Goal: Transaction & Acquisition: Purchase product/service

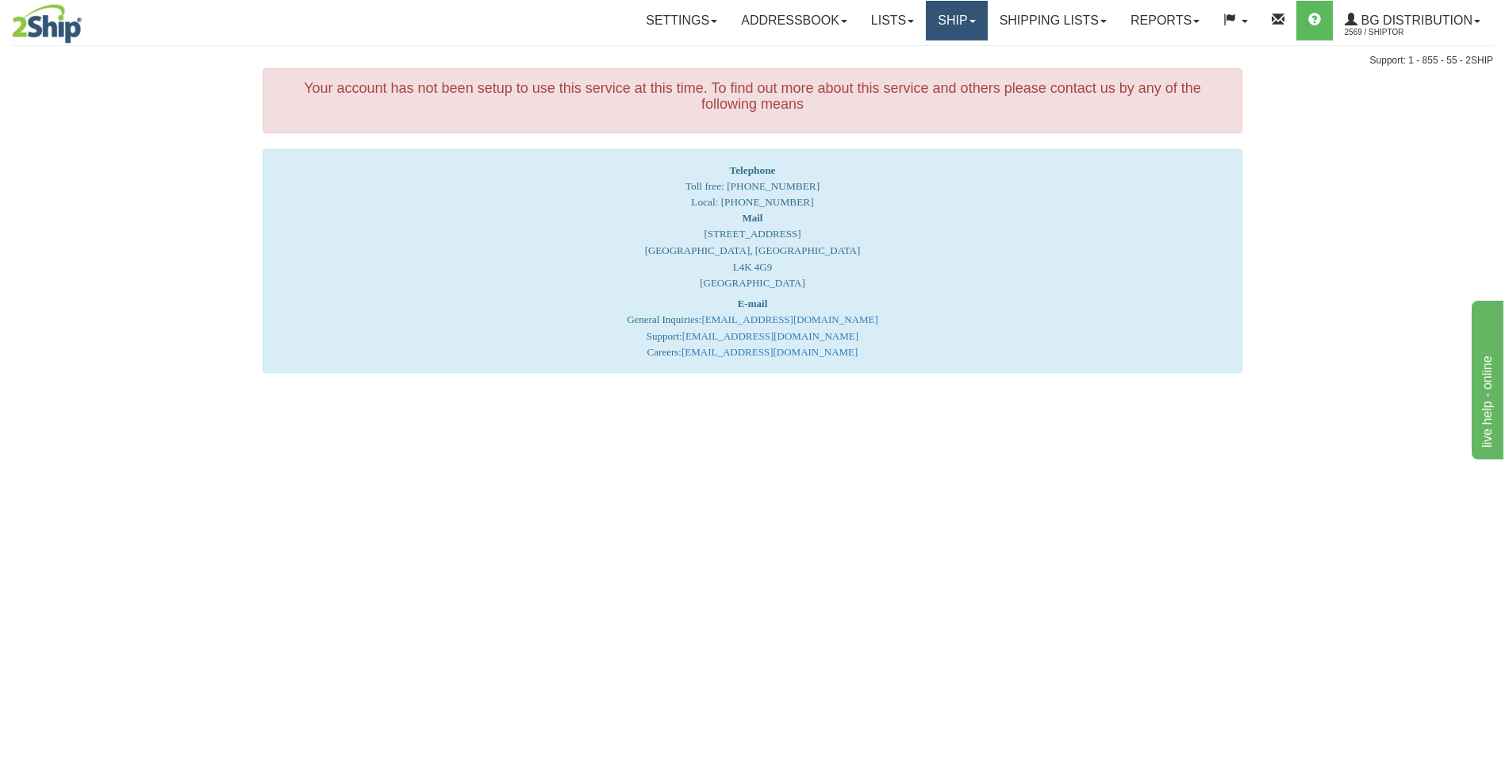
click at [945, 15] on link "Ship" at bounding box center [956, 21] width 61 height 40
click at [917, 60] on span "Ship Screen" at bounding box center [908, 55] width 60 height 13
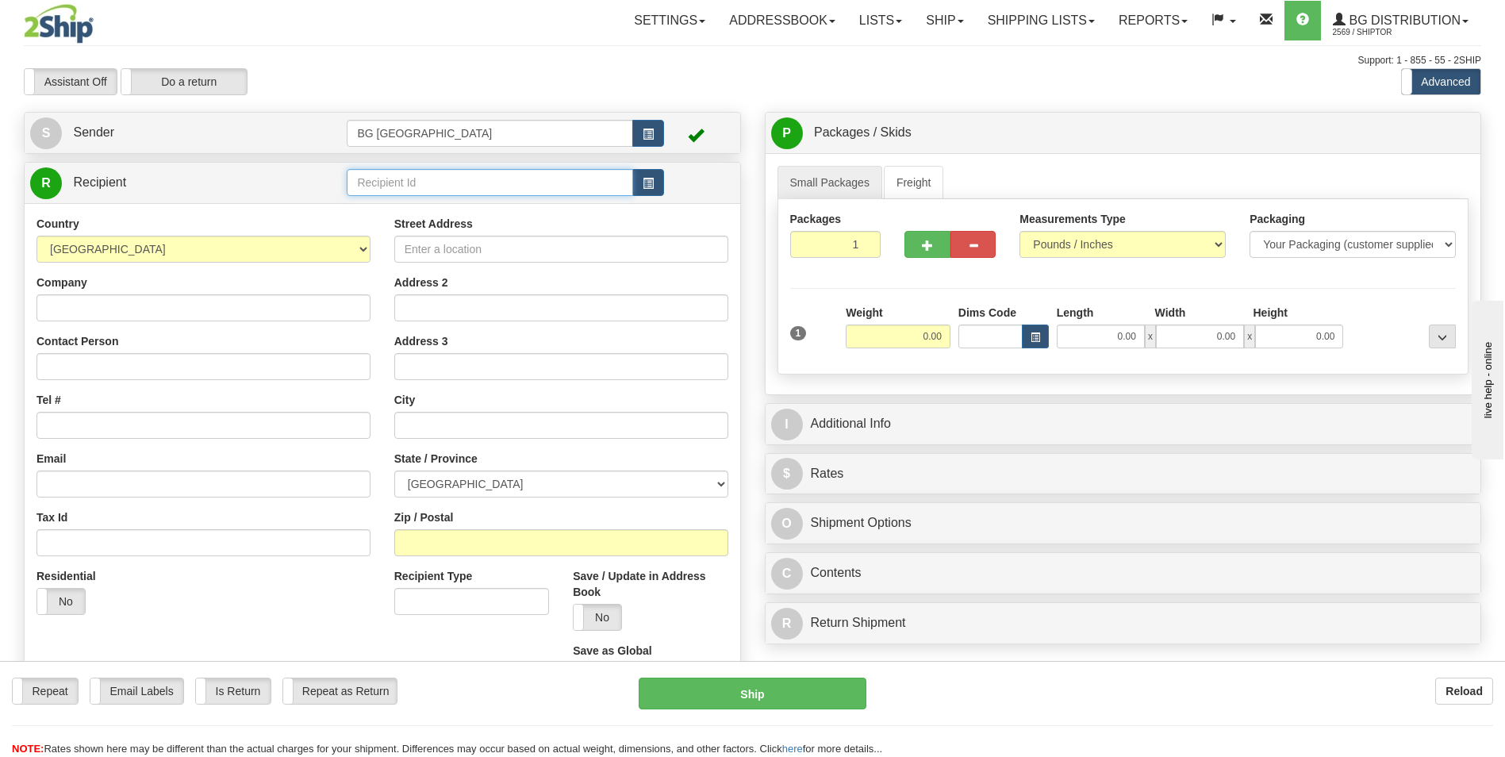
click at [382, 178] on input "text" at bounding box center [490, 182] width 286 height 27
click at [374, 203] on div "60453" at bounding box center [487, 206] width 271 height 17
type input "60453"
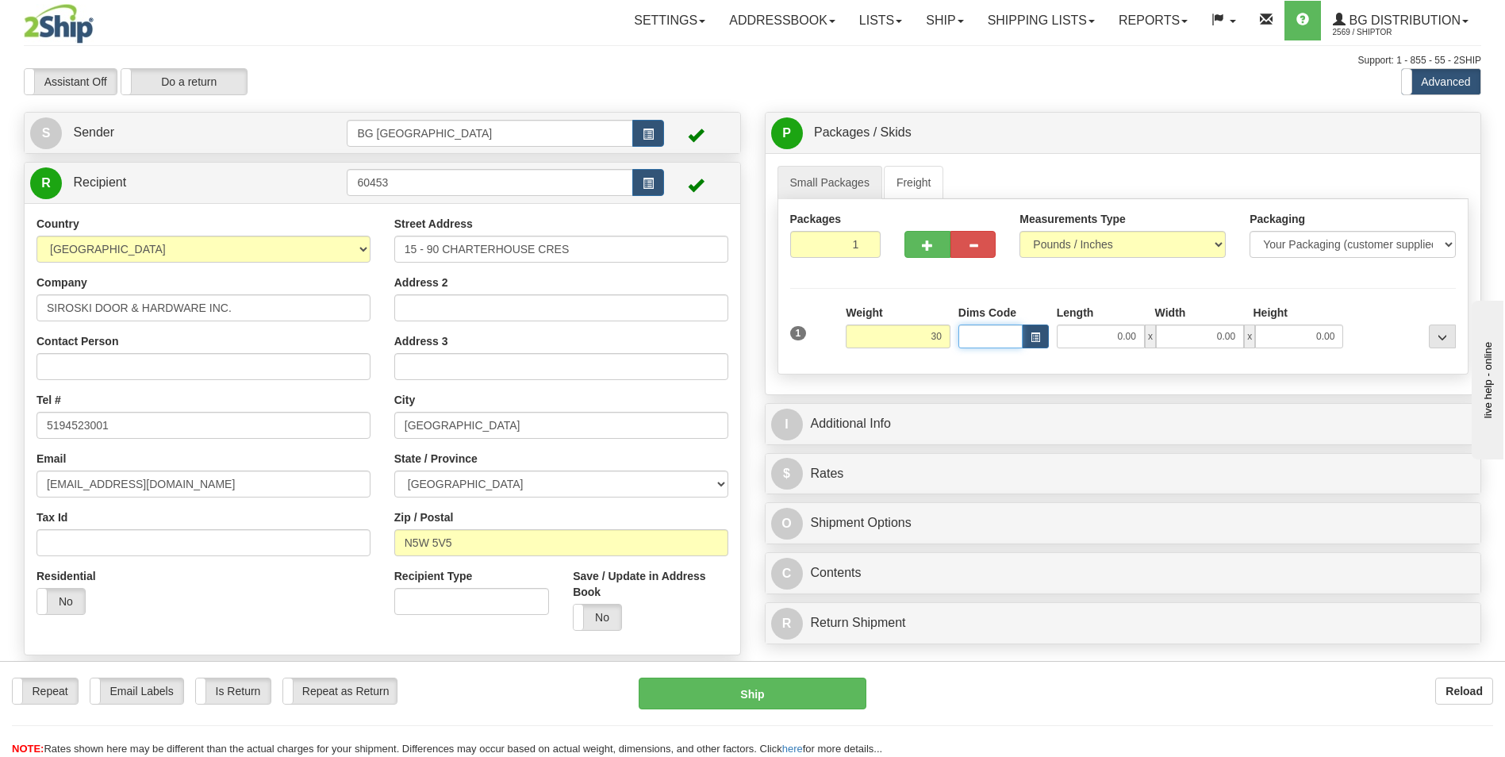
type input "30.00"
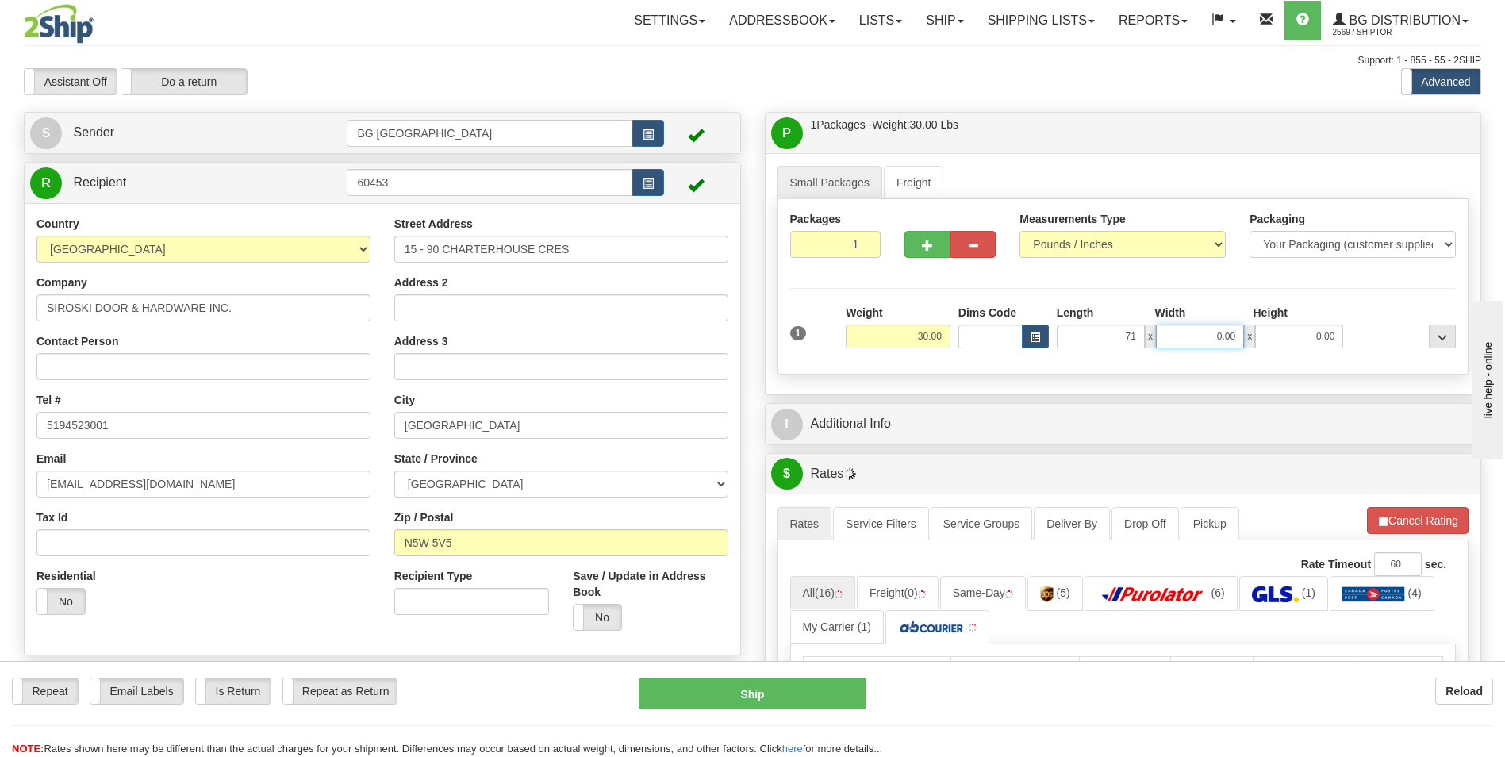
type input "71.00"
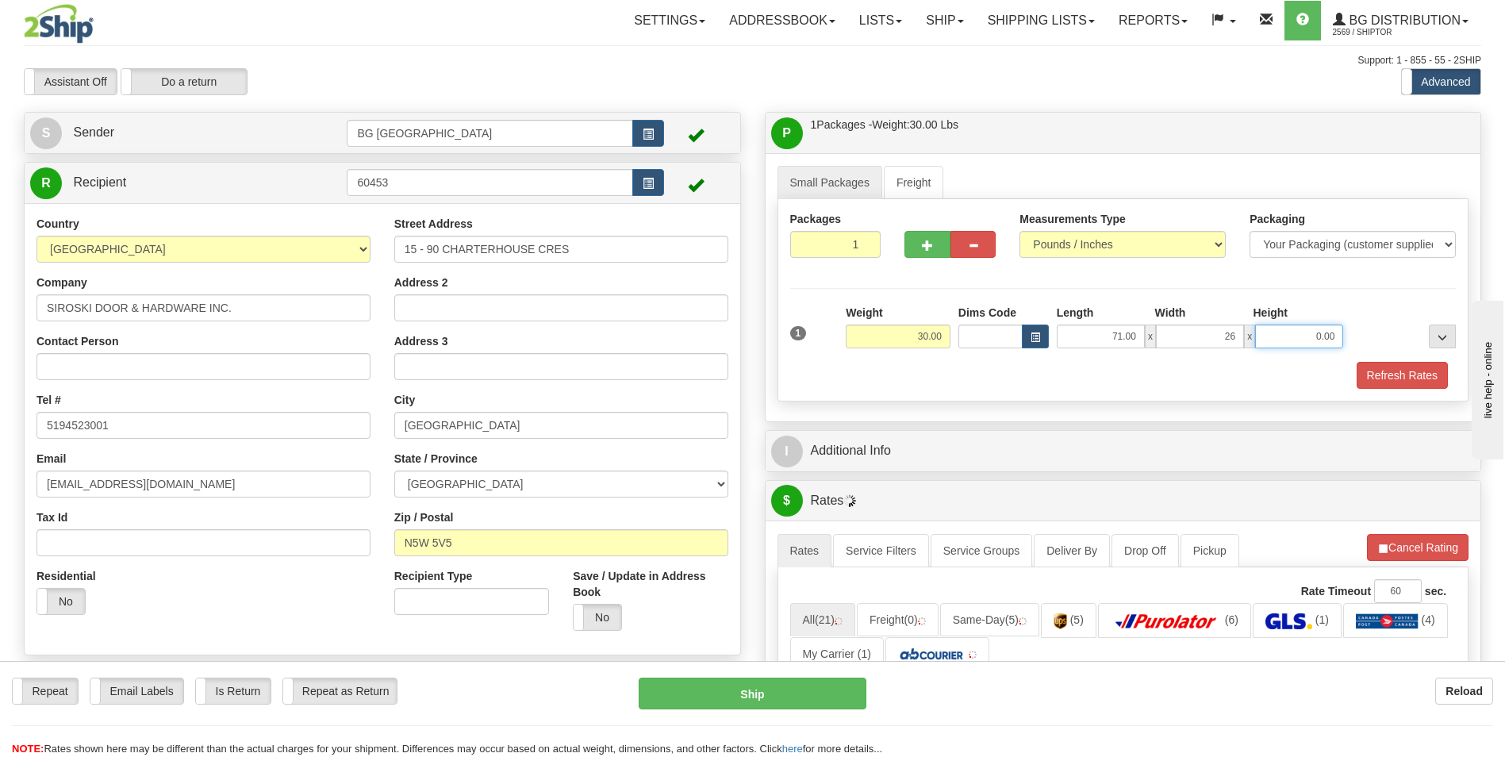
type input "26.00"
type input "3.00"
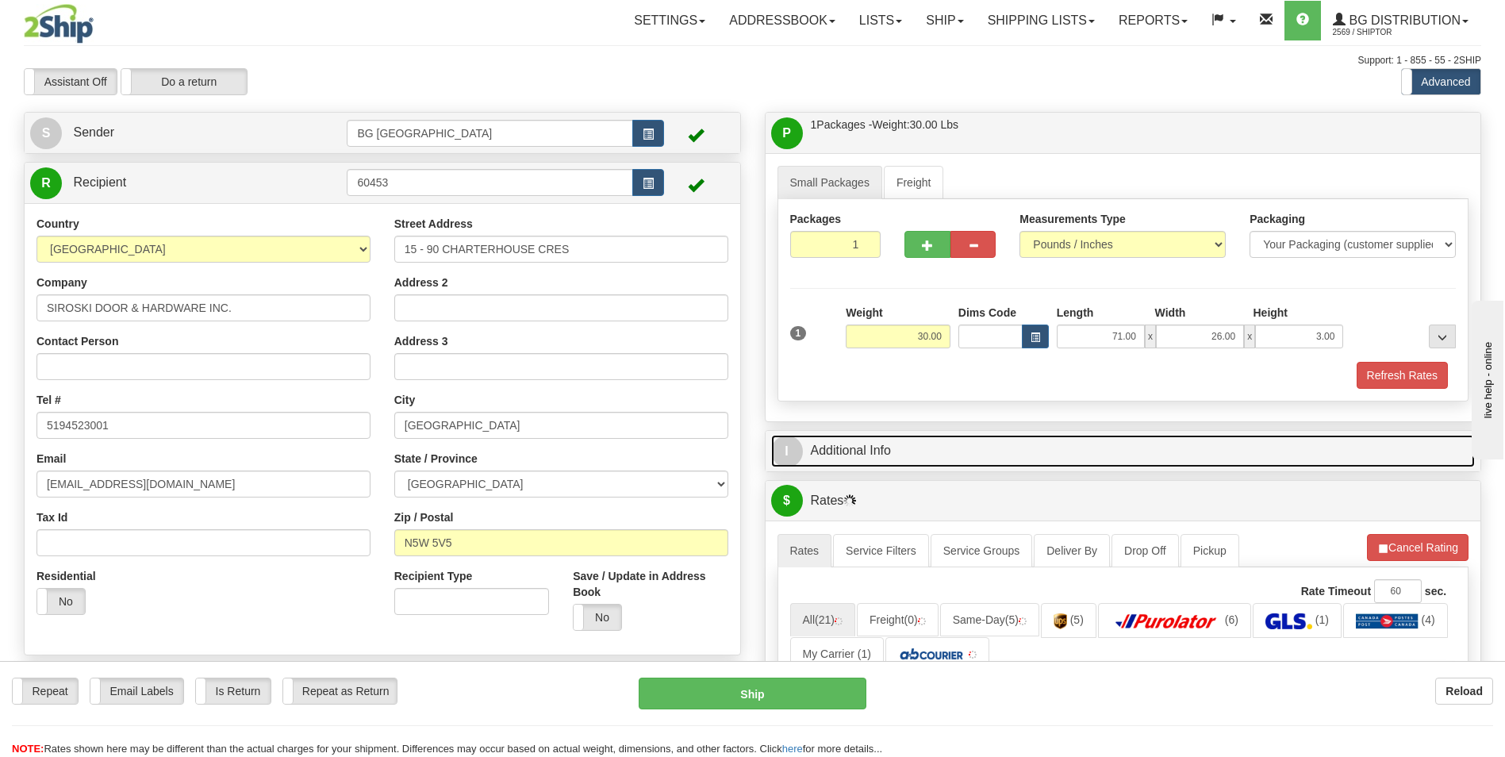
click at [859, 438] on link "I Additional Info" at bounding box center [1123, 451] width 705 height 33
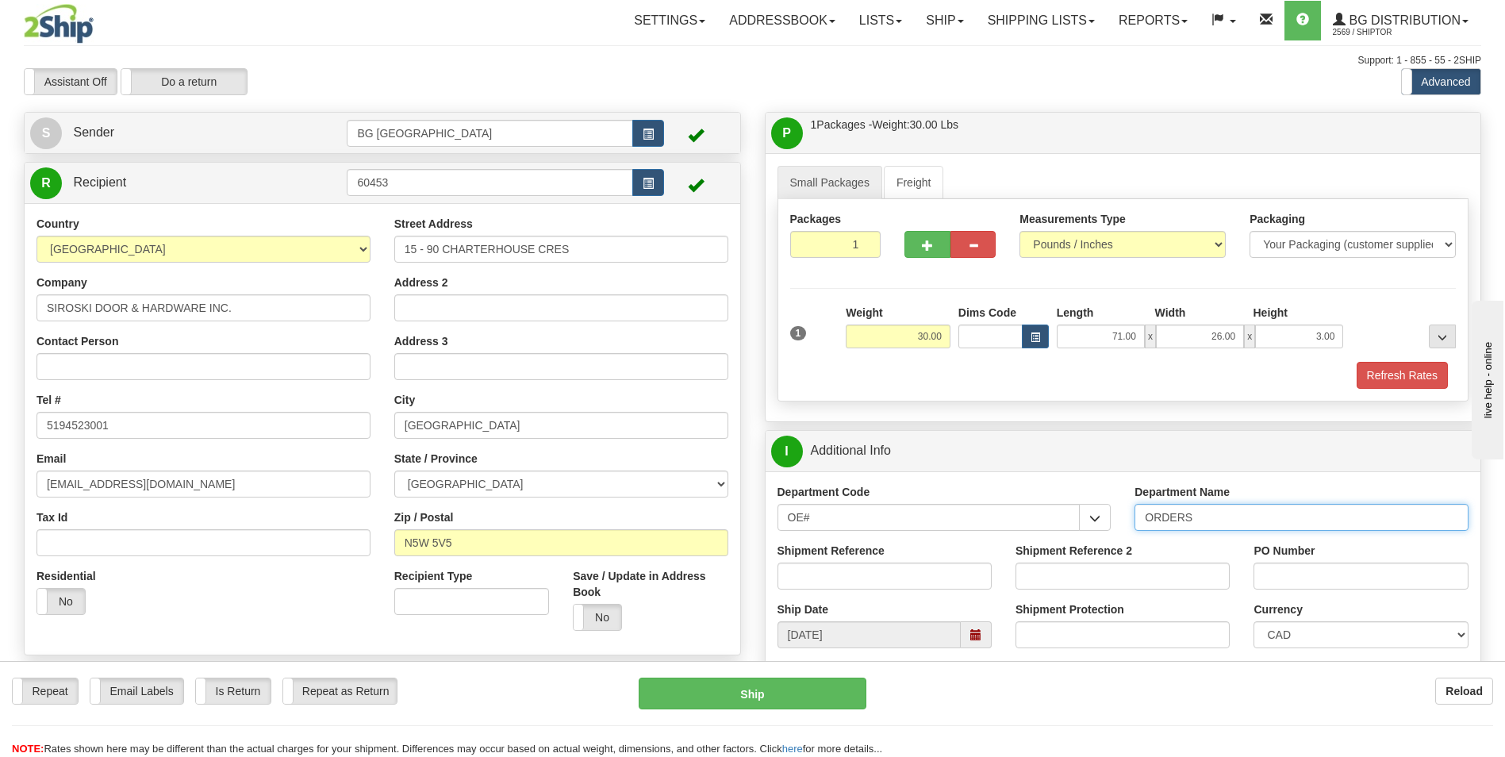
click at [1198, 513] on input "ORDERS" at bounding box center [1302, 517] width 334 height 27
type input "70182675-00"
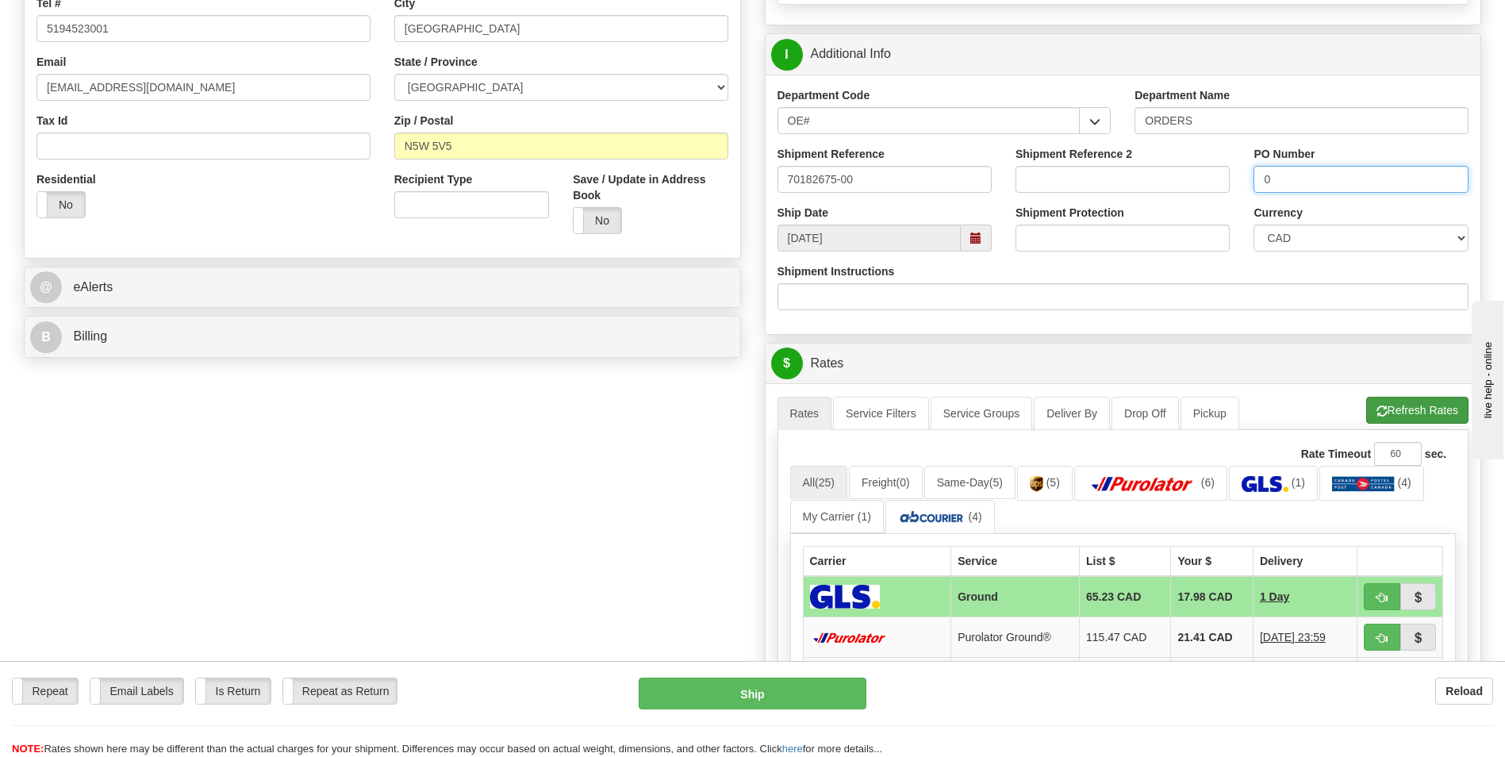
type input "0"
click at [1378, 415] on span "button" at bounding box center [1382, 411] width 11 height 10
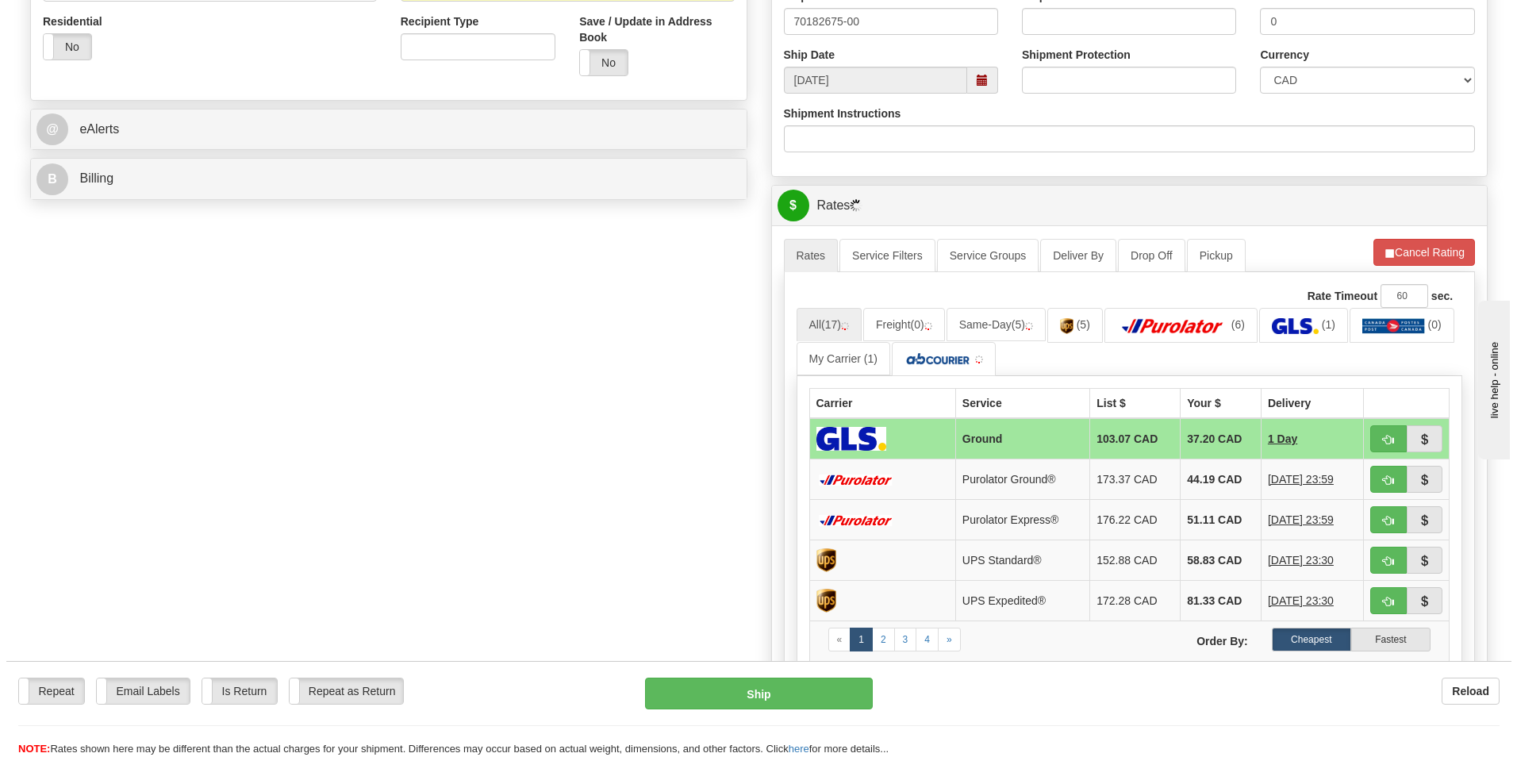
scroll to position [555, 0]
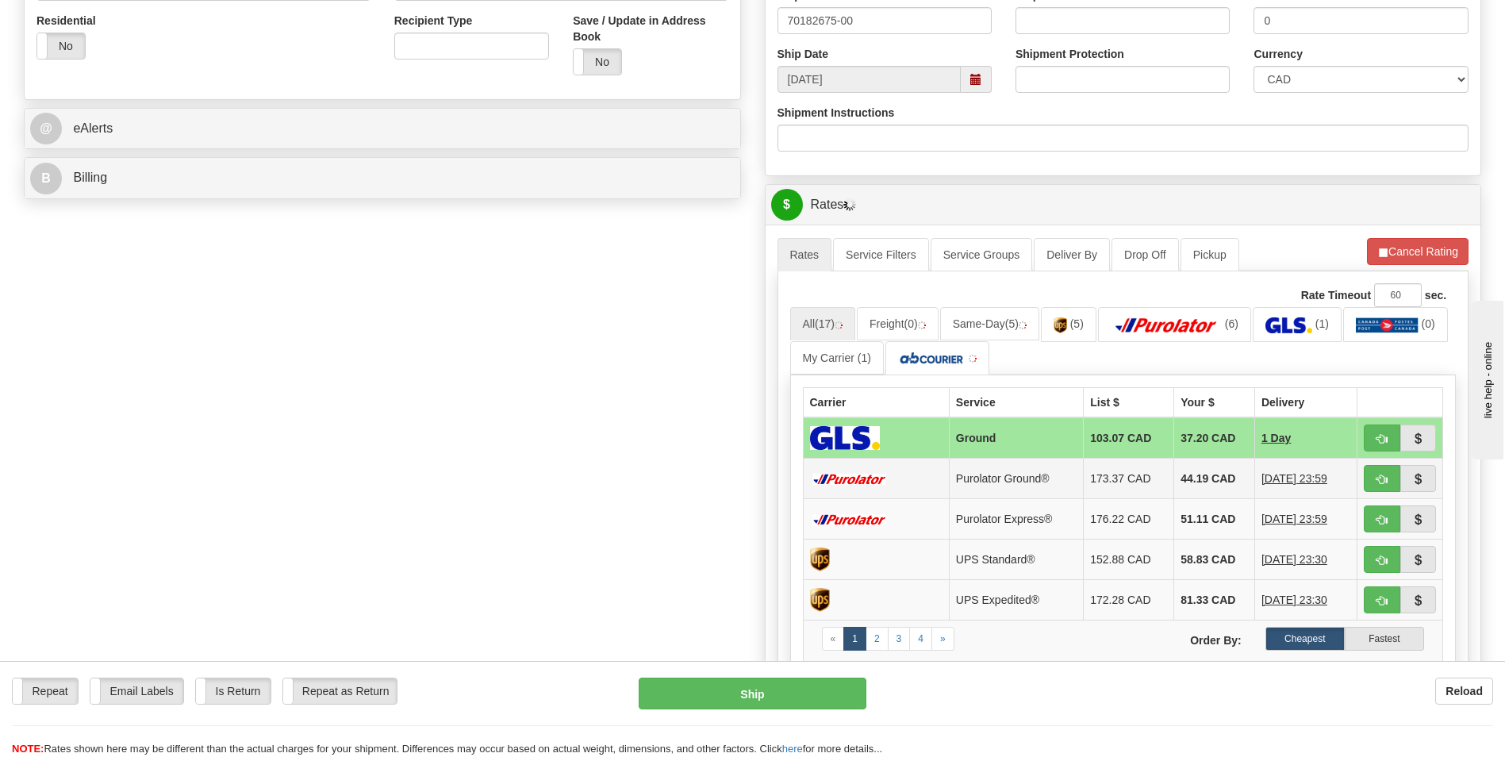
click at [1180, 479] on td "44.19 CAD" at bounding box center [1214, 479] width 81 height 40
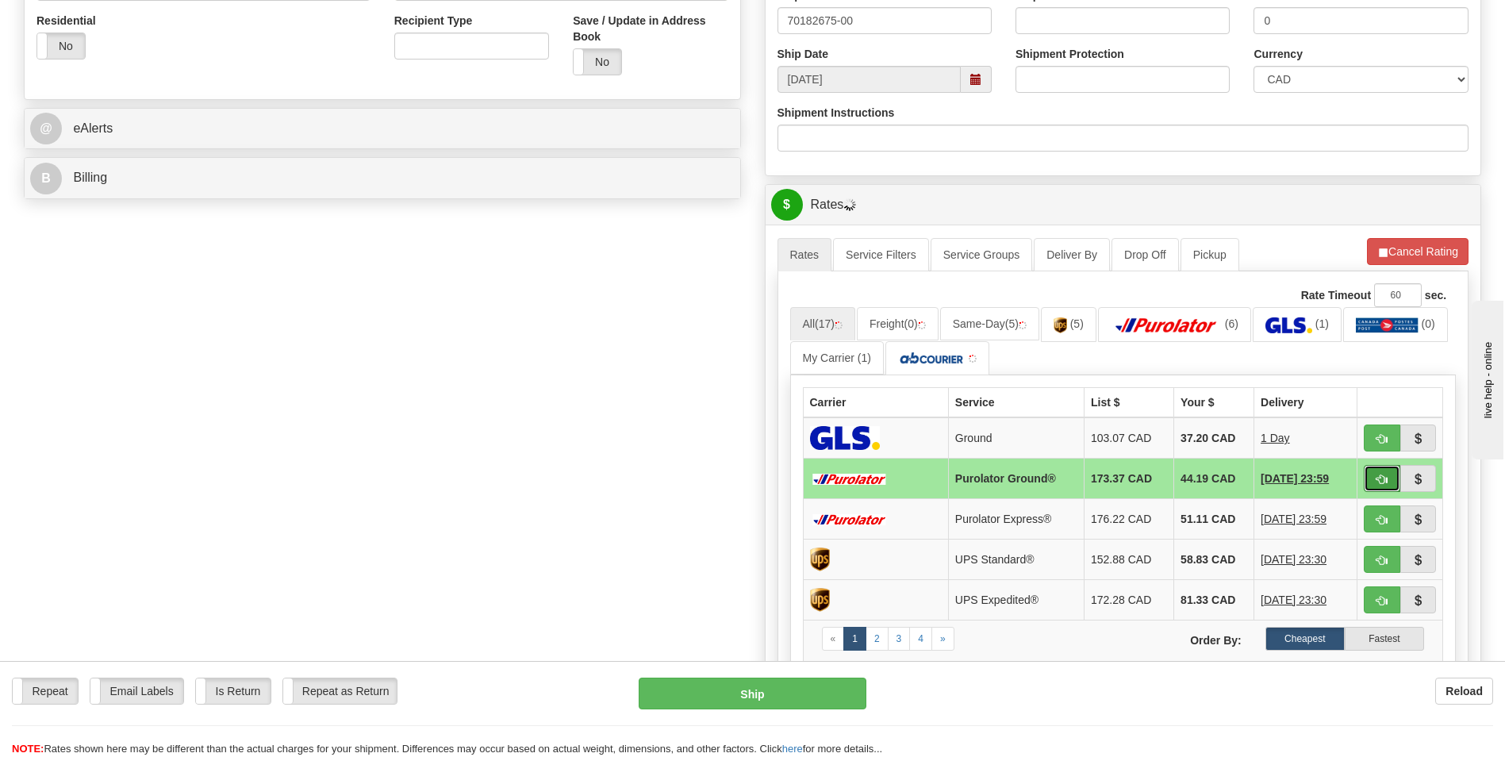
click at [1382, 480] on span "button" at bounding box center [1382, 480] width 11 height 10
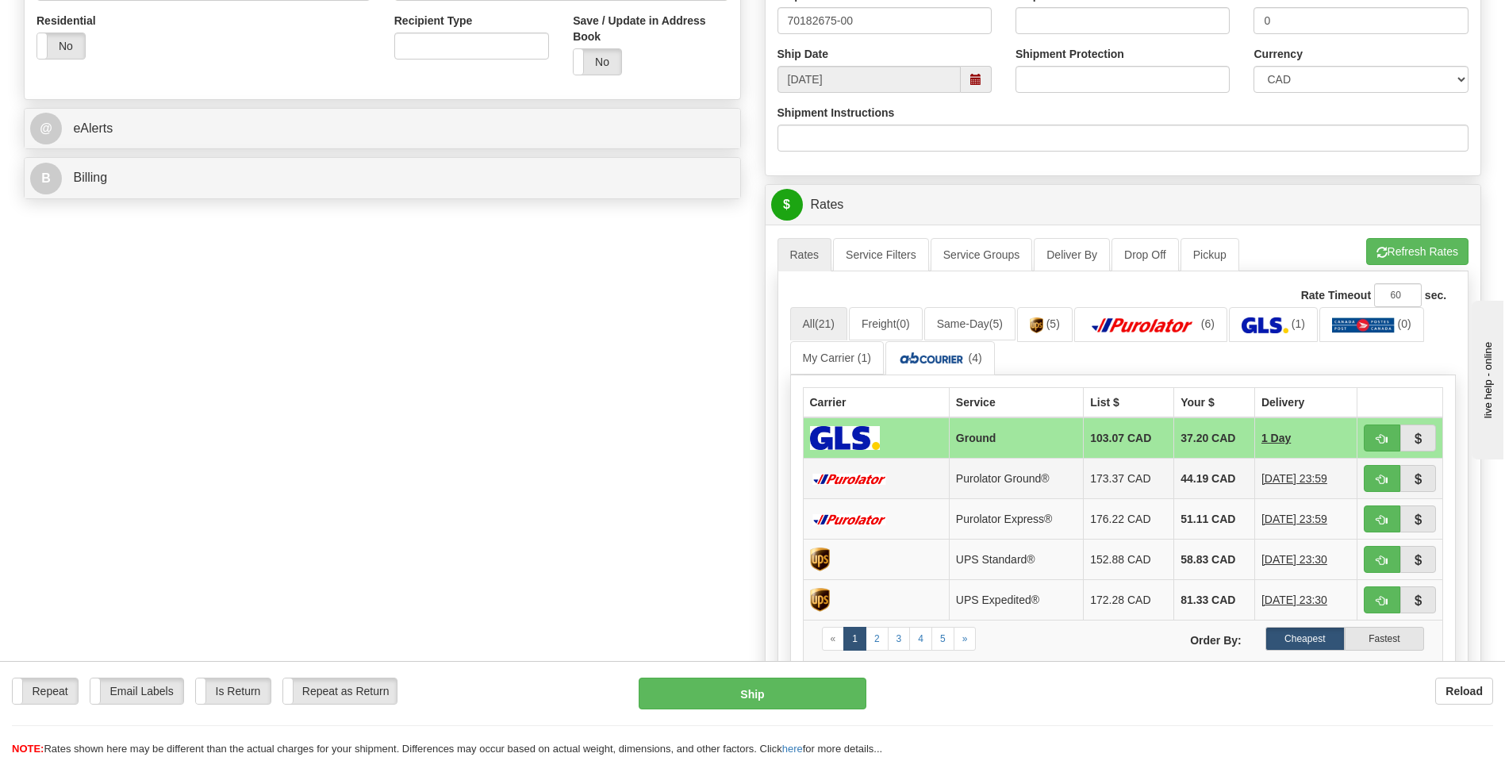
click at [1192, 475] on td "44.19 CAD" at bounding box center [1214, 479] width 81 height 40
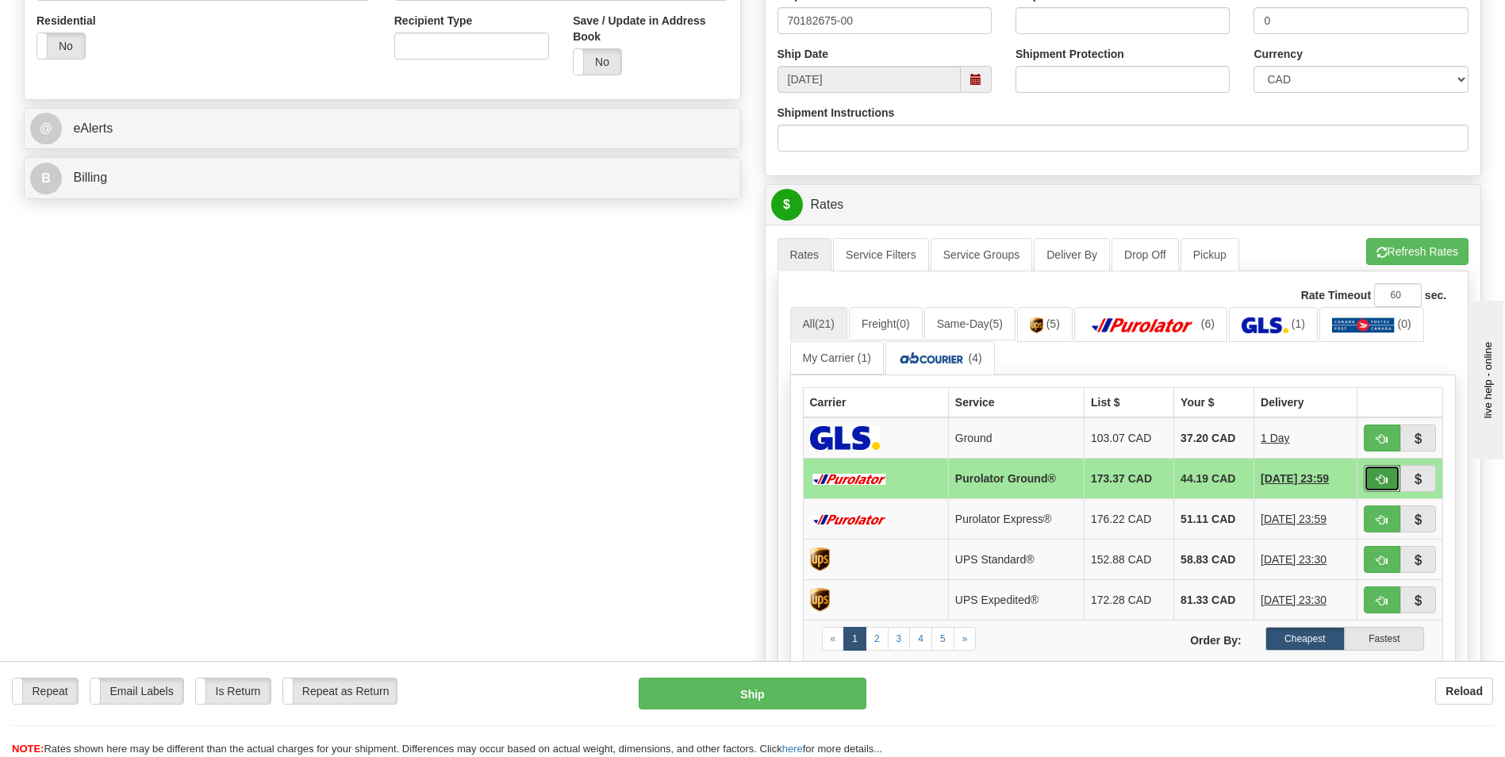
click at [1373, 472] on button "button" at bounding box center [1382, 478] width 37 height 27
type input "260"
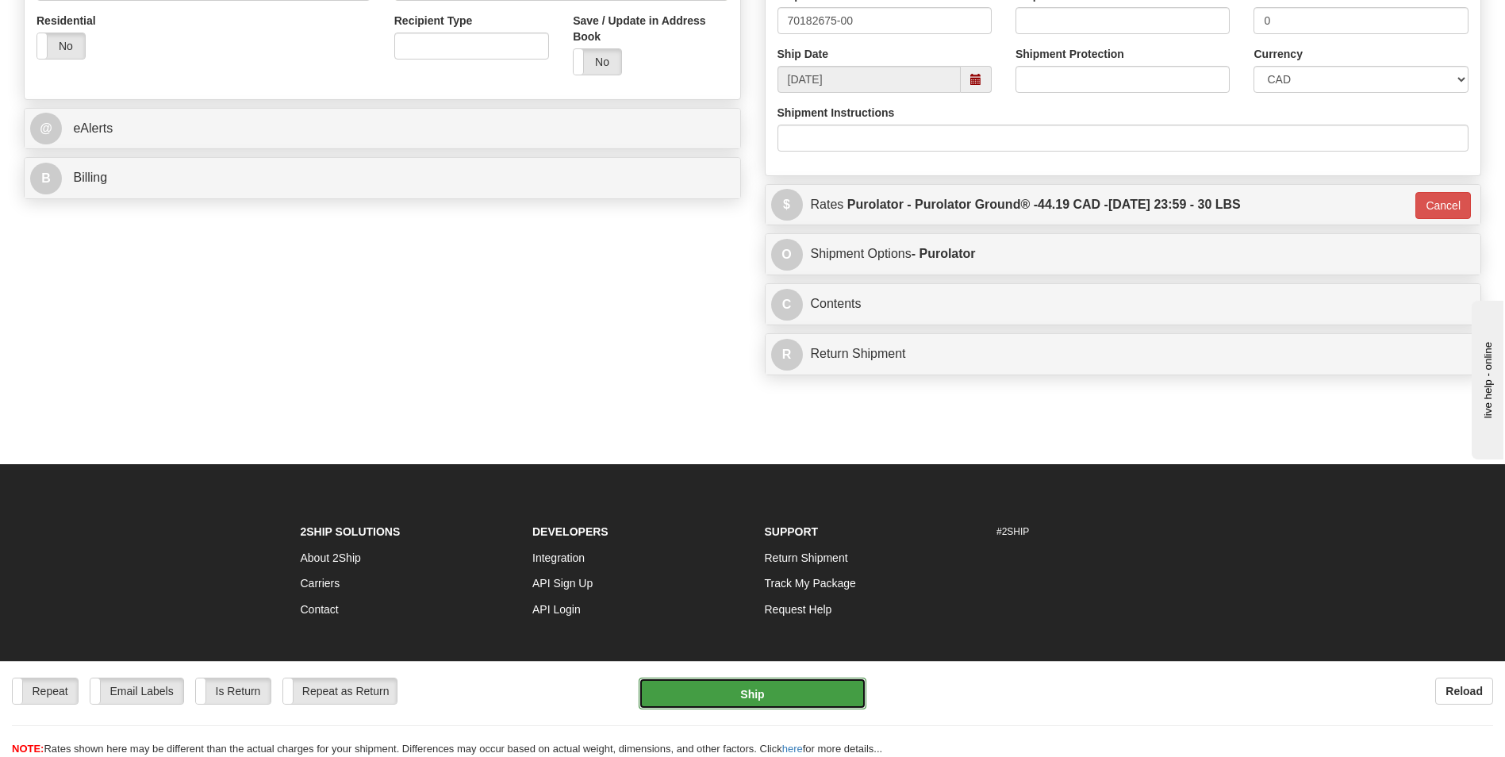
click at [762, 695] on button "Ship" at bounding box center [752, 694] width 227 height 32
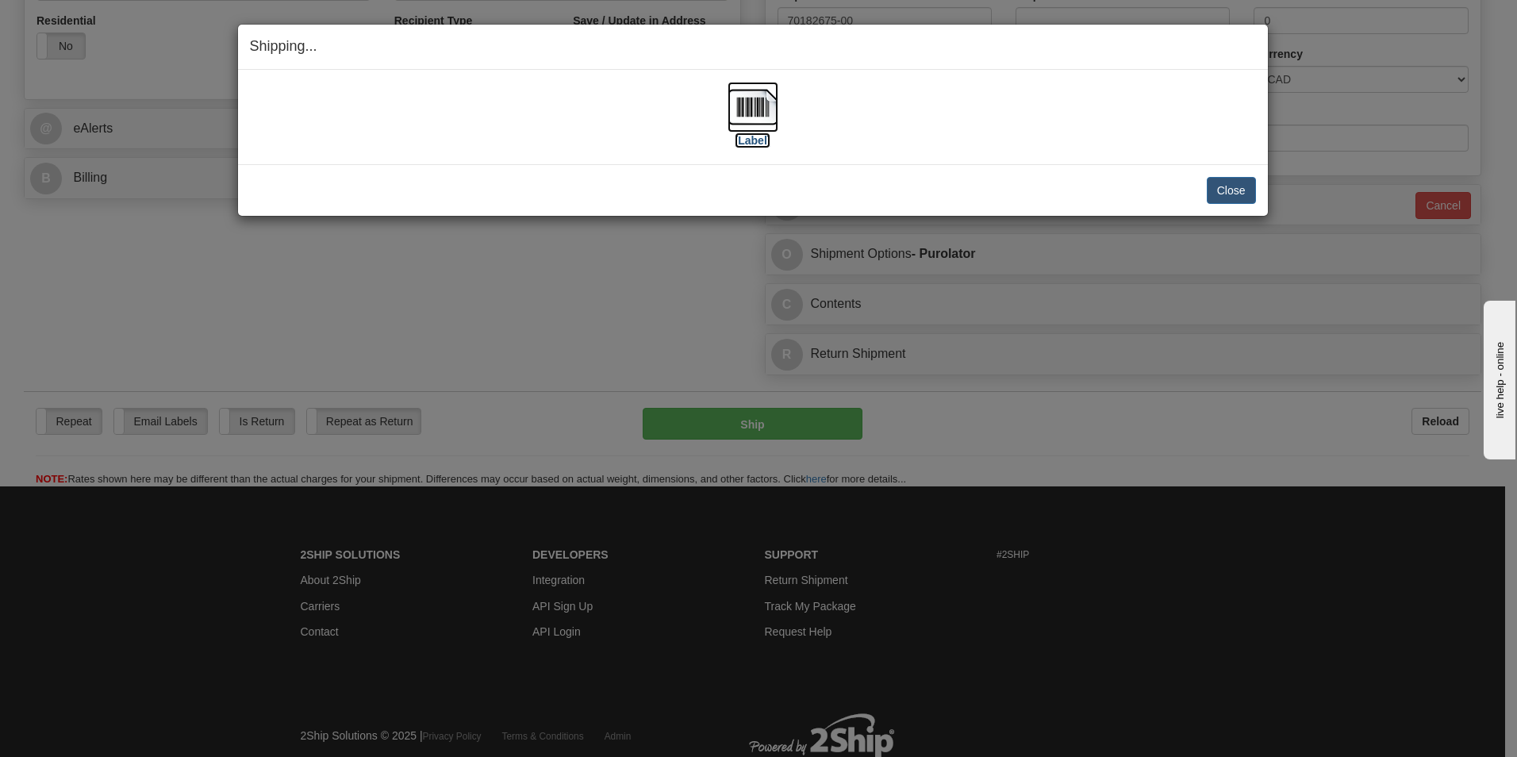
click at [752, 102] on img at bounding box center [753, 107] width 51 height 51
click at [1209, 184] on button "Close" at bounding box center [1231, 190] width 49 height 27
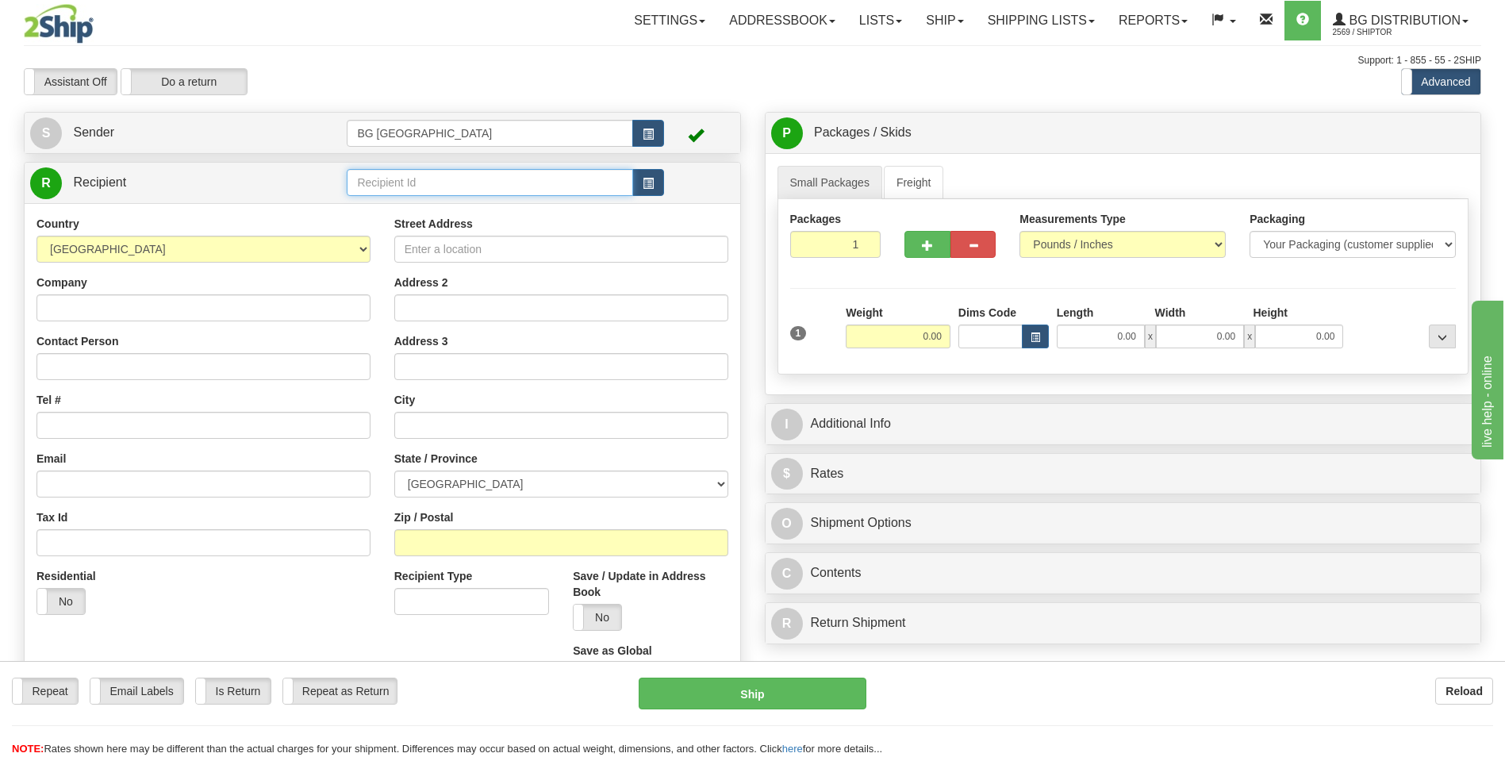
click at [360, 184] on input "text" at bounding box center [490, 182] width 286 height 27
click at [363, 197] on li "60363" at bounding box center [490, 207] width 284 height 21
type input "60363"
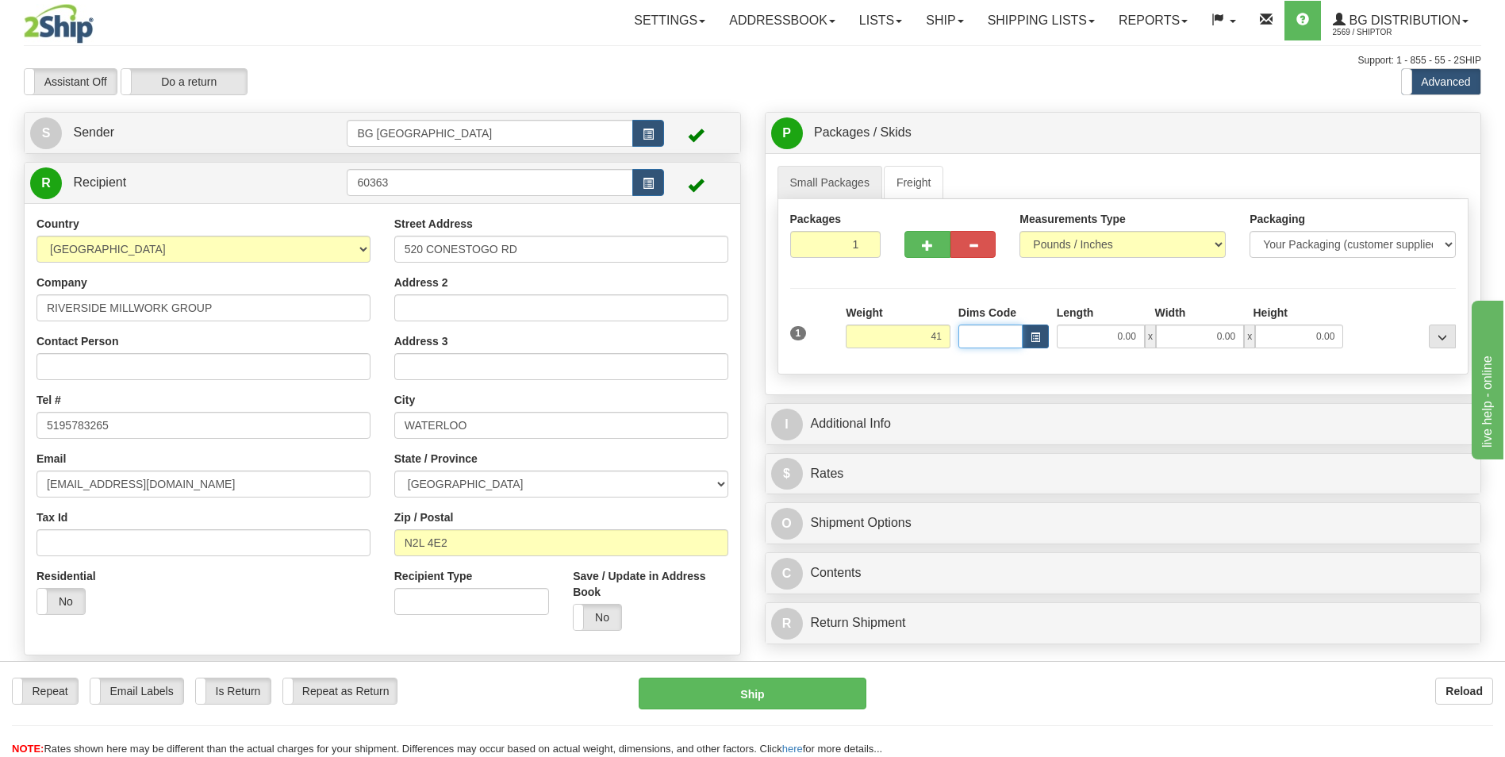
type input "41.00"
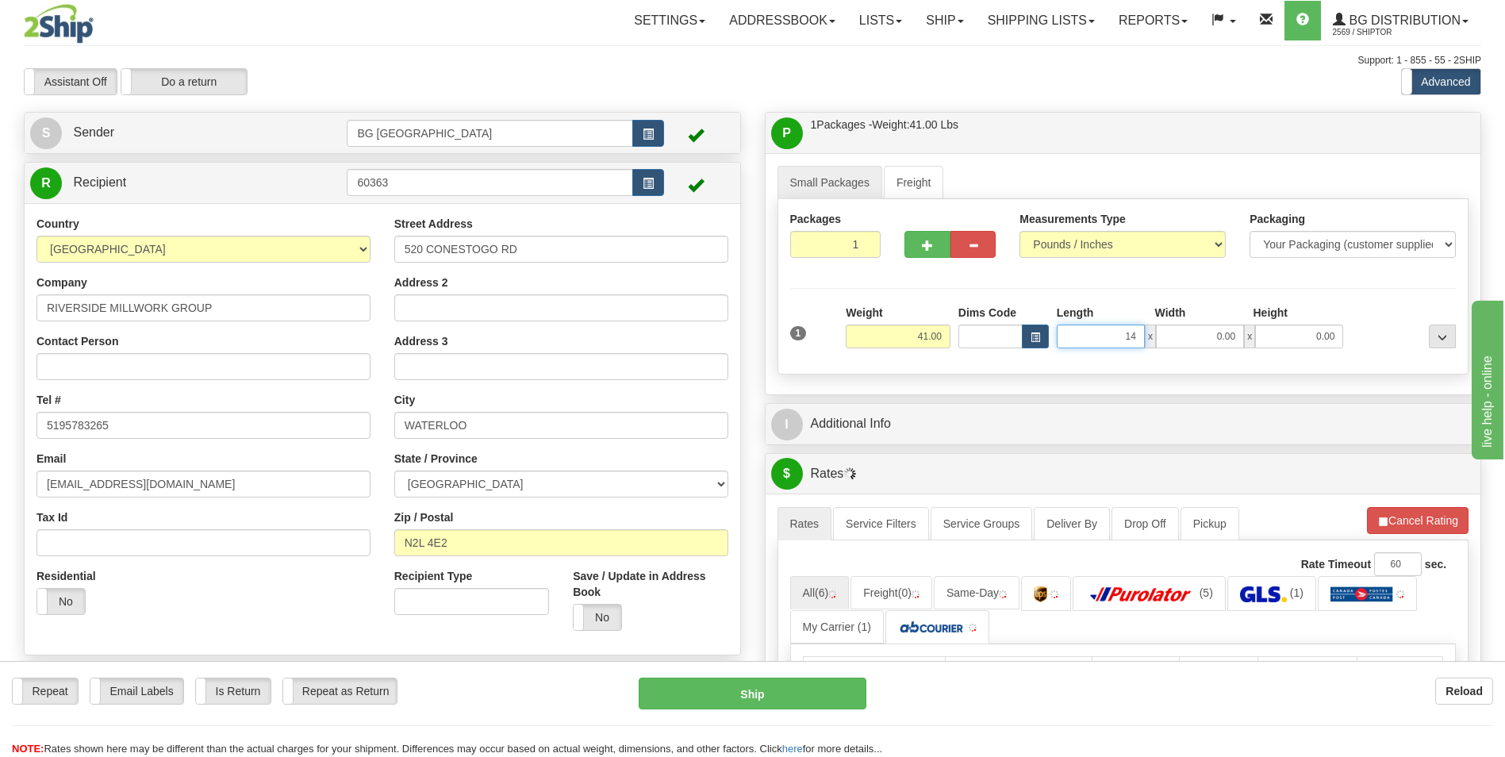
type input "14.00"
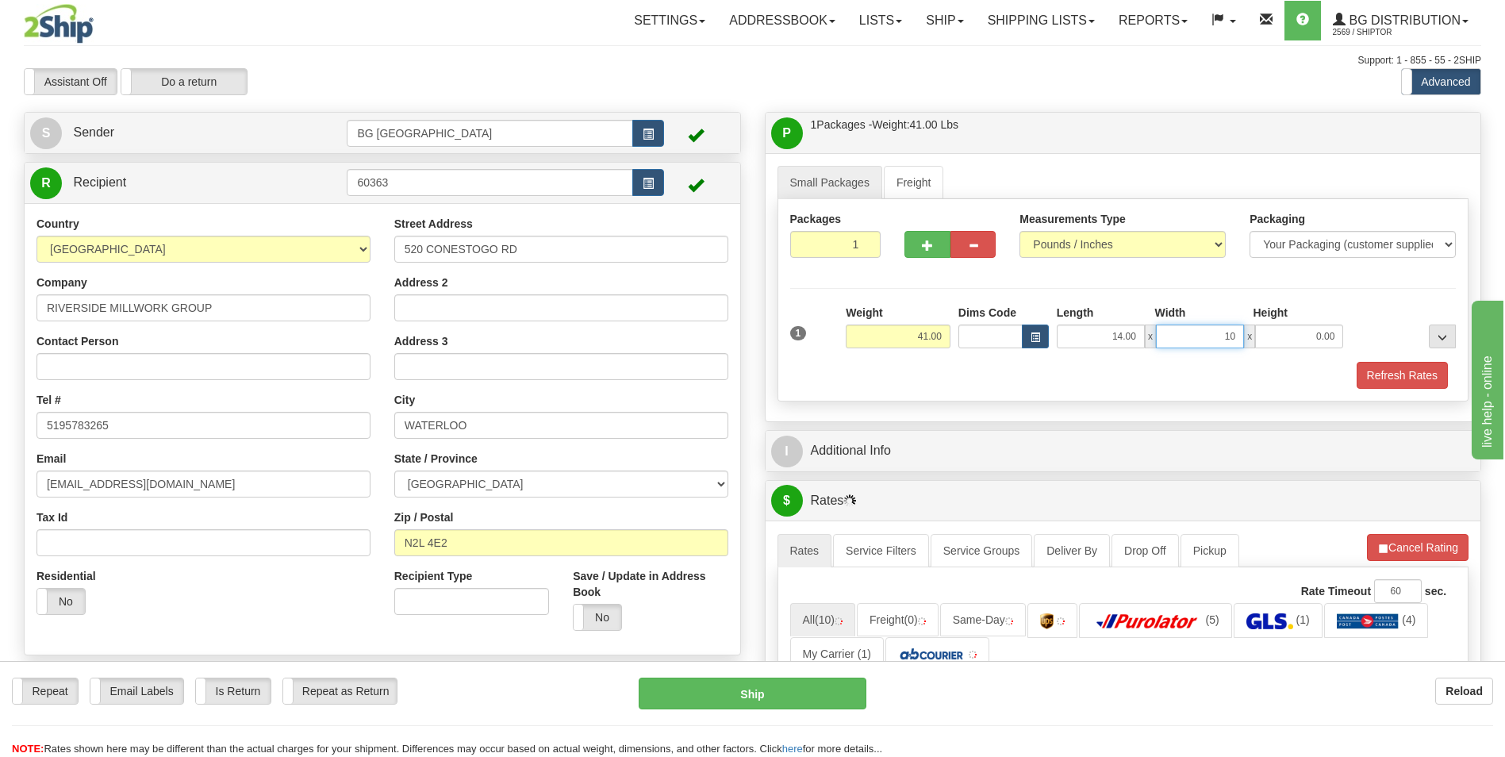
type input "10.00"
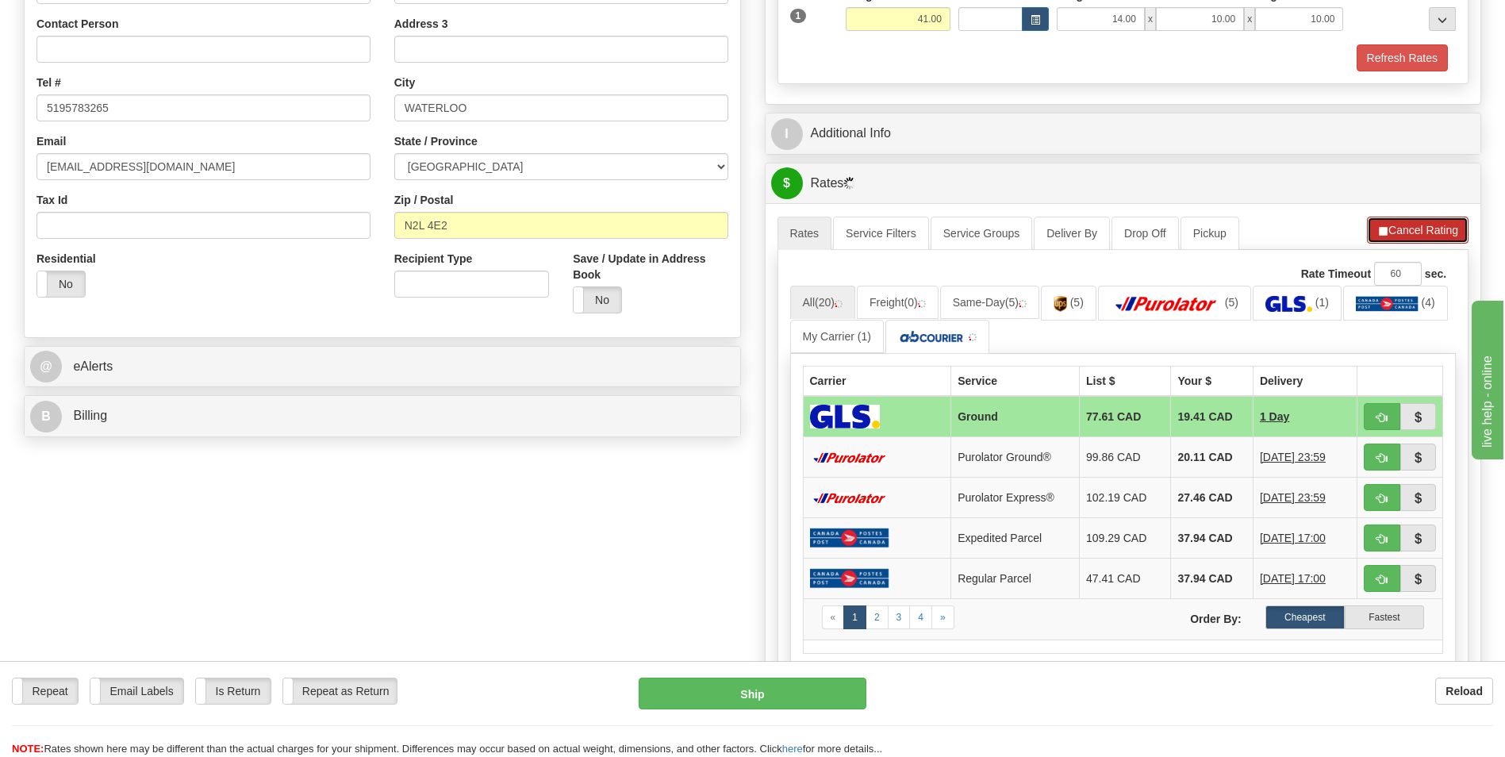
click at [1416, 239] on button "Cancel Rating" at bounding box center [1418, 230] width 102 height 27
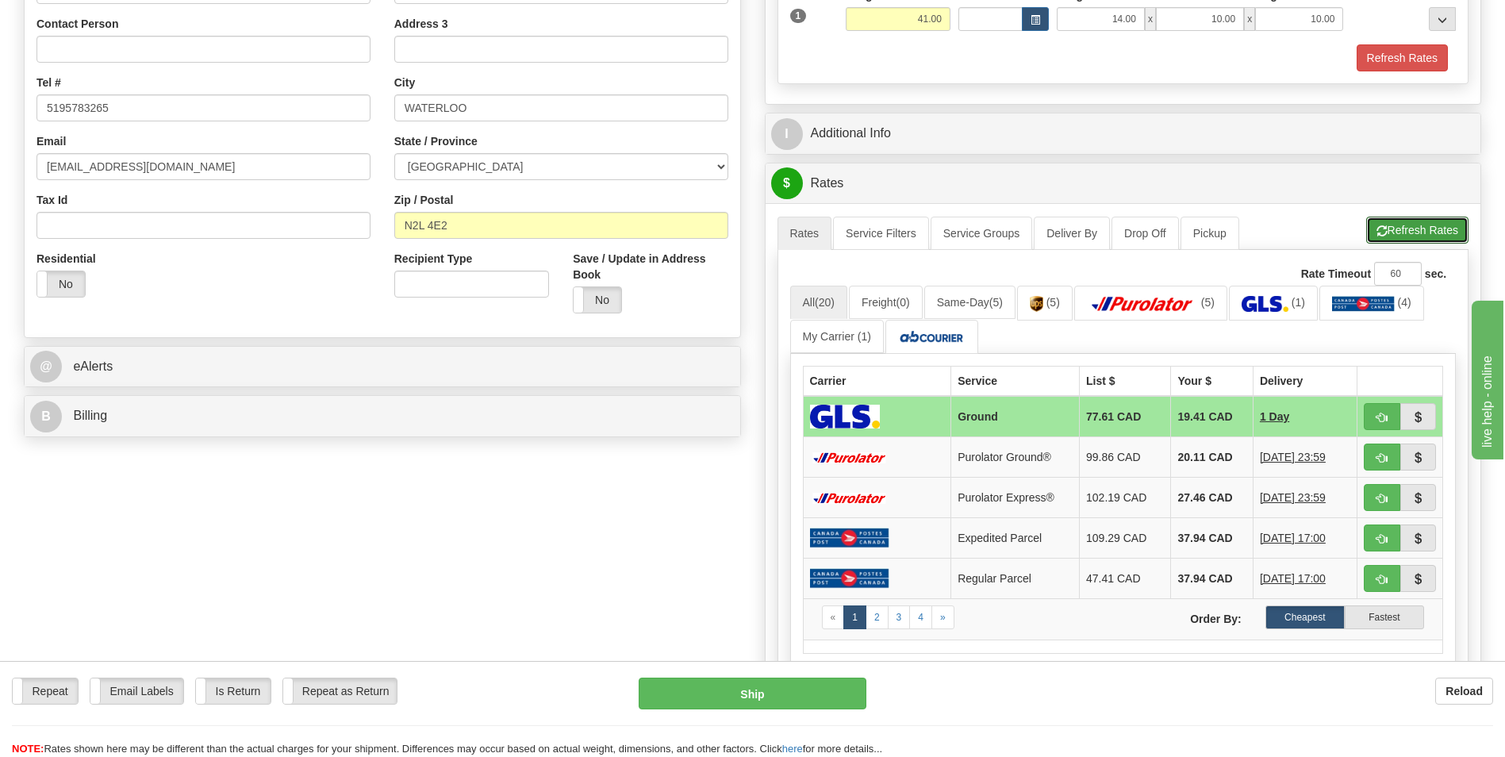
click at [1416, 239] on button "Refresh Rates" at bounding box center [1417, 230] width 102 height 27
drag, startPoint x: 66, startPoint y: 574, endPoint x: 74, endPoint y: 532, distance: 42.8
click at [66, 574] on div "Create a label for the return Create Pickup Without Label S" at bounding box center [753, 367] width 1482 height 1147
click at [1197, 455] on td "27.46 CAD" at bounding box center [1214, 457] width 82 height 40
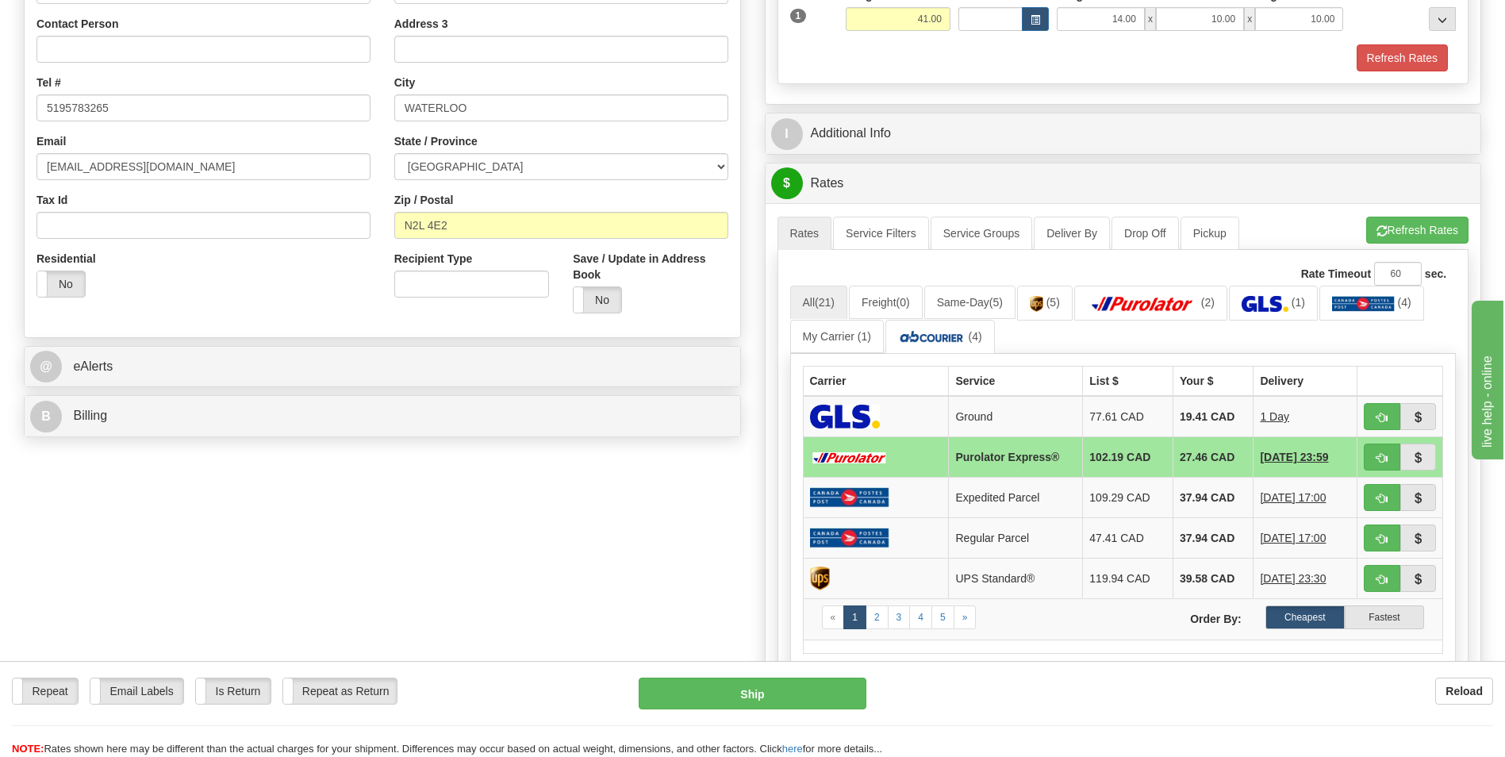
scroll to position [0, 0]
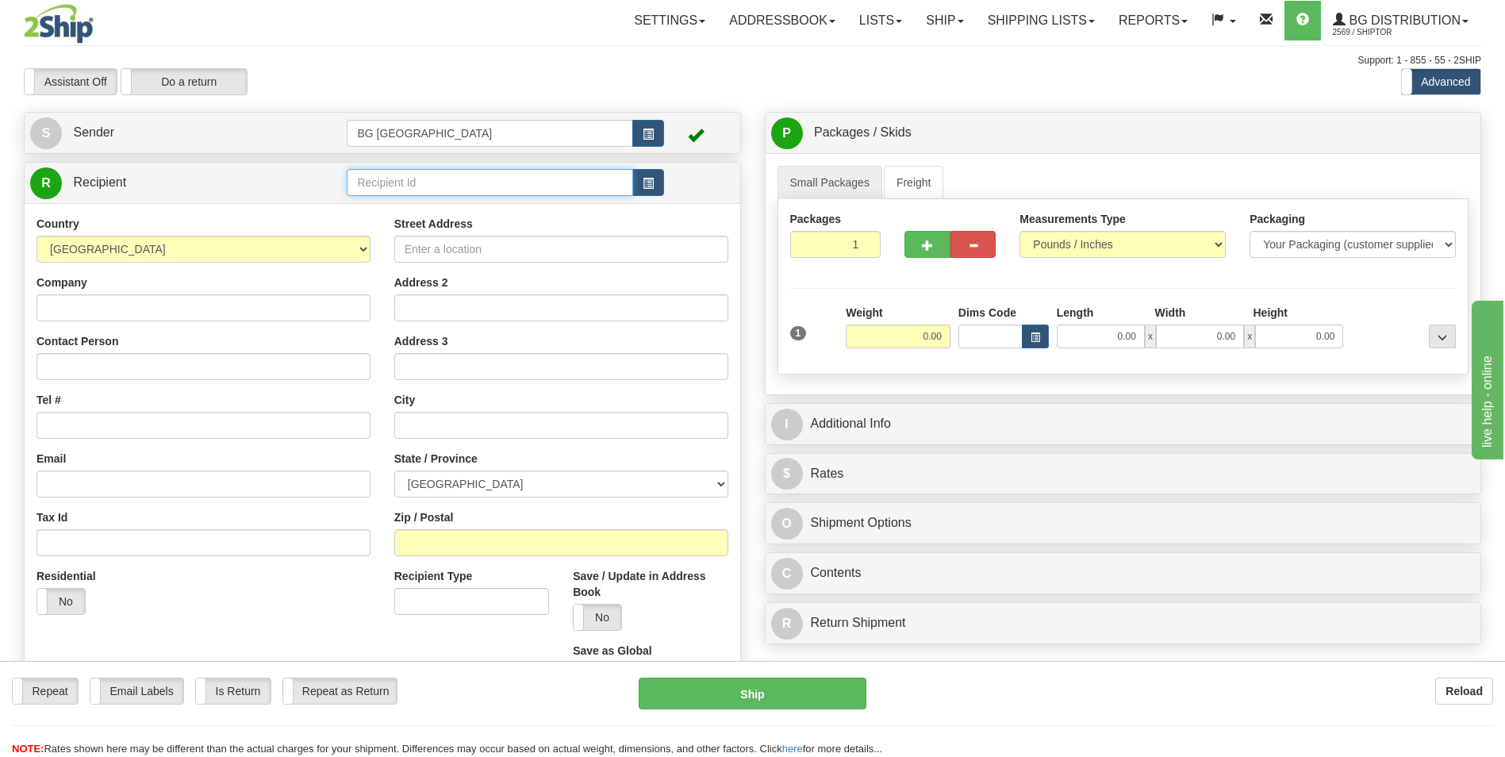
click at [418, 192] on input "text" at bounding box center [490, 182] width 286 height 27
click at [409, 205] on div "60443" at bounding box center [487, 206] width 271 height 17
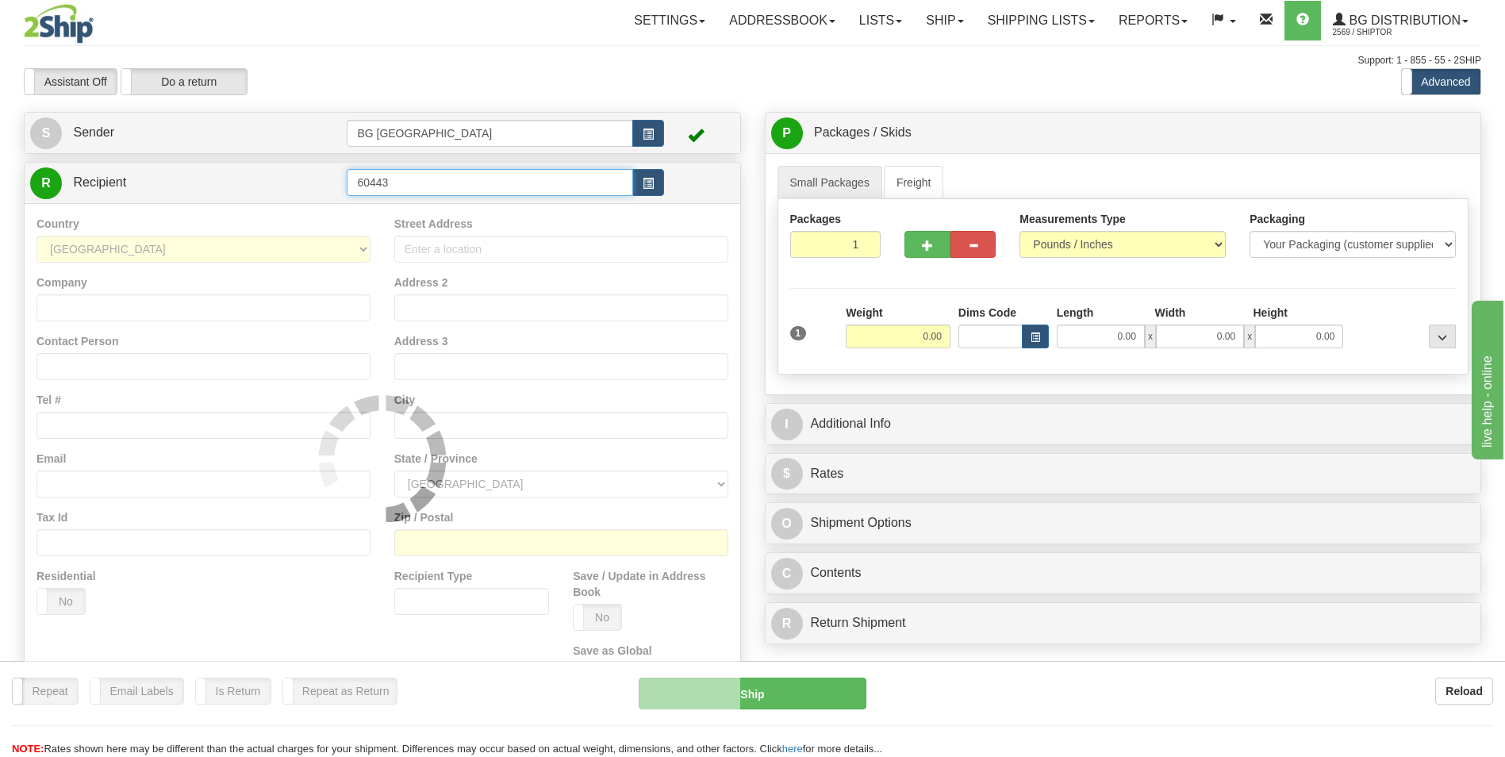
type input "60443"
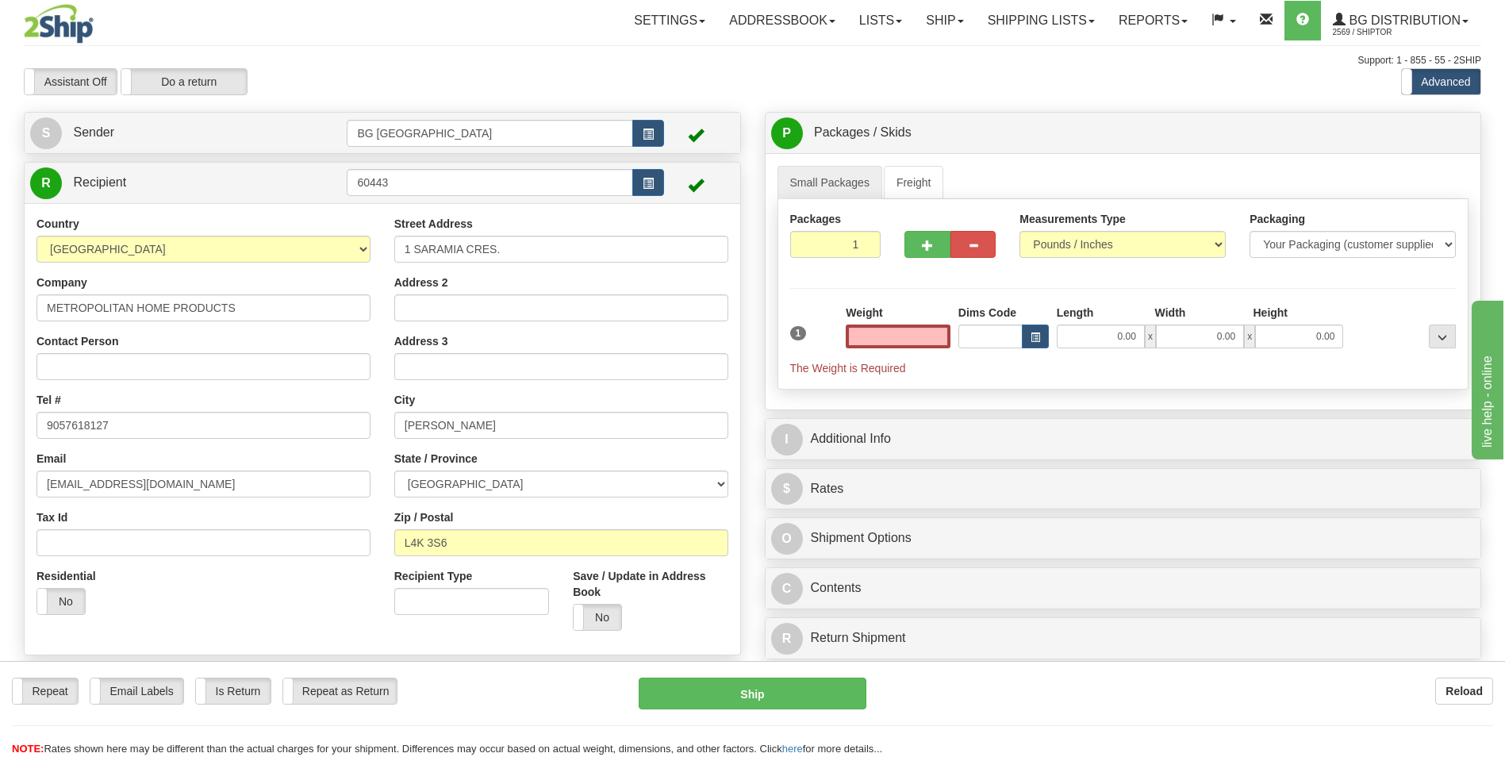
type input "0.00"
click at [504, 251] on input "1 SARAMIA CRES." at bounding box center [561, 249] width 334 height 27
paste input "500 EDGELEY BLVD"
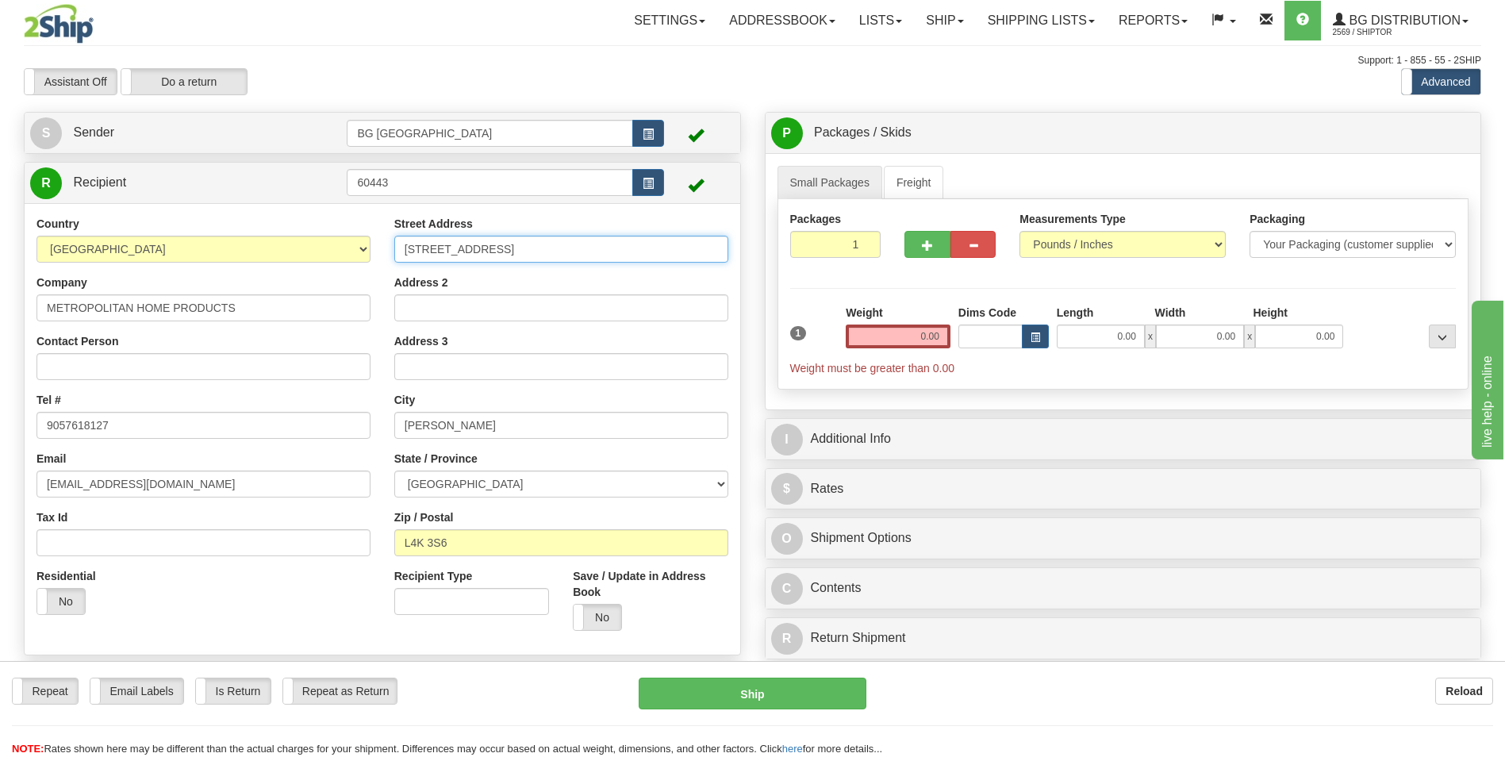
type input "500 EDGELEY BLVD"
click at [480, 433] on input "VAUGHAN" at bounding box center [561, 425] width 334 height 27
paste input "CONCORD"
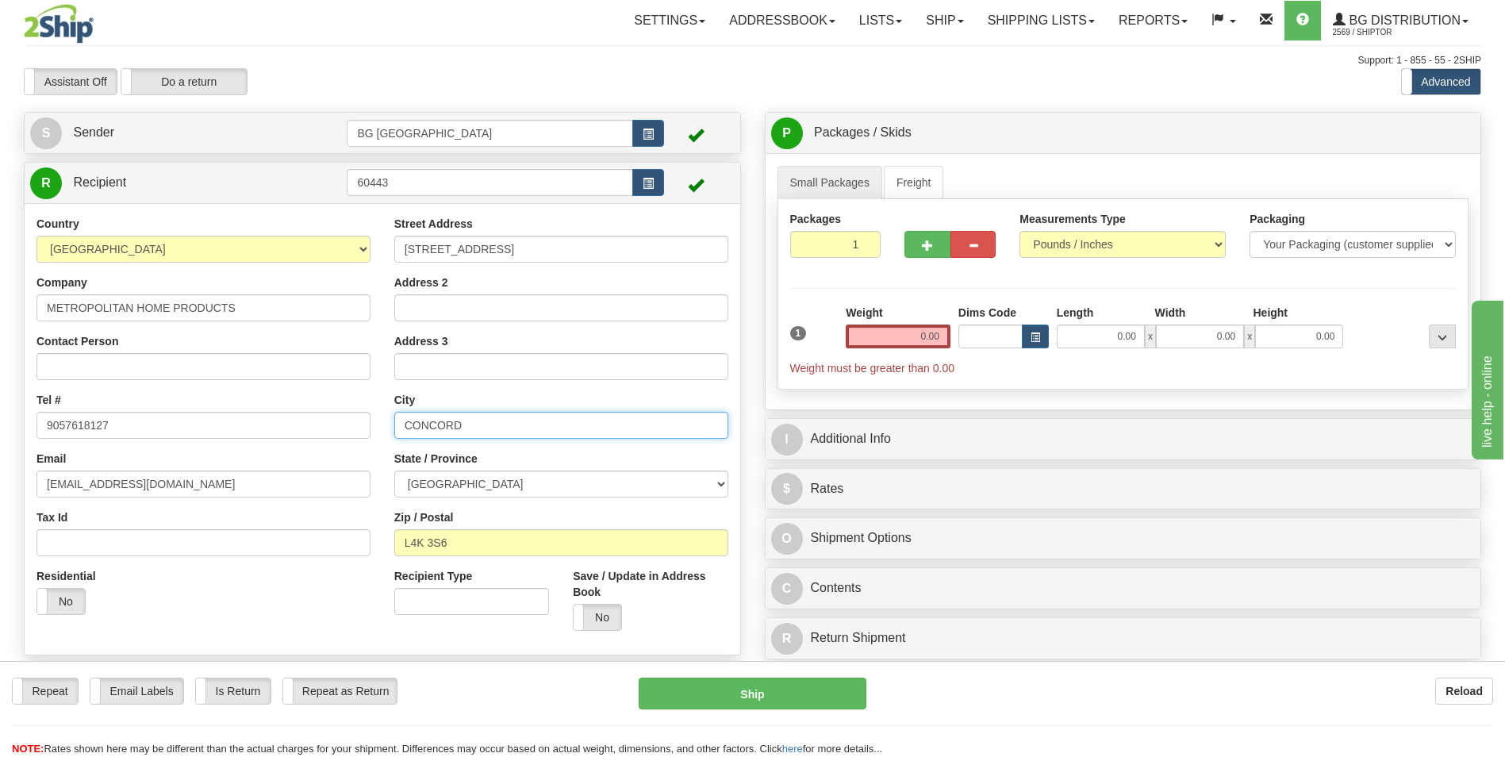
type input "CONCORD"
click at [469, 538] on input "L4K 3S6" at bounding box center [561, 542] width 334 height 27
paste input "4G4"
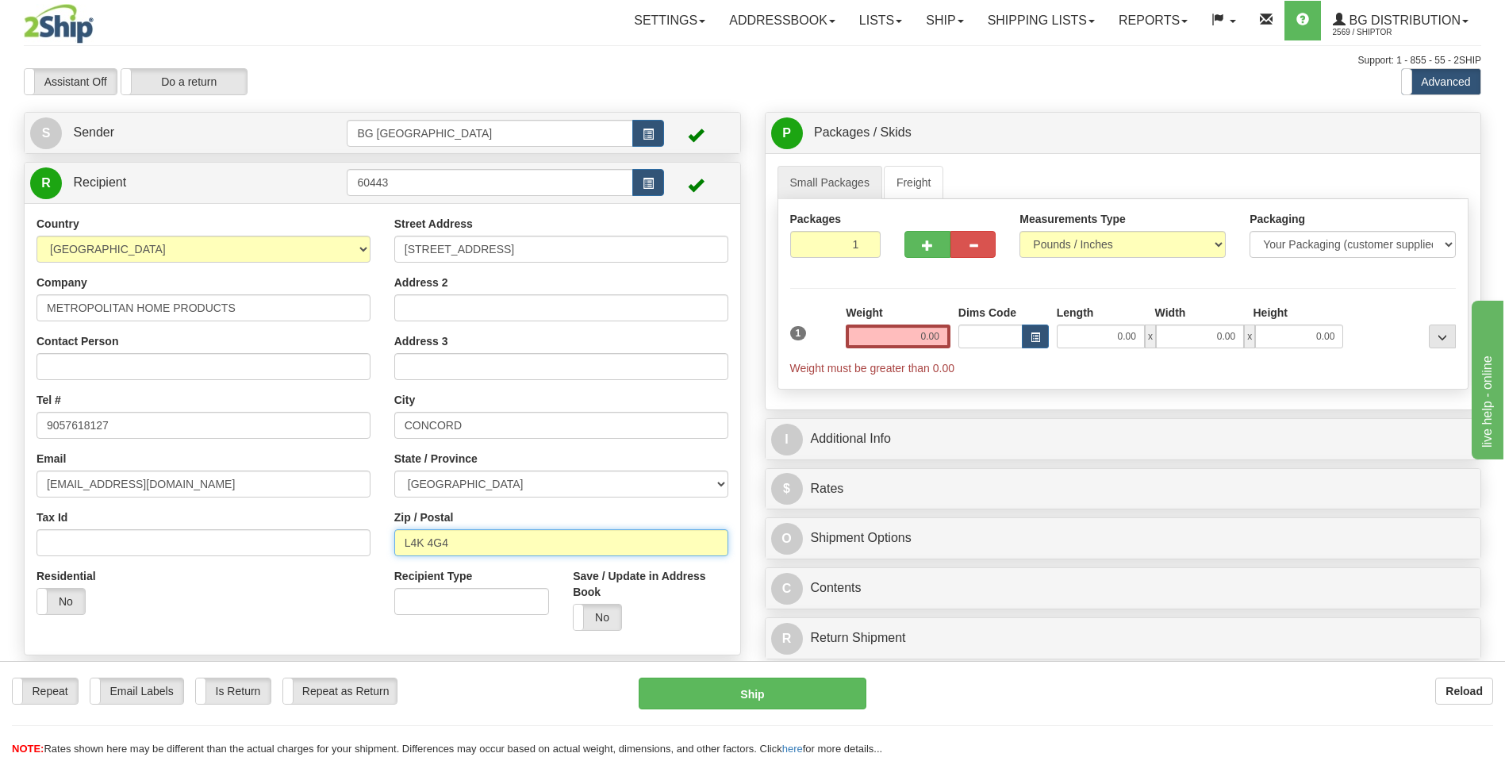
type input "L4K 4G4"
click at [869, 338] on input "0.00" at bounding box center [898, 337] width 105 height 24
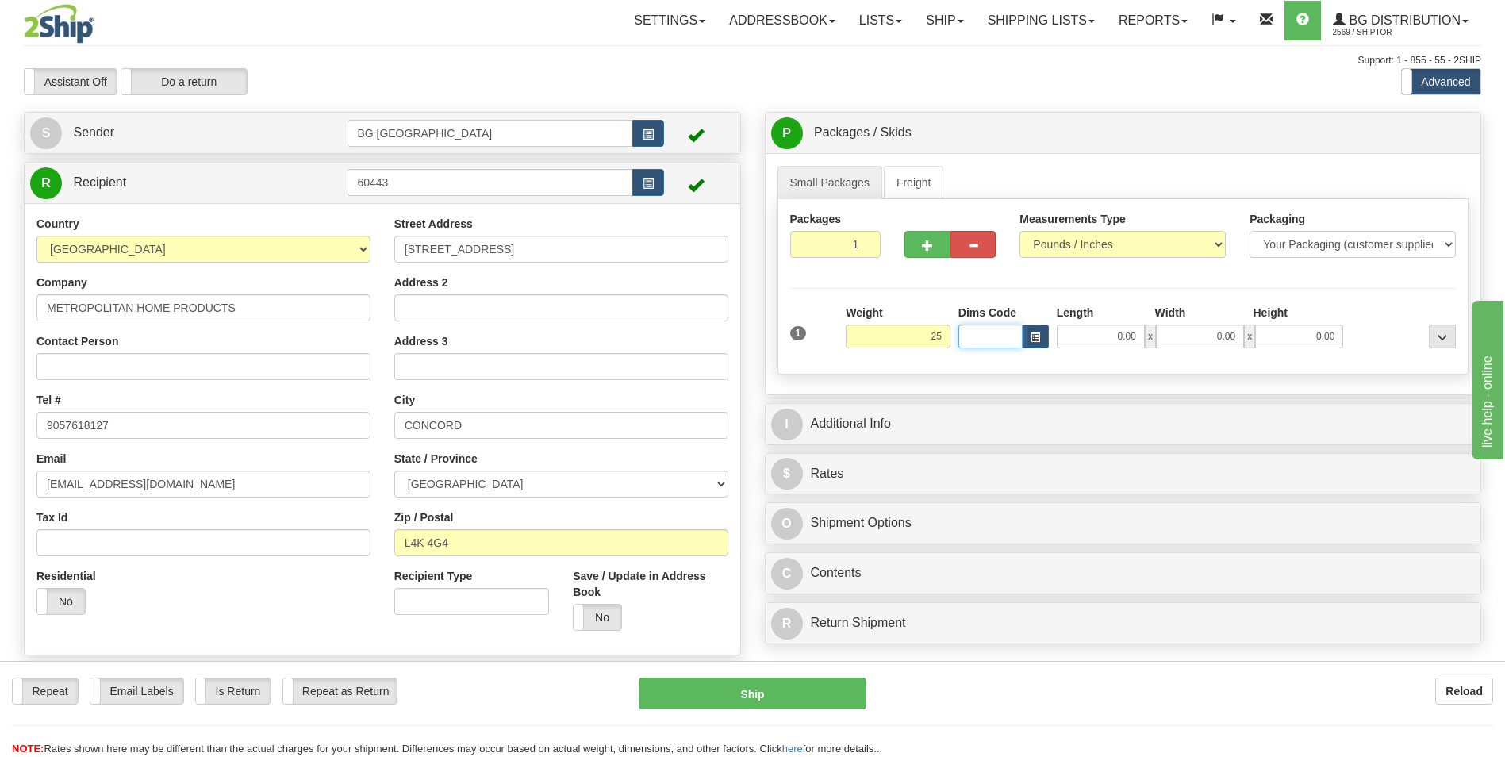
type input "25.00"
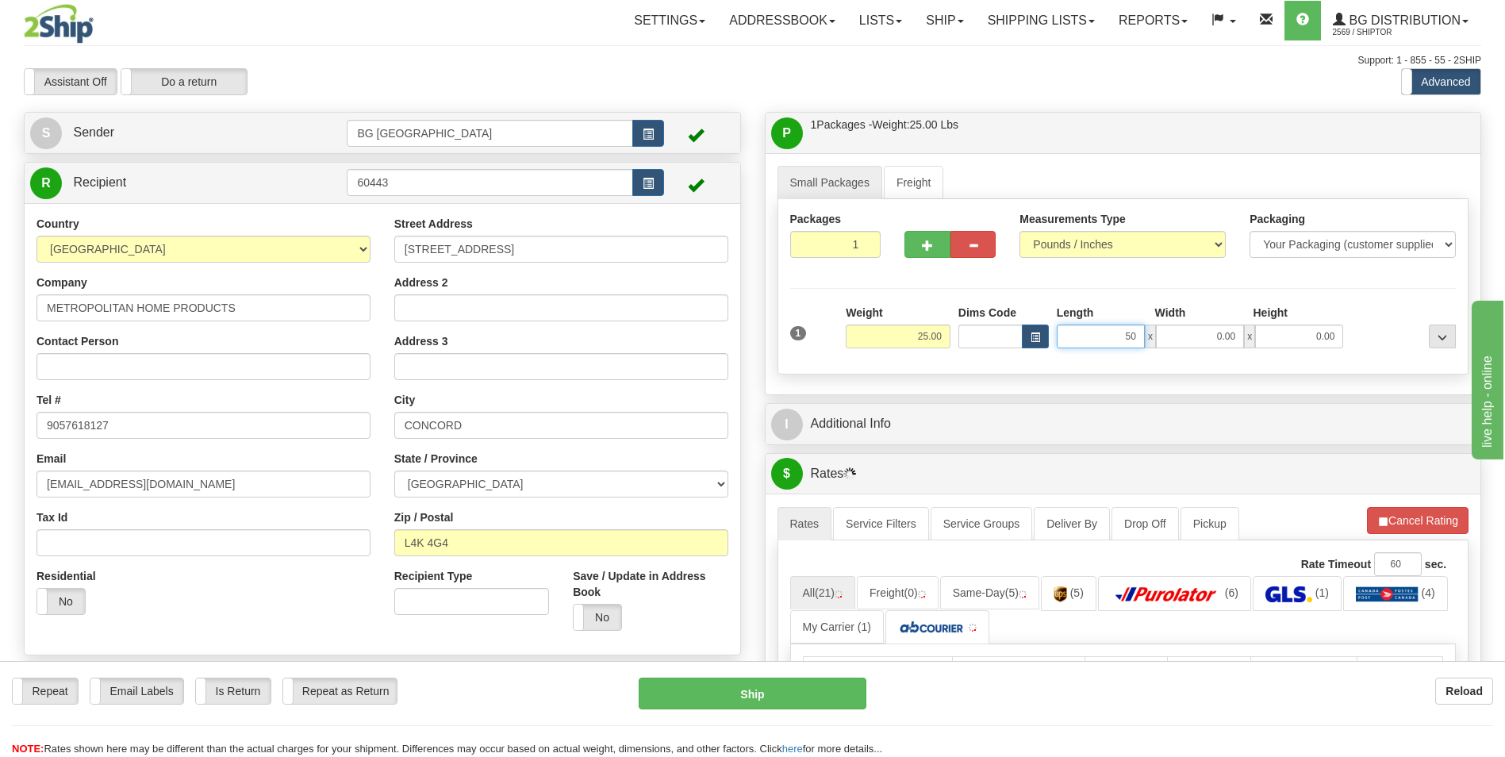
type input "50.00"
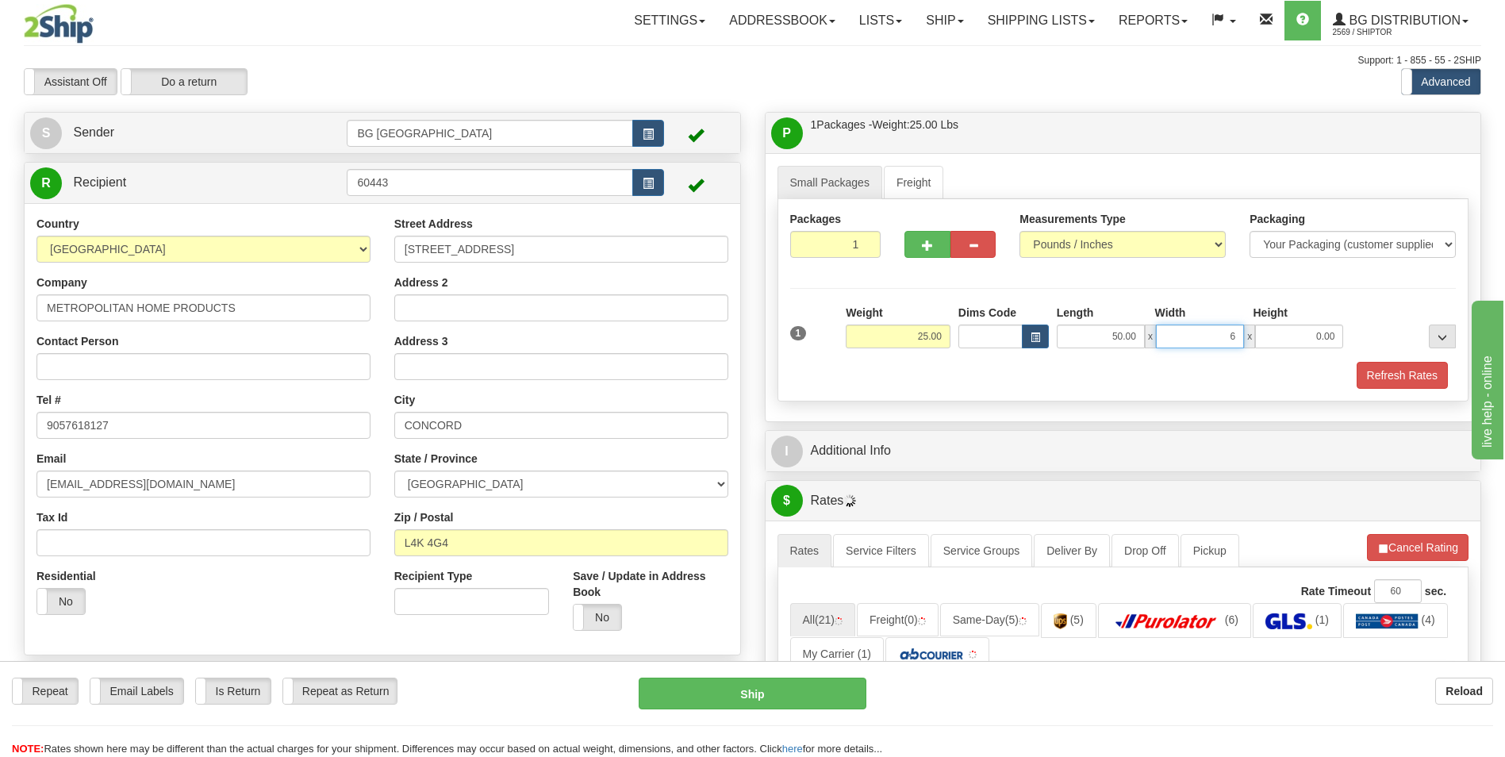
type input "6.00"
type input "5.00"
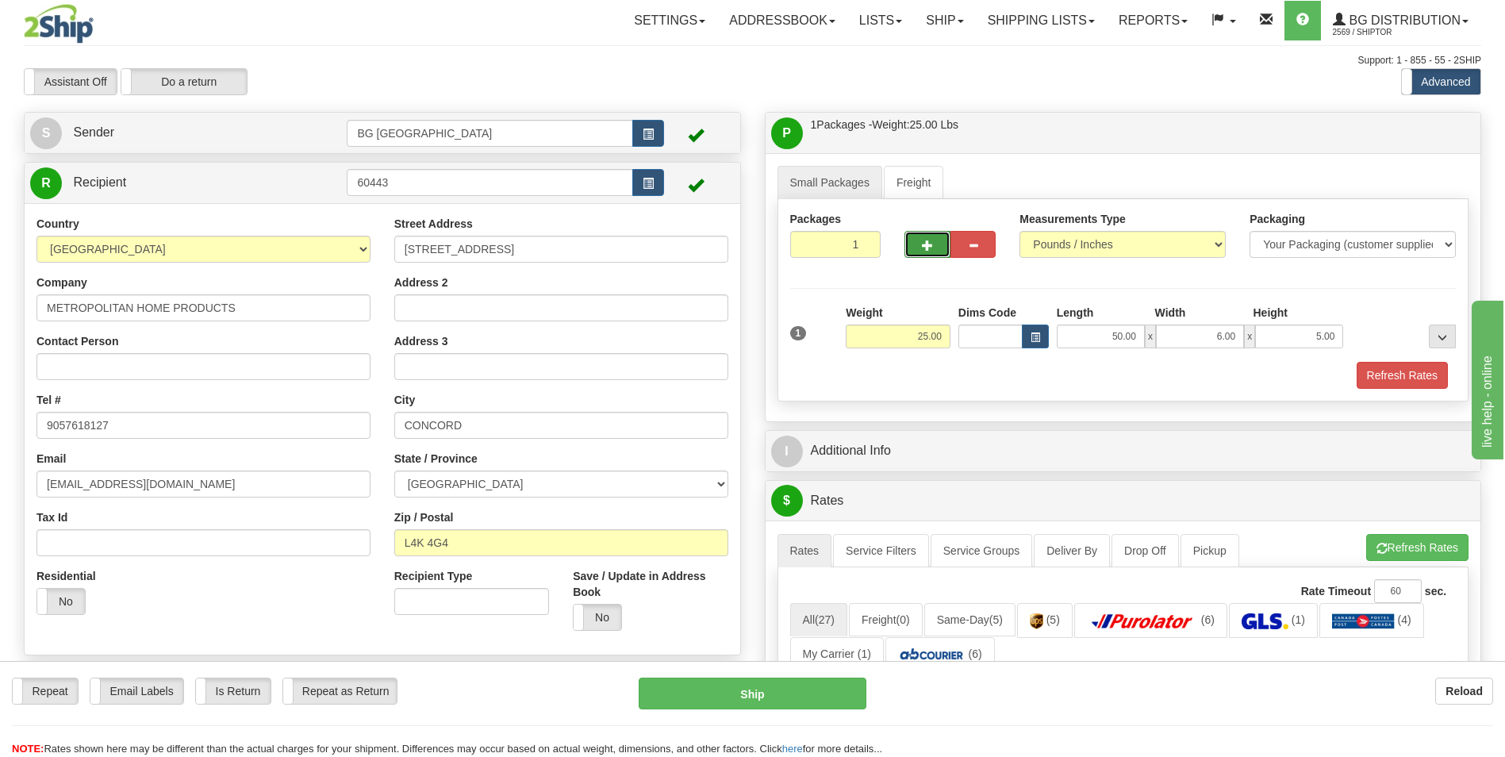
click at [922, 248] on span "button" at bounding box center [927, 245] width 11 height 10
type input "2"
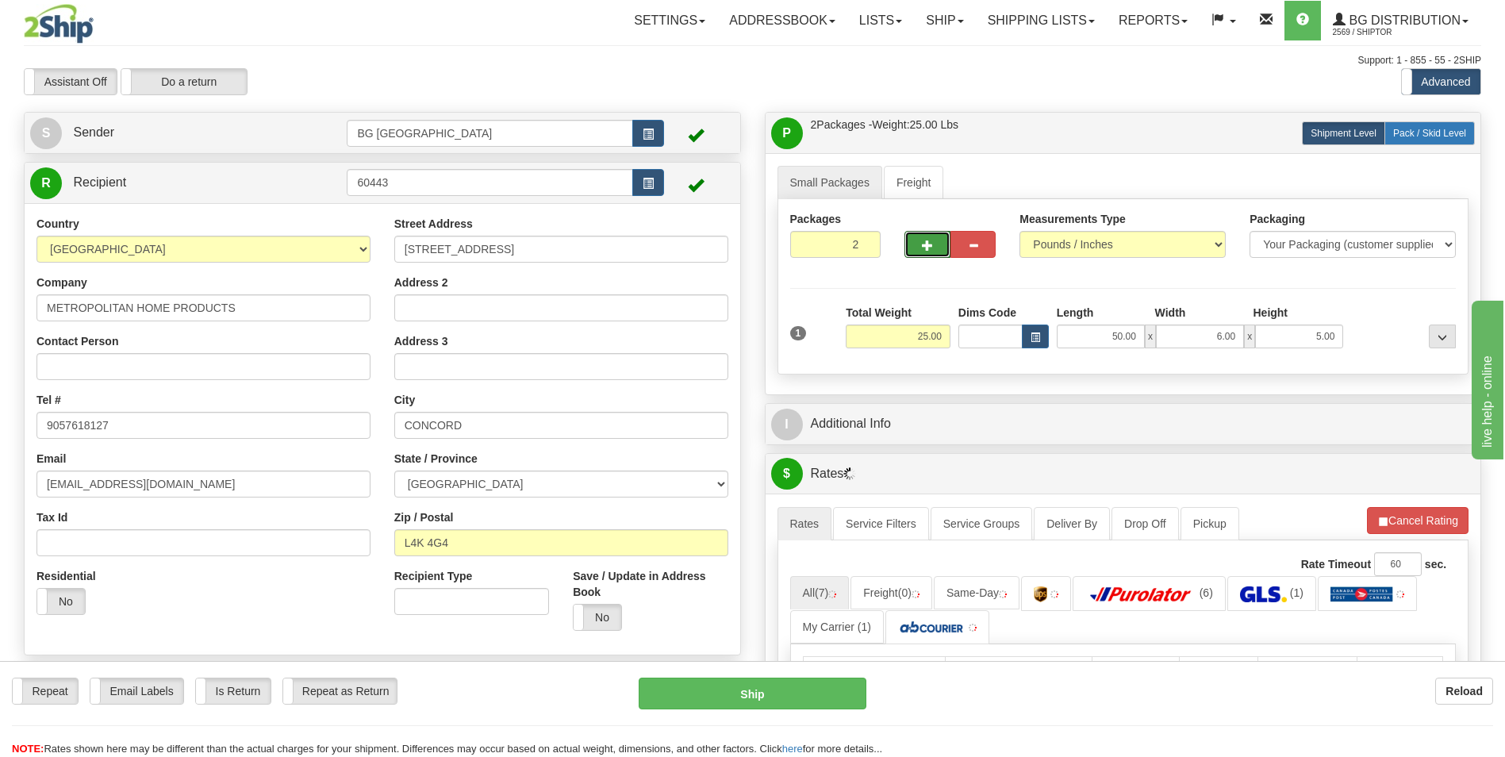
click at [1407, 132] on span "Pack / Skid Level" at bounding box center [1429, 133] width 73 height 11
radio input "true"
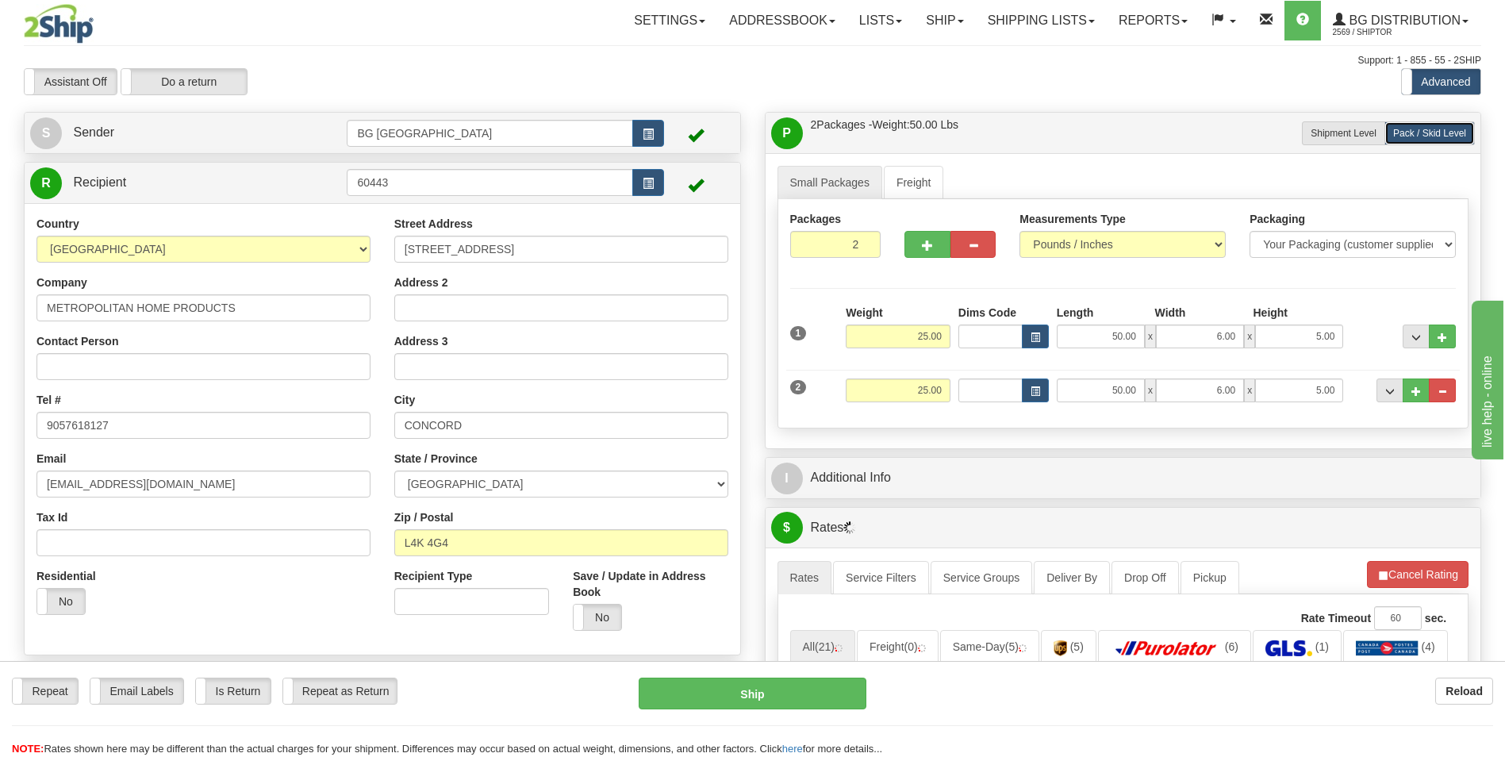
click at [915, 496] on div "I Additional Info" at bounding box center [1124, 478] width 716 height 40
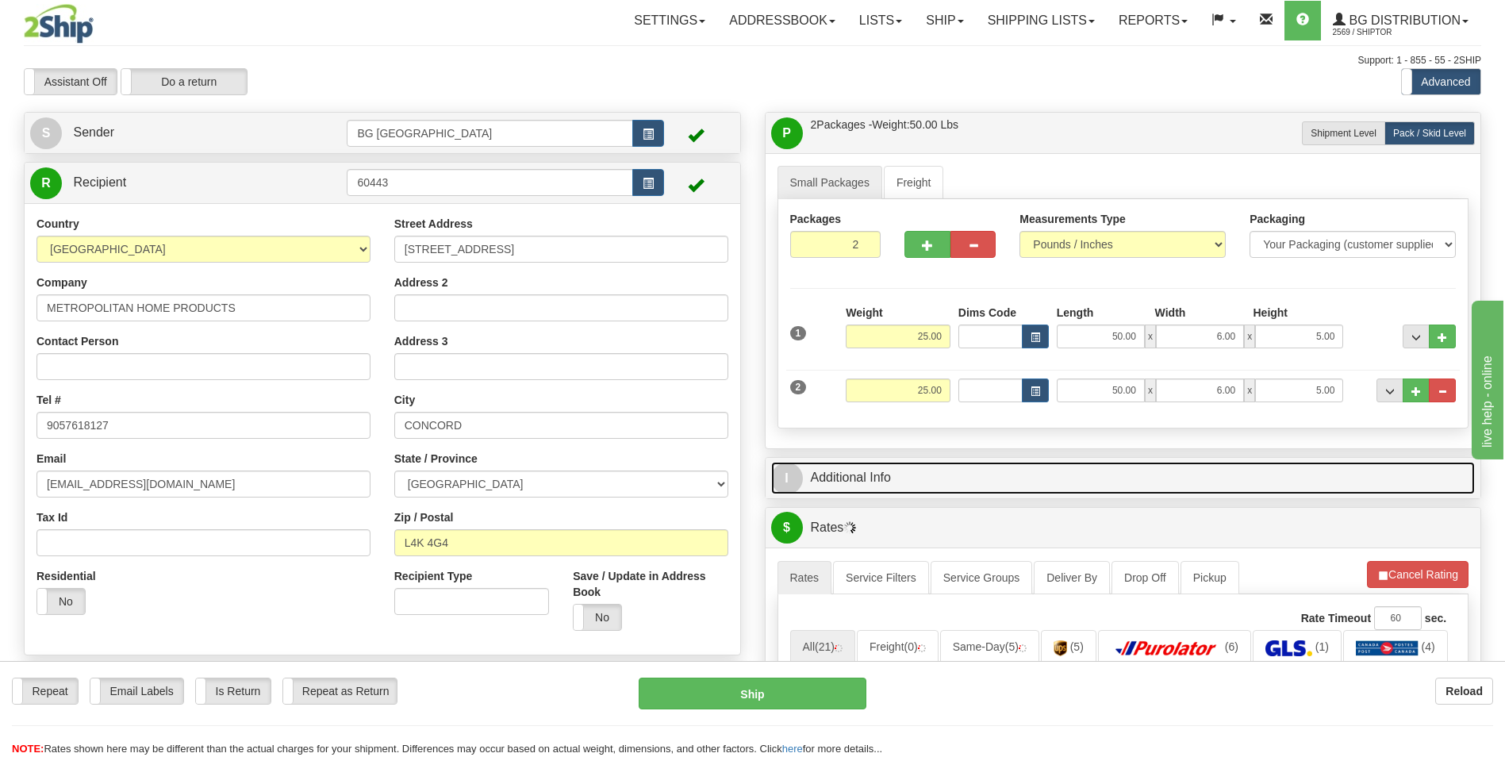
click at [918, 487] on link "I Additional Info" at bounding box center [1123, 478] width 705 height 33
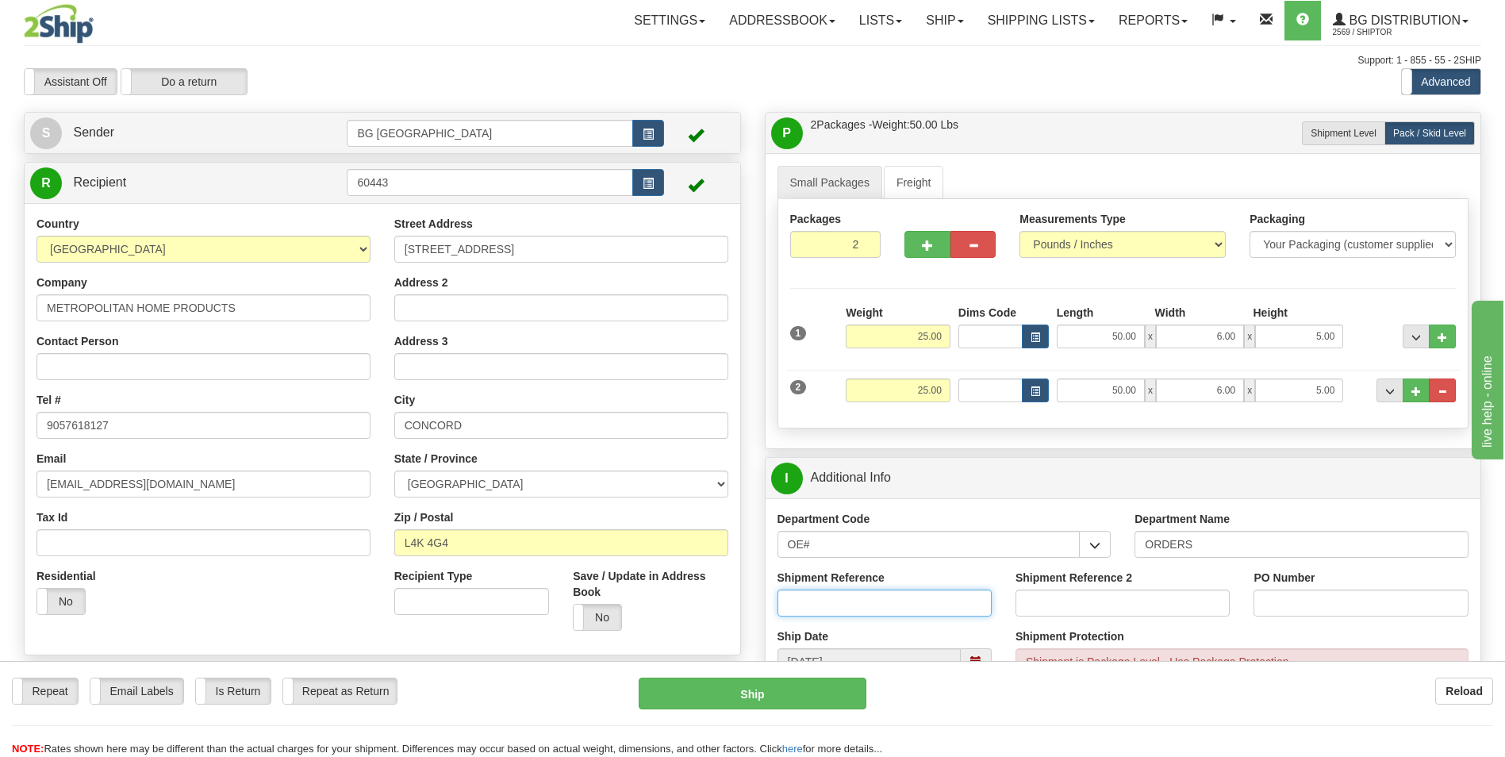
click at [852, 600] on input "Shipment Reference" at bounding box center [885, 603] width 214 height 27
type input "70182318-00"
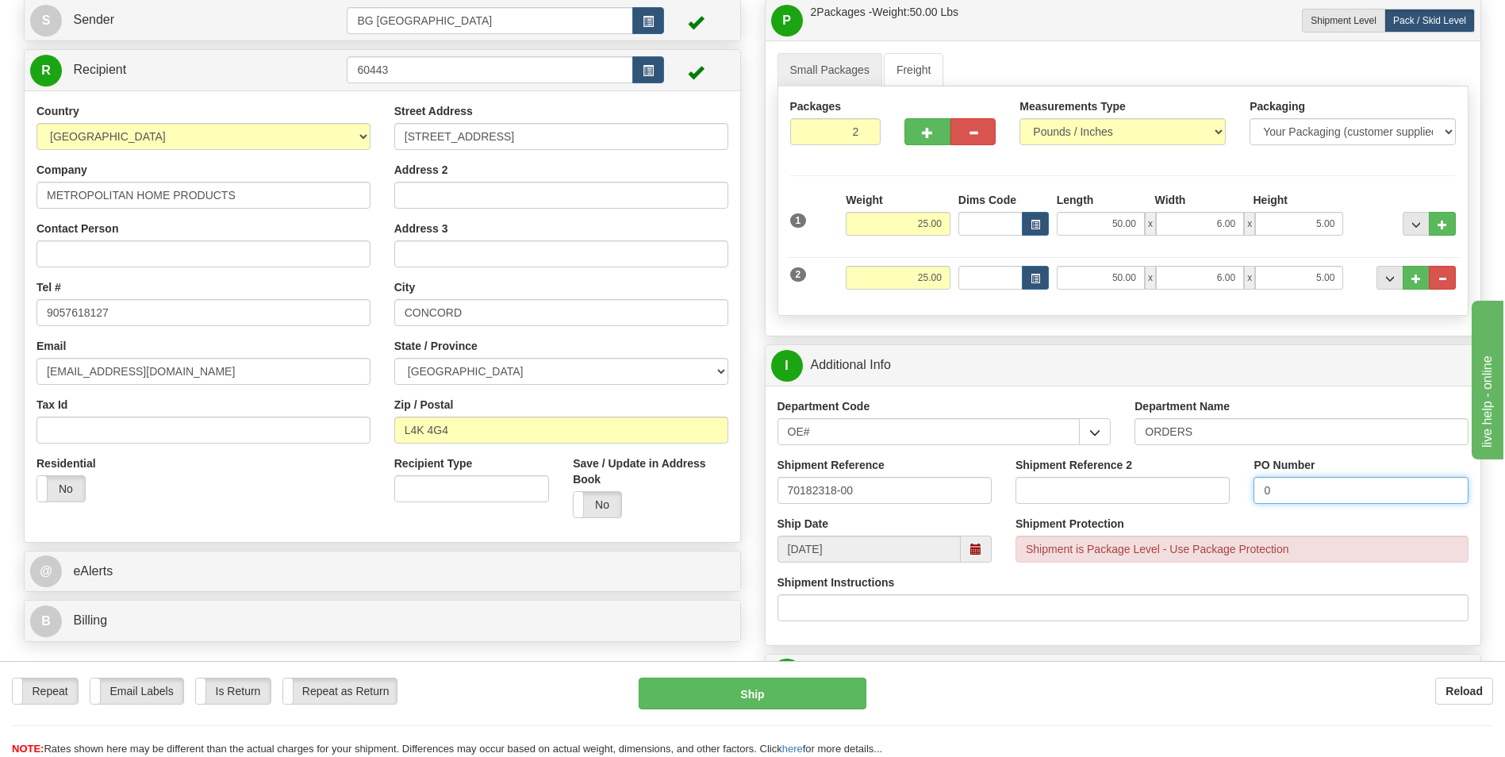
scroll to position [317, 0]
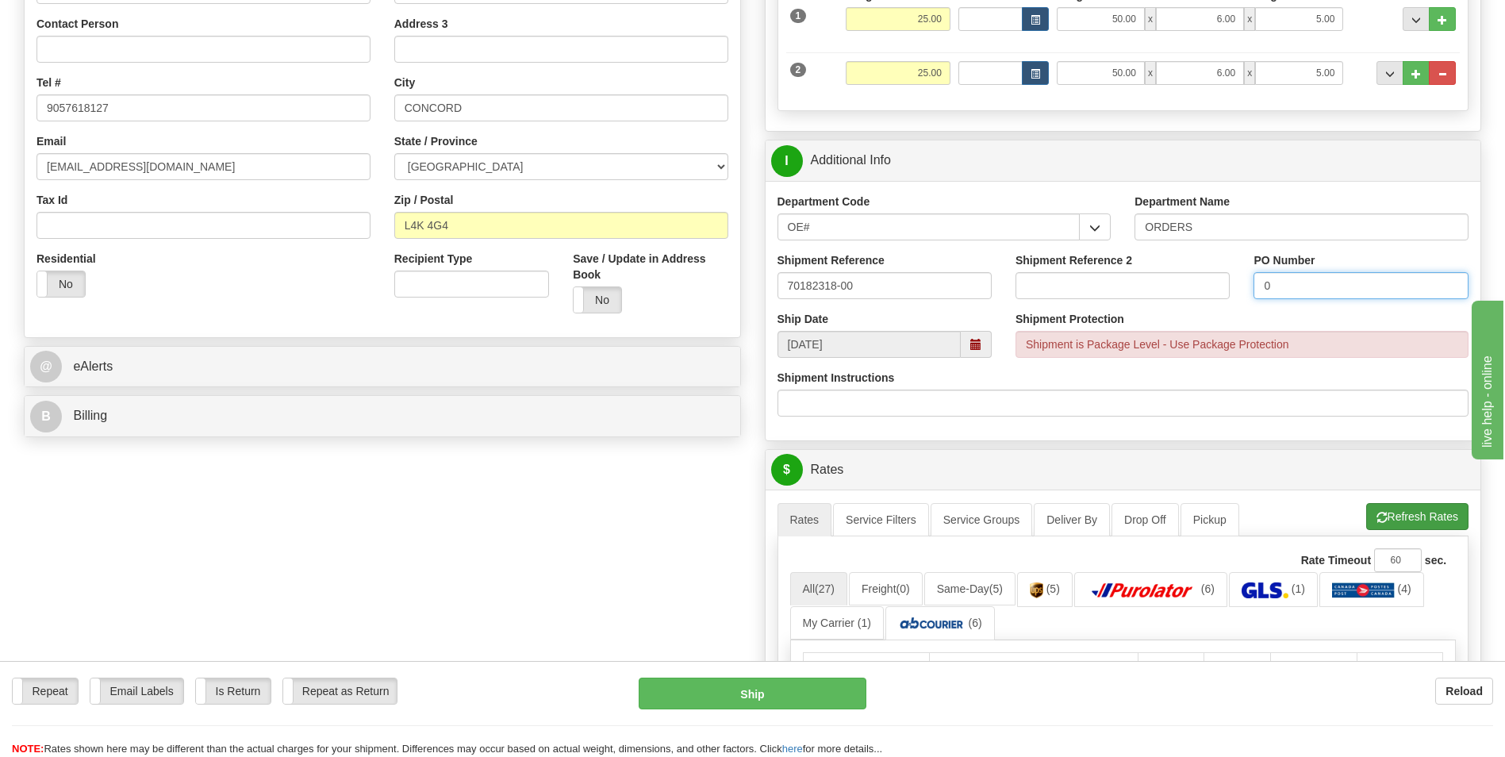
type input "0"
click at [1378, 507] on button "Refresh Rates" at bounding box center [1417, 516] width 102 height 27
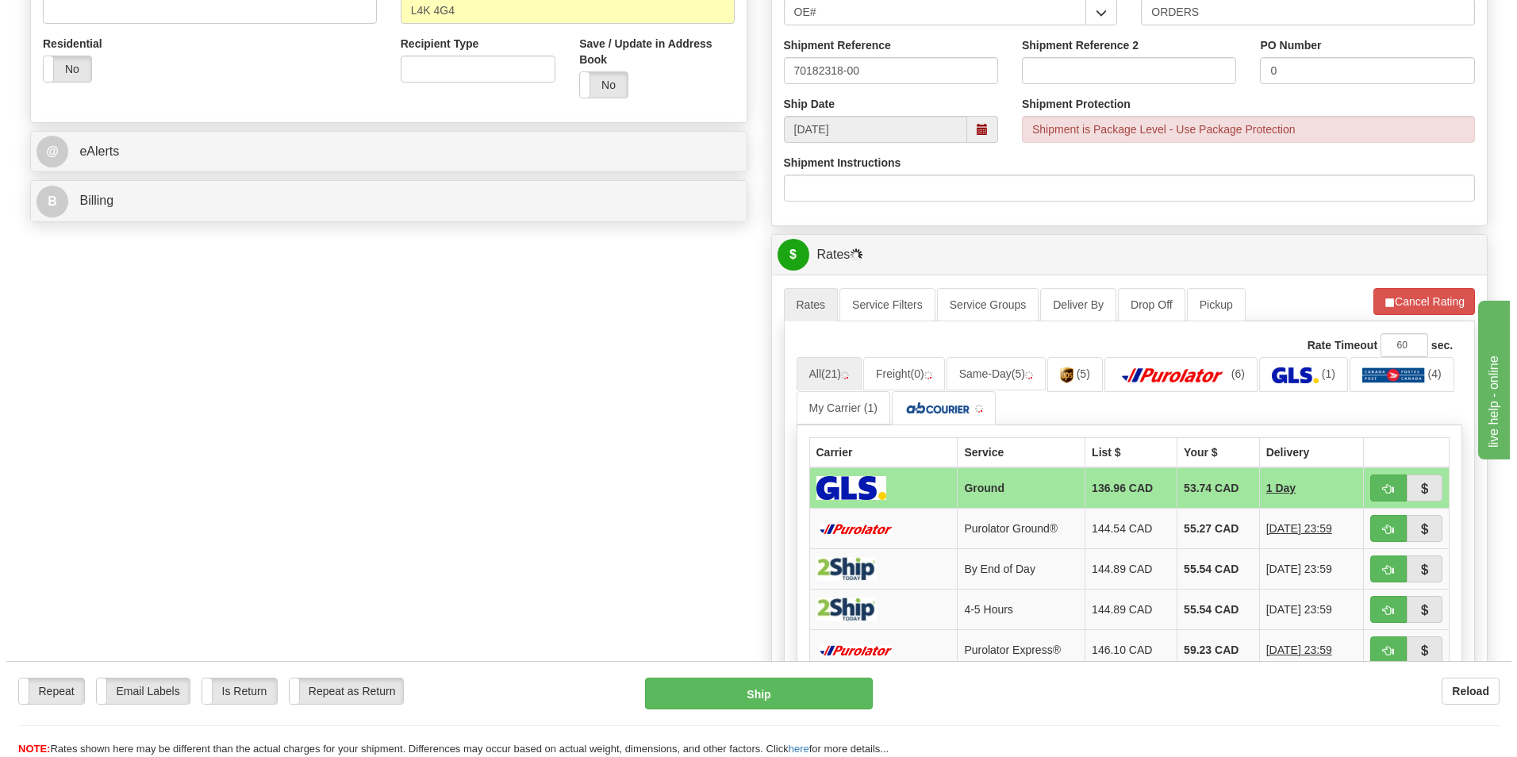
scroll to position [555, 0]
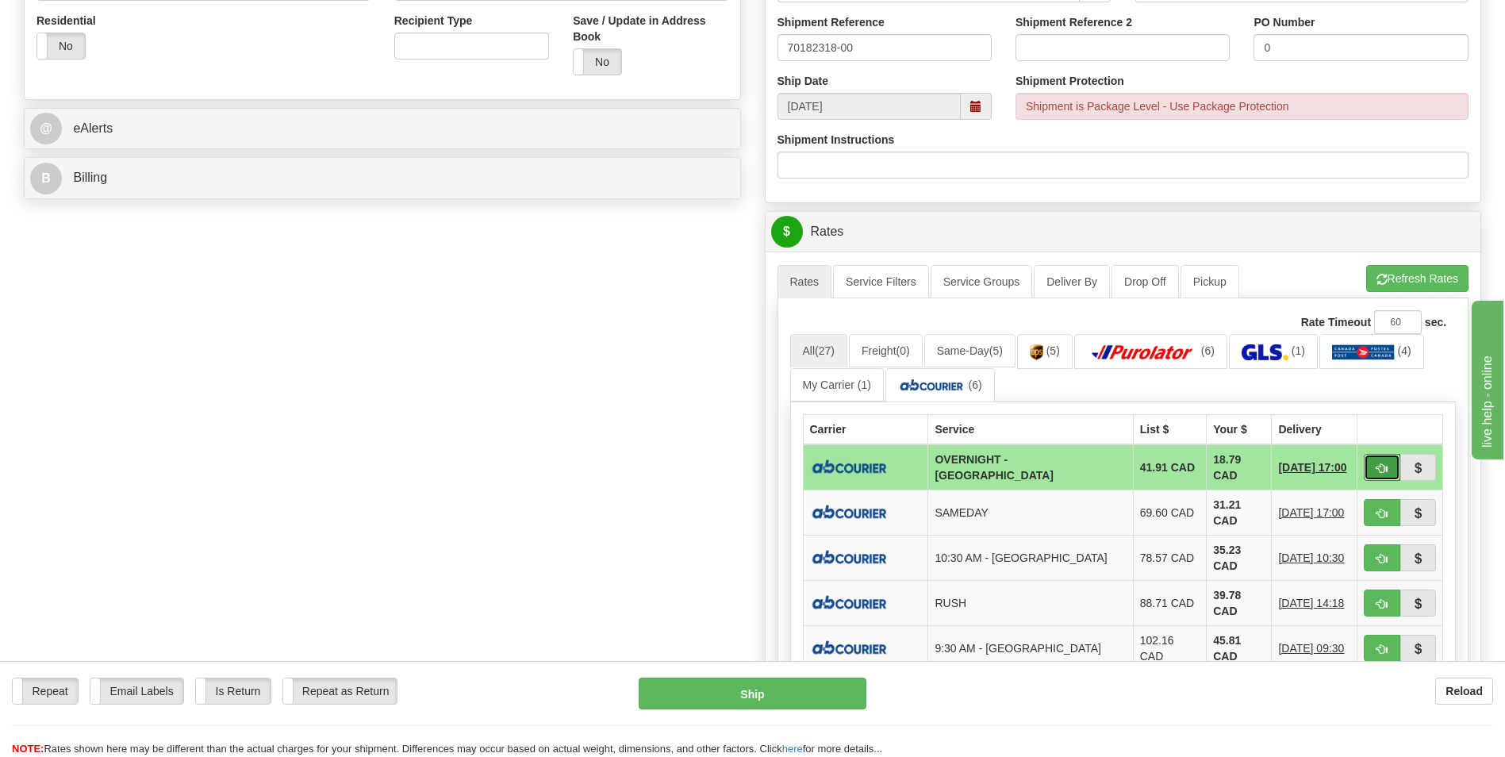
click at [1380, 458] on button "button" at bounding box center [1382, 467] width 37 height 27
type input "4"
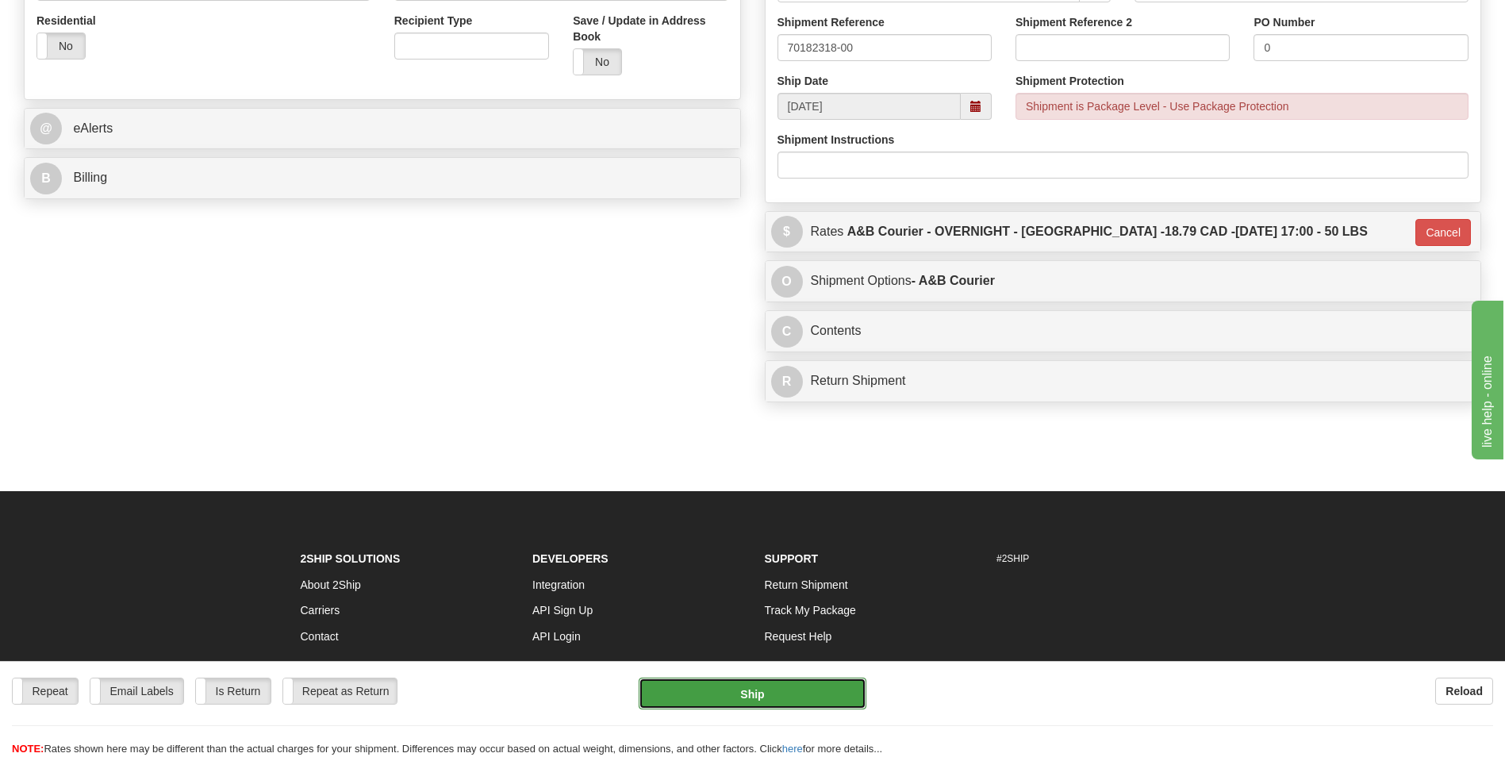
click at [828, 680] on button "Ship" at bounding box center [752, 694] width 227 height 32
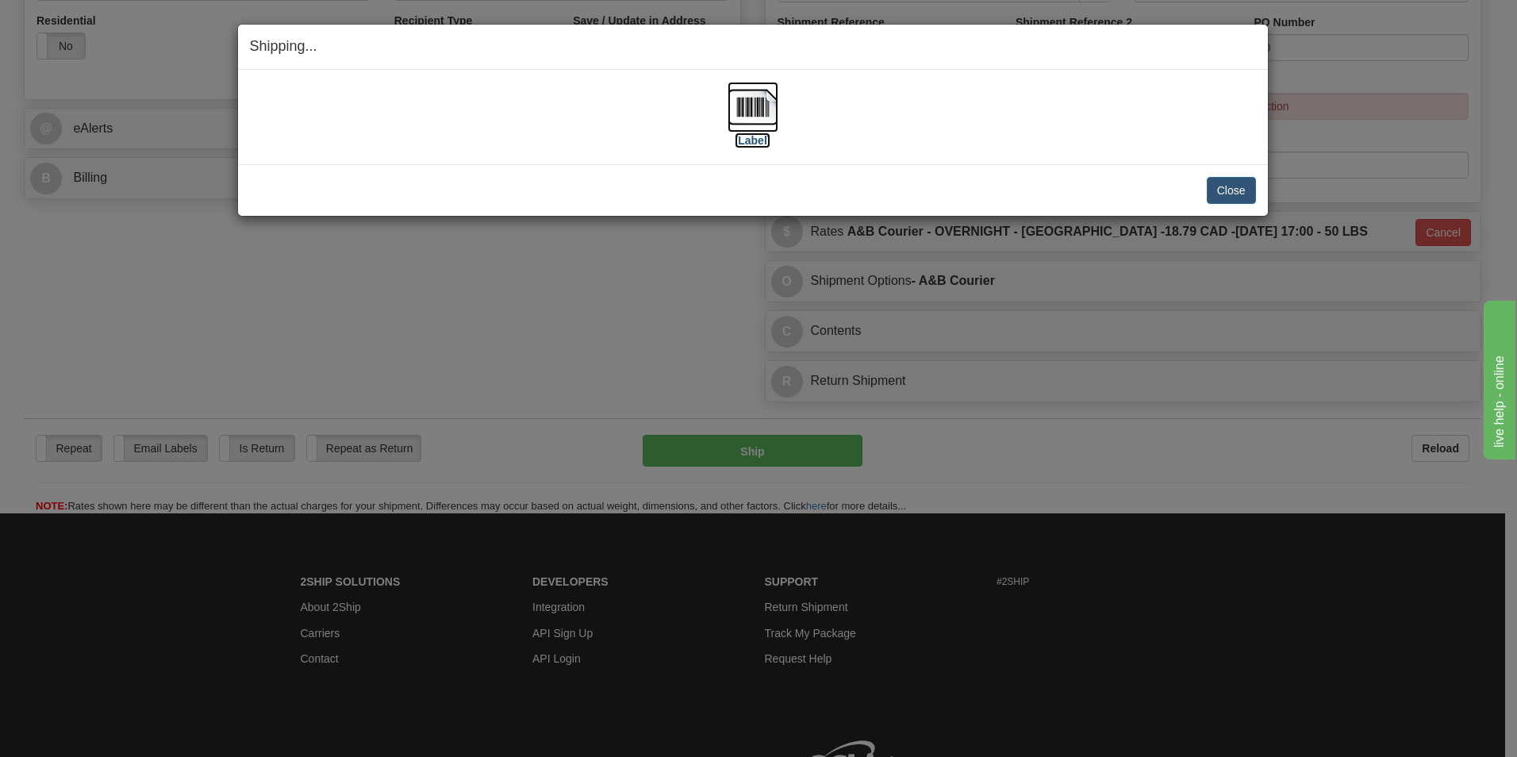
click at [754, 108] on img at bounding box center [753, 107] width 51 height 51
click at [1236, 186] on button "Close" at bounding box center [1231, 190] width 49 height 27
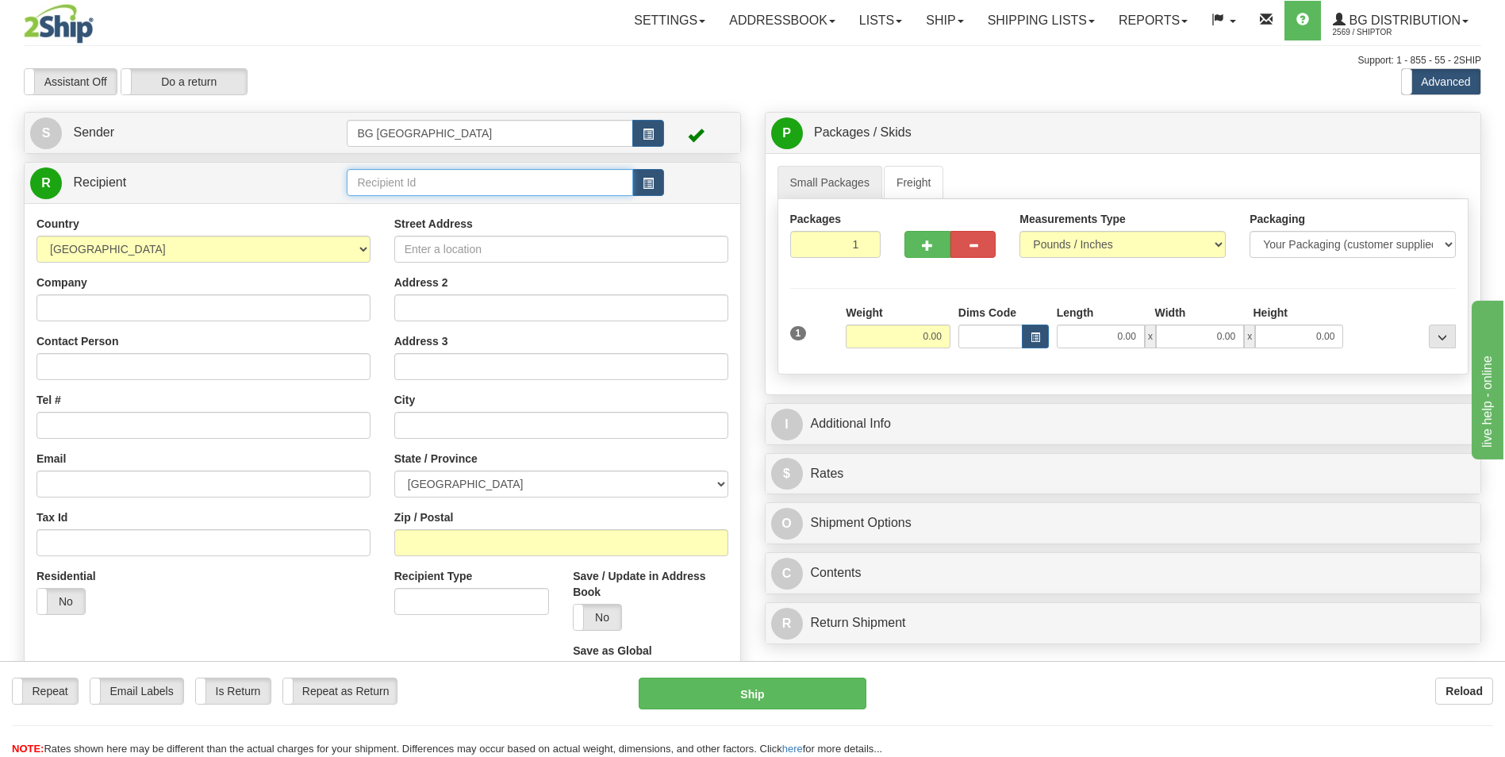
click at [361, 173] on input "text" at bounding box center [490, 182] width 286 height 27
click at [364, 201] on div "60545" at bounding box center [487, 206] width 271 height 17
type input "60545"
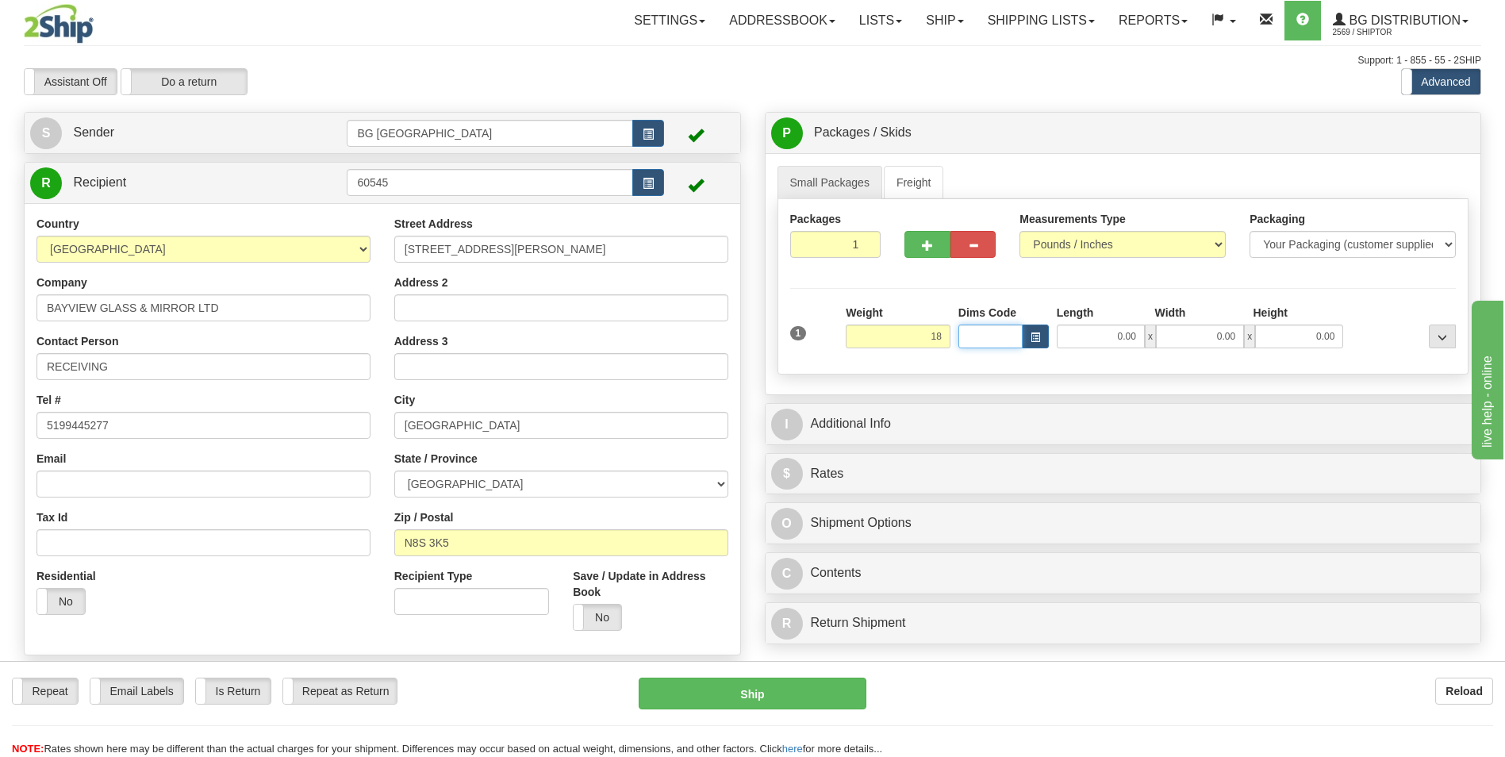
type input "18.00"
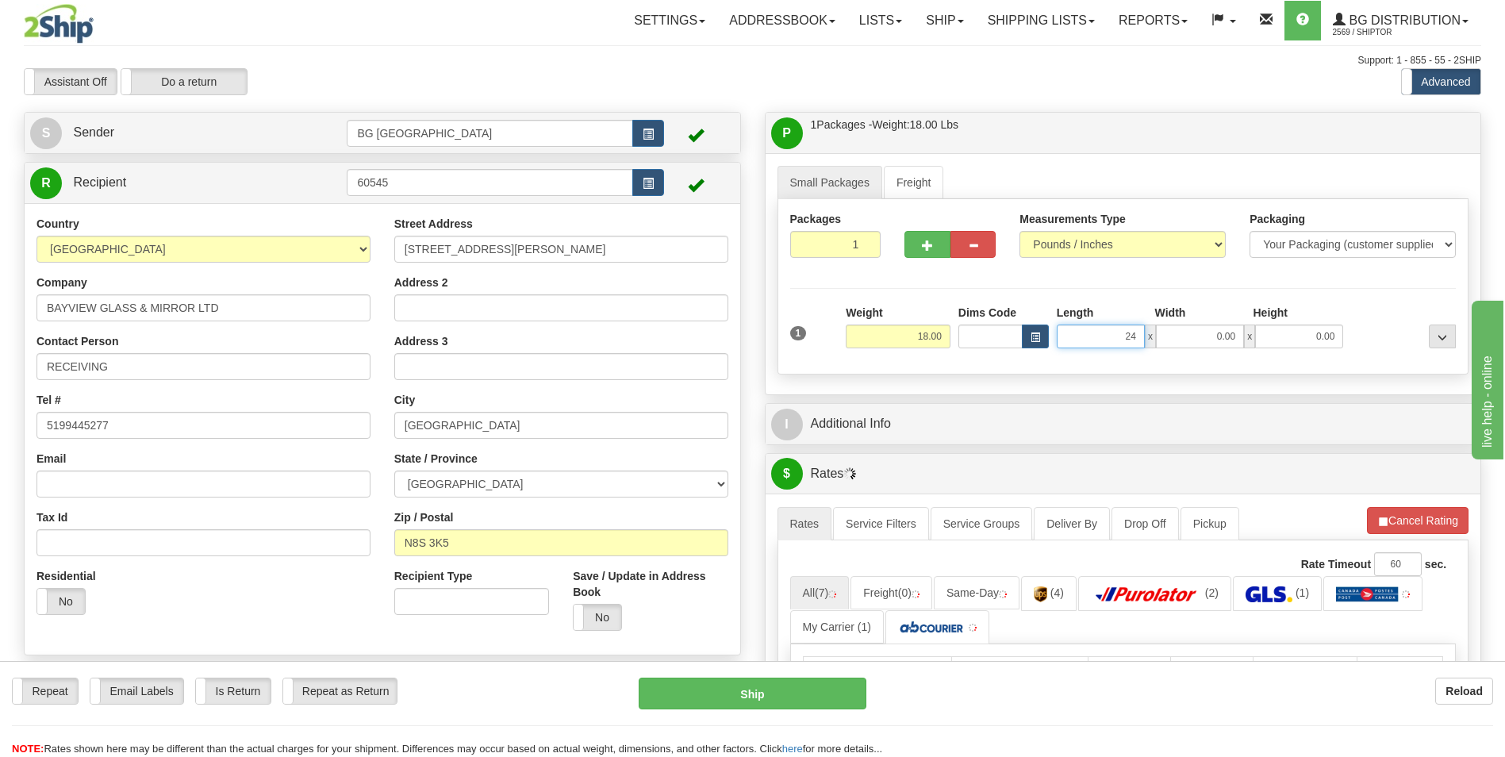
type input "24.00"
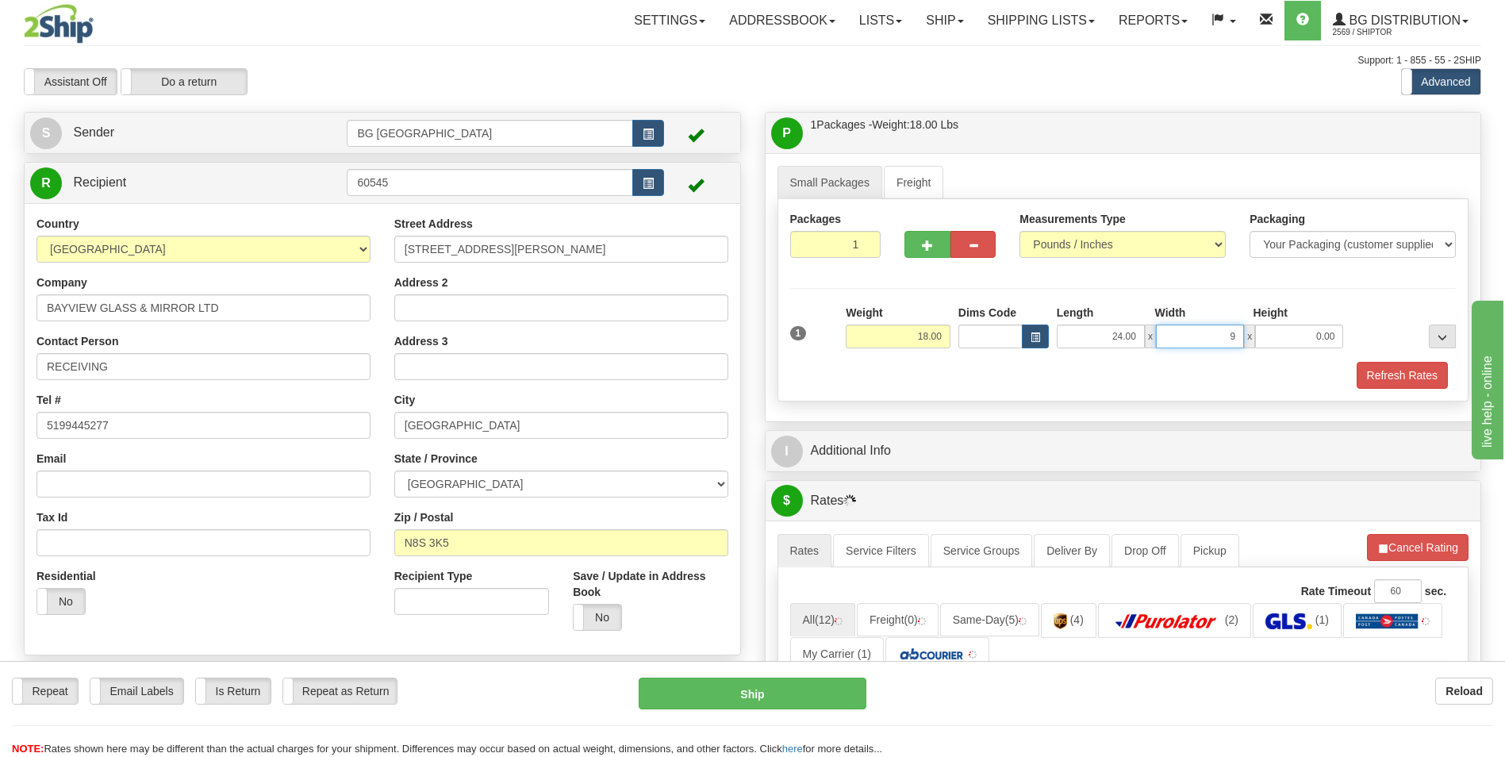
type input "9.00"
type input "5.00"
click at [847, 471] on div "I Additional Info" at bounding box center [1123, 451] width 717 height 42
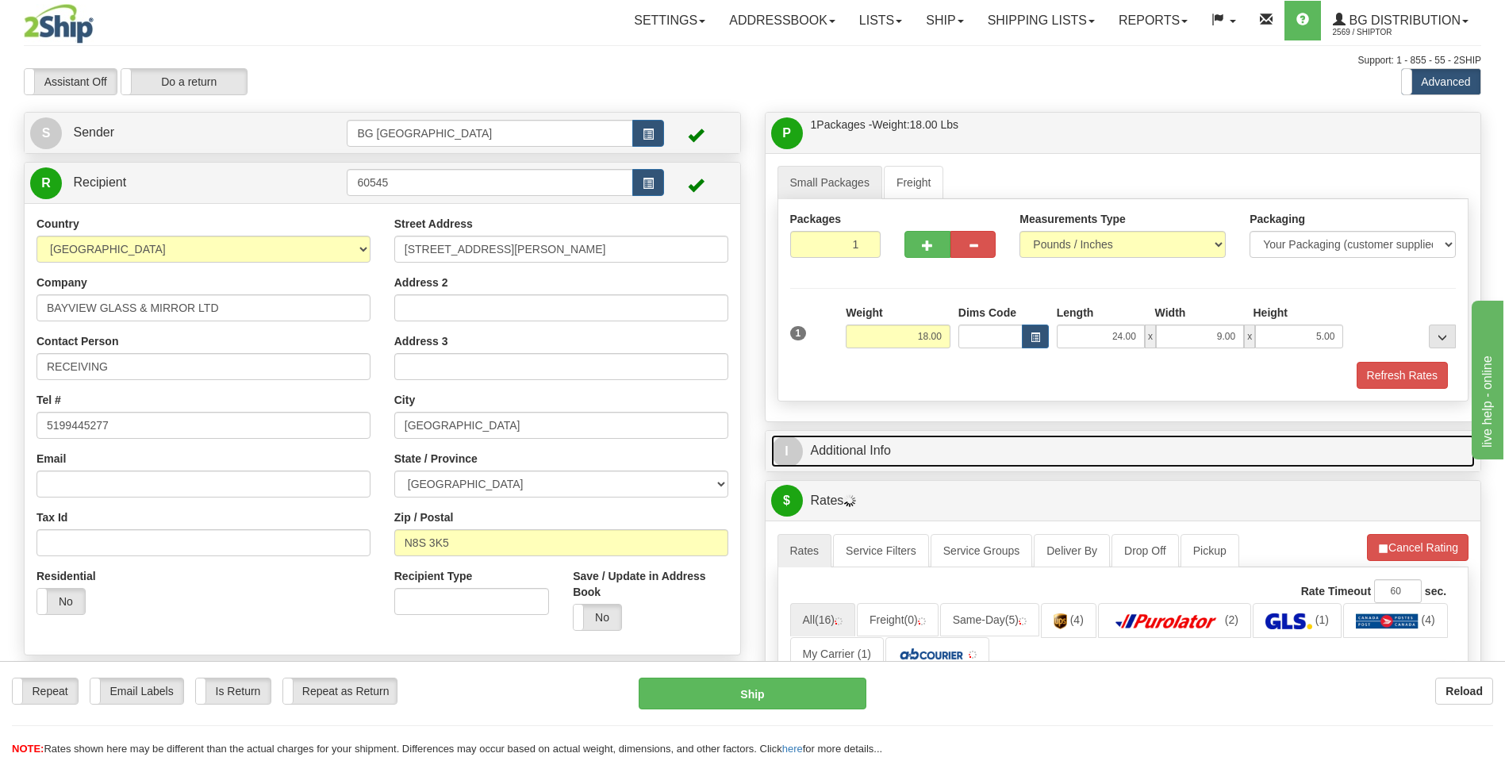
click at [856, 463] on link "I Additional Info" at bounding box center [1123, 451] width 705 height 33
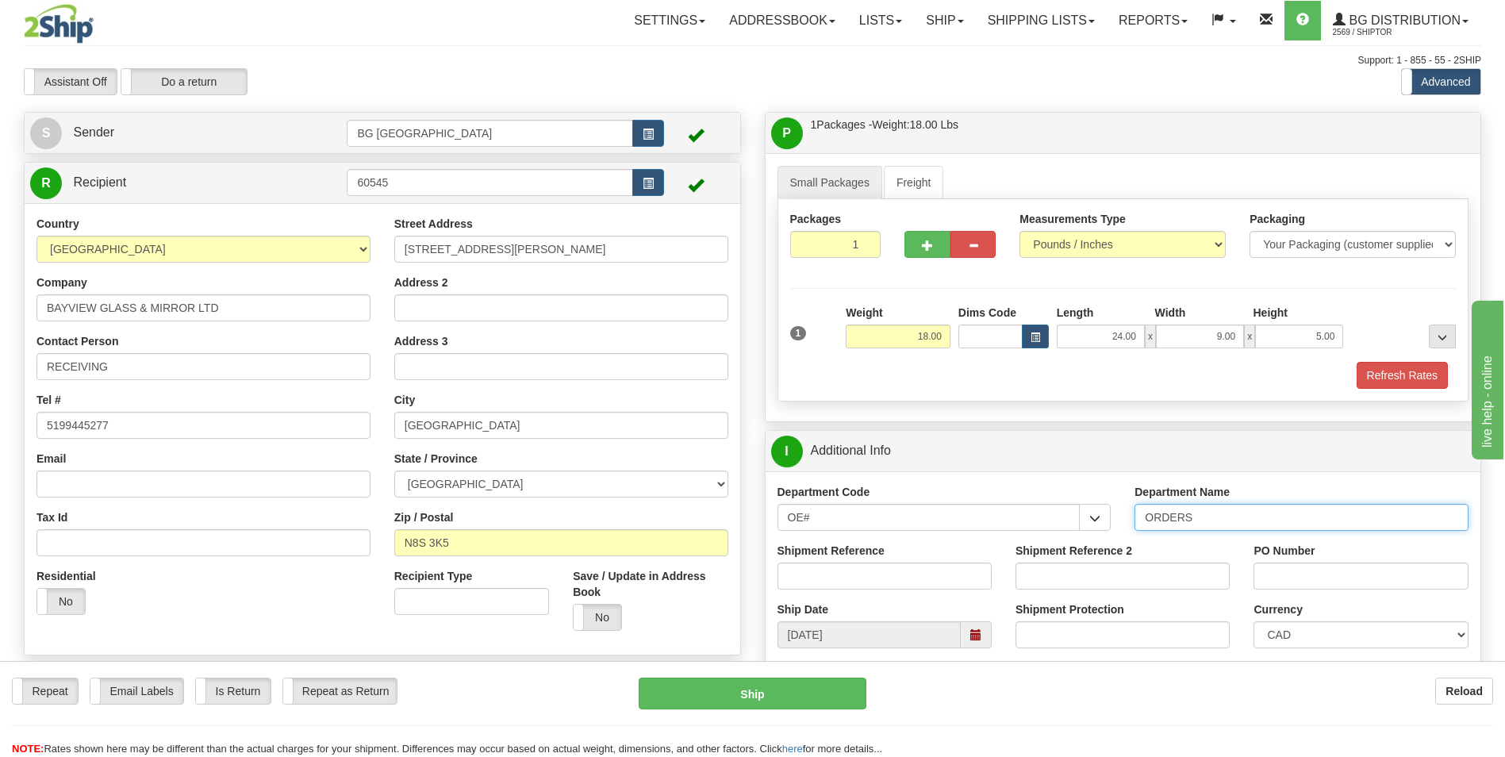
click at [1232, 517] on input "ORDERS" at bounding box center [1302, 517] width 334 height 27
type input "70184837-00"
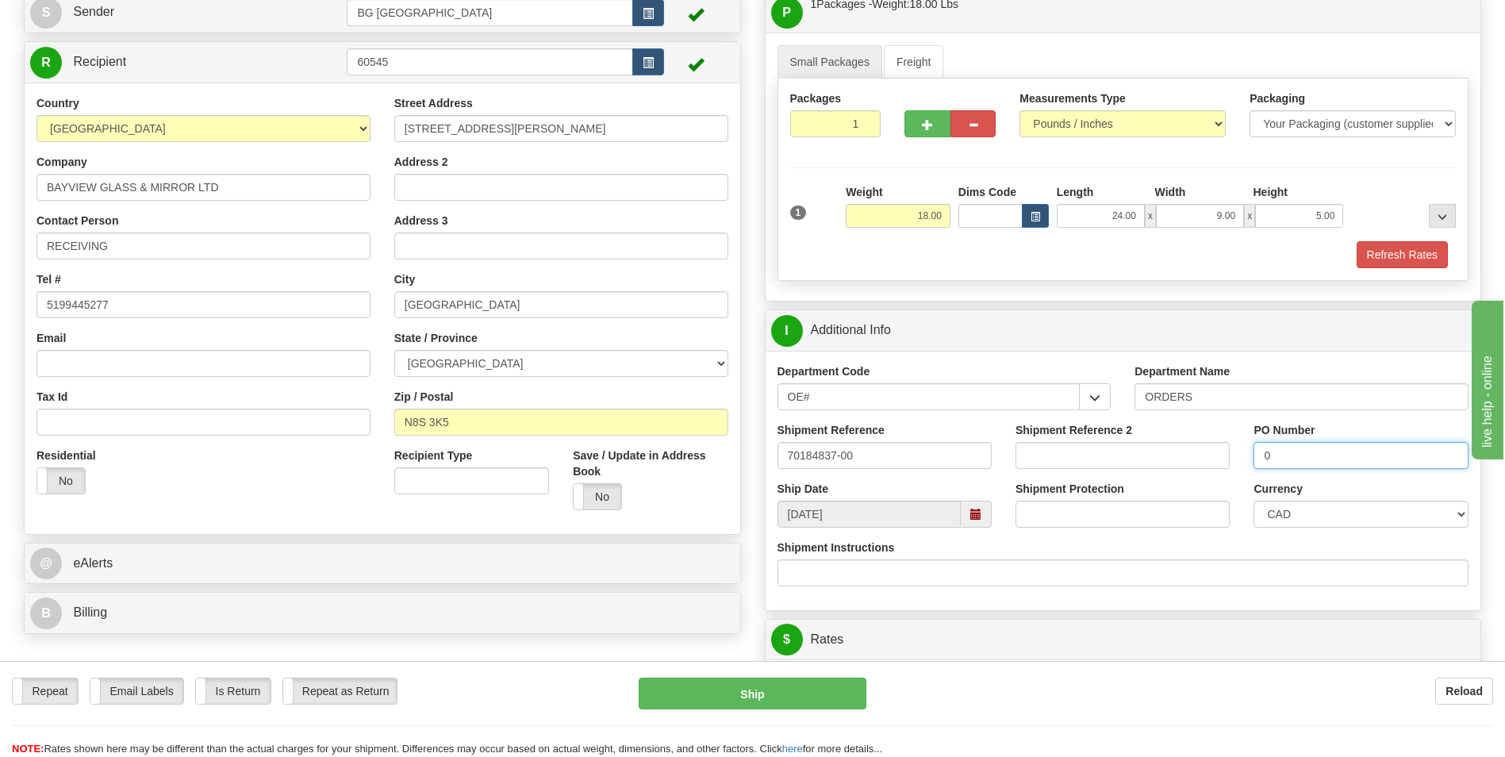
scroll to position [317, 0]
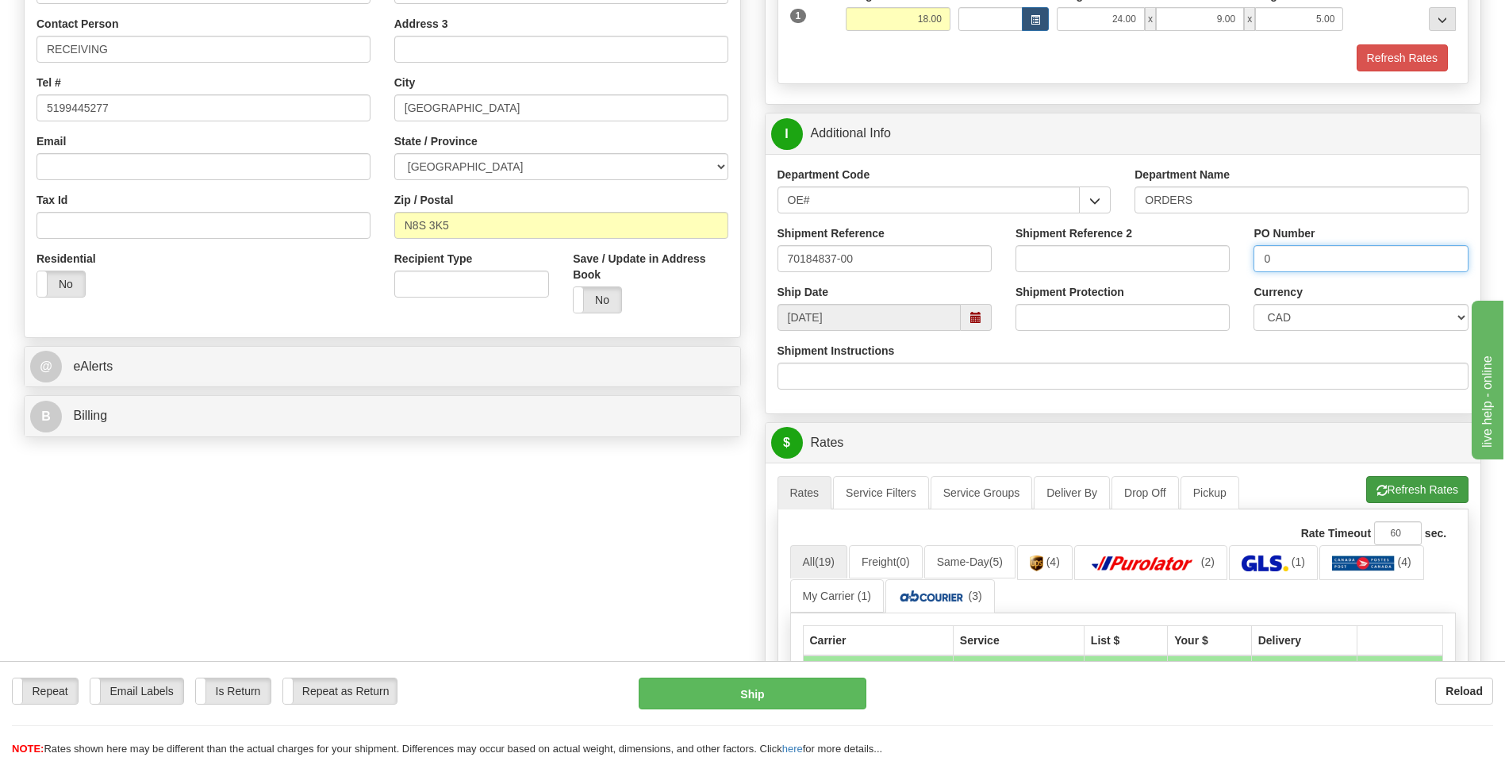
type input "0"
click at [1397, 495] on button "Refresh Rates" at bounding box center [1417, 489] width 102 height 27
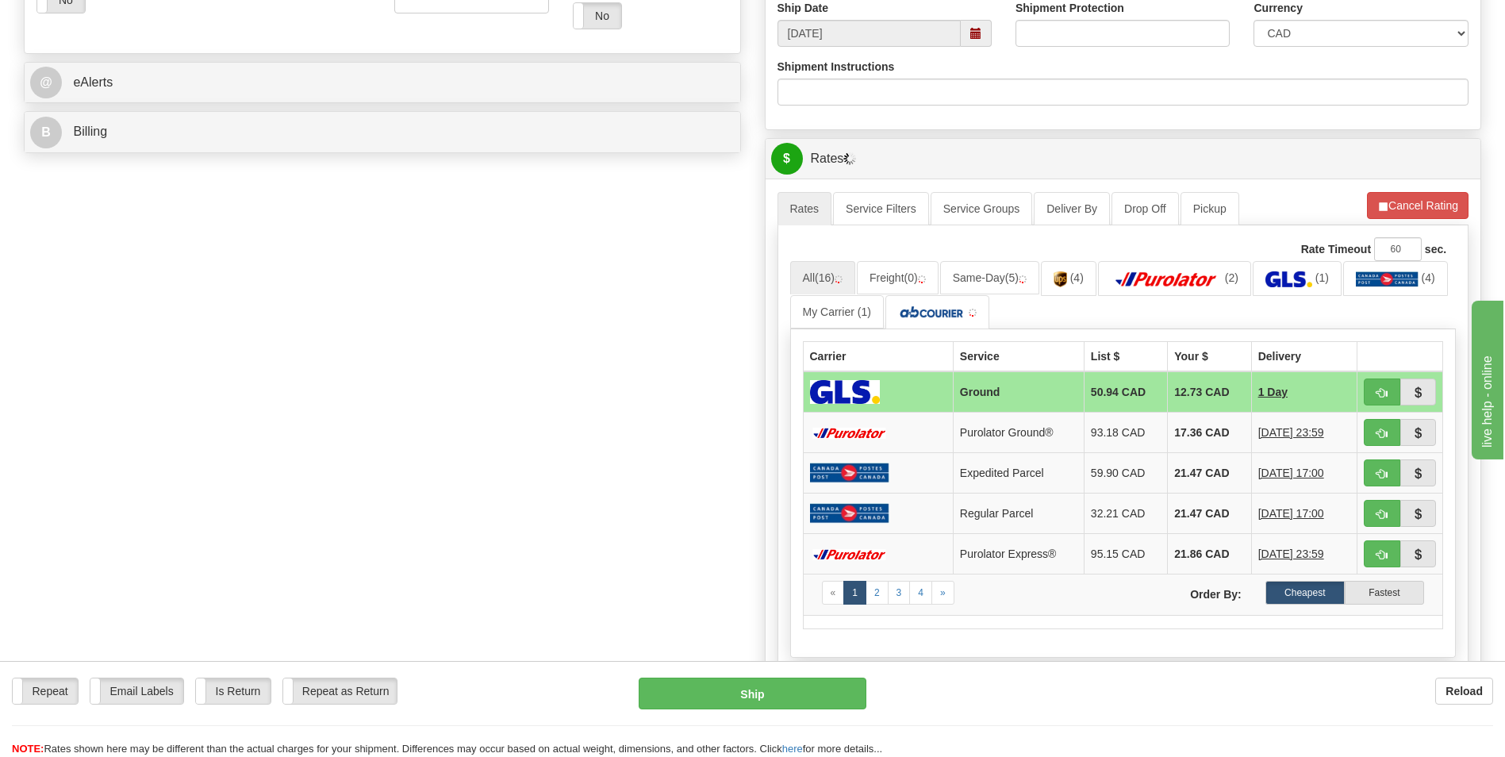
scroll to position [635, 0]
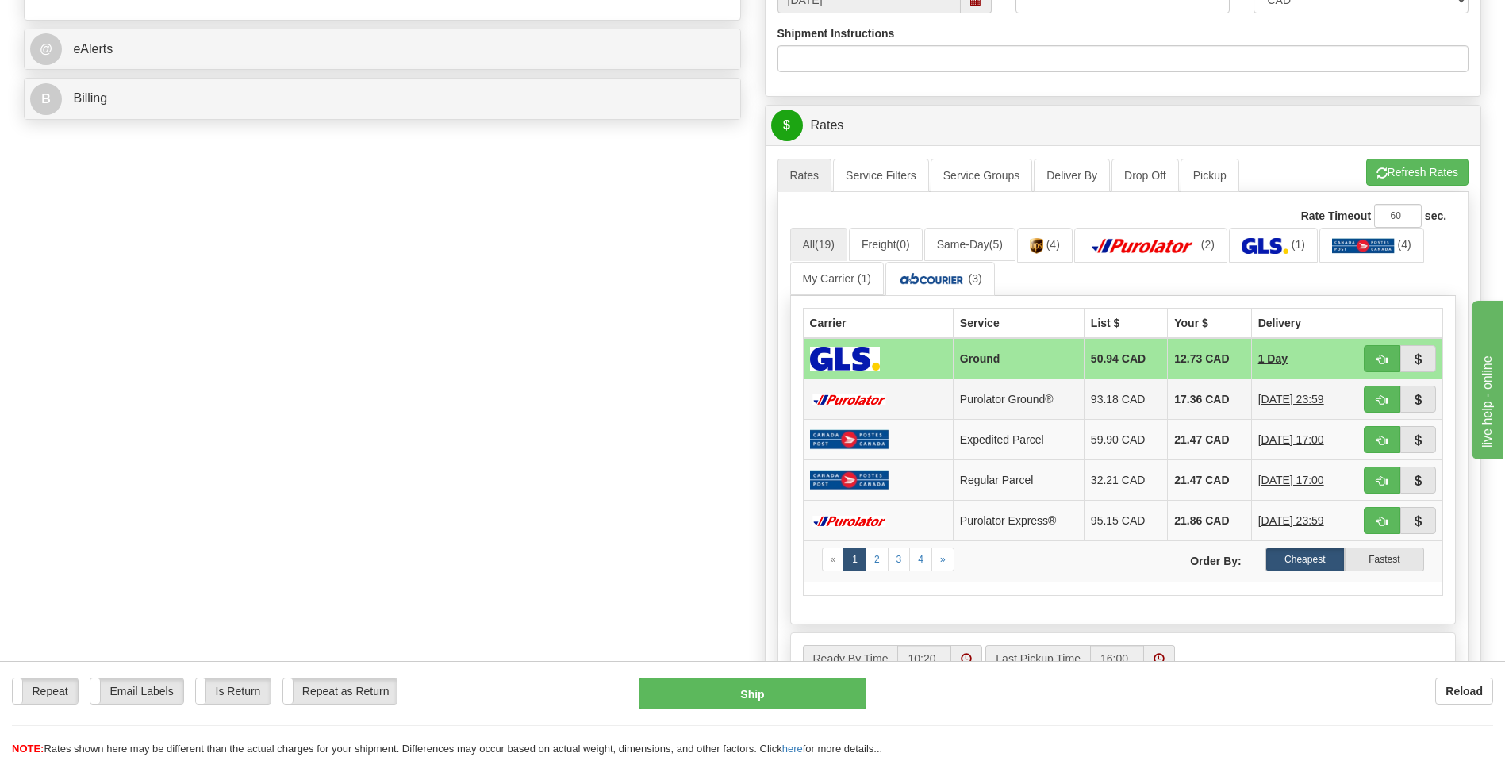
click at [1174, 402] on td "17.36 CAD" at bounding box center [1209, 399] width 83 height 40
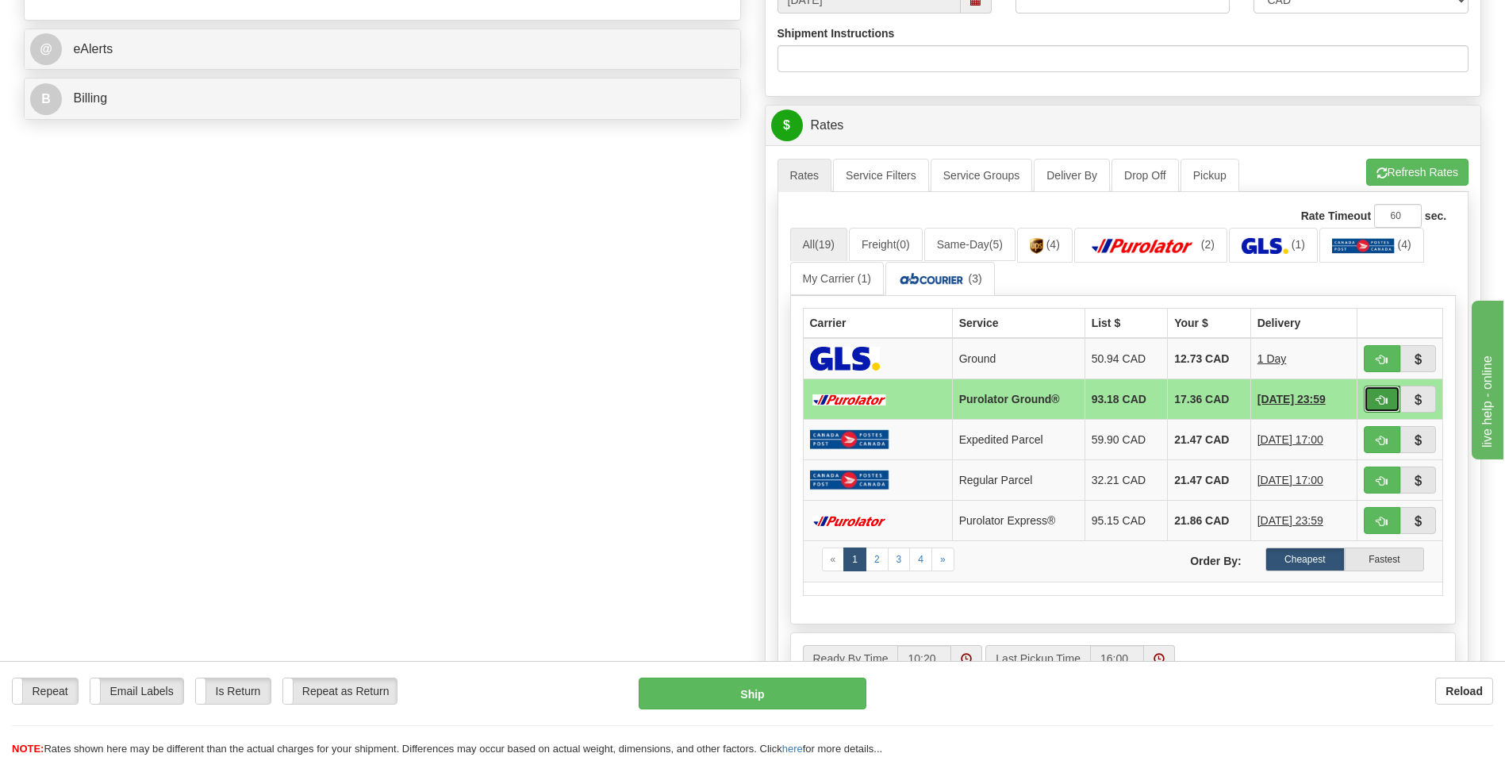
click at [1374, 401] on button "button" at bounding box center [1382, 399] width 37 height 27
type input "260"
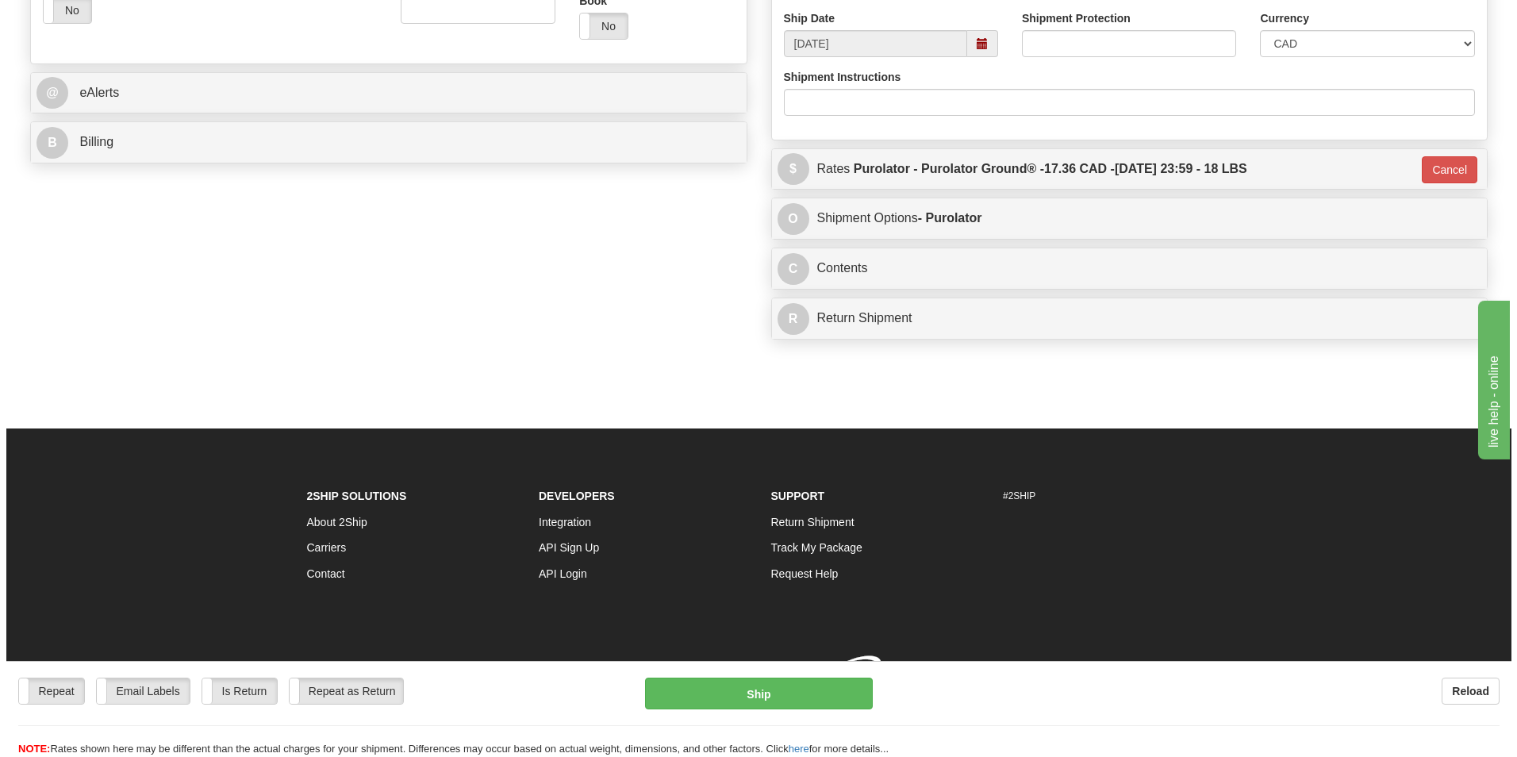
scroll to position [614, 0]
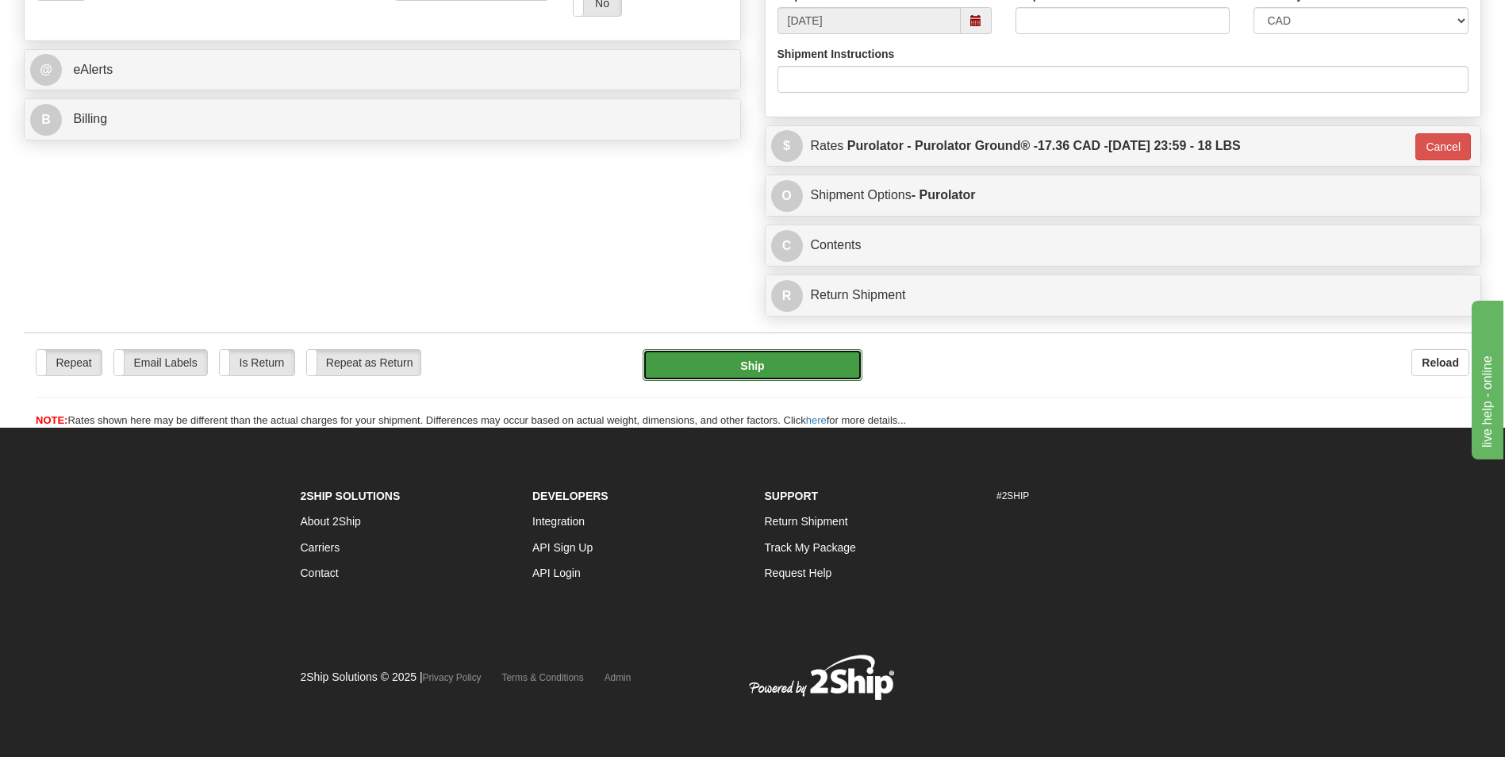
click at [759, 358] on button "Ship" at bounding box center [752, 365] width 219 height 32
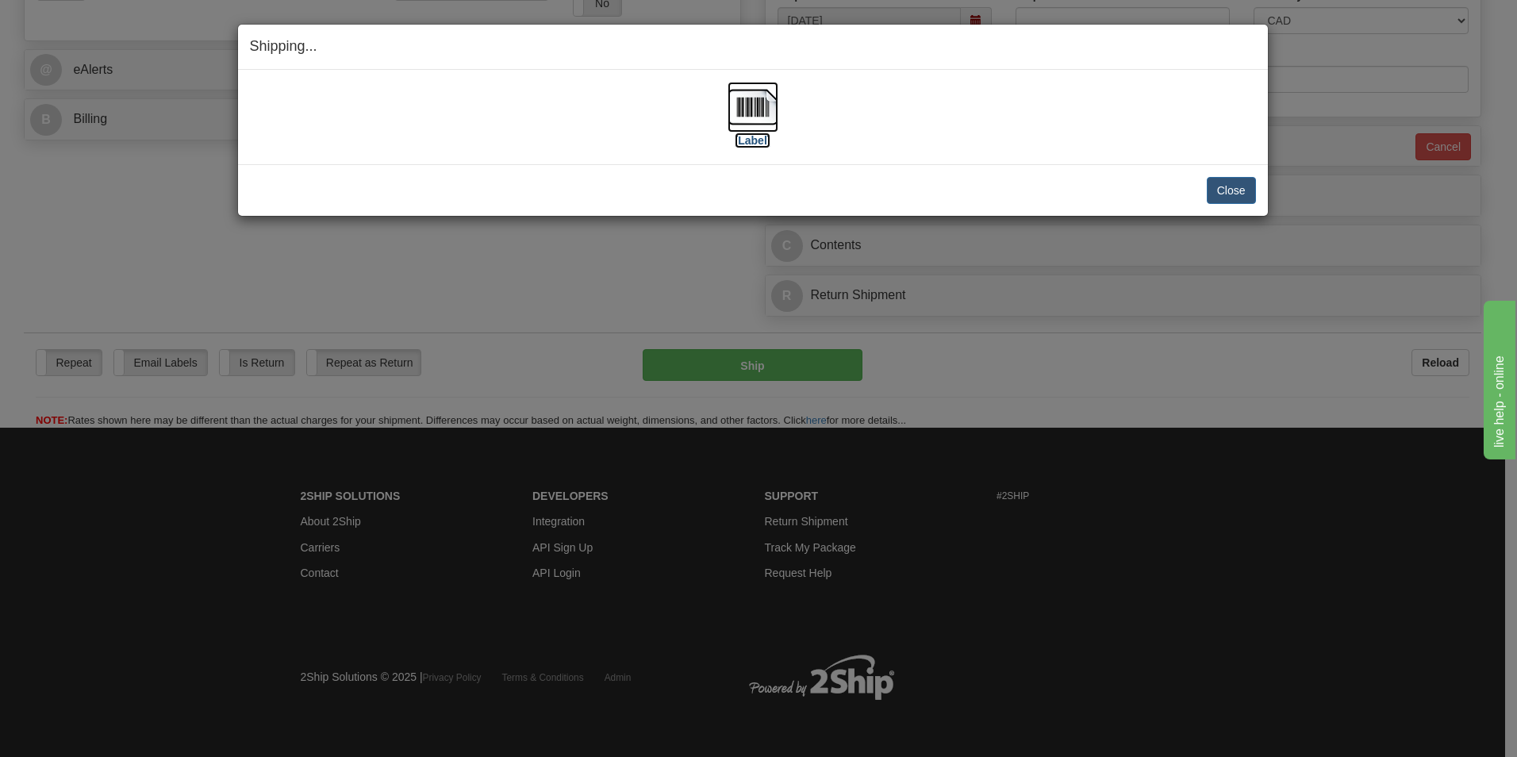
click at [747, 110] on img at bounding box center [753, 107] width 51 height 51
click at [1239, 194] on button "Close" at bounding box center [1231, 190] width 49 height 27
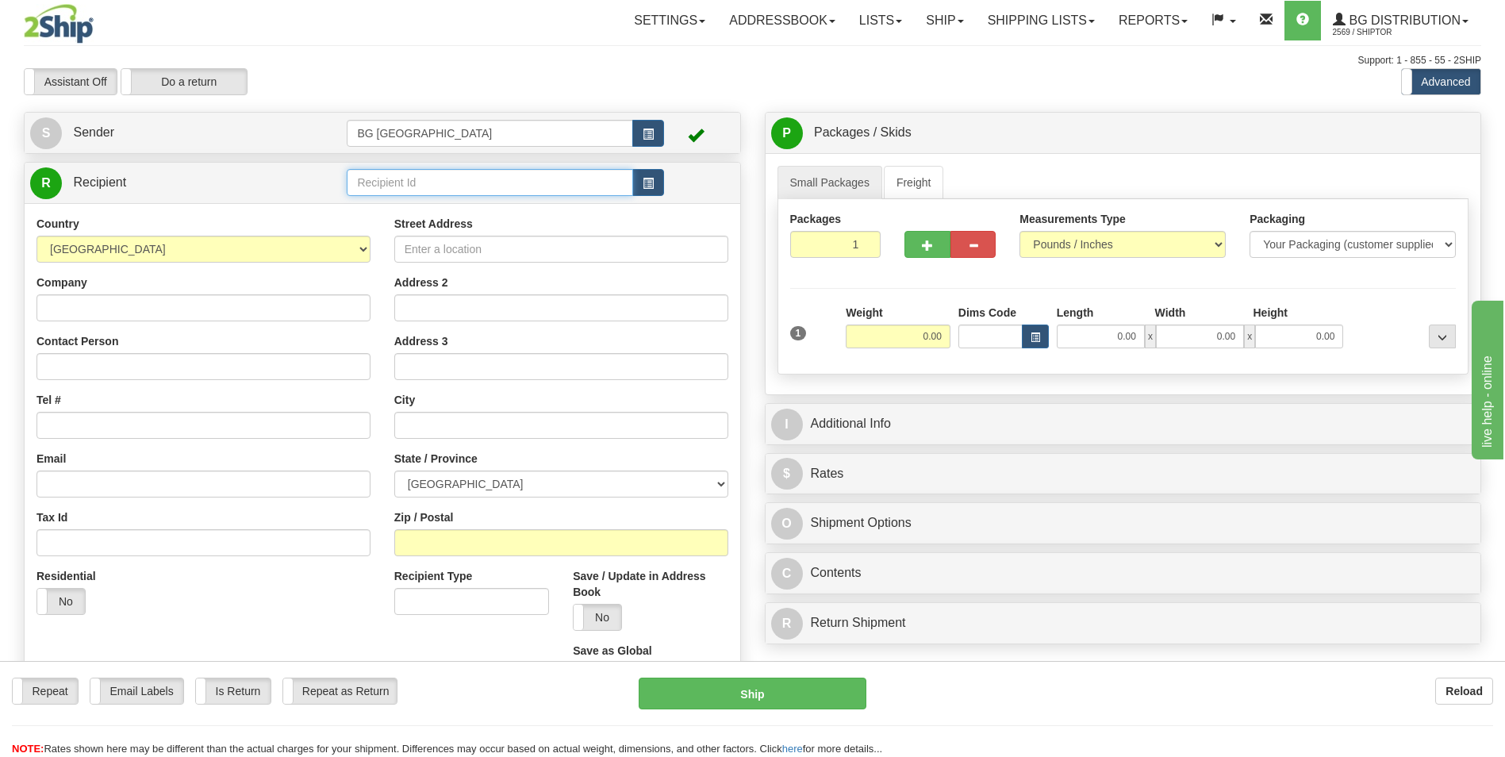
click at [395, 196] on input "text" at bounding box center [490, 182] width 286 height 27
click at [392, 215] on div "60789" at bounding box center [487, 206] width 271 height 17
type input "60789"
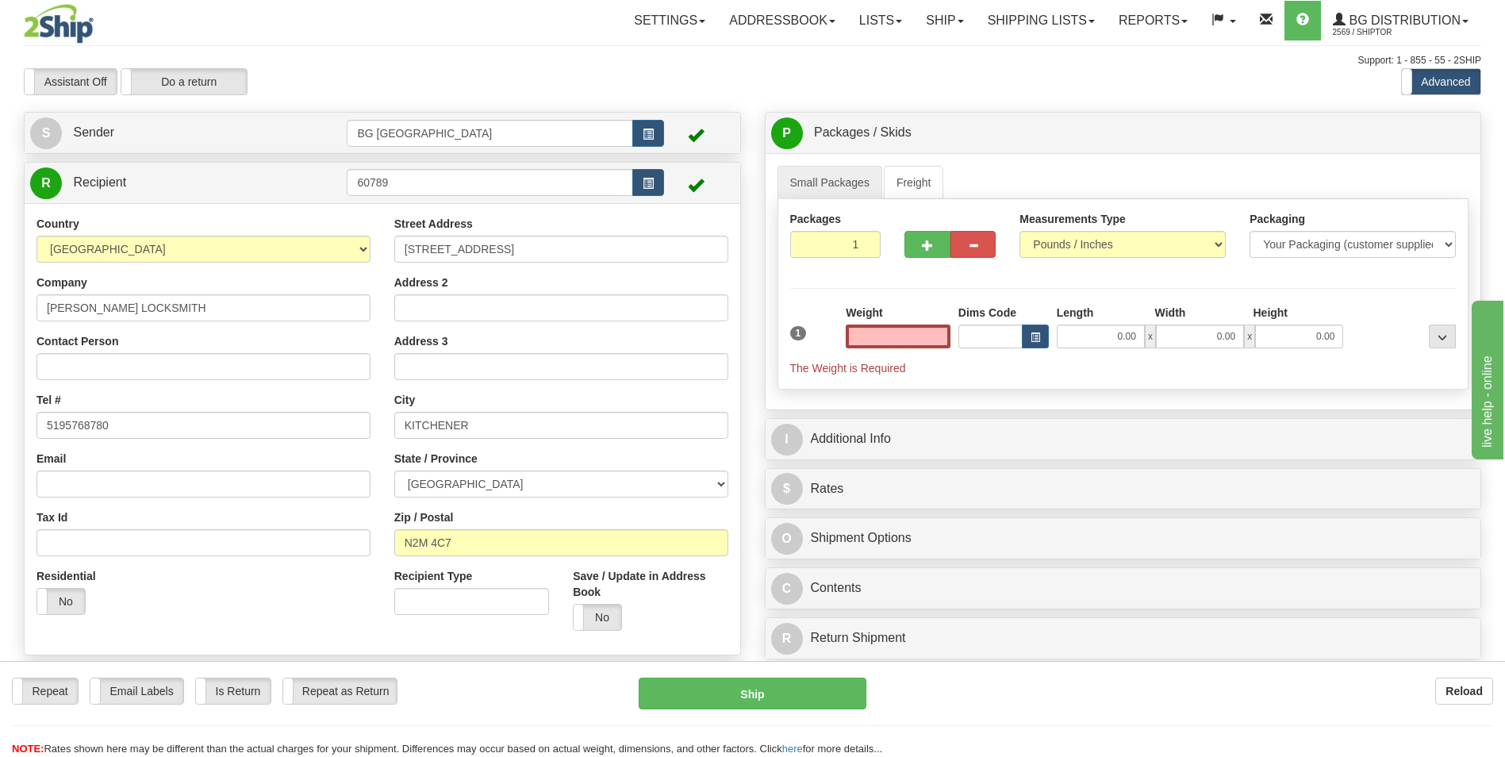
type input "0.00"
click at [877, 333] on input "0.00" at bounding box center [898, 337] width 105 height 24
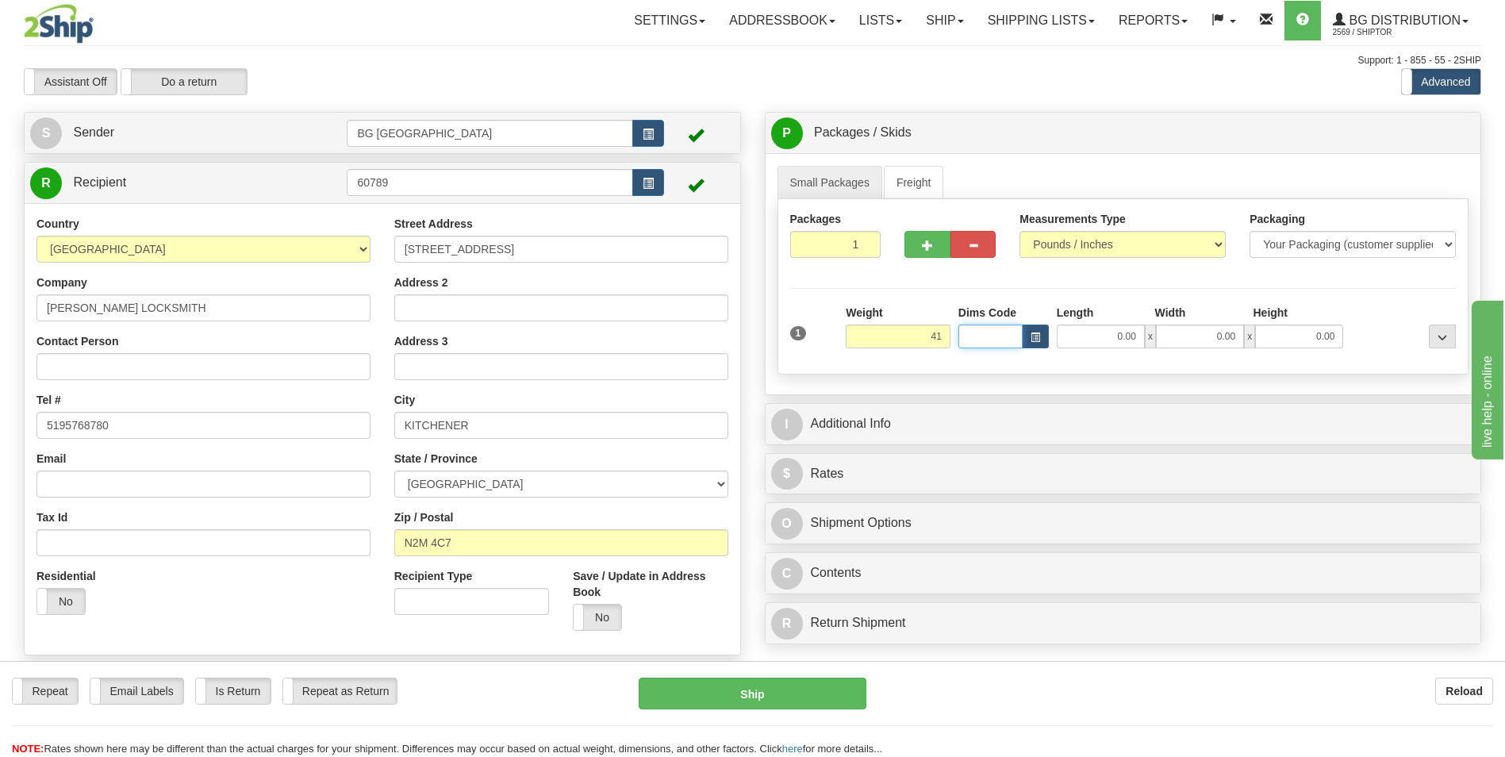
type input "41.00"
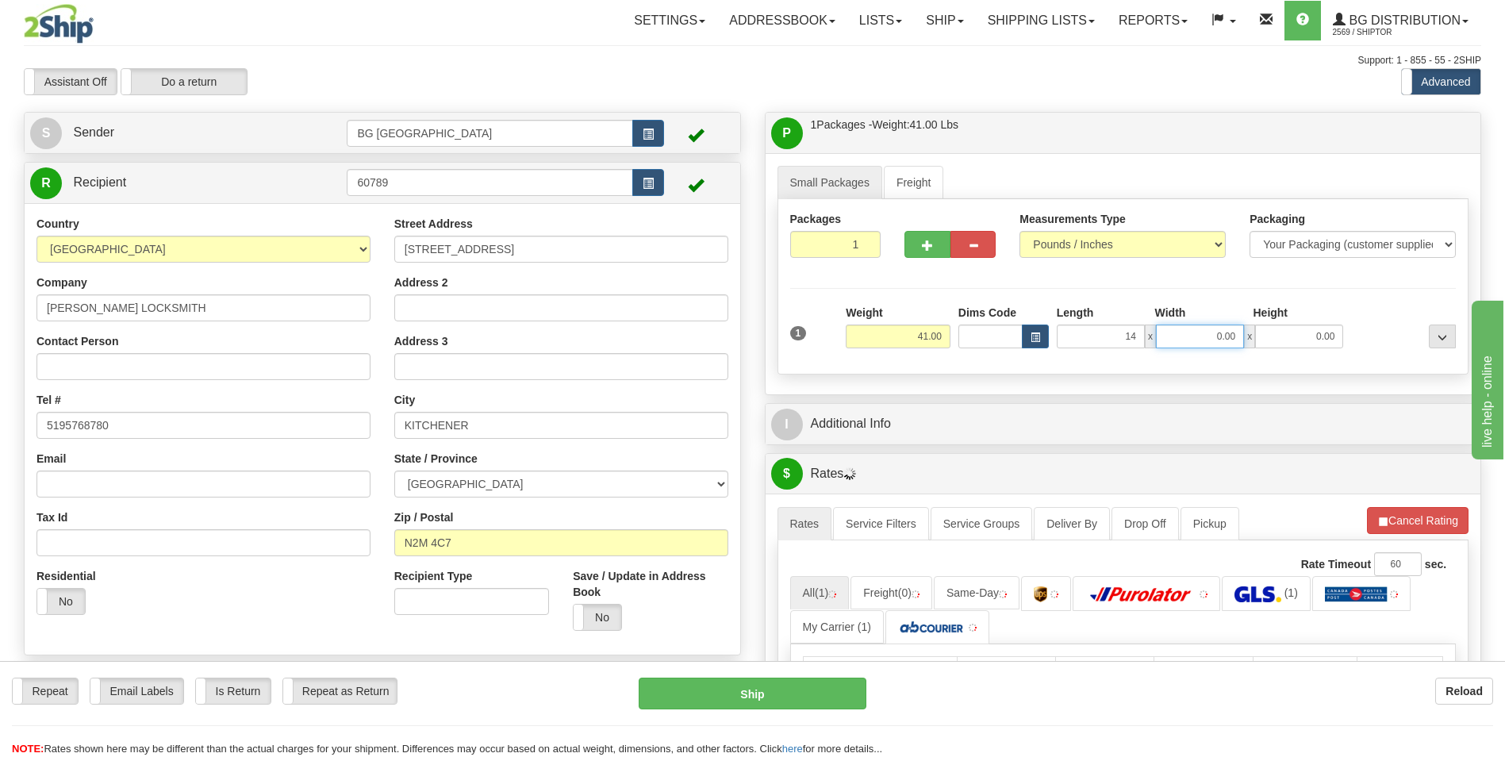
type input "14.00"
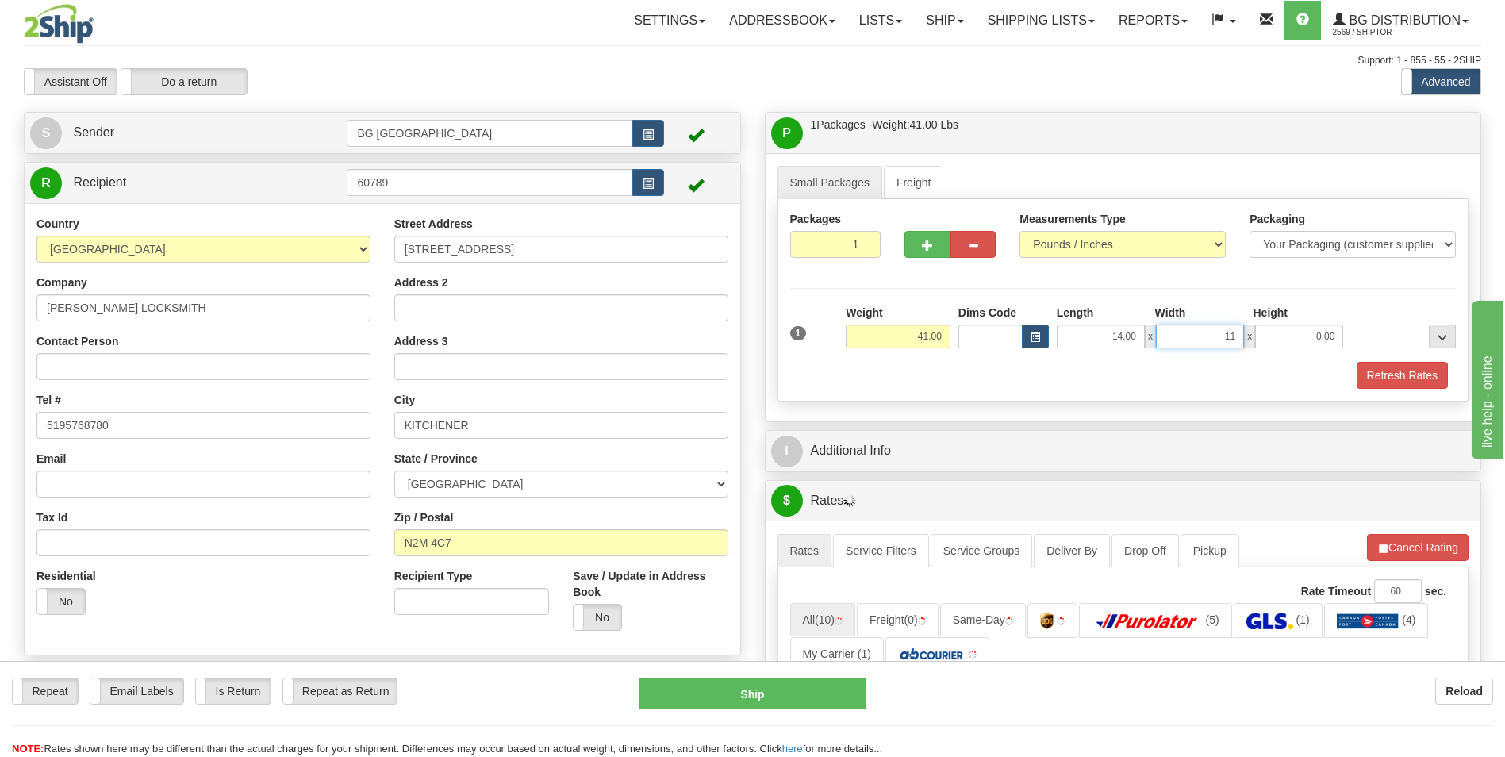
type input "11.00"
click at [932, 247] on span "button" at bounding box center [927, 245] width 11 height 10
type input "2"
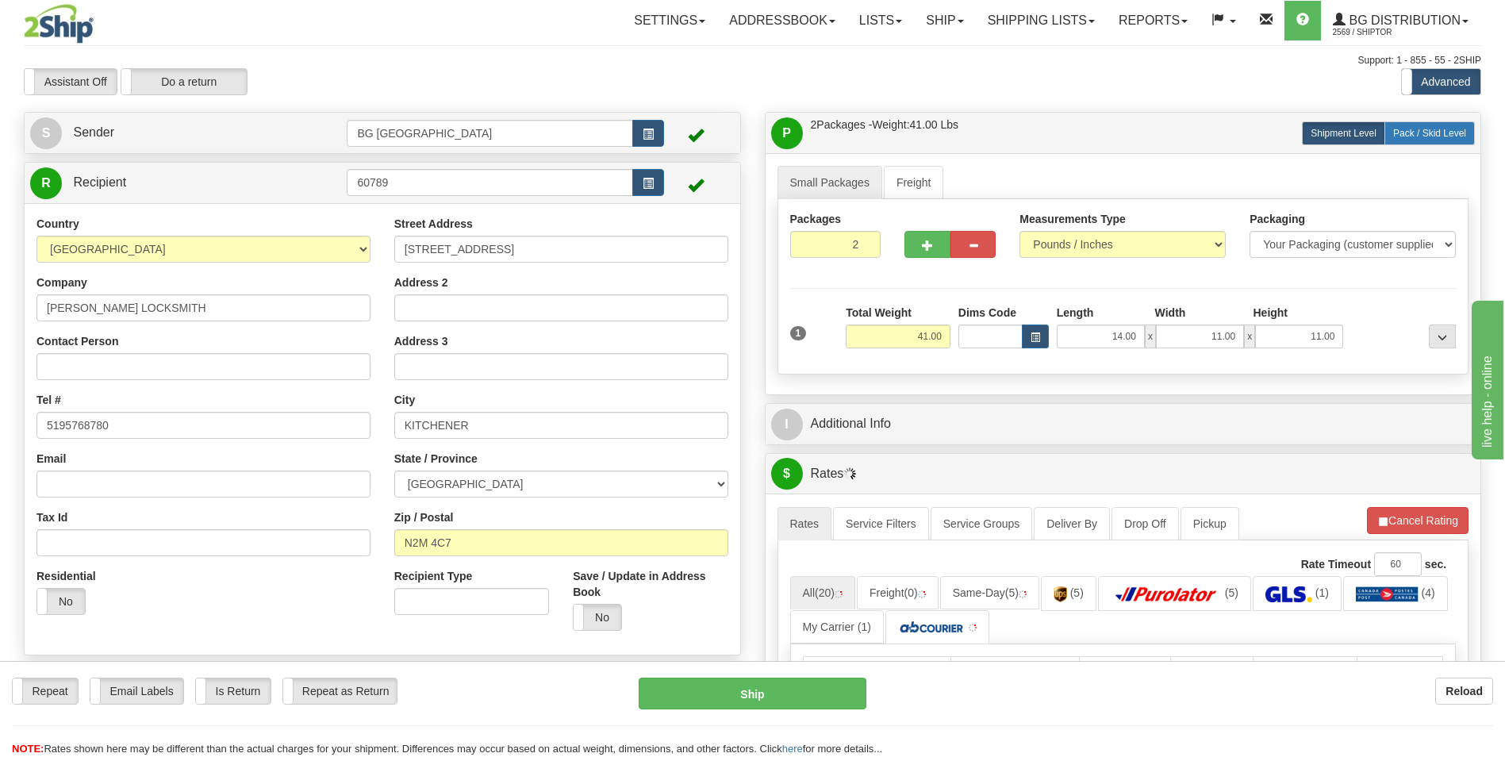
click at [1416, 139] on label "Pack / Skid Level Pack.." at bounding box center [1430, 133] width 90 height 24
radio input "true"
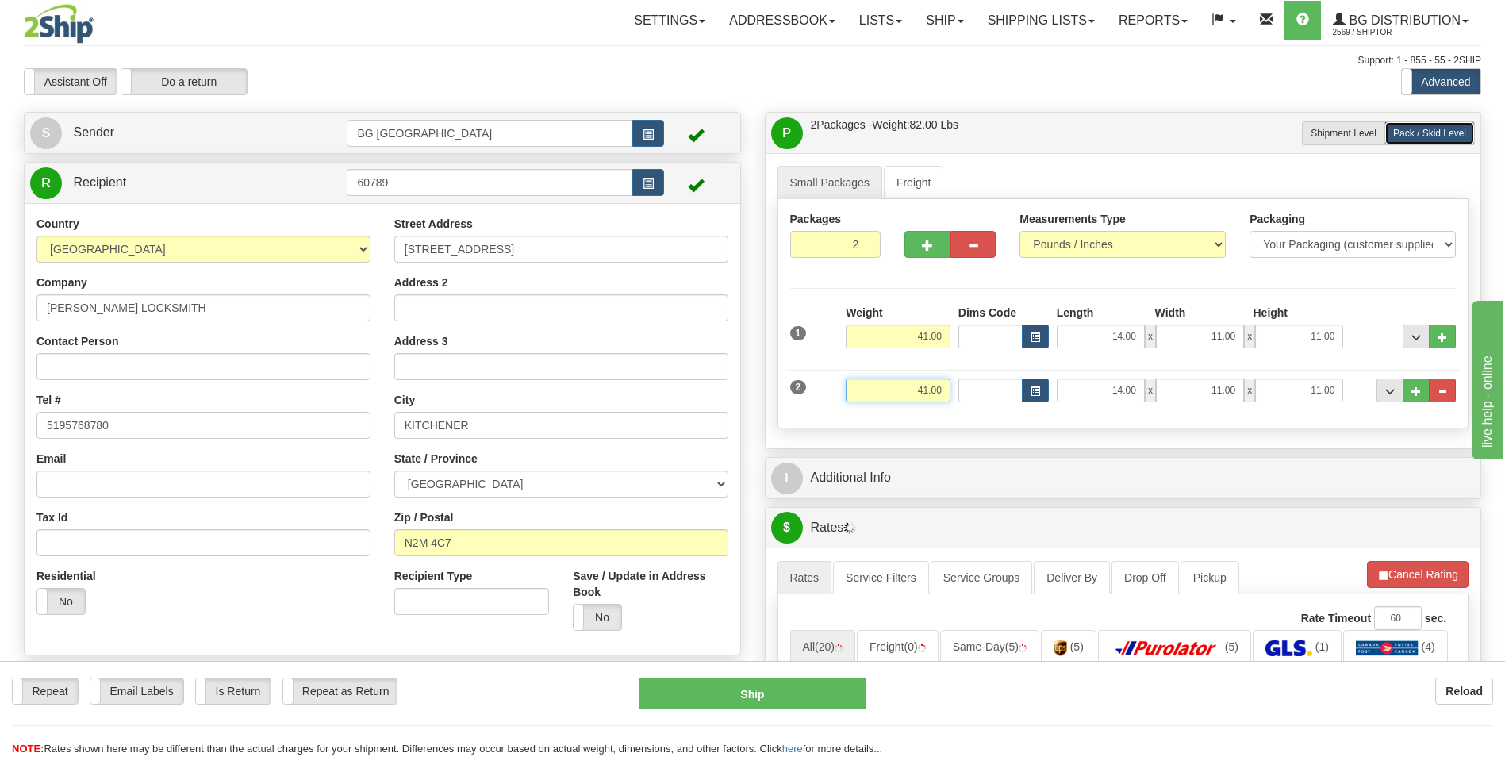
click at [895, 379] on input "41.00" at bounding box center [898, 391] width 105 height 24
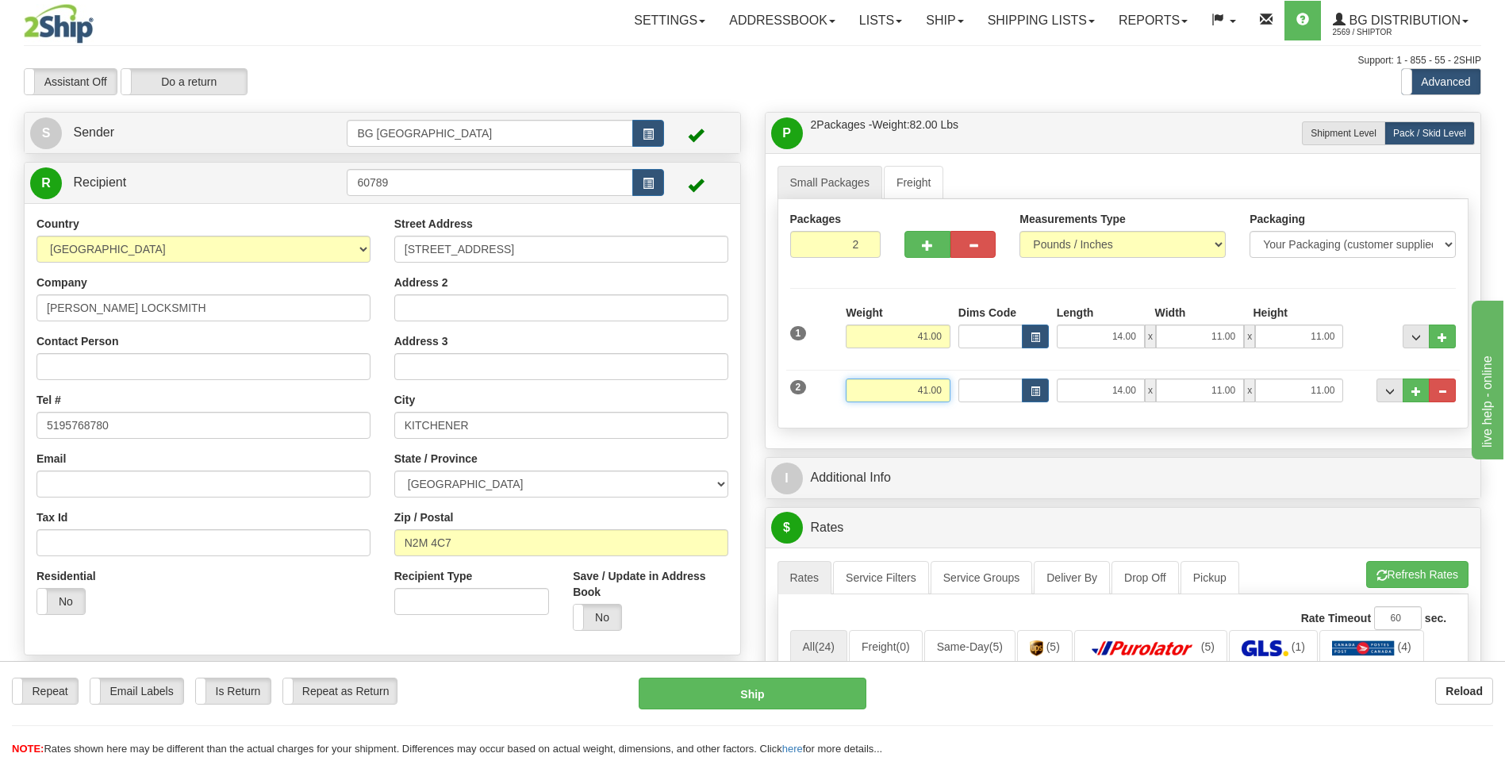
click at [895, 379] on input "41.00" at bounding box center [898, 391] width 105 height 24
type input "3.00"
type input "7.00"
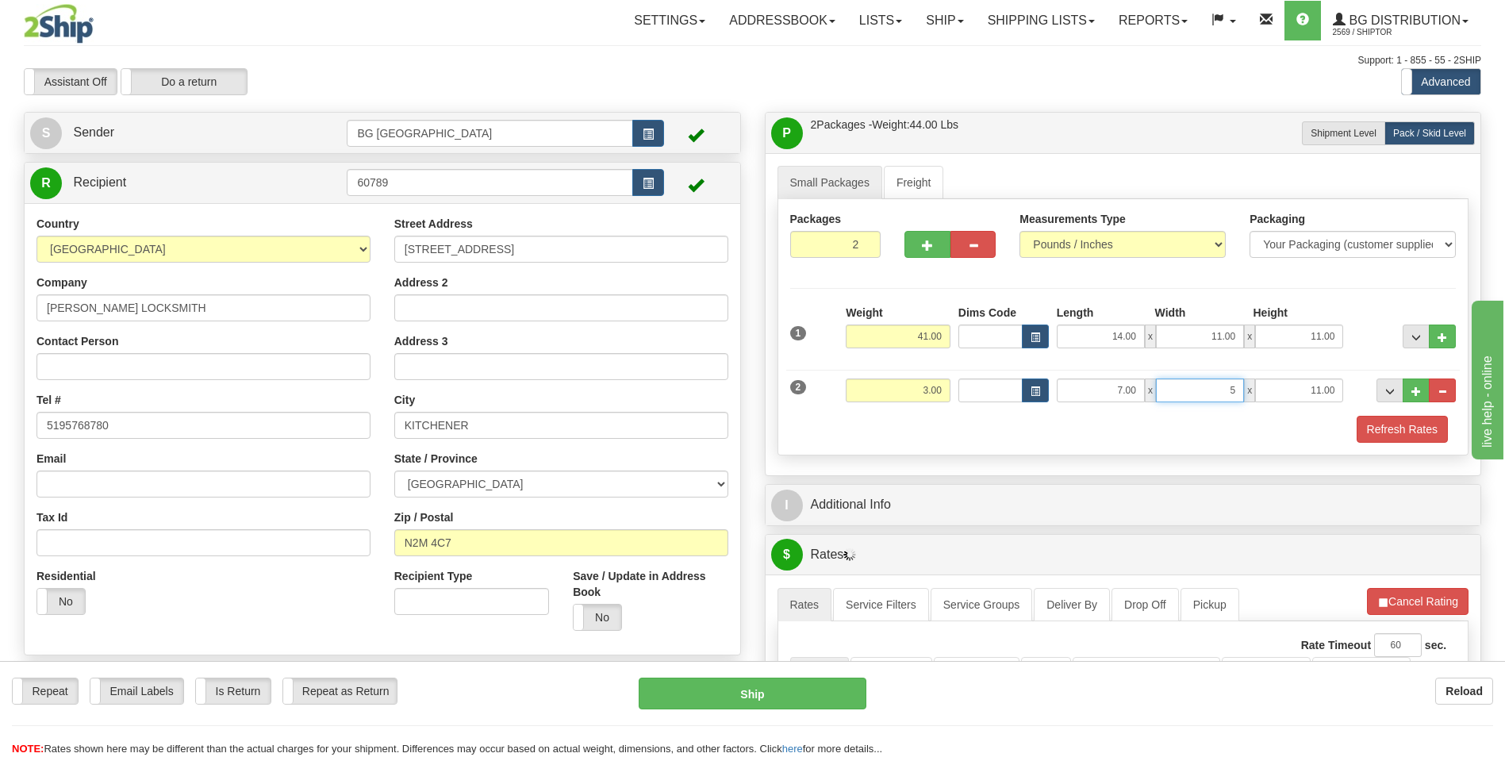
type input "5.00"
click at [1414, 395] on span "..." at bounding box center [1417, 391] width 10 height 9
type input "3"
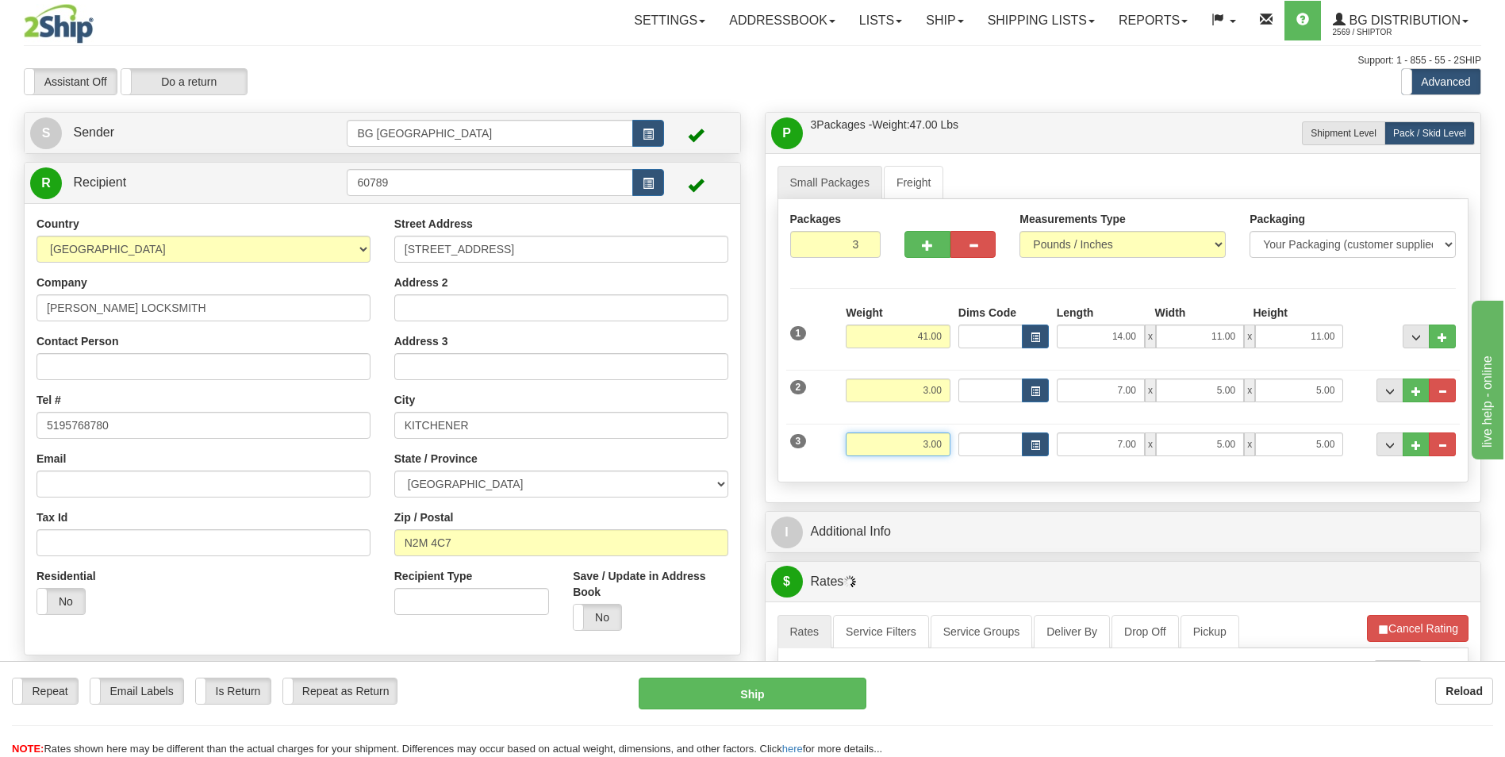
click at [907, 454] on input "3.00" at bounding box center [898, 444] width 105 height 24
type input "10.00"
type input "54.00"
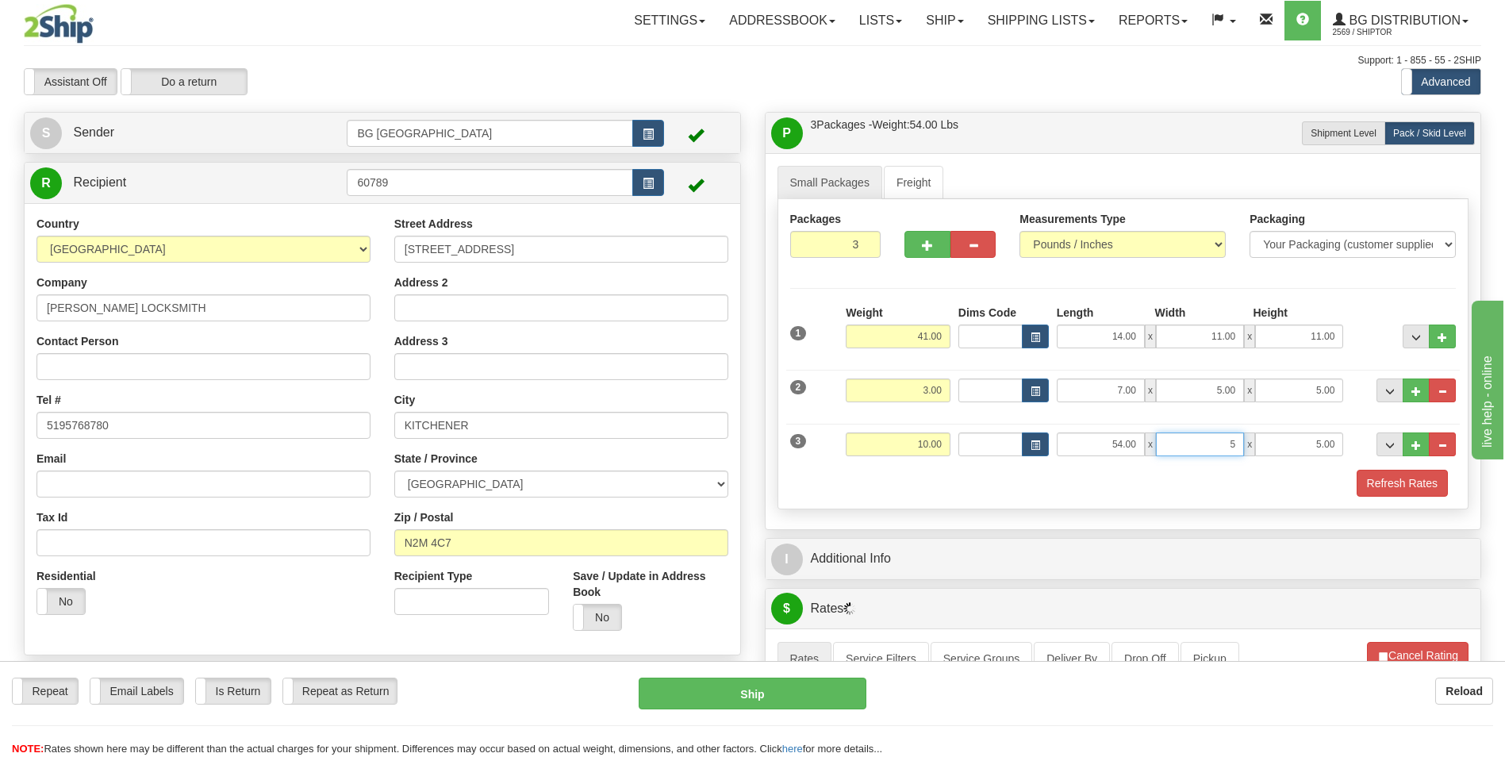
type input "5.00"
click at [913, 541] on div "I Additional Info" at bounding box center [1124, 559] width 716 height 40
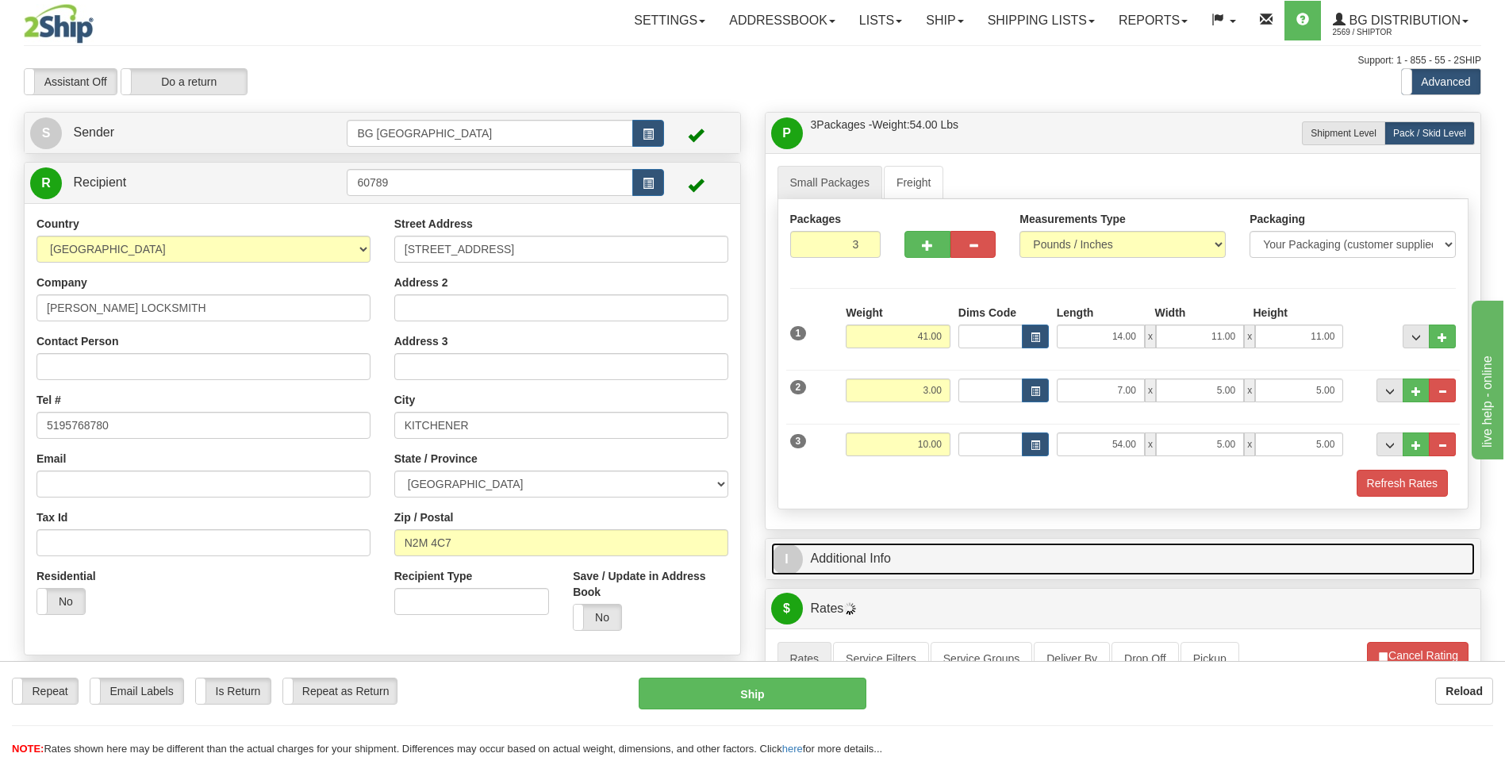
click at [901, 554] on link "I Additional Info" at bounding box center [1123, 559] width 705 height 33
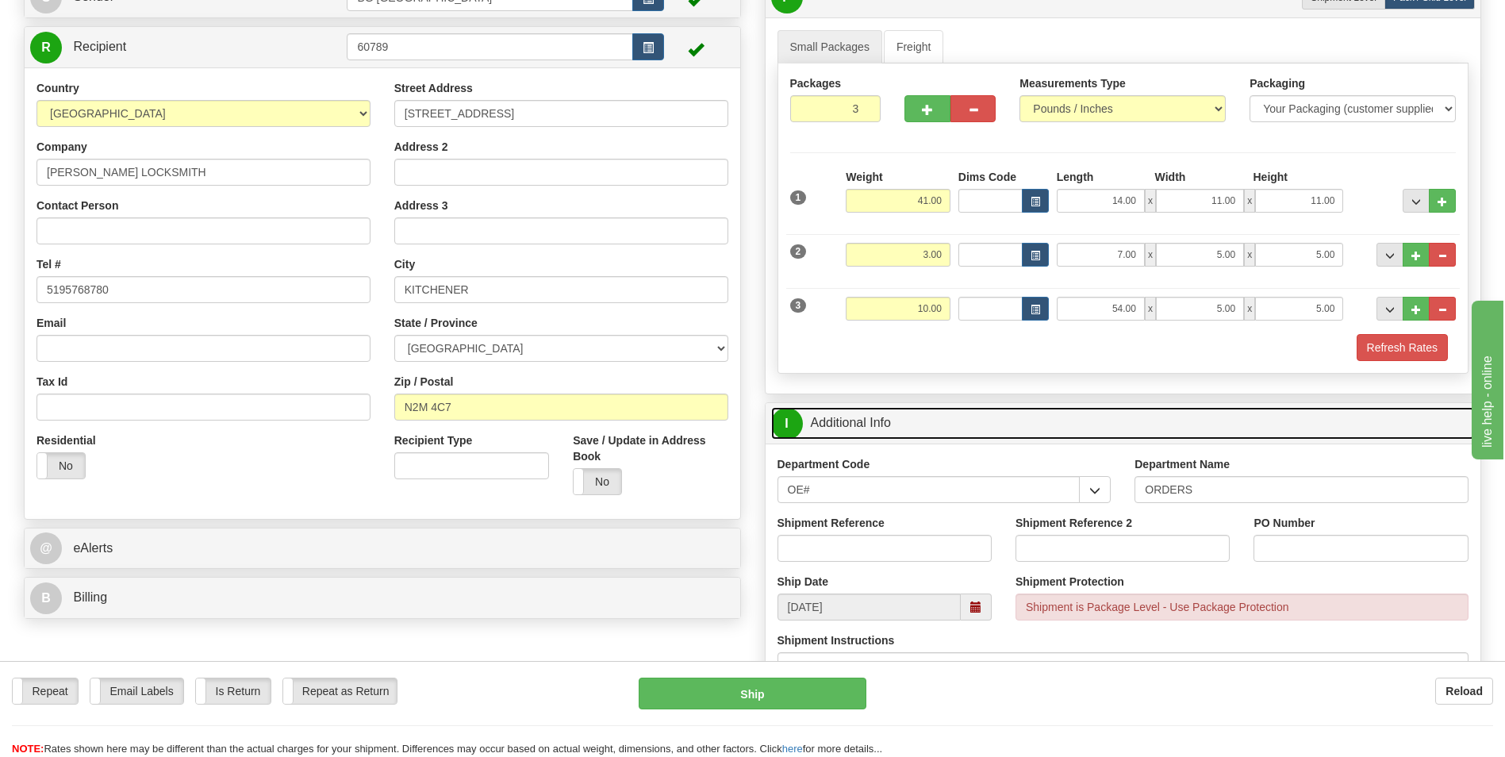
scroll to position [317, 0]
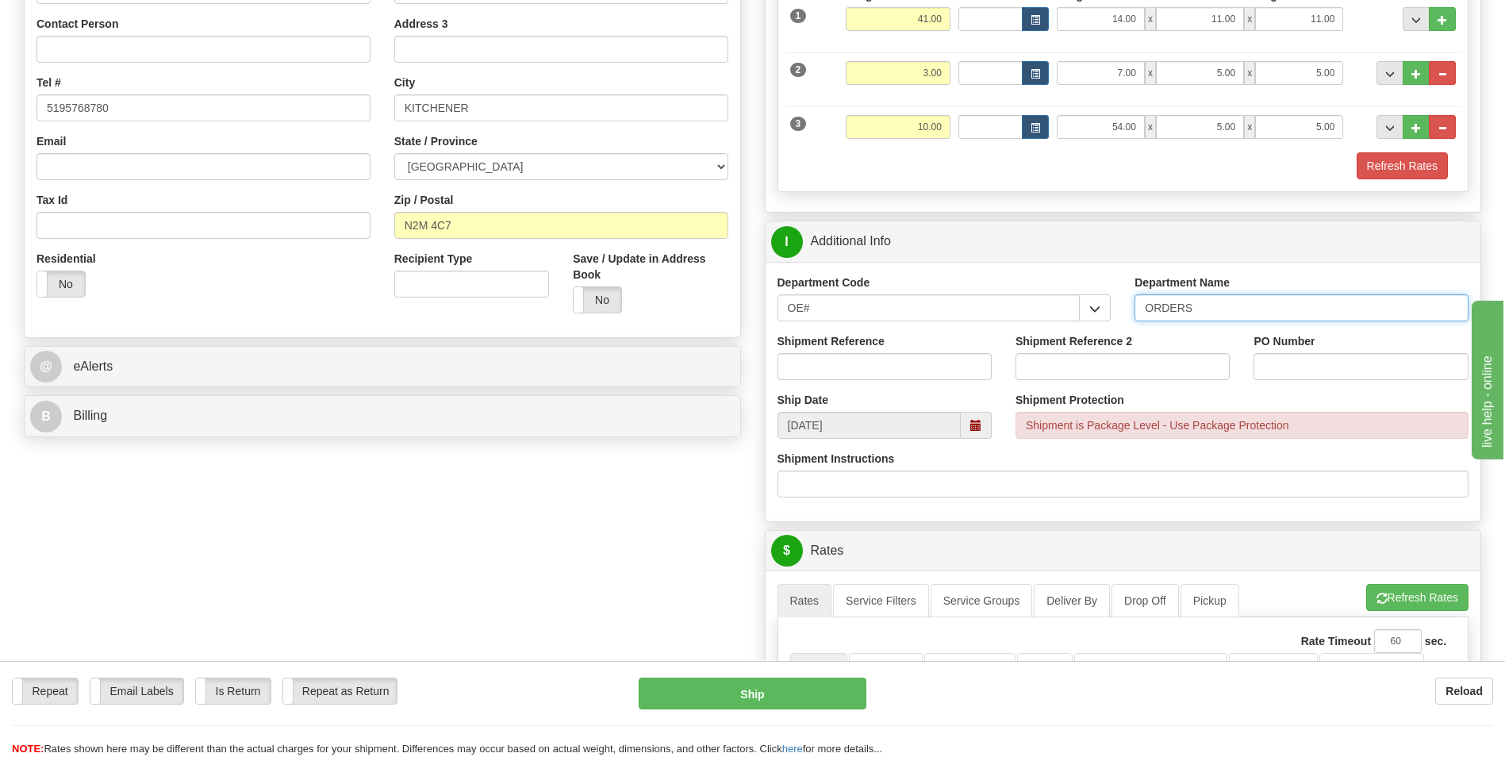
click at [1221, 308] on input "ORDERS" at bounding box center [1302, 307] width 334 height 27
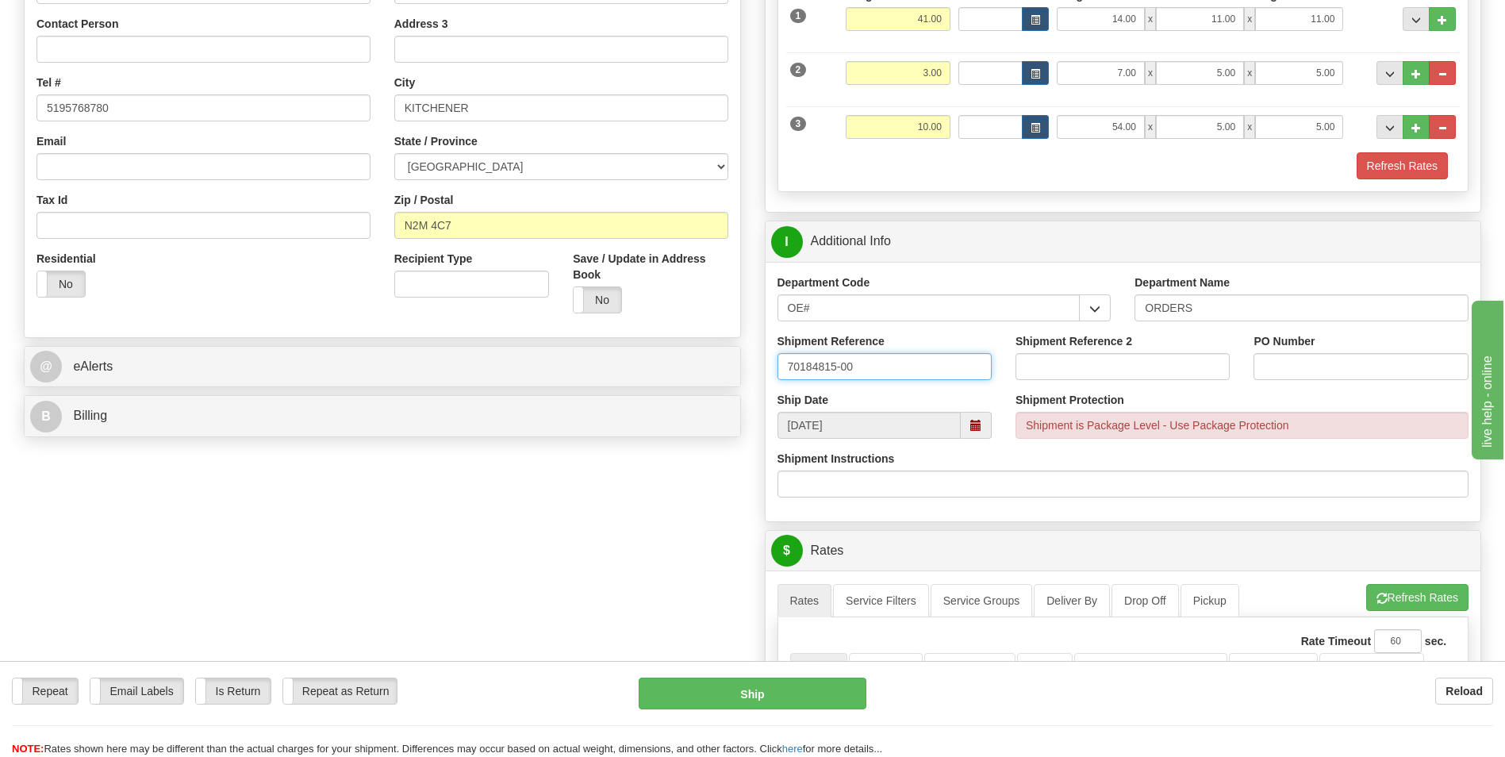
type input "70184815-00"
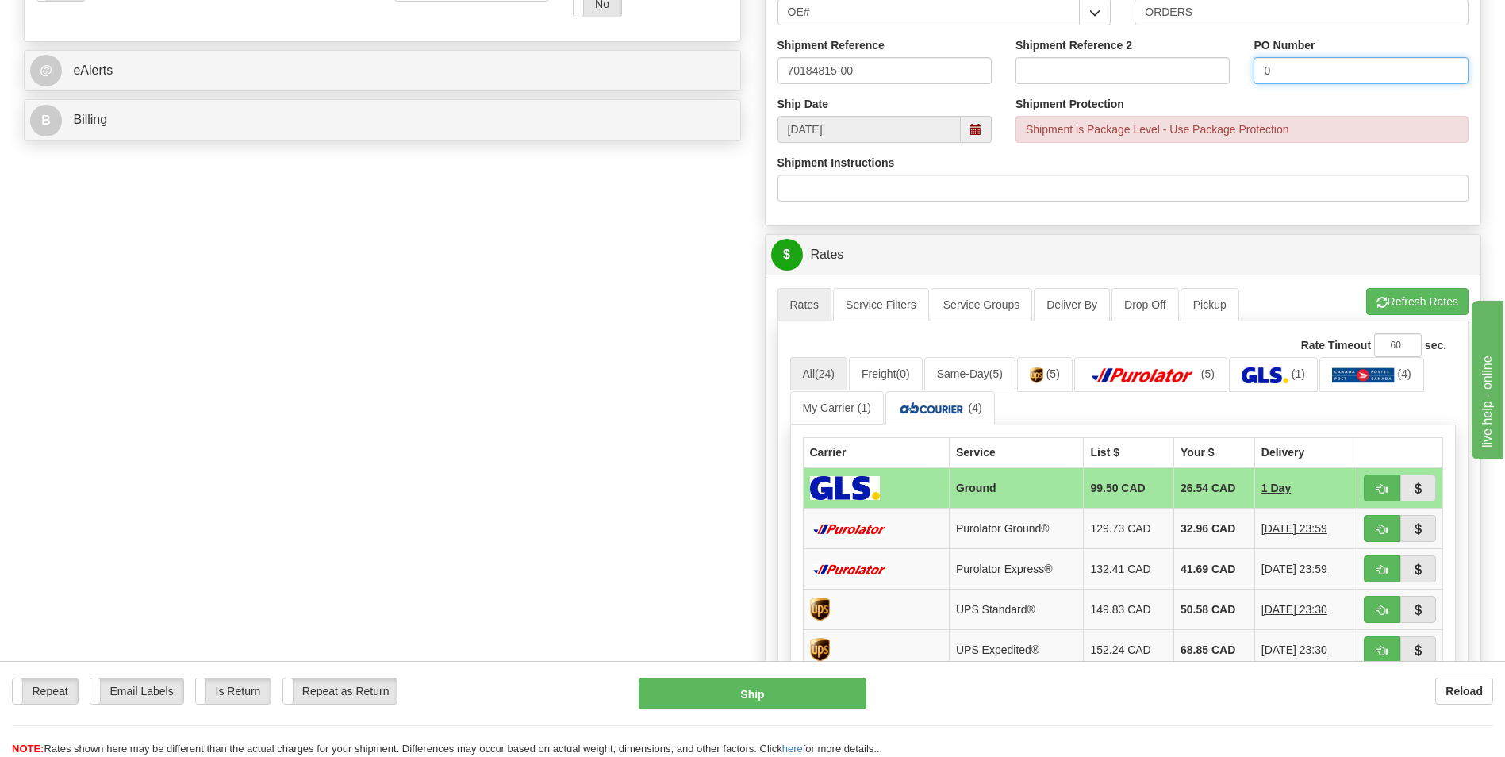
scroll to position [635, 0]
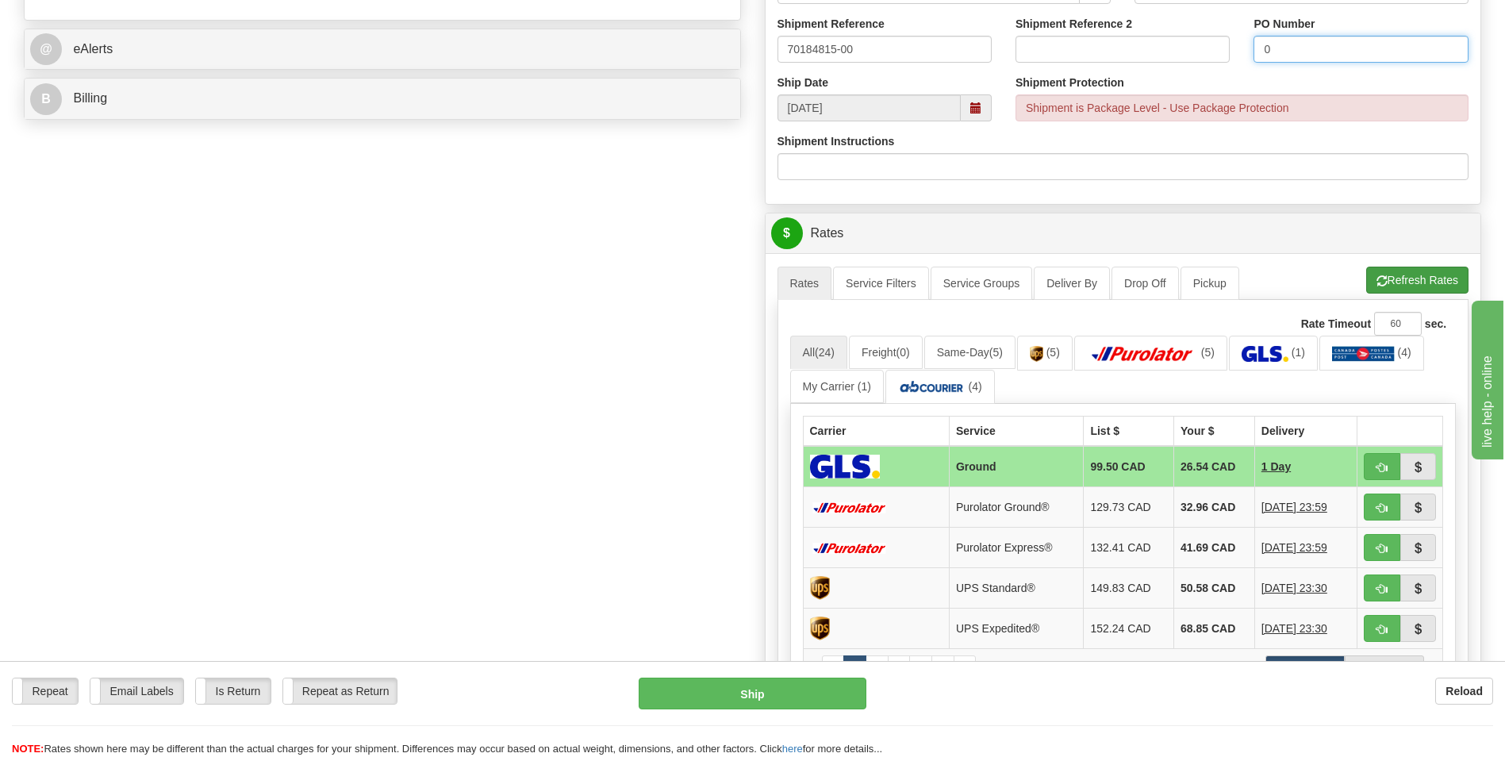
type input "0"
click at [1381, 290] on button "Refresh Rates" at bounding box center [1417, 280] width 102 height 27
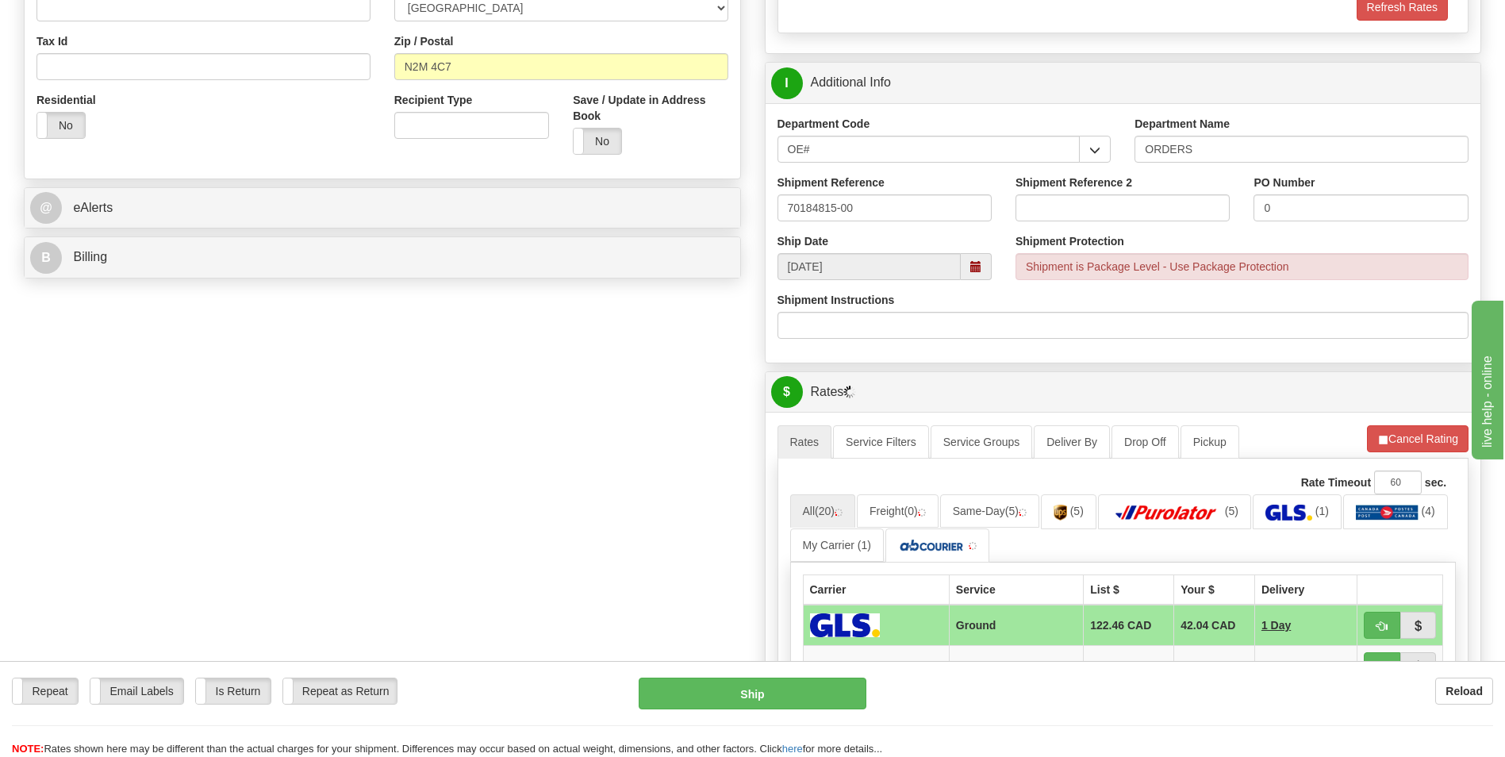
scroll to position [714, 0]
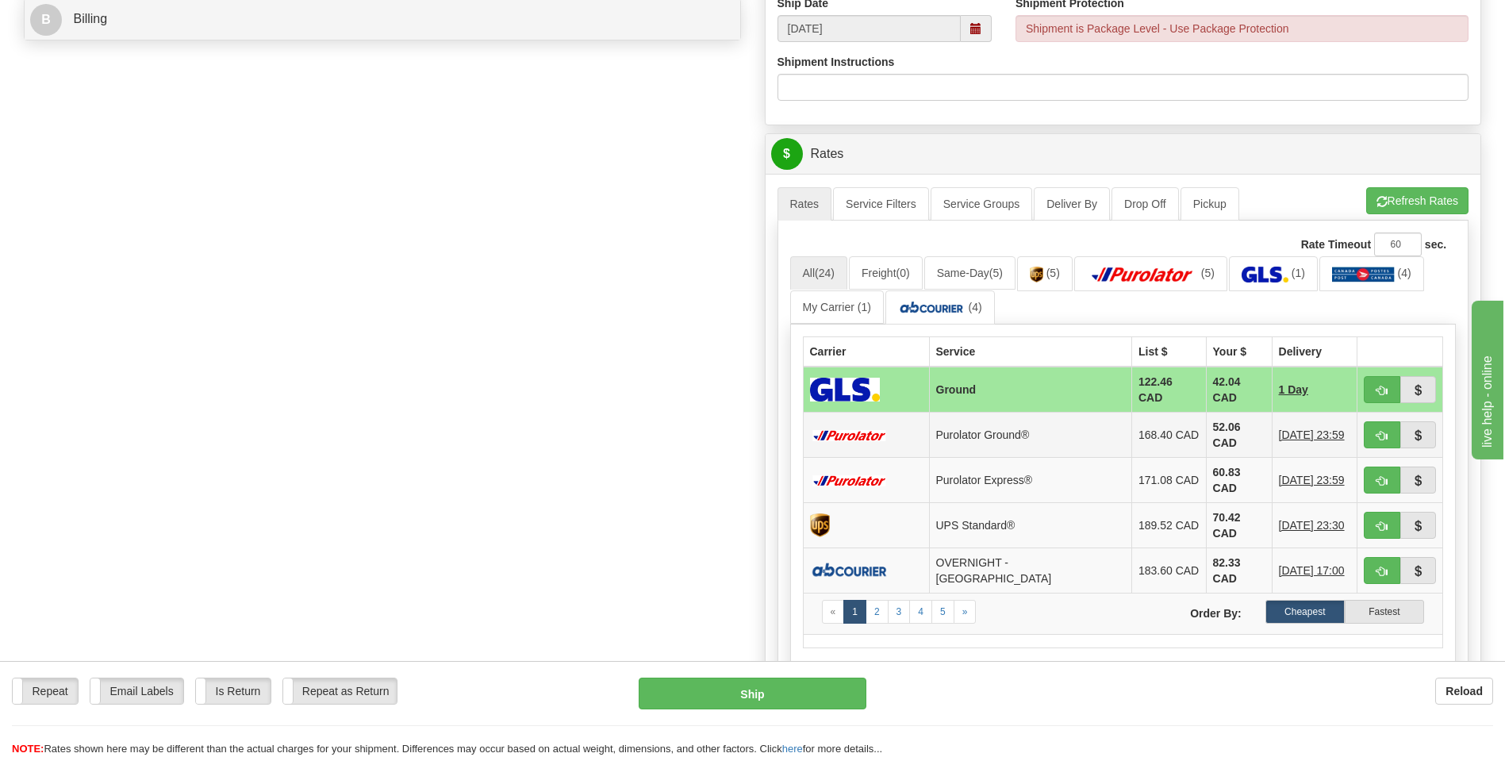
click at [1206, 437] on td "52.06 CAD" at bounding box center [1239, 435] width 66 height 45
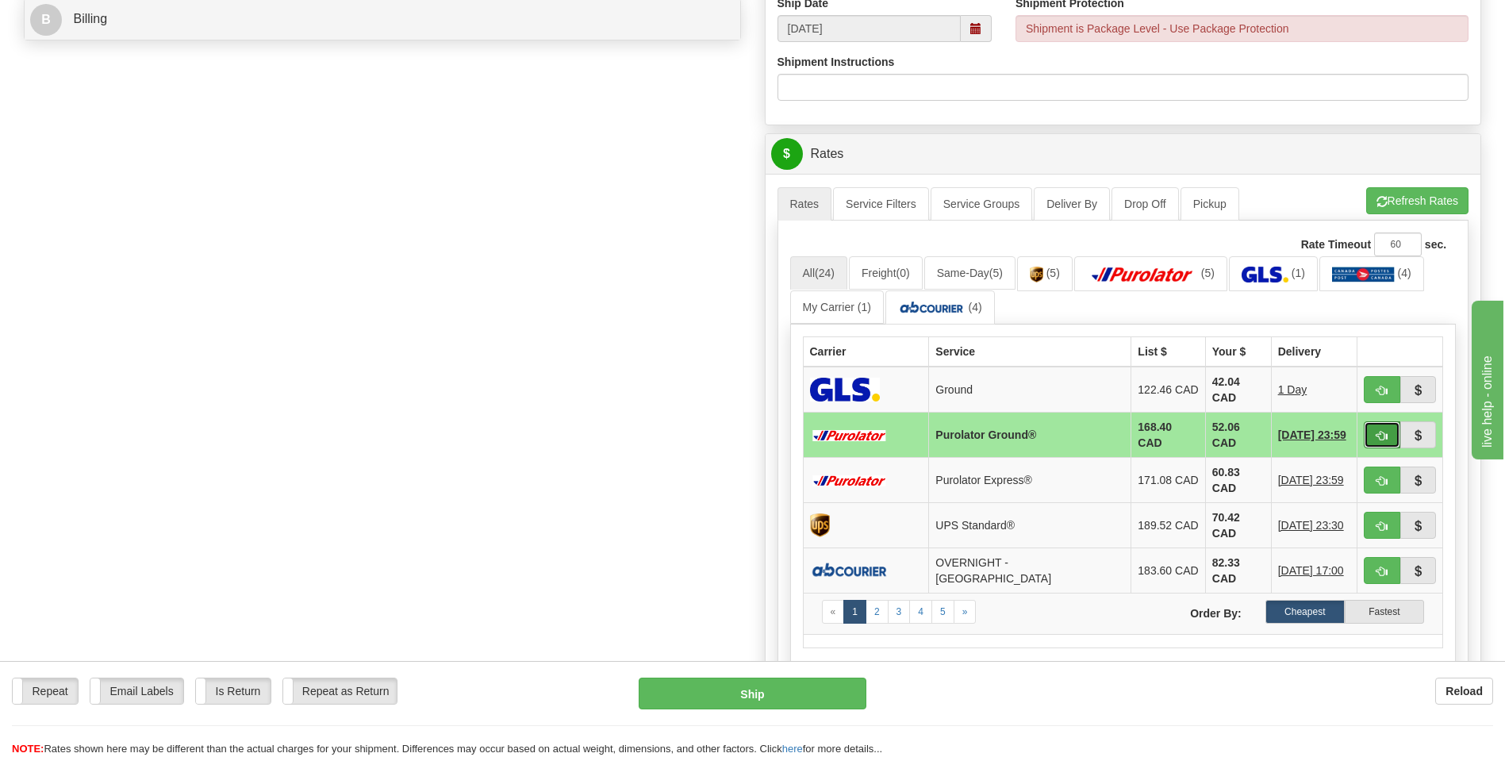
click at [1374, 429] on button "button" at bounding box center [1382, 434] width 37 height 27
type input "260"
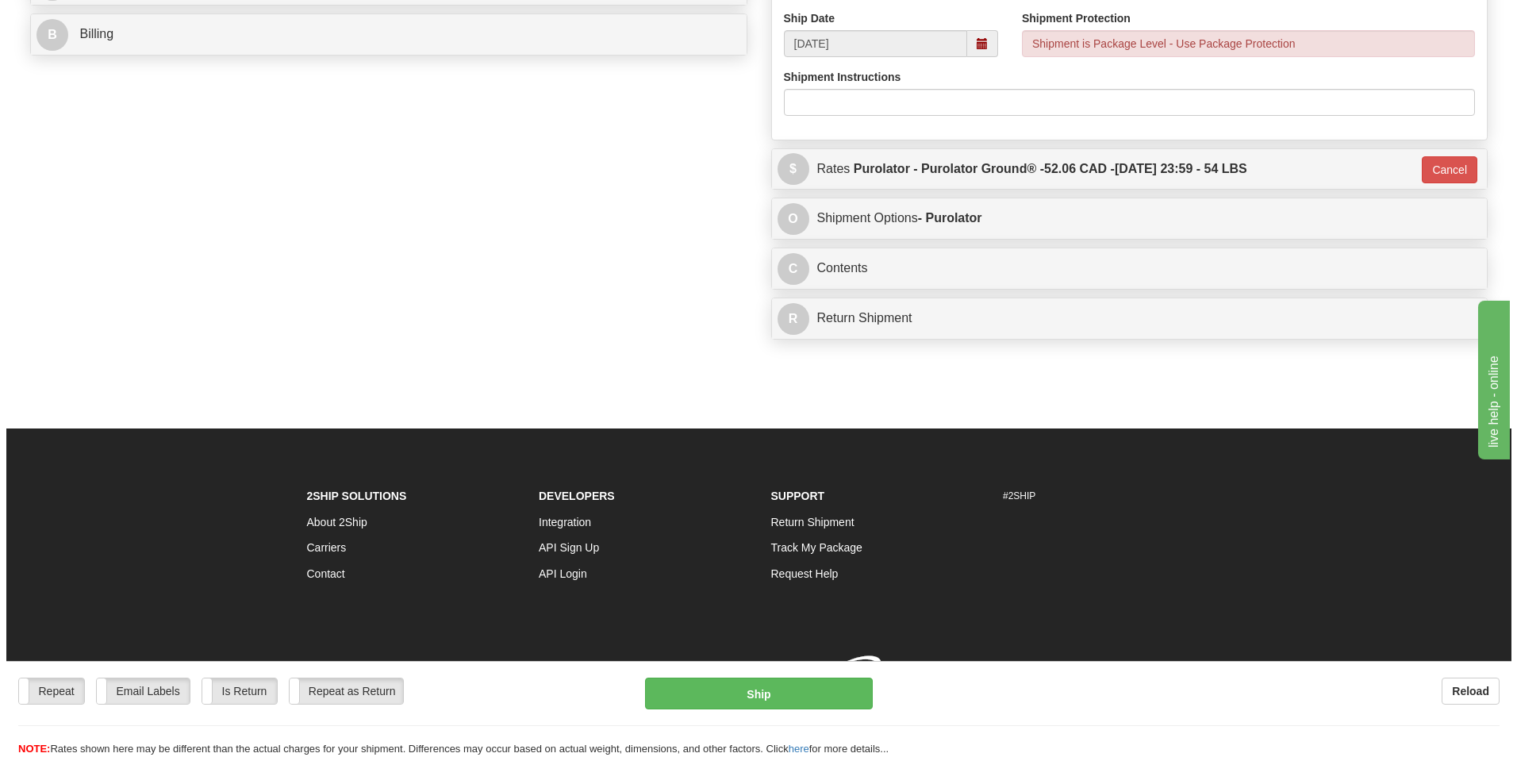
scroll to position [713, 0]
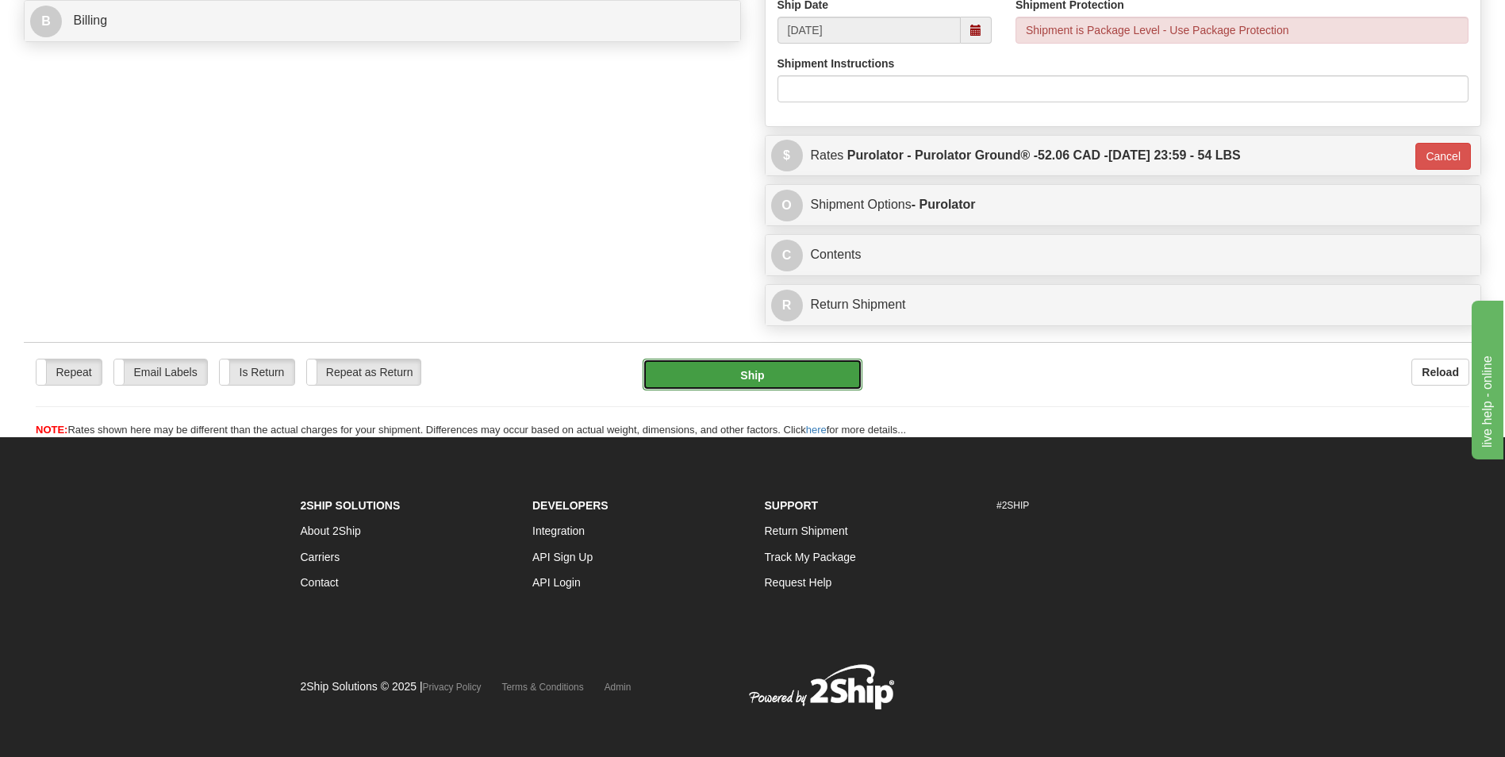
click at [755, 388] on button "Ship" at bounding box center [752, 375] width 219 height 32
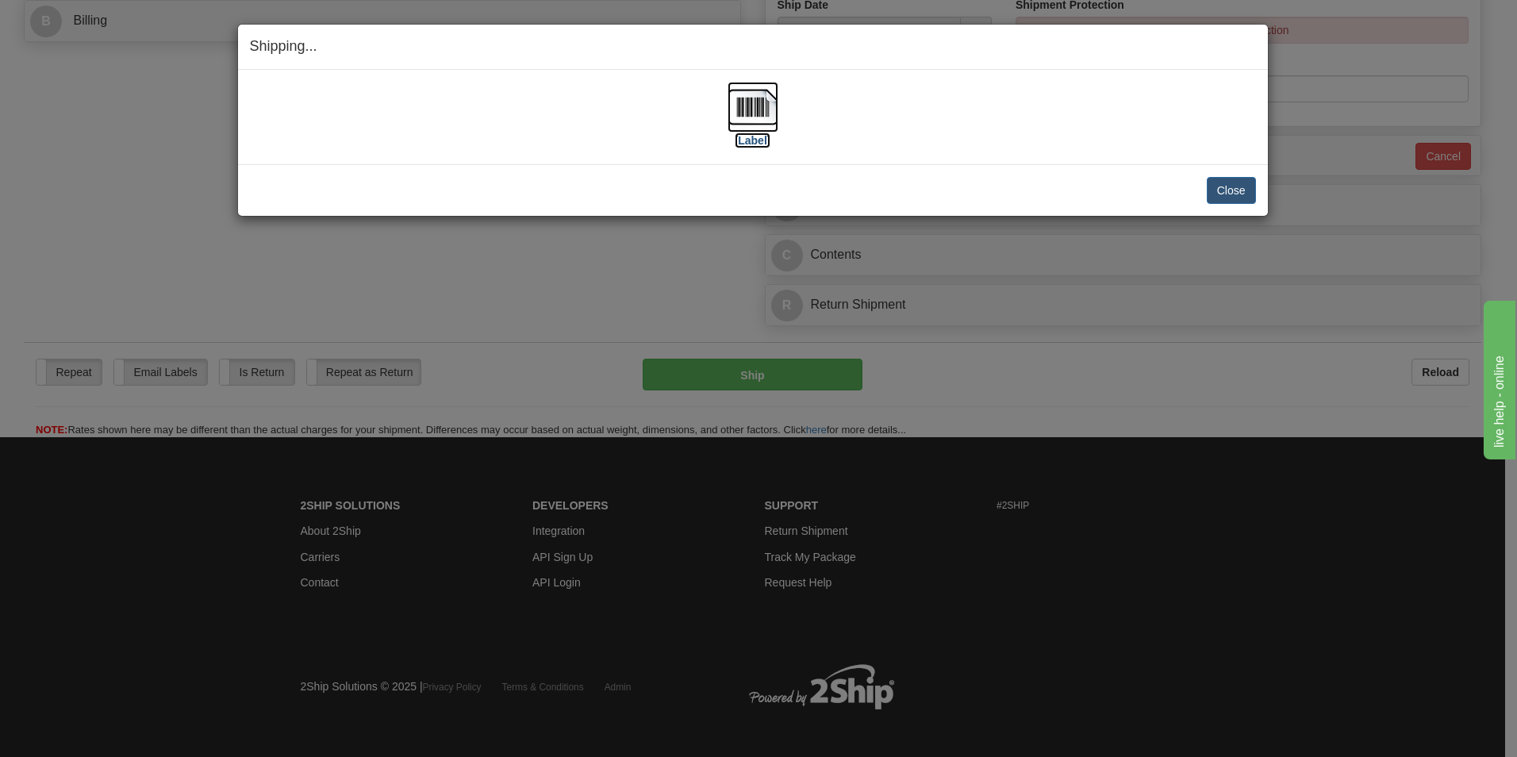
click at [740, 100] on img at bounding box center [753, 107] width 51 height 51
click at [1216, 194] on button "Close" at bounding box center [1231, 190] width 49 height 27
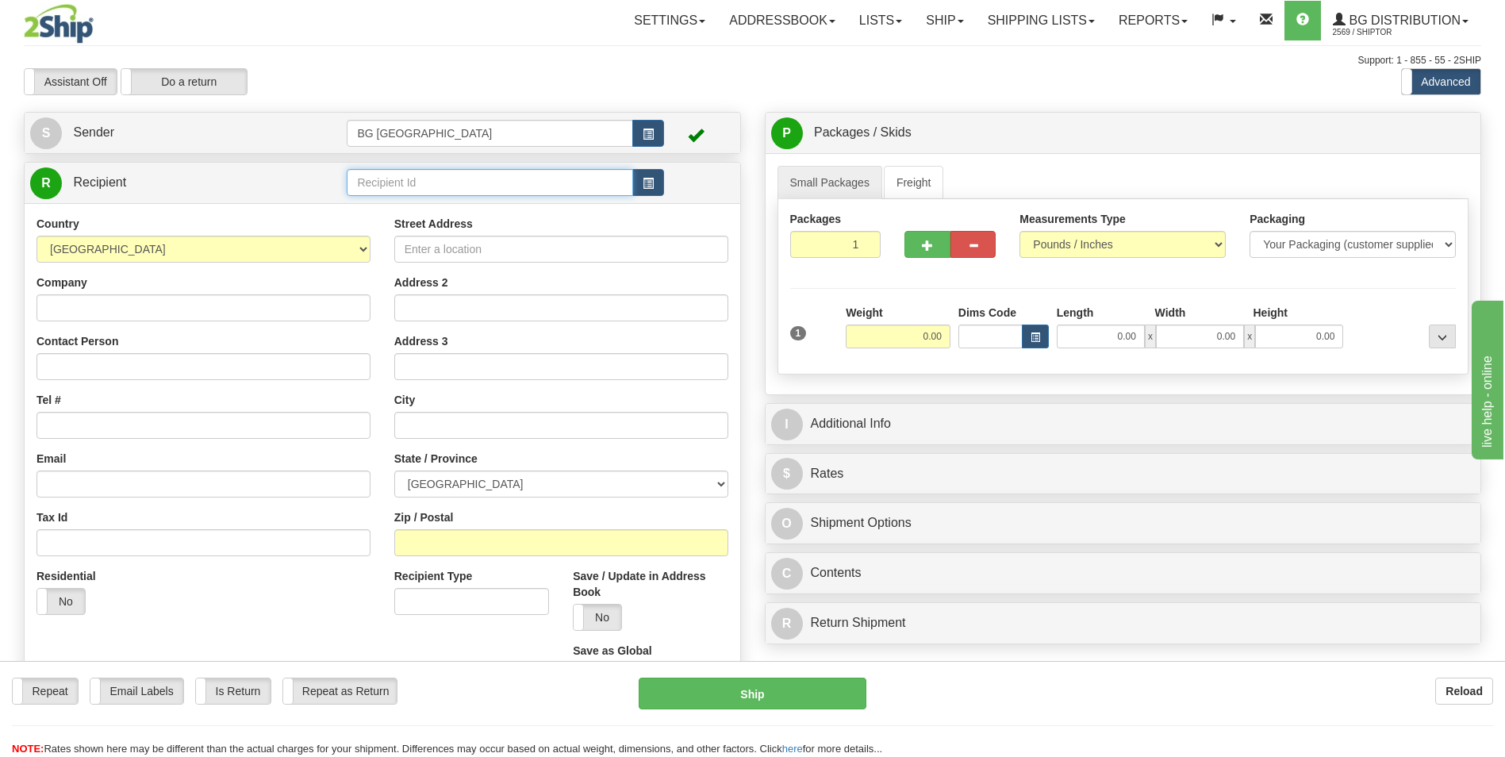
click at [527, 172] on input "text" at bounding box center [490, 182] width 286 height 27
click at [496, 208] on div "BG DISTRIBUTION (VAN)" at bounding box center [487, 206] width 271 height 17
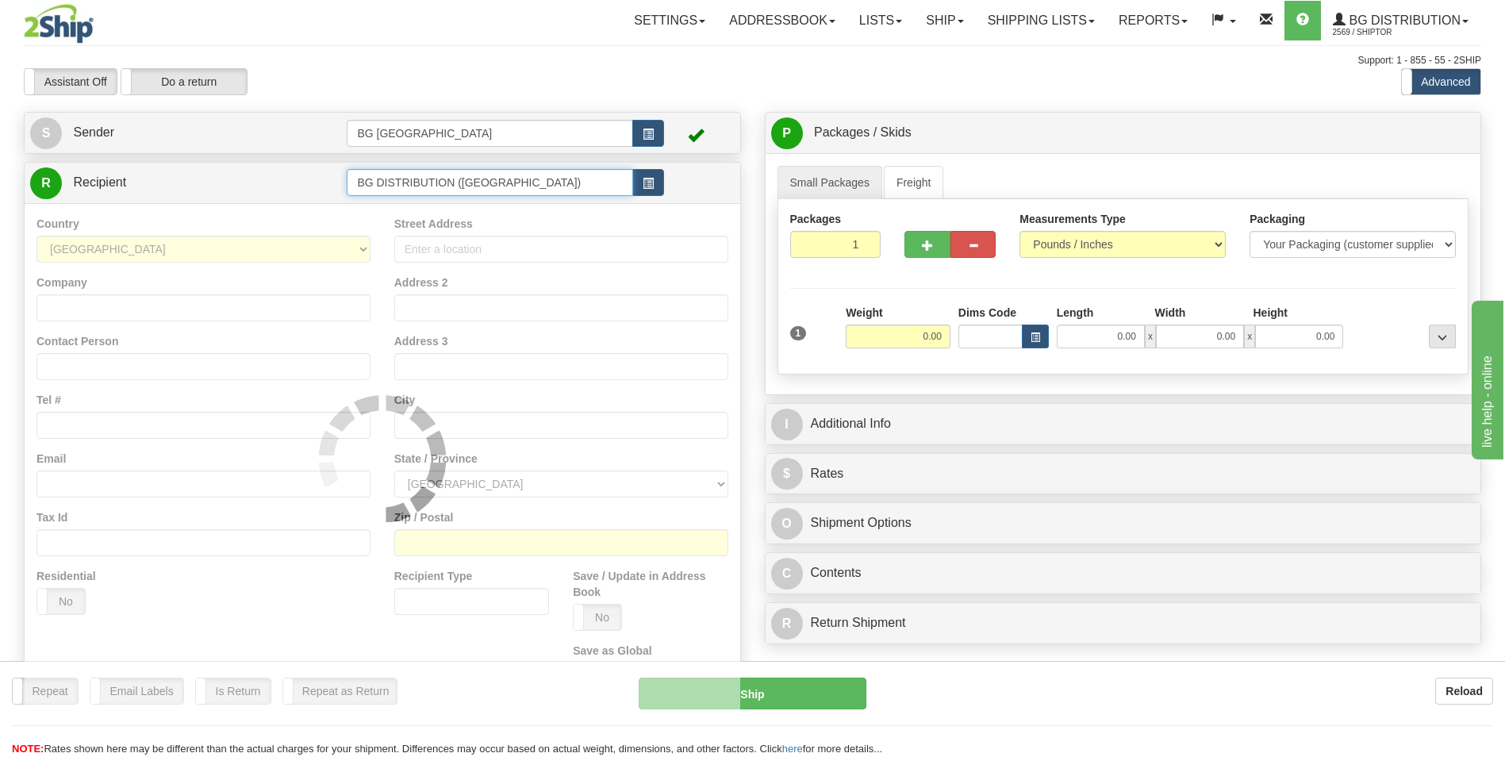
type input "BG DISTRIBUTION (VAN)"
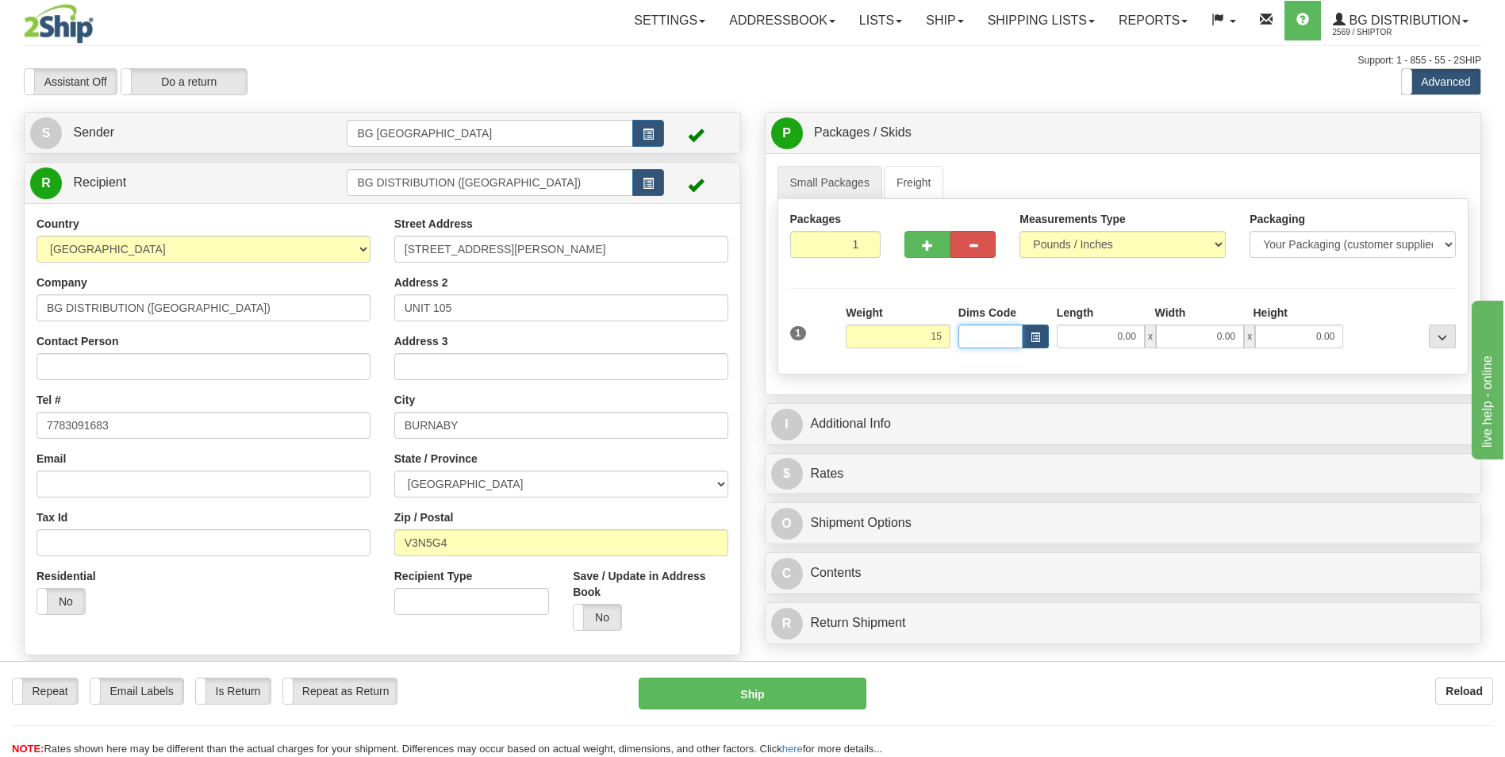
type input "15.00"
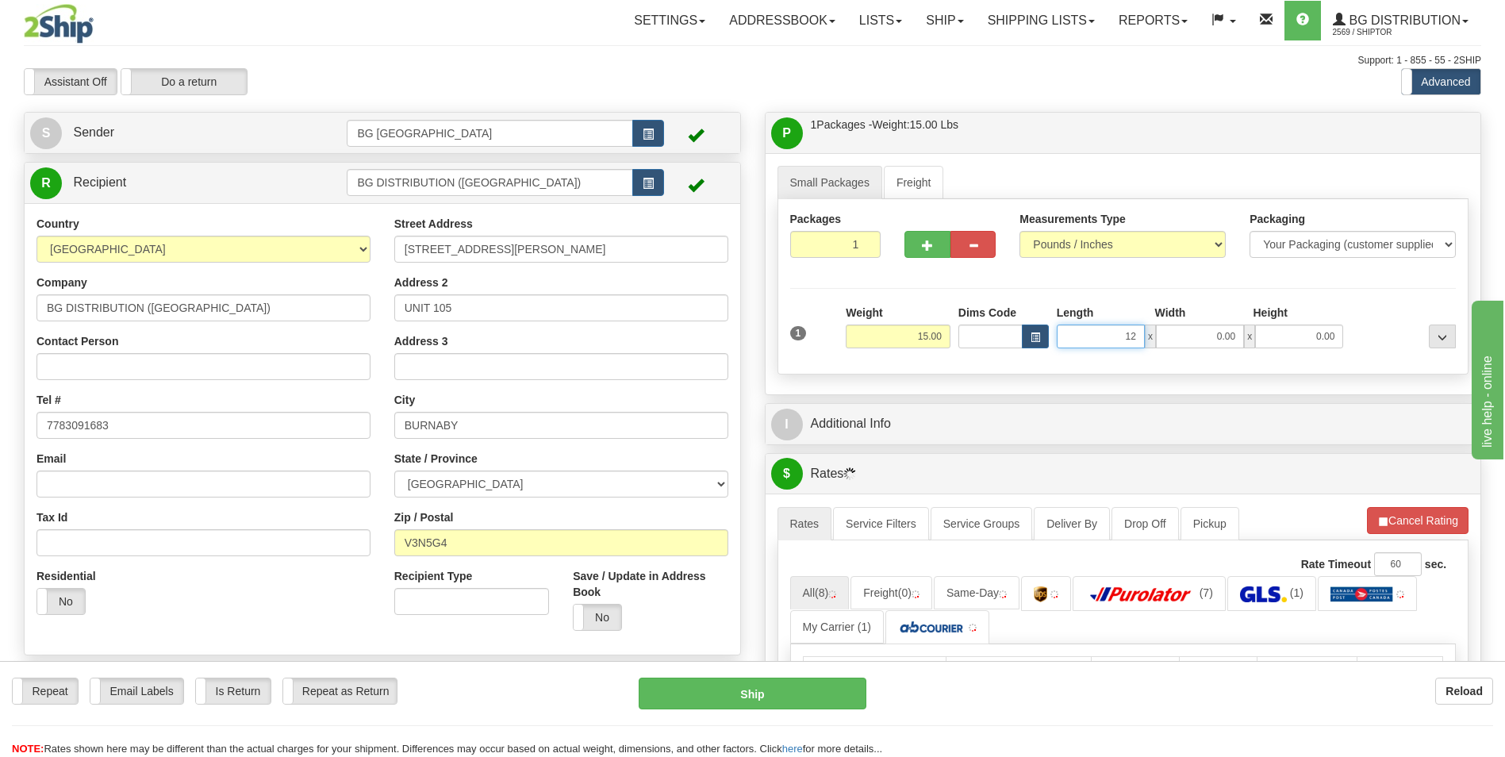
type input "12.00"
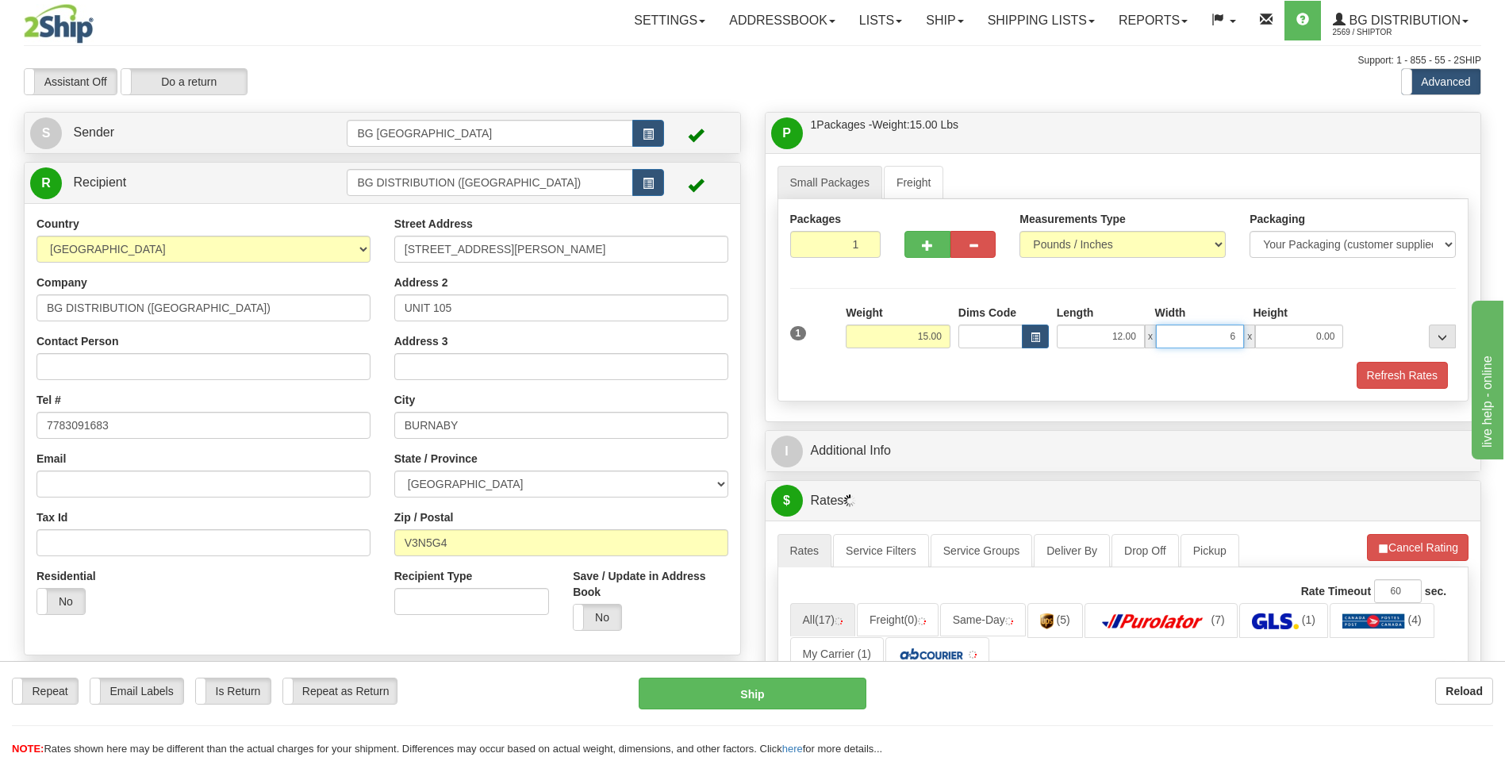
type input "6.00"
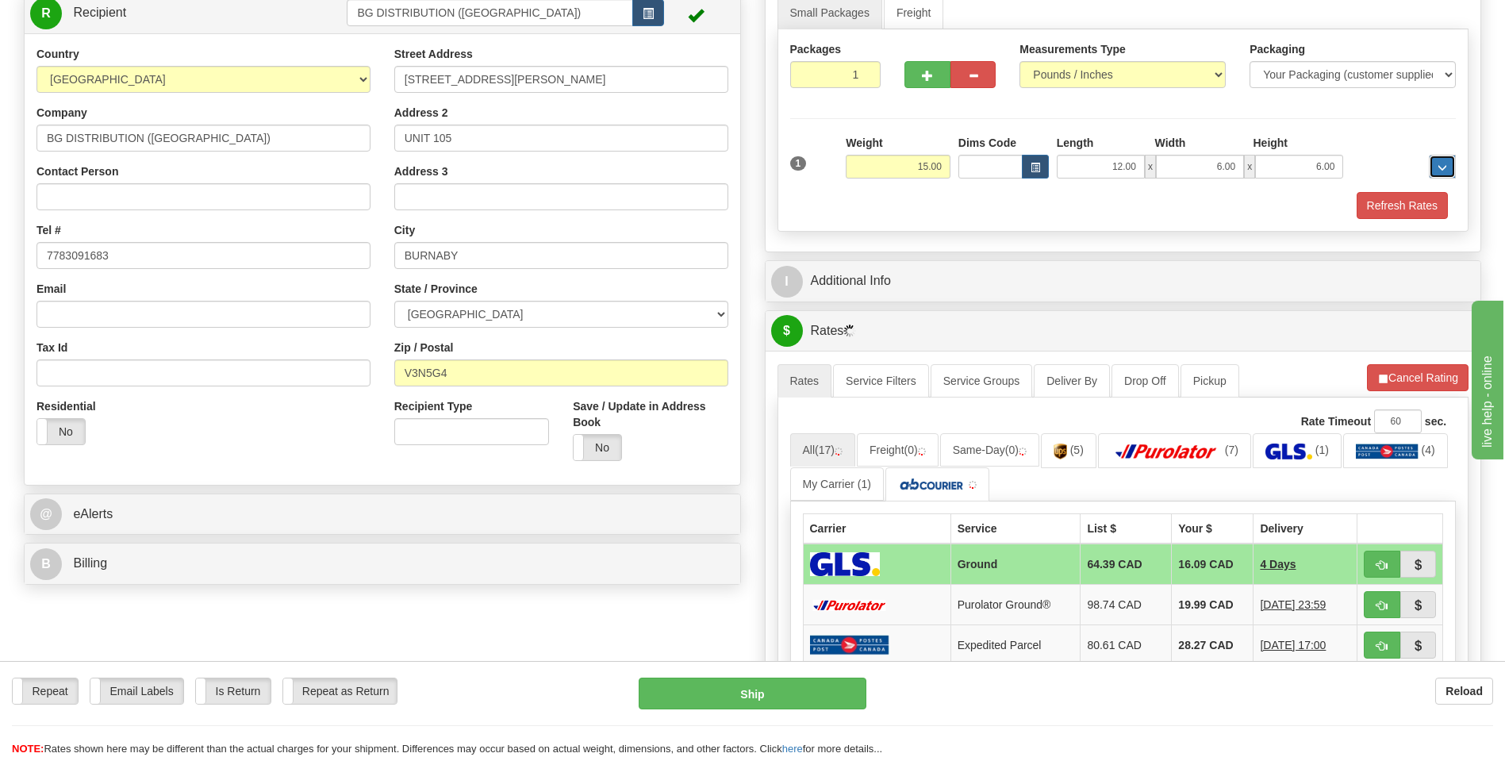
scroll to position [397, 0]
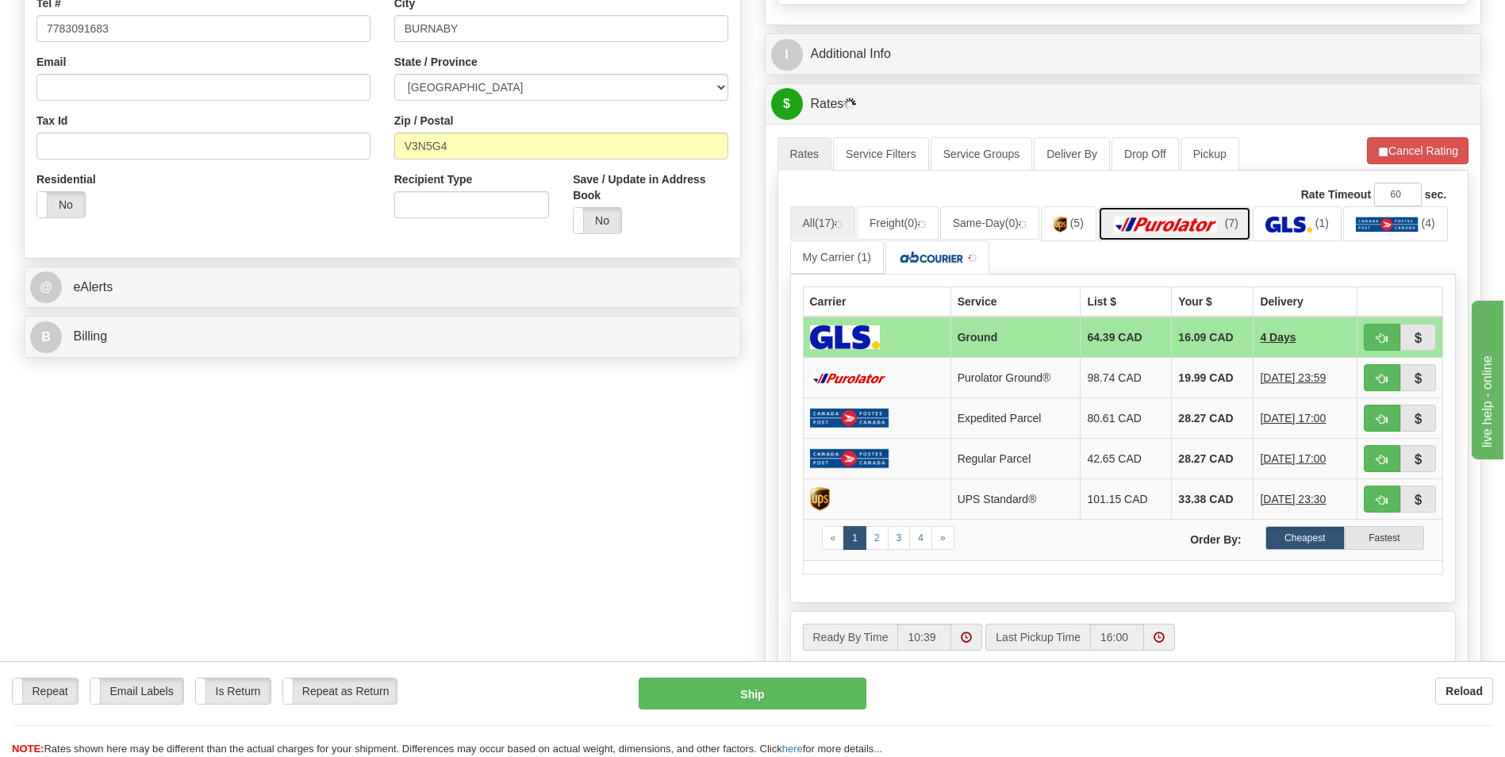
click at [1204, 231] on img at bounding box center [1166, 225] width 111 height 16
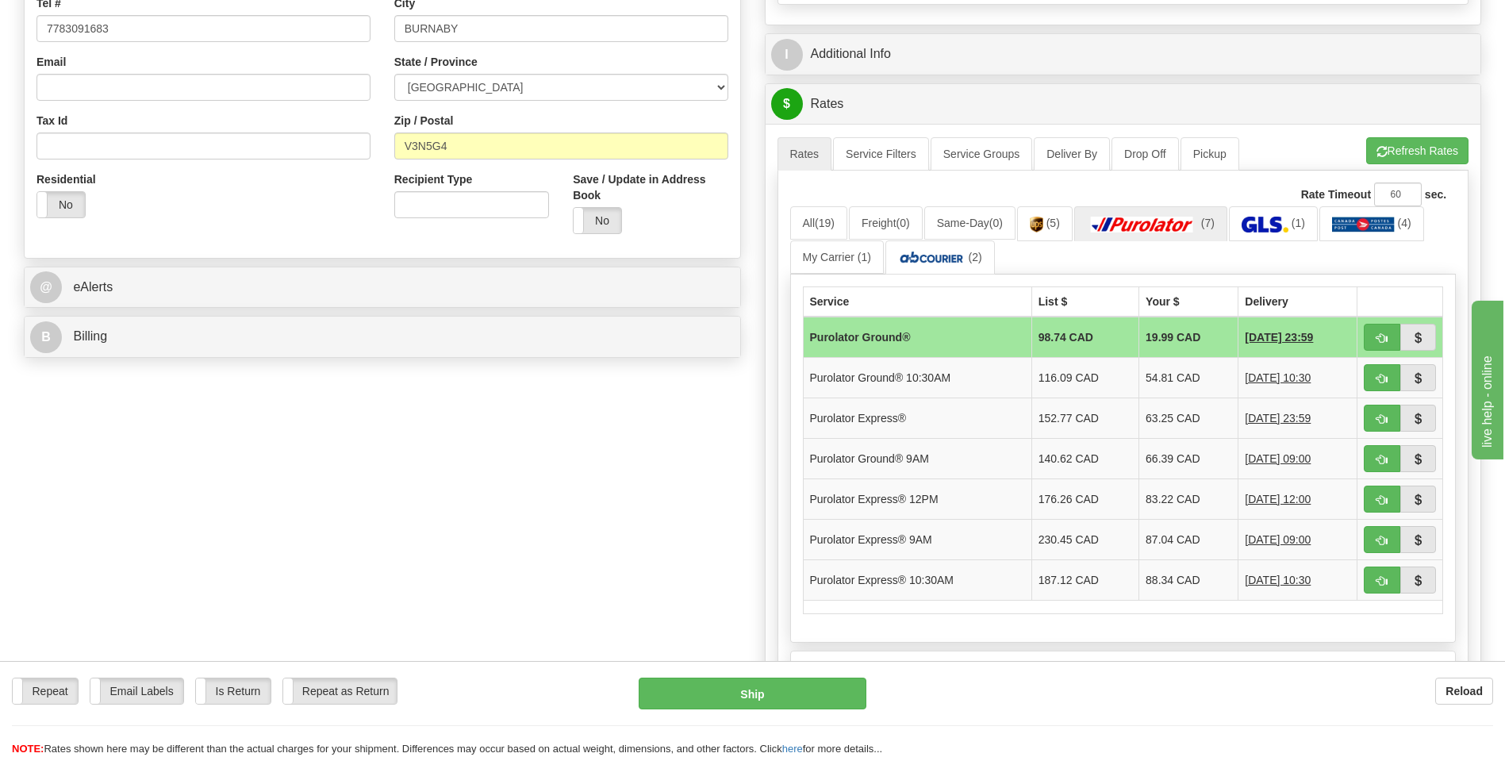
click at [166, 533] on div "Create a label for the return Create Pickup Without Label S" at bounding box center [753, 308] width 1482 height 1186
click at [1182, 424] on td "63.25 CAD" at bounding box center [1188, 418] width 99 height 40
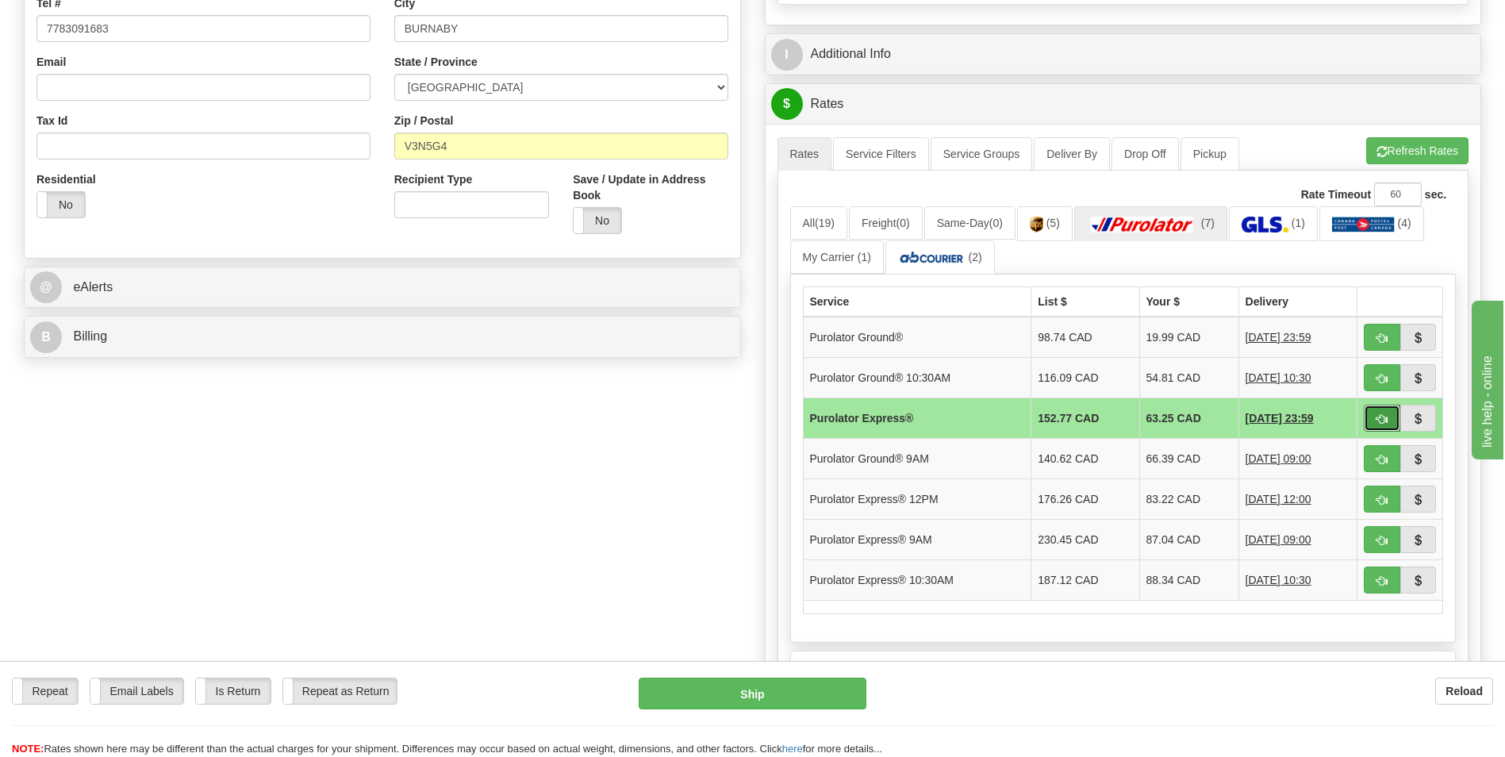
click at [1377, 421] on span "button" at bounding box center [1382, 419] width 11 height 10
type input "202"
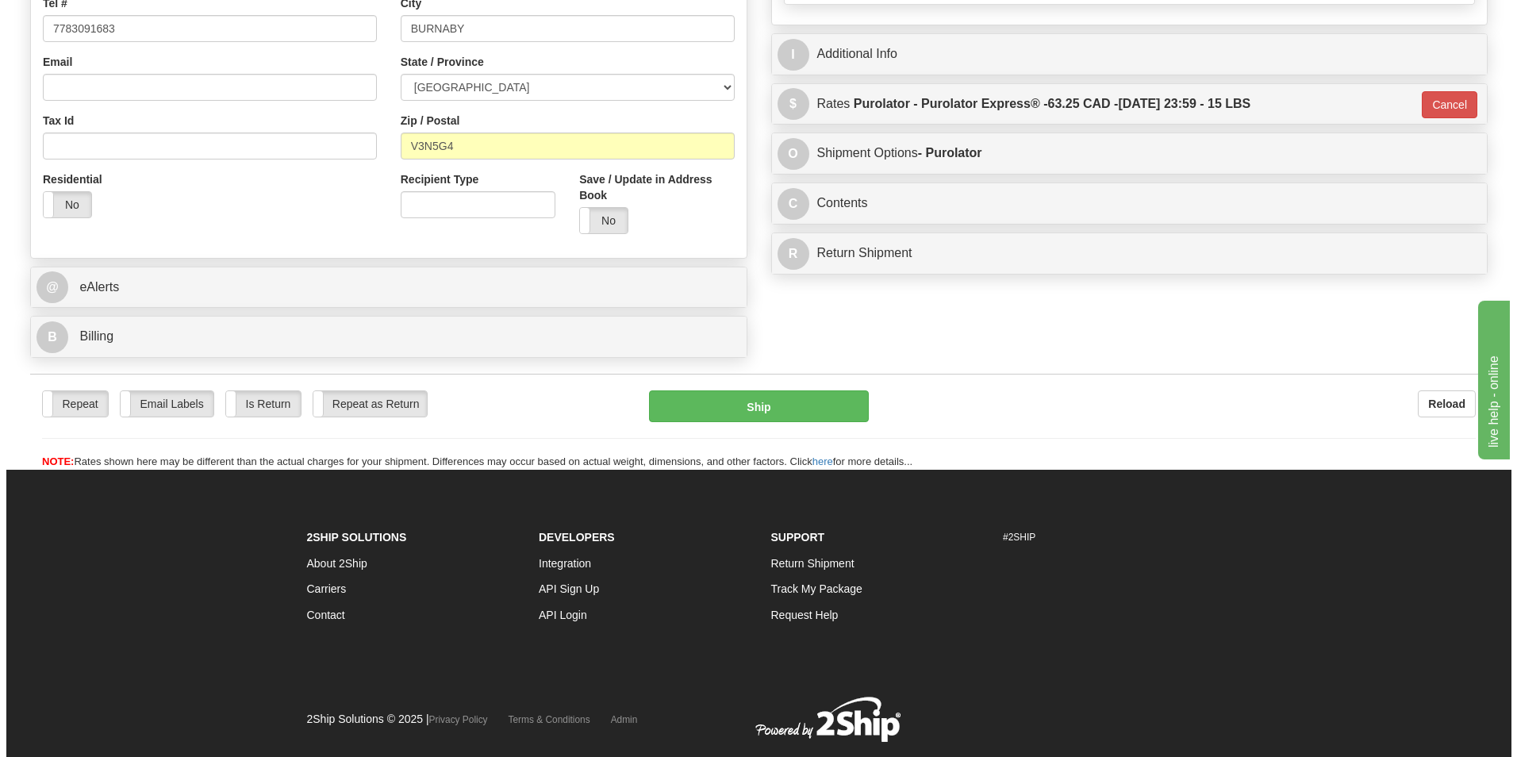
scroll to position [0, 0]
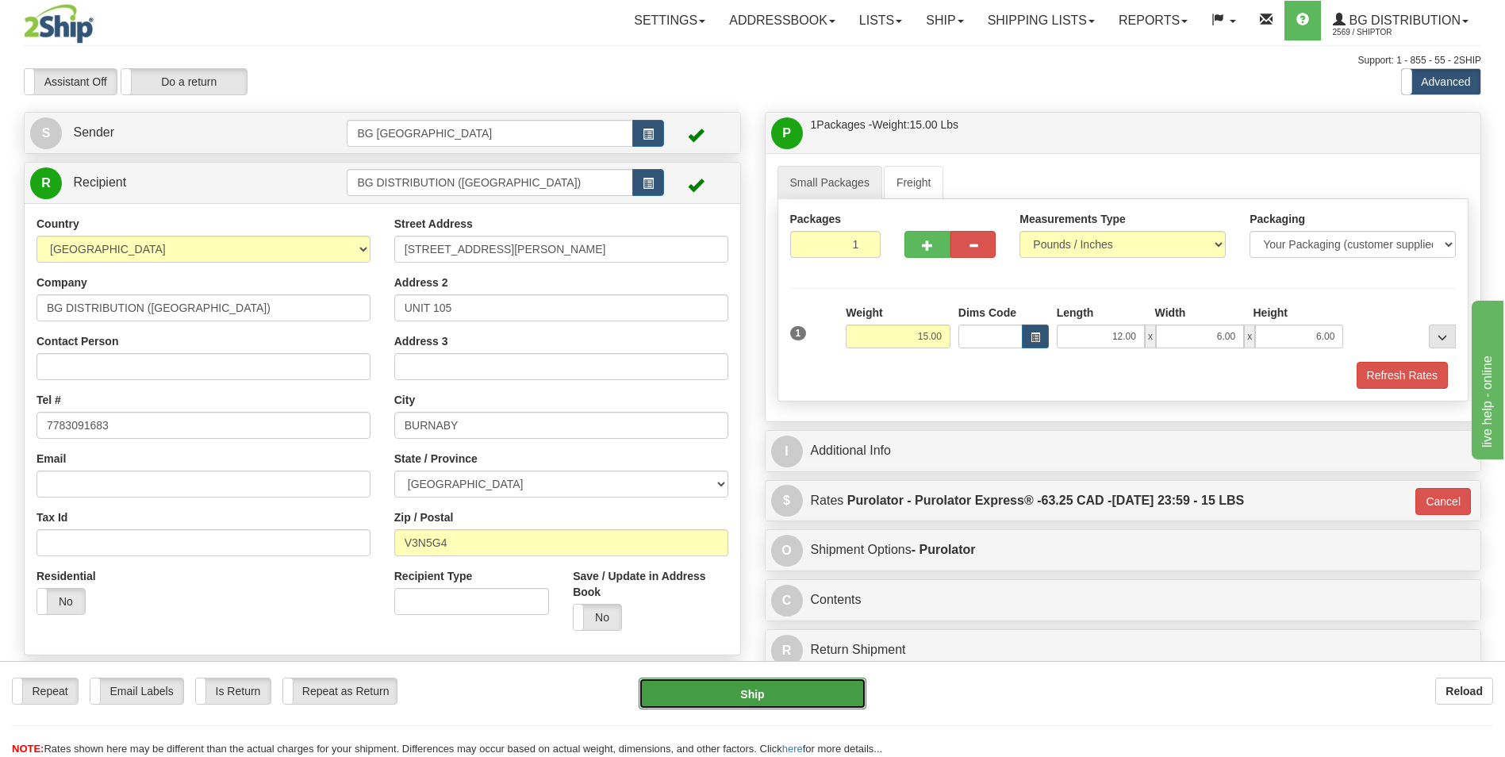
click at [825, 685] on button "Ship" at bounding box center [752, 694] width 227 height 32
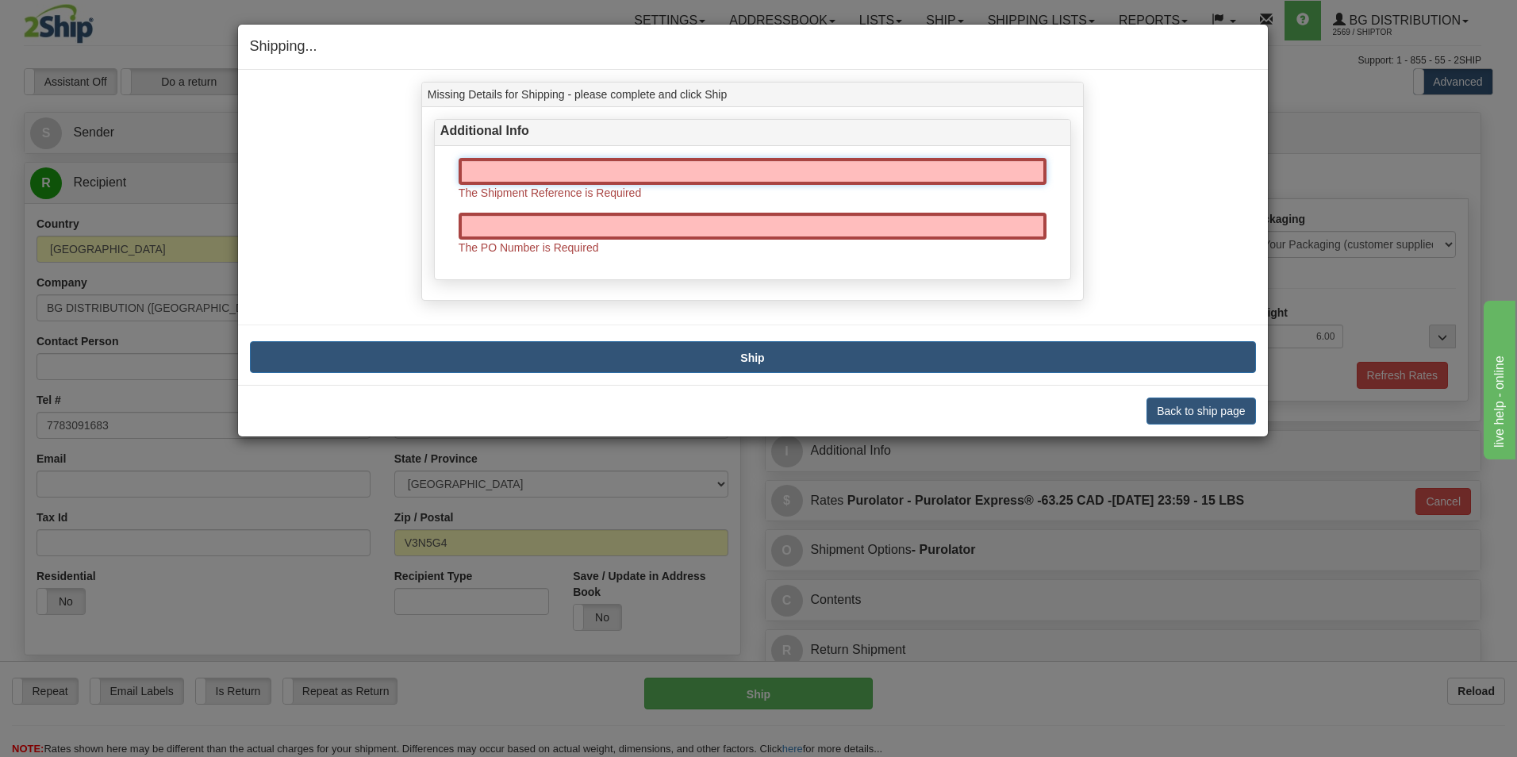
click at [760, 177] on input "text" at bounding box center [753, 171] width 588 height 27
type input "166852-00"
click at [748, 229] on input "text" at bounding box center [753, 226] width 588 height 27
type input "0"
click at [1039, 354] on button "Ship" at bounding box center [753, 357] width 1006 height 32
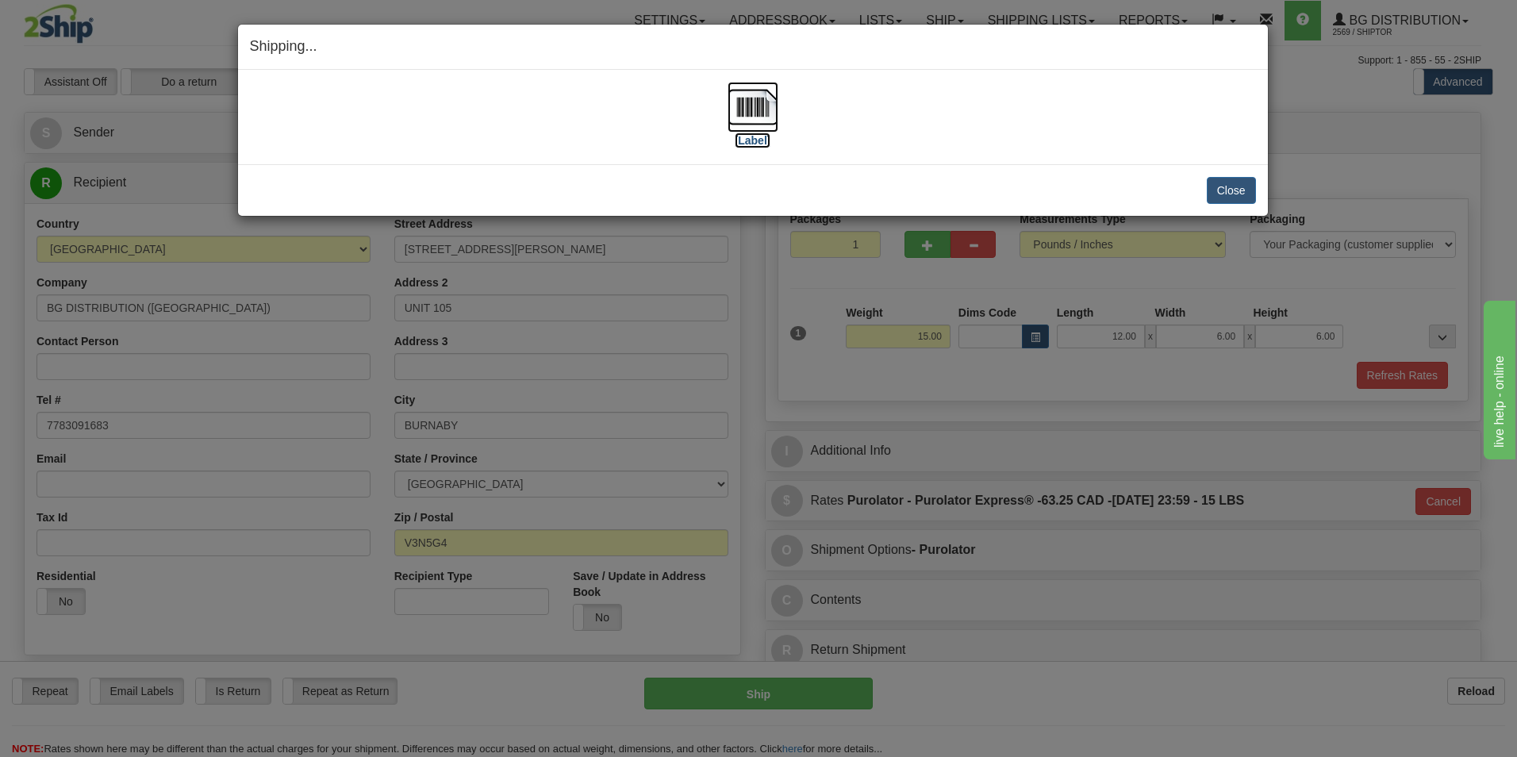
click at [751, 115] on img at bounding box center [753, 107] width 51 height 51
click at [1210, 185] on button "Close" at bounding box center [1231, 190] width 49 height 27
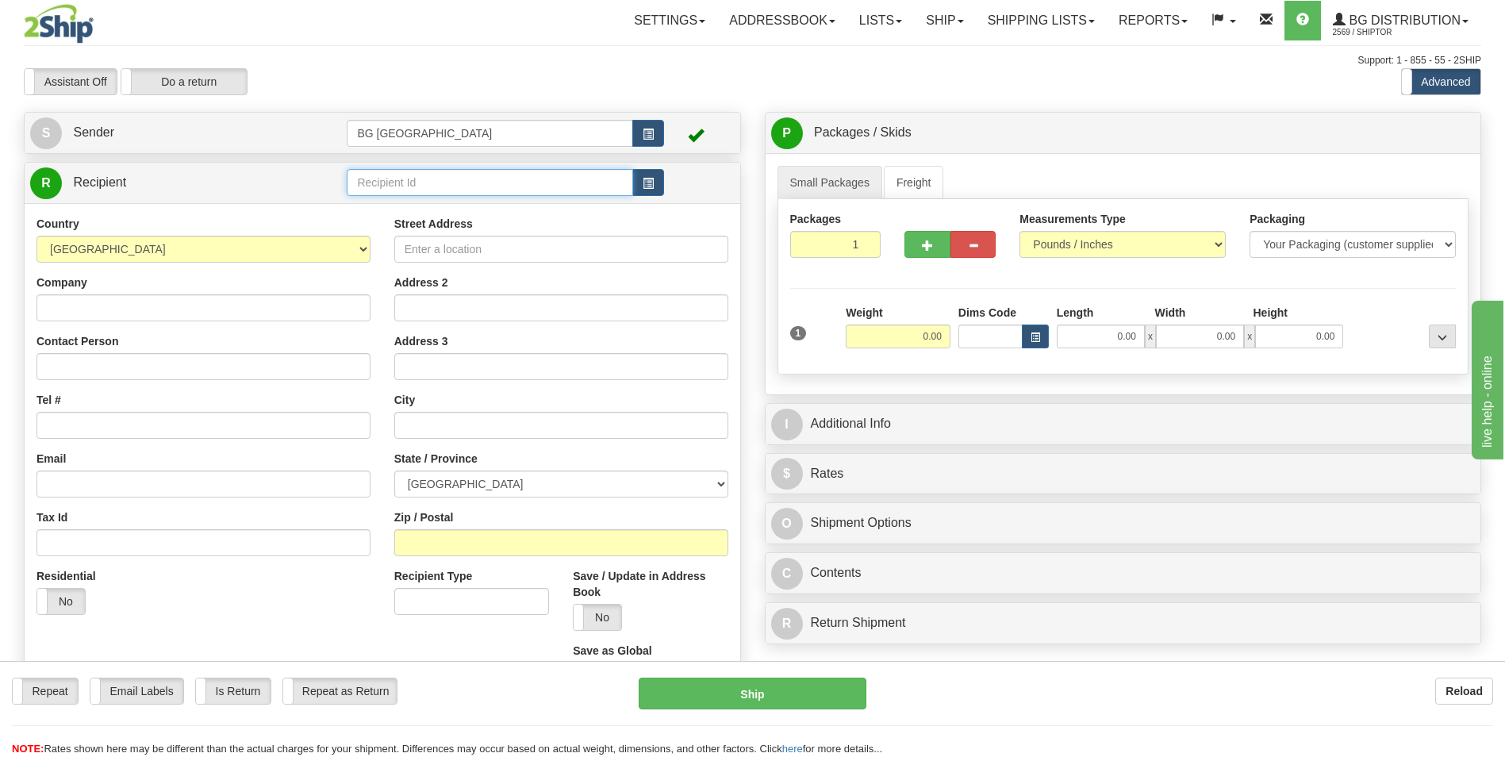
click at [450, 179] on input "text" at bounding box center [490, 182] width 286 height 27
click at [412, 197] on li "60363" at bounding box center [490, 207] width 284 height 21
type input "60363"
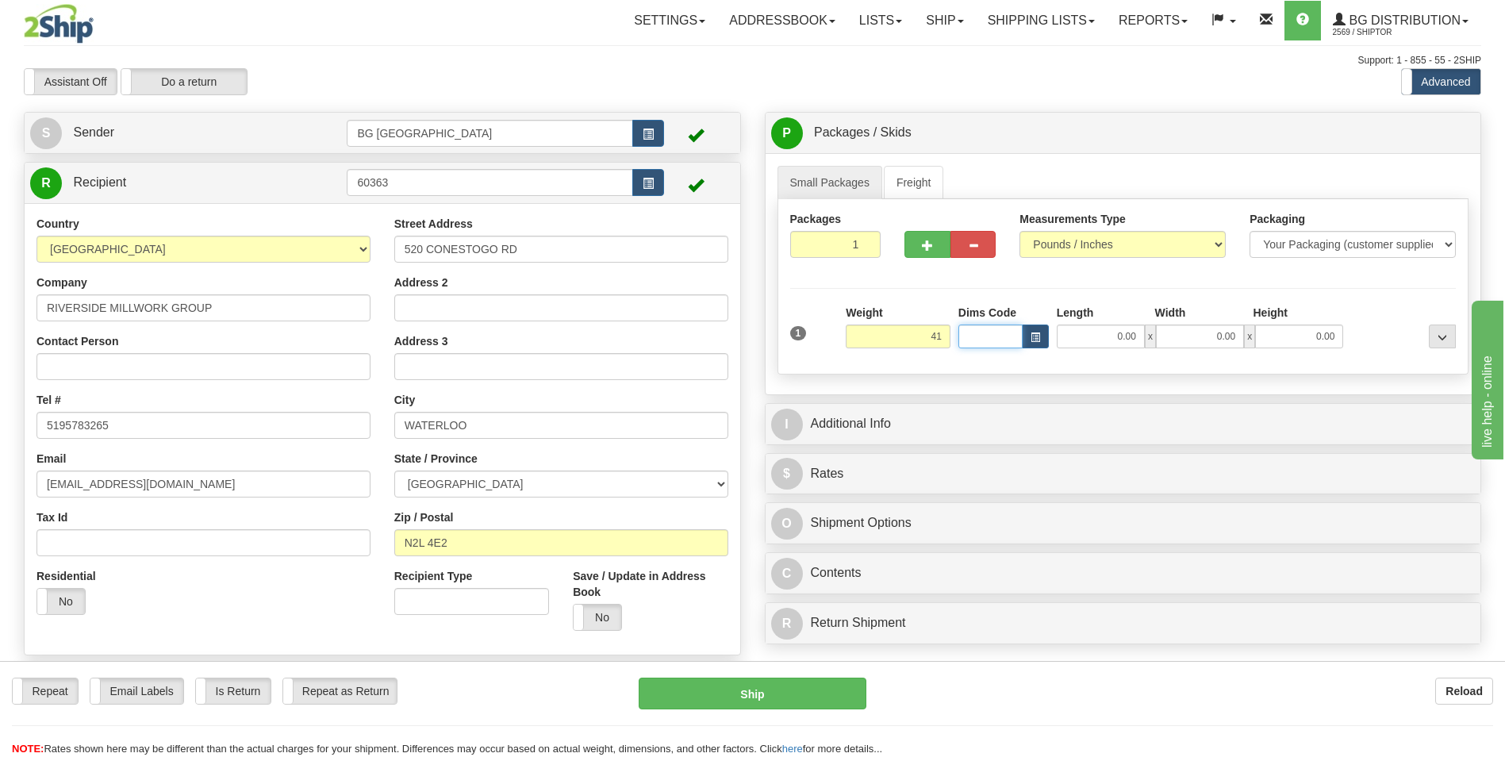
type input "41.00"
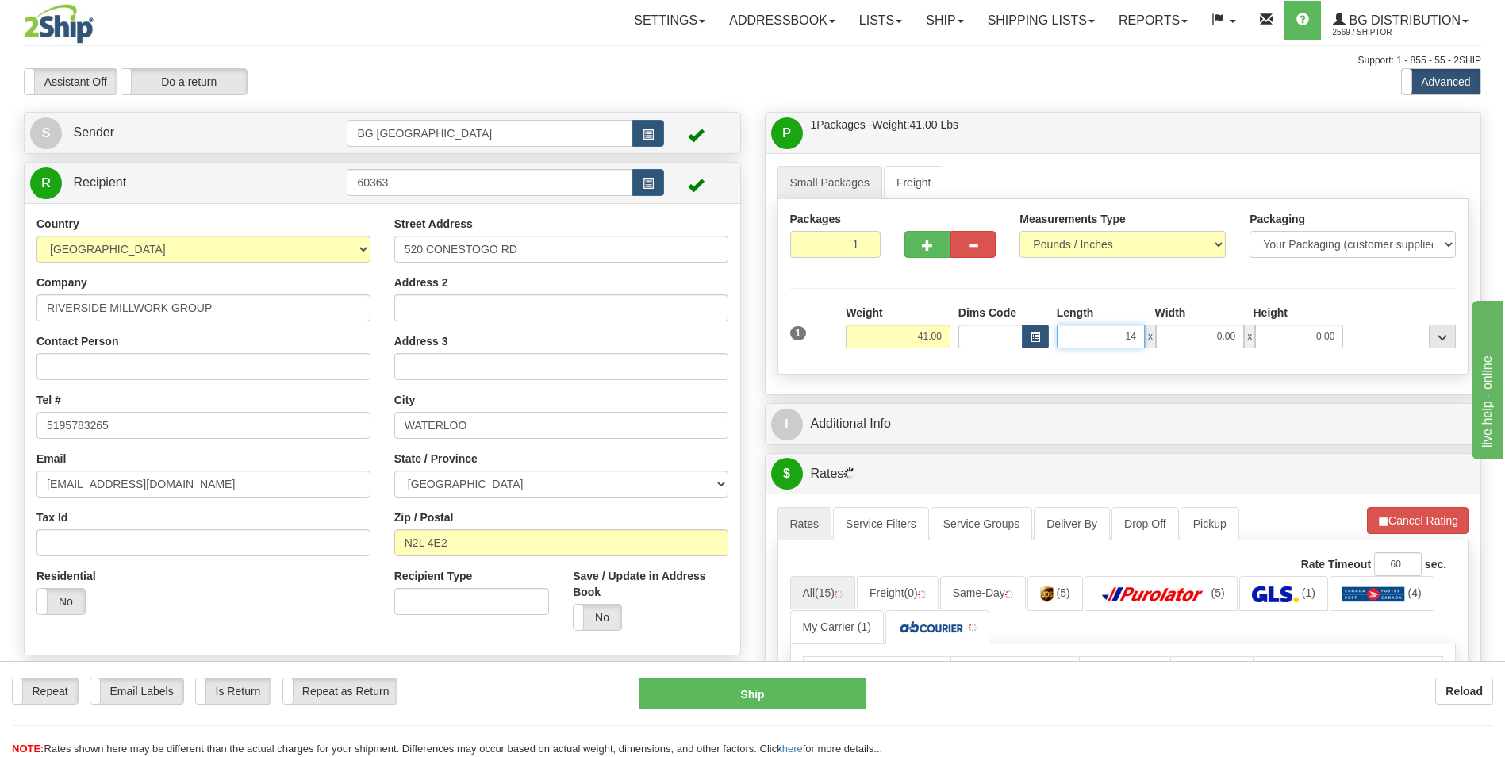
type input "14.00"
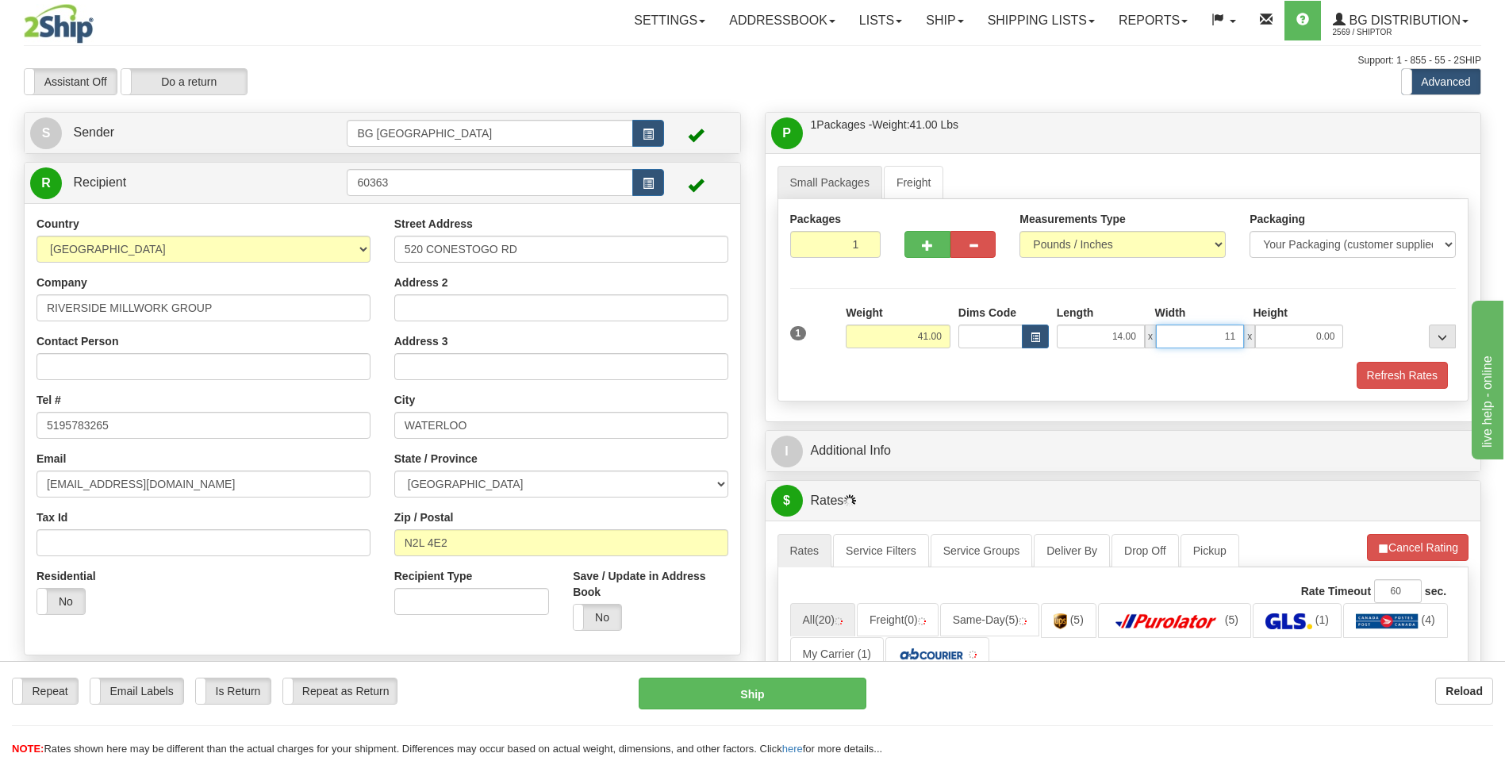
type input "11.00"
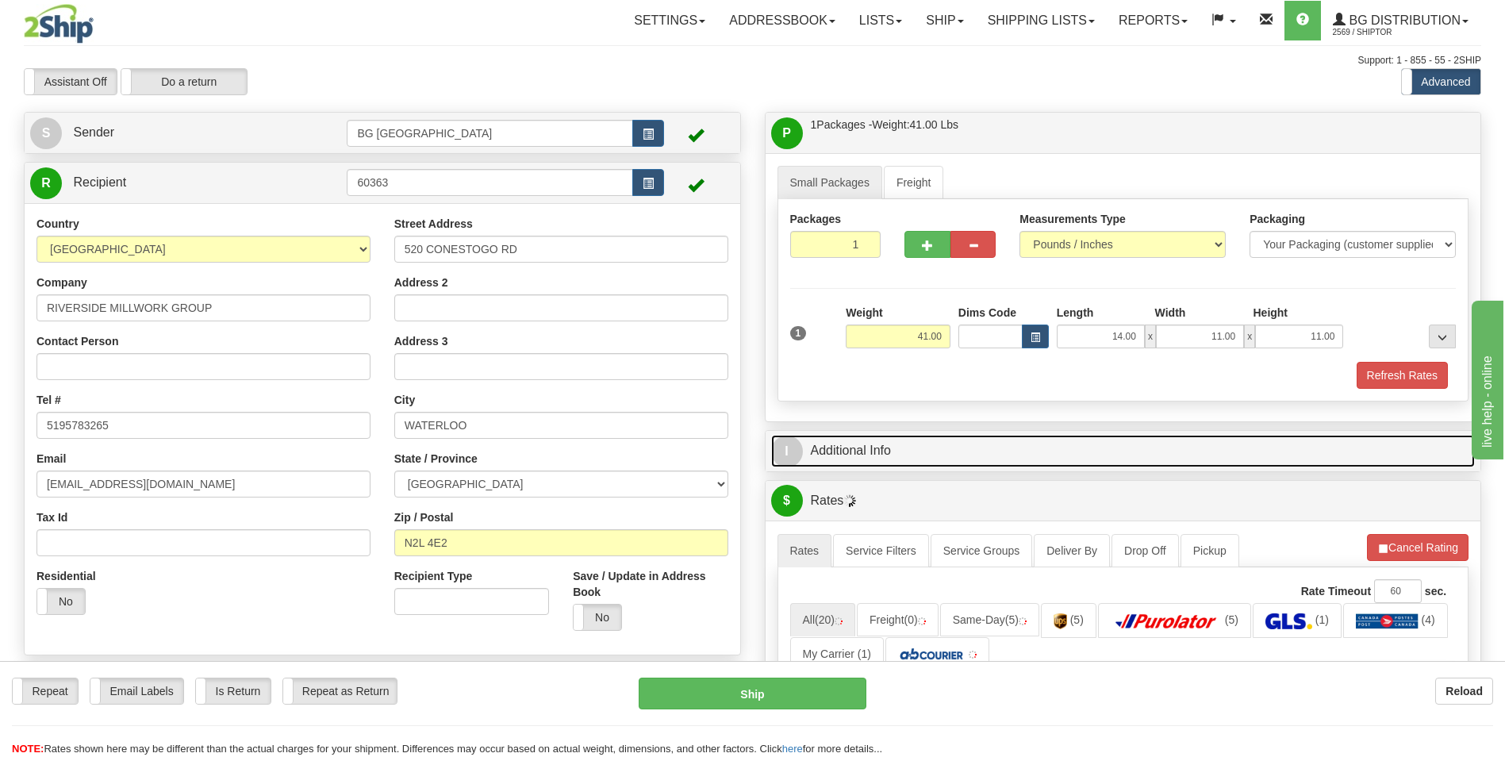
click at [857, 444] on link "I Additional Info" at bounding box center [1123, 451] width 705 height 33
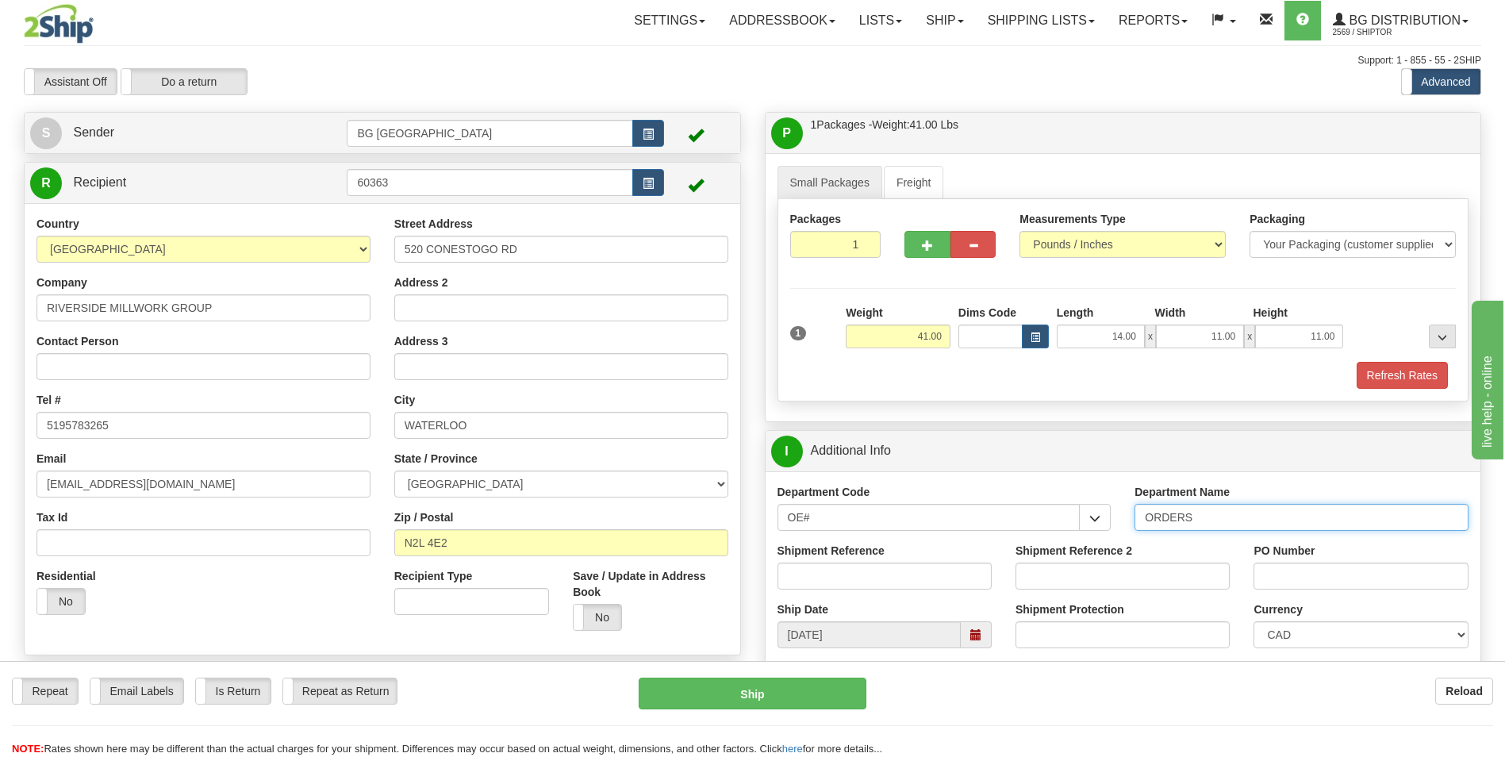
click at [1248, 521] on input "ORDERS" at bounding box center [1302, 517] width 334 height 27
type input "70184852-00"
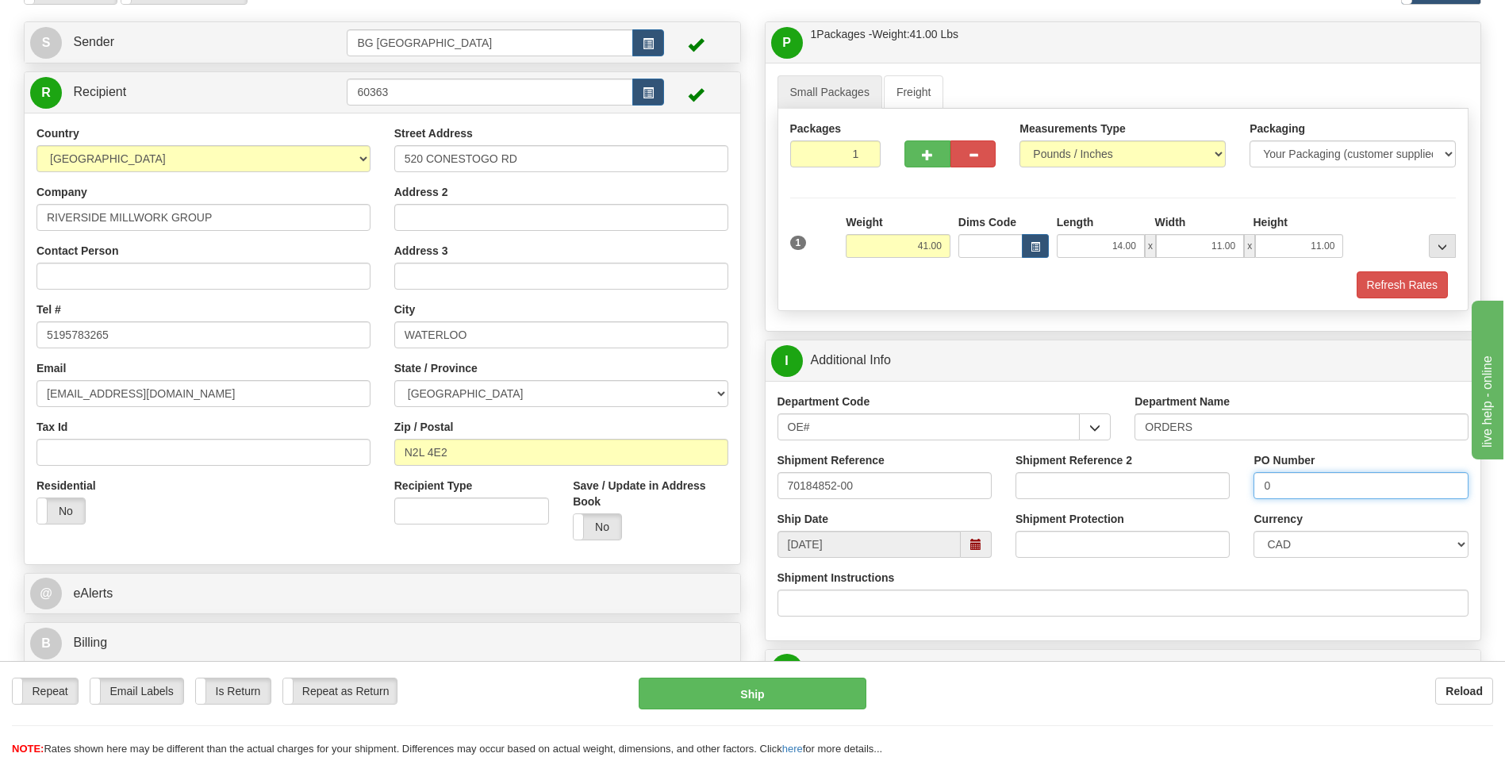
scroll to position [317, 0]
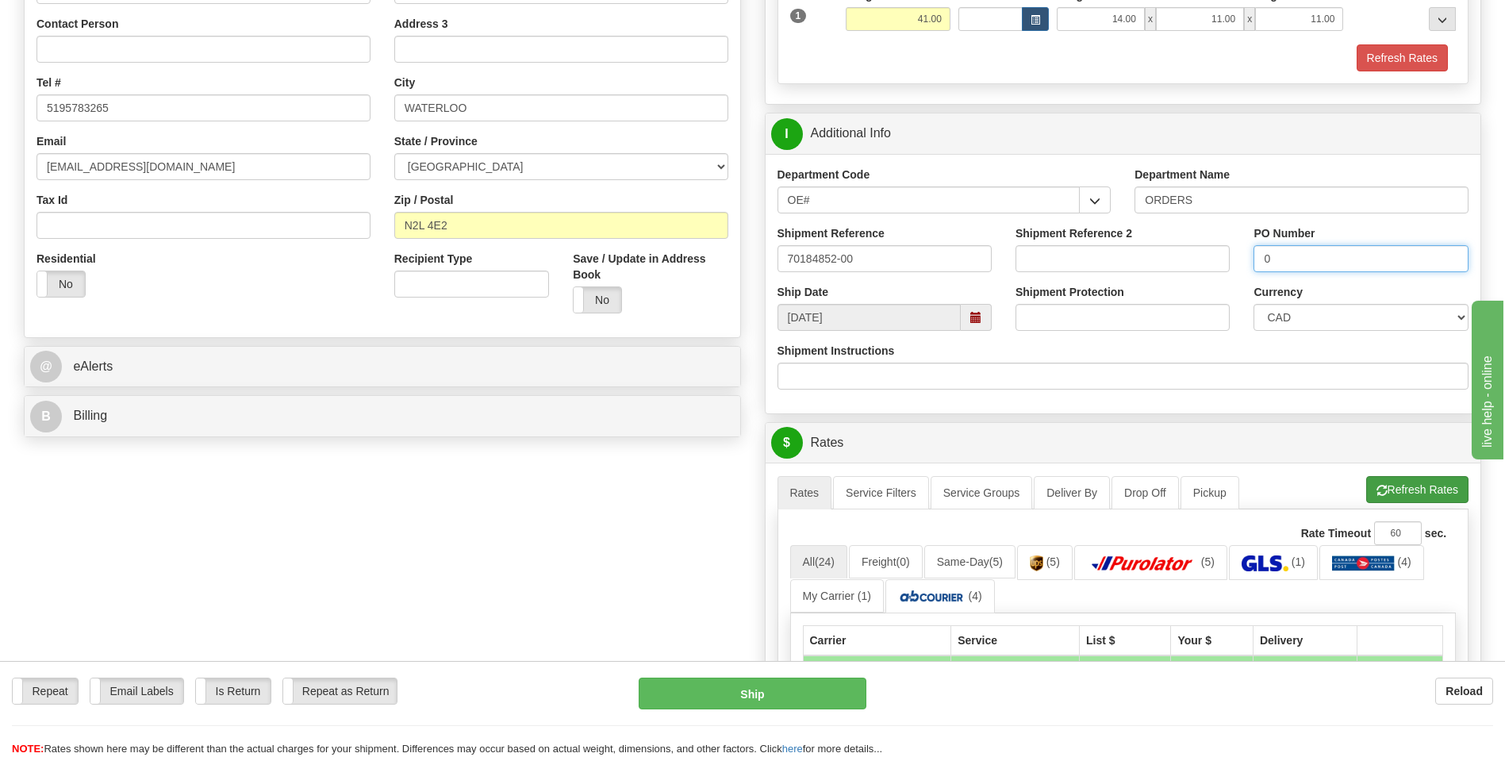
type input "0"
click at [1385, 487] on button "Refresh Rates" at bounding box center [1417, 489] width 102 height 27
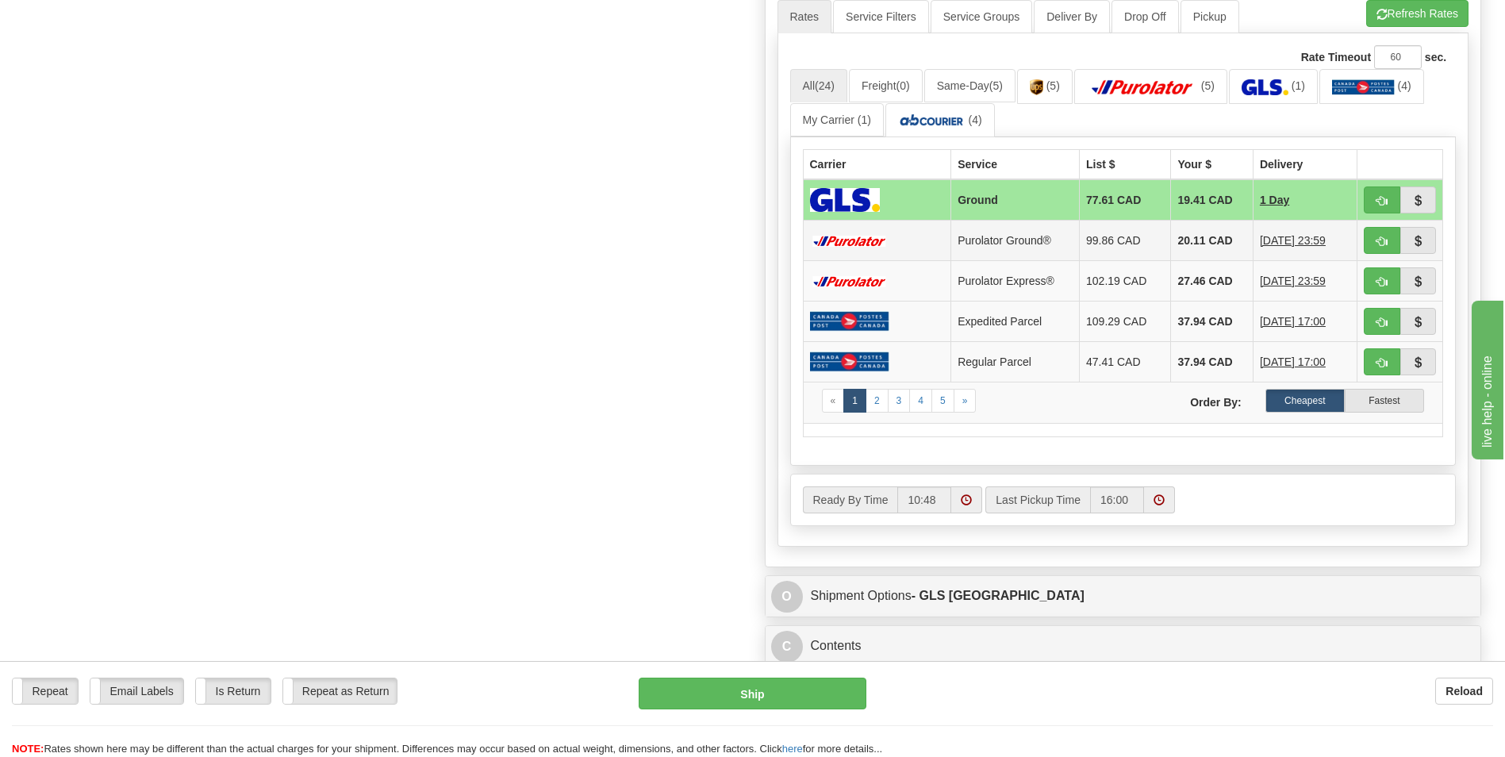
click at [1189, 226] on td "20.11 CAD" at bounding box center [1212, 241] width 82 height 40
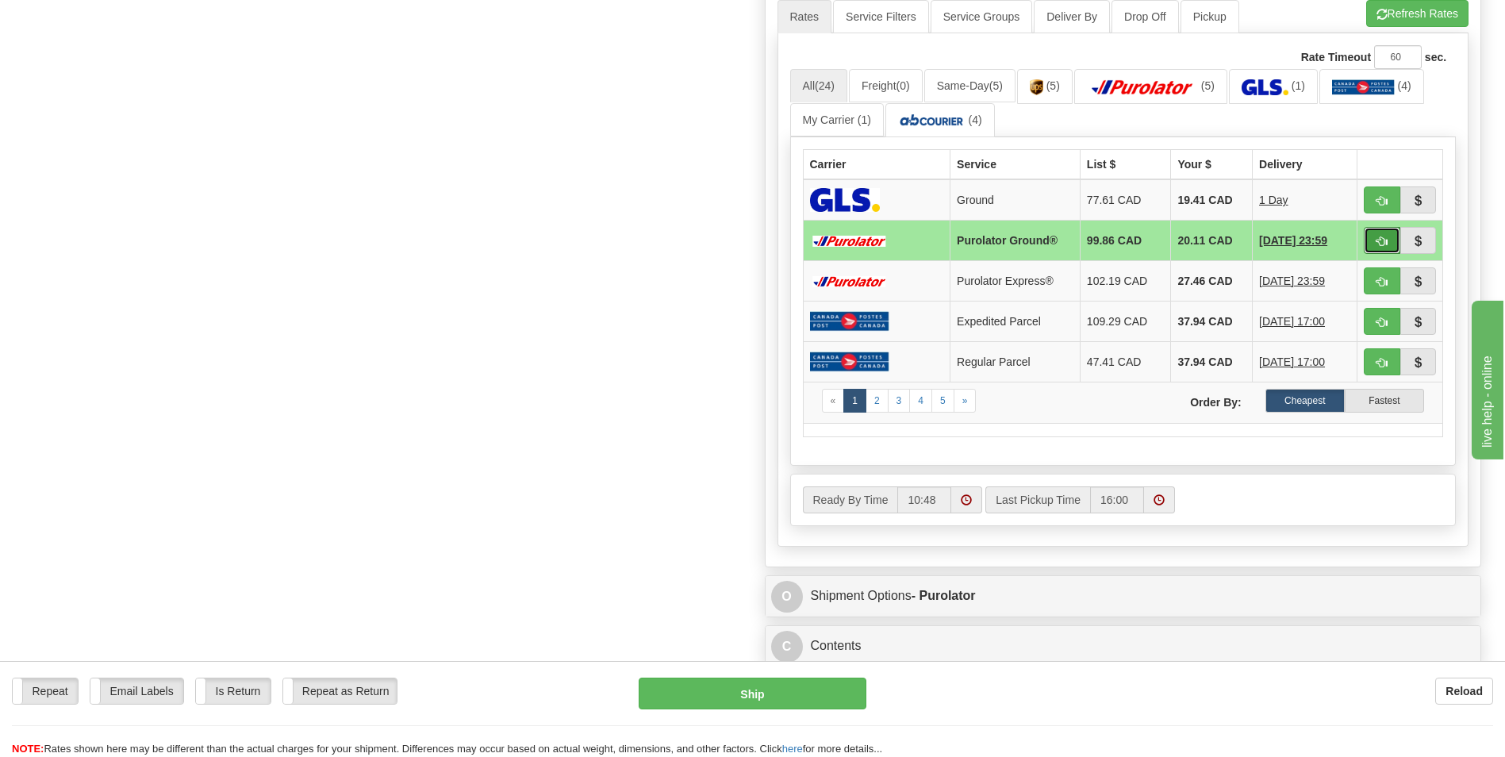
click at [1374, 243] on button "button" at bounding box center [1382, 240] width 37 height 27
type input "260"
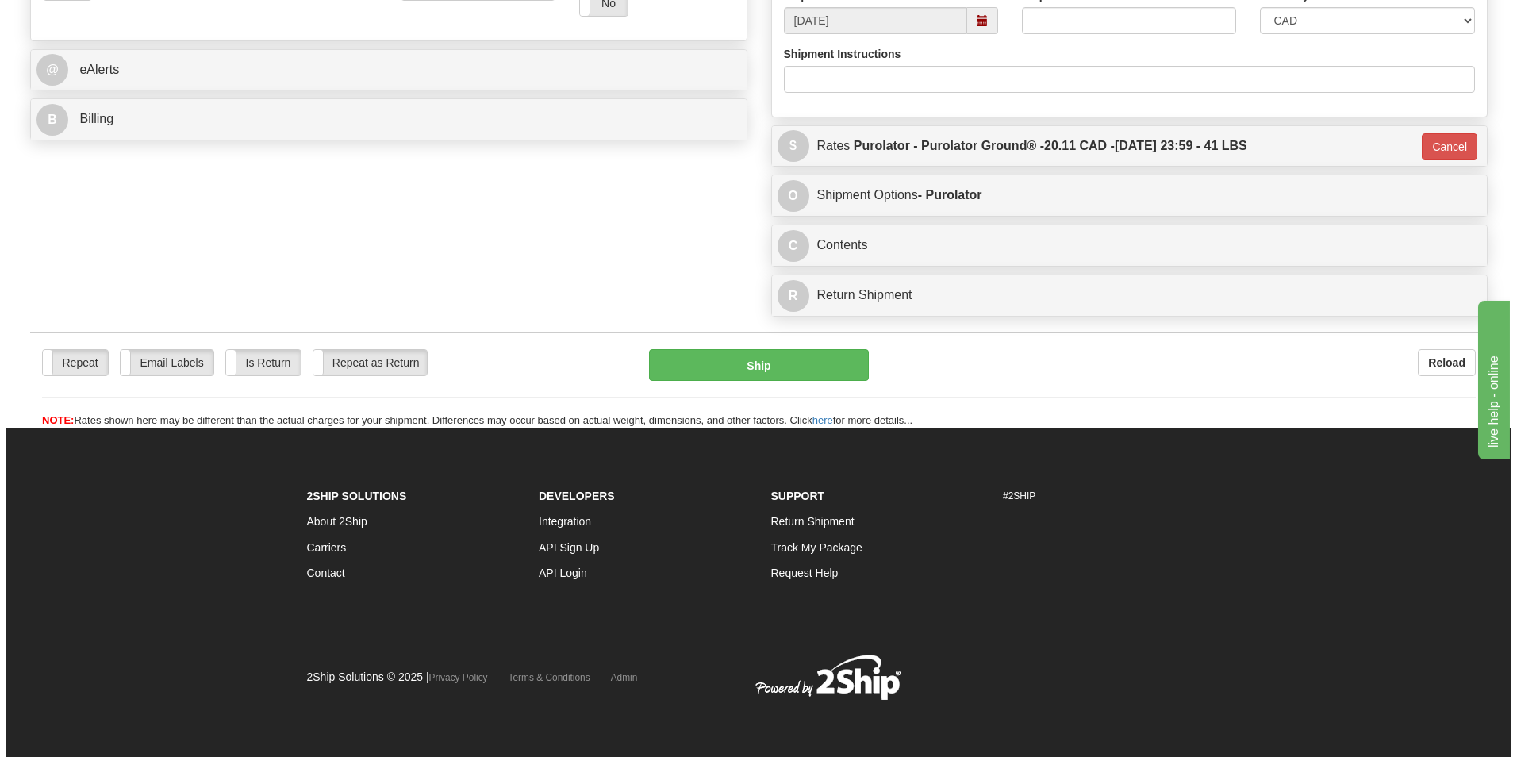
scroll to position [614, 0]
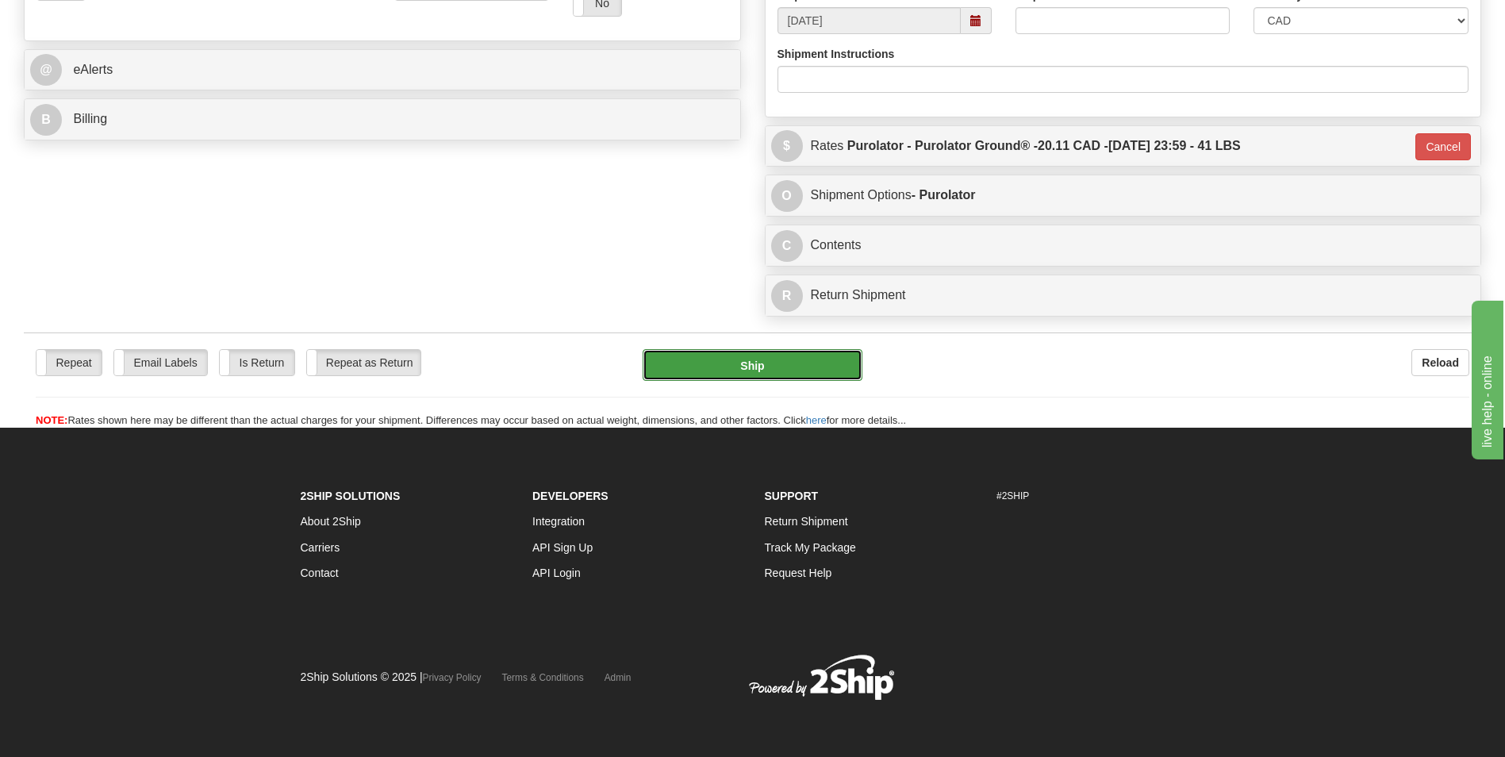
click at [817, 360] on button "Ship" at bounding box center [752, 365] width 219 height 32
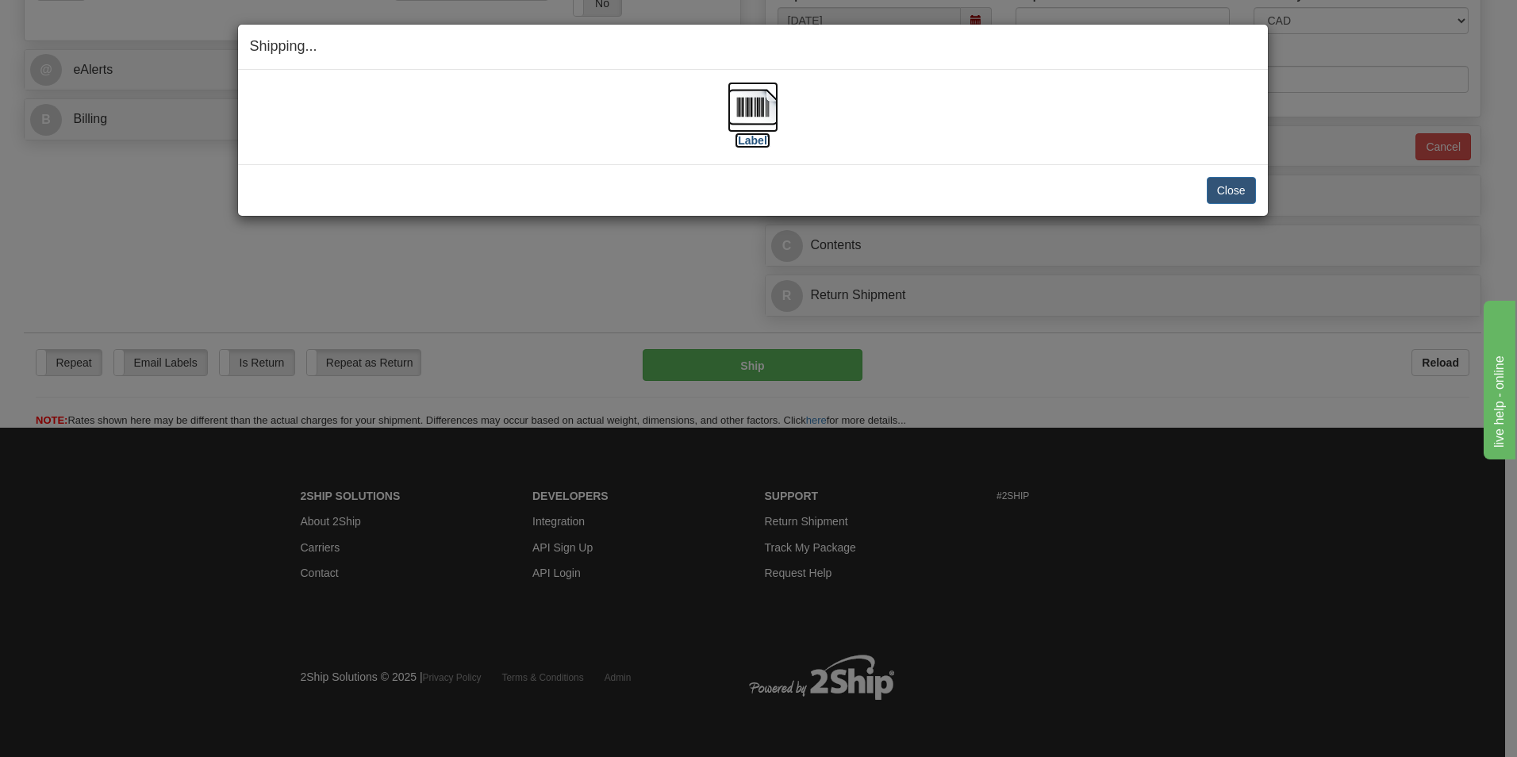
click at [733, 104] on img at bounding box center [753, 107] width 51 height 51
click at [1240, 187] on button "Close" at bounding box center [1231, 190] width 49 height 27
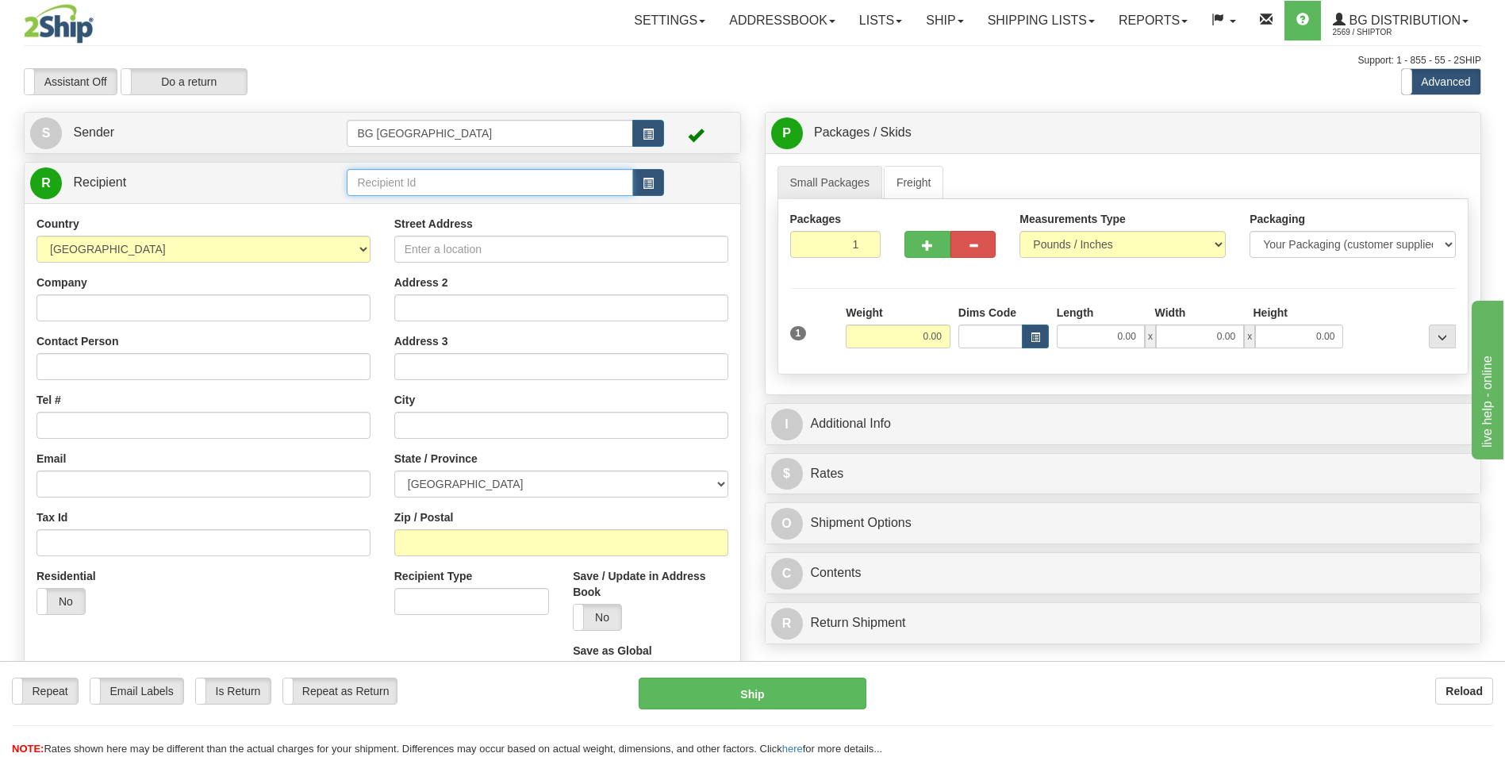
click at [440, 177] on input "text" at bounding box center [490, 182] width 286 height 27
click at [420, 195] on input "60048" at bounding box center [490, 182] width 286 height 27
click at [399, 203] on div "60048" at bounding box center [487, 206] width 271 height 17
type input "60048"
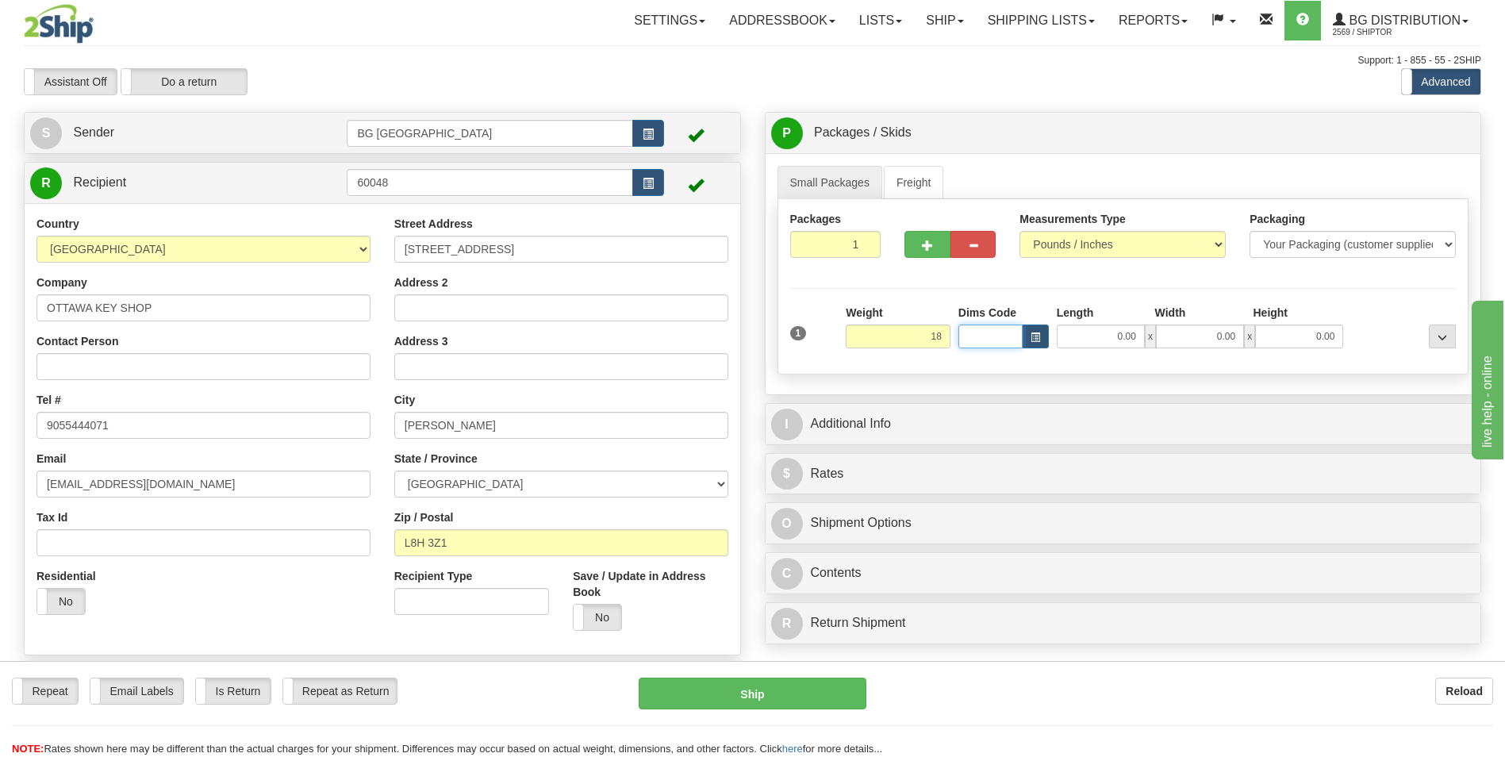
type input "18.00"
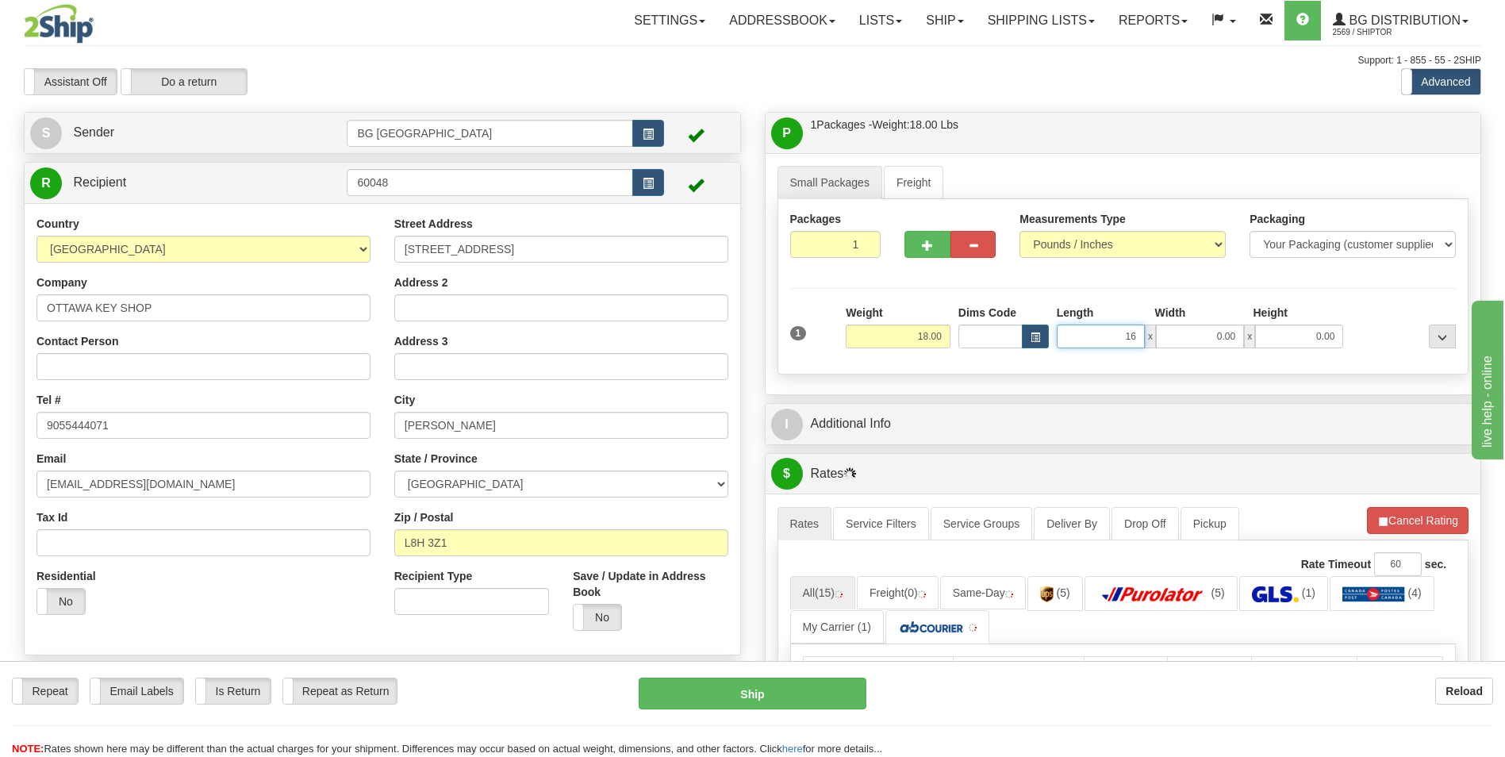
type input "16.00"
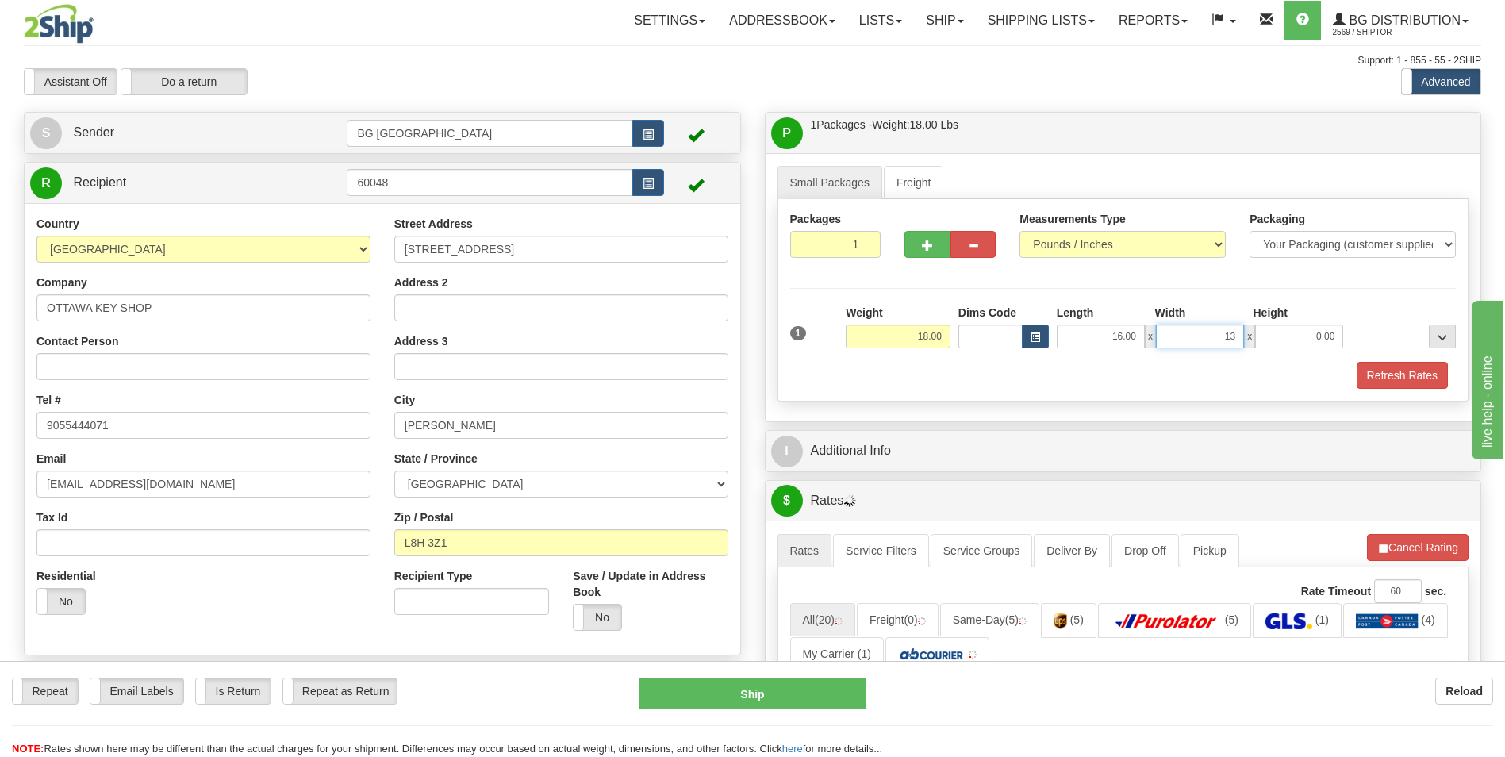
type input "13.00"
type input "5.00"
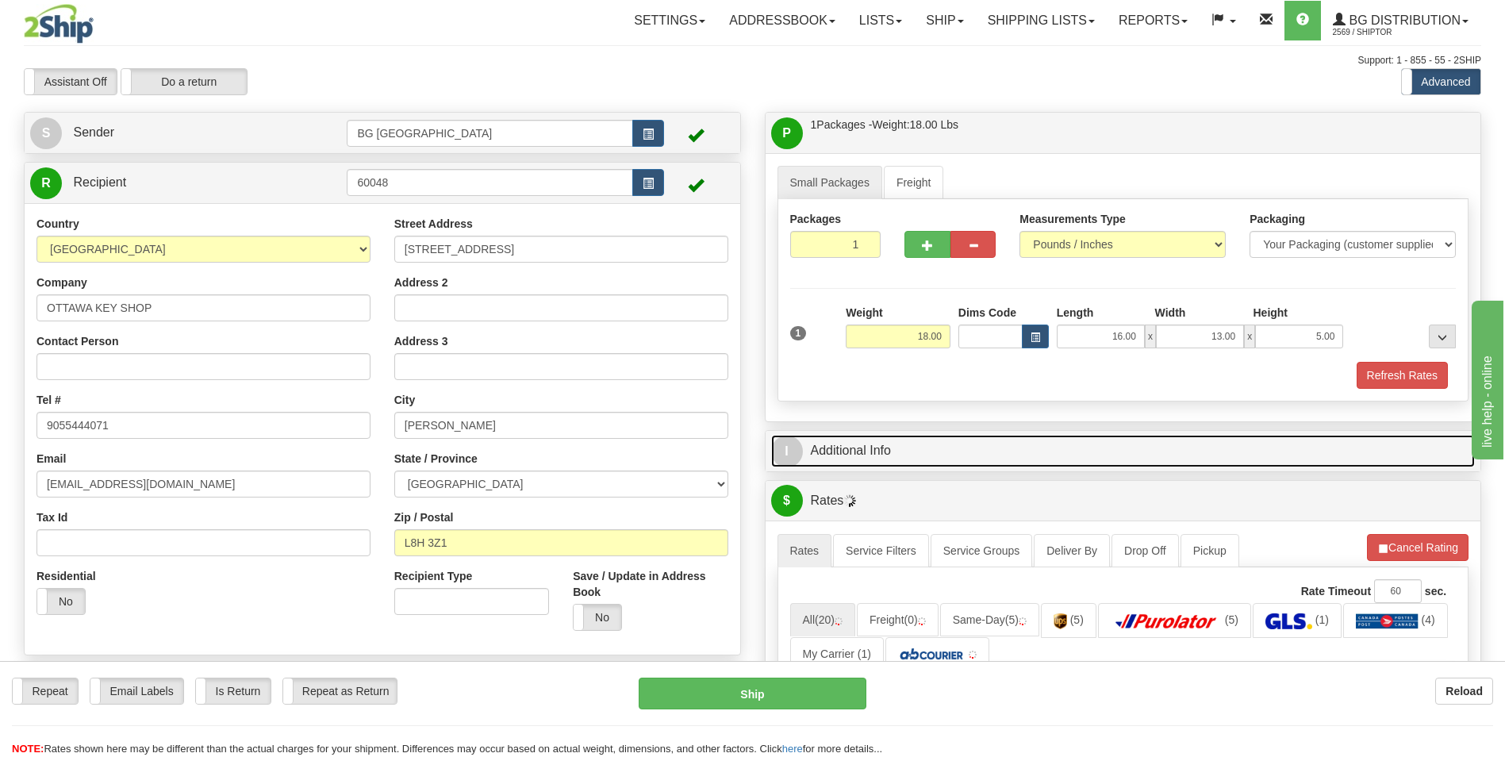
click at [905, 445] on link "I Additional Info" at bounding box center [1123, 451] width 705 height 33
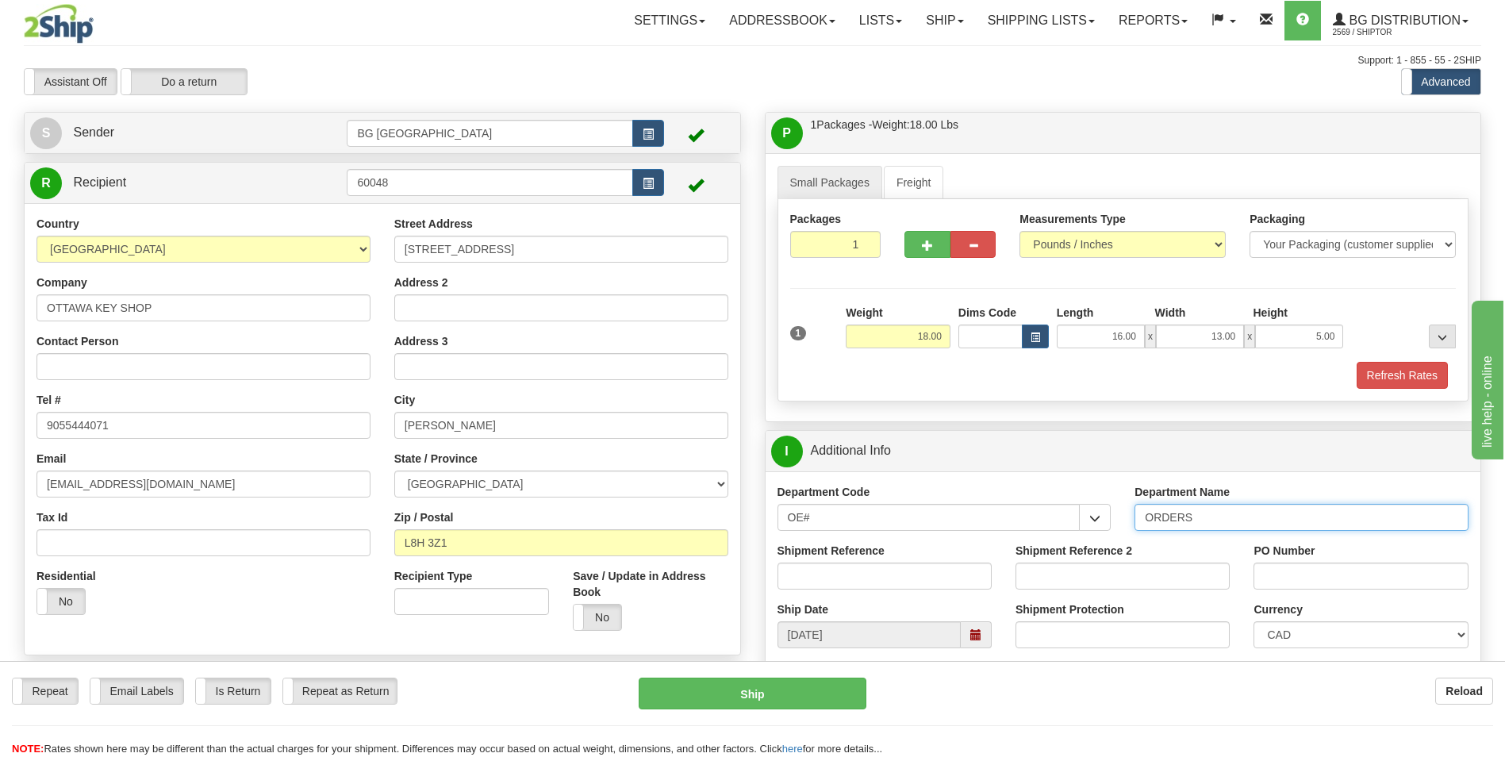
click at [1261, 509] on input "ORDERS" at bounding box center [1302, 517] width 334 height 27
type input "70180395-00"
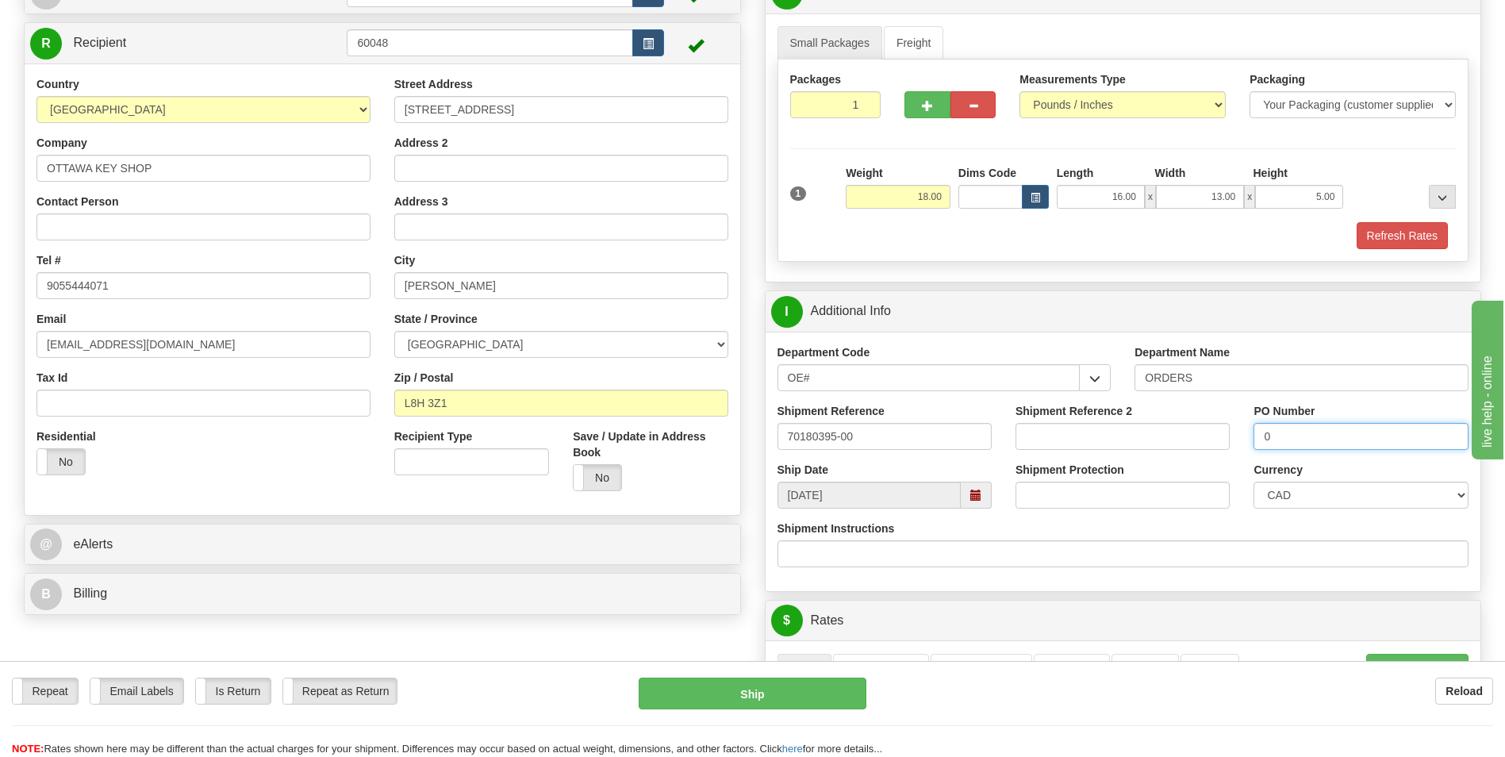
scroll to position [238, 0]
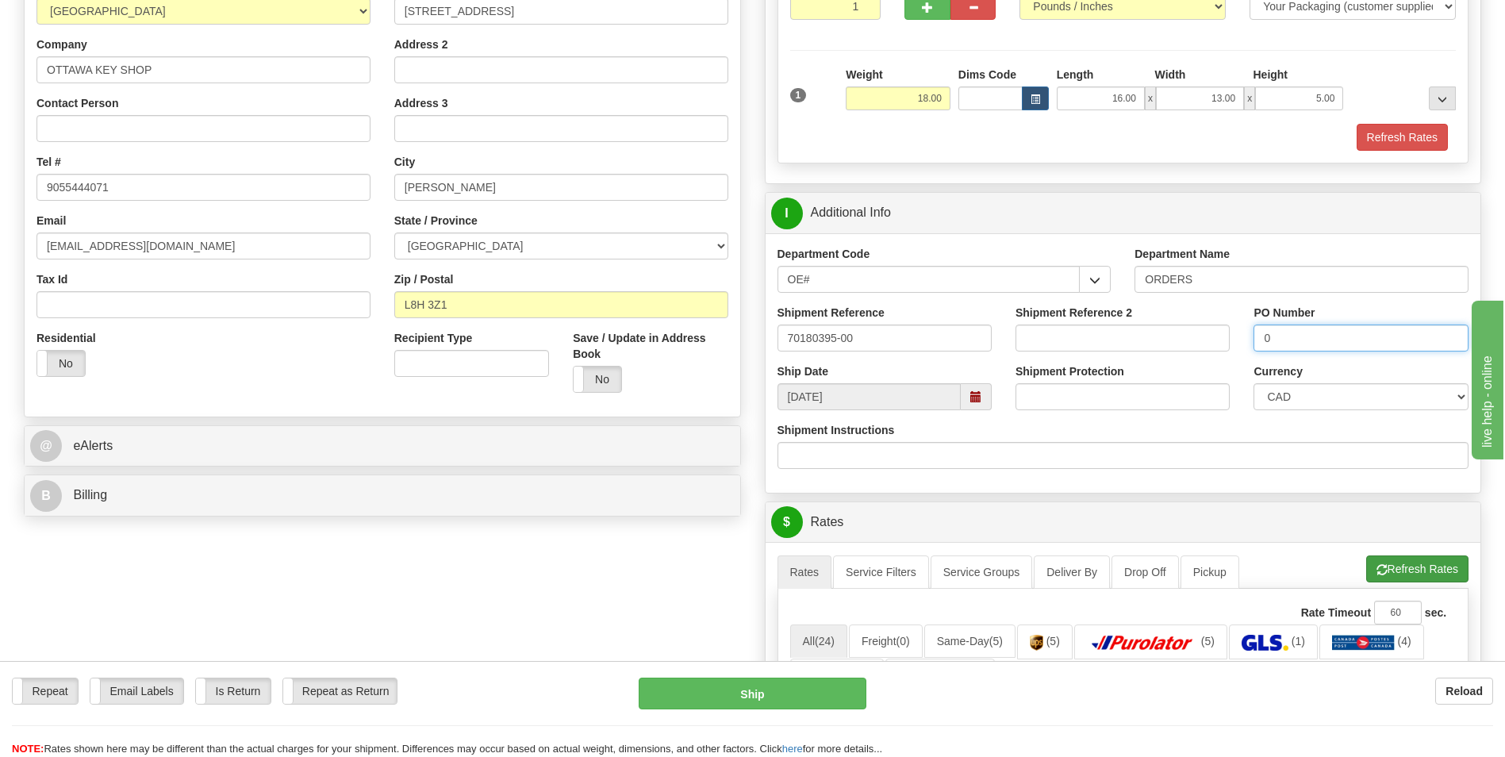
type input "0"
click at [1392, 566] on button "Refresh Rates" at bounding box center [1417, 568] width 102 height 27
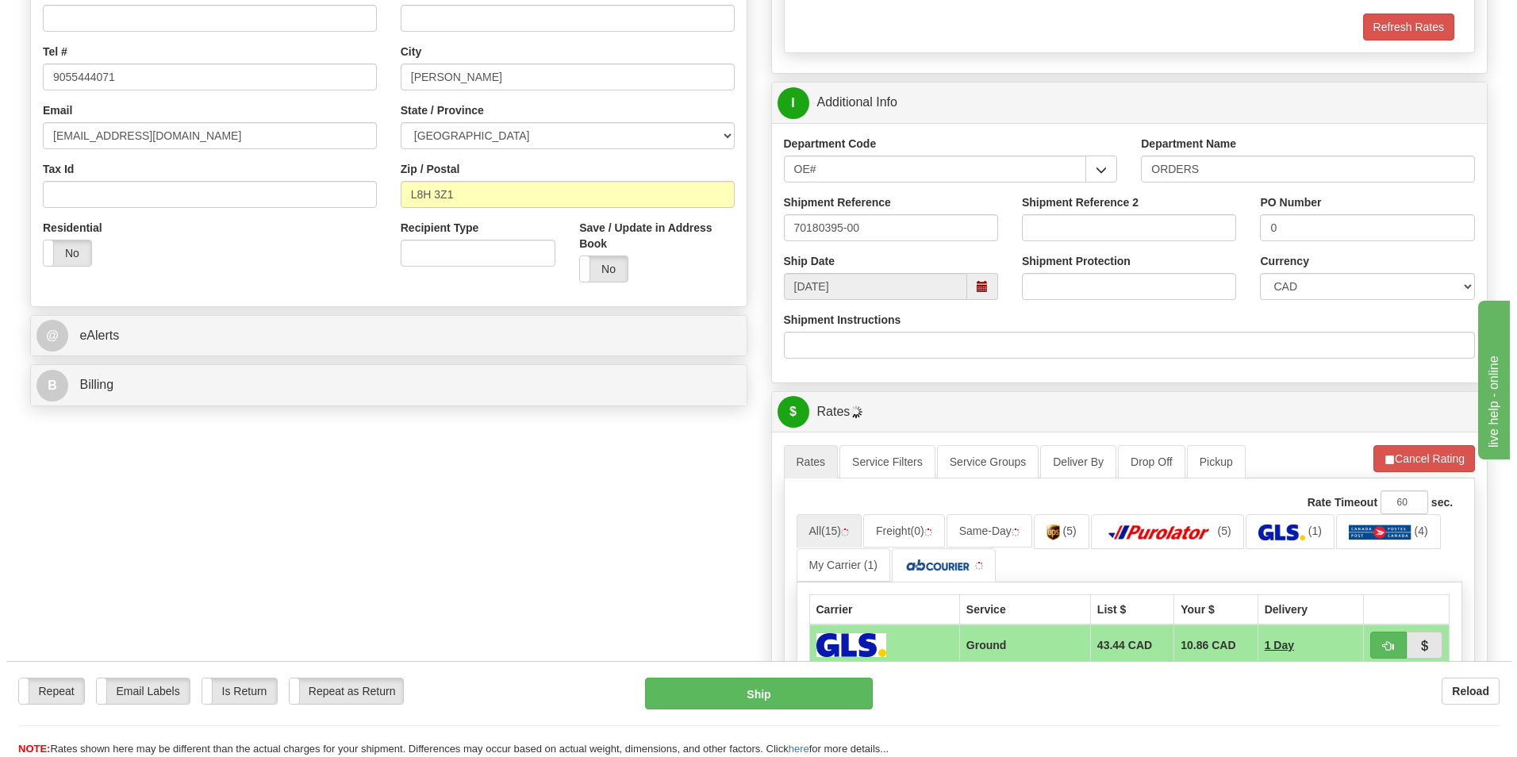
scroll to position [555, 0]
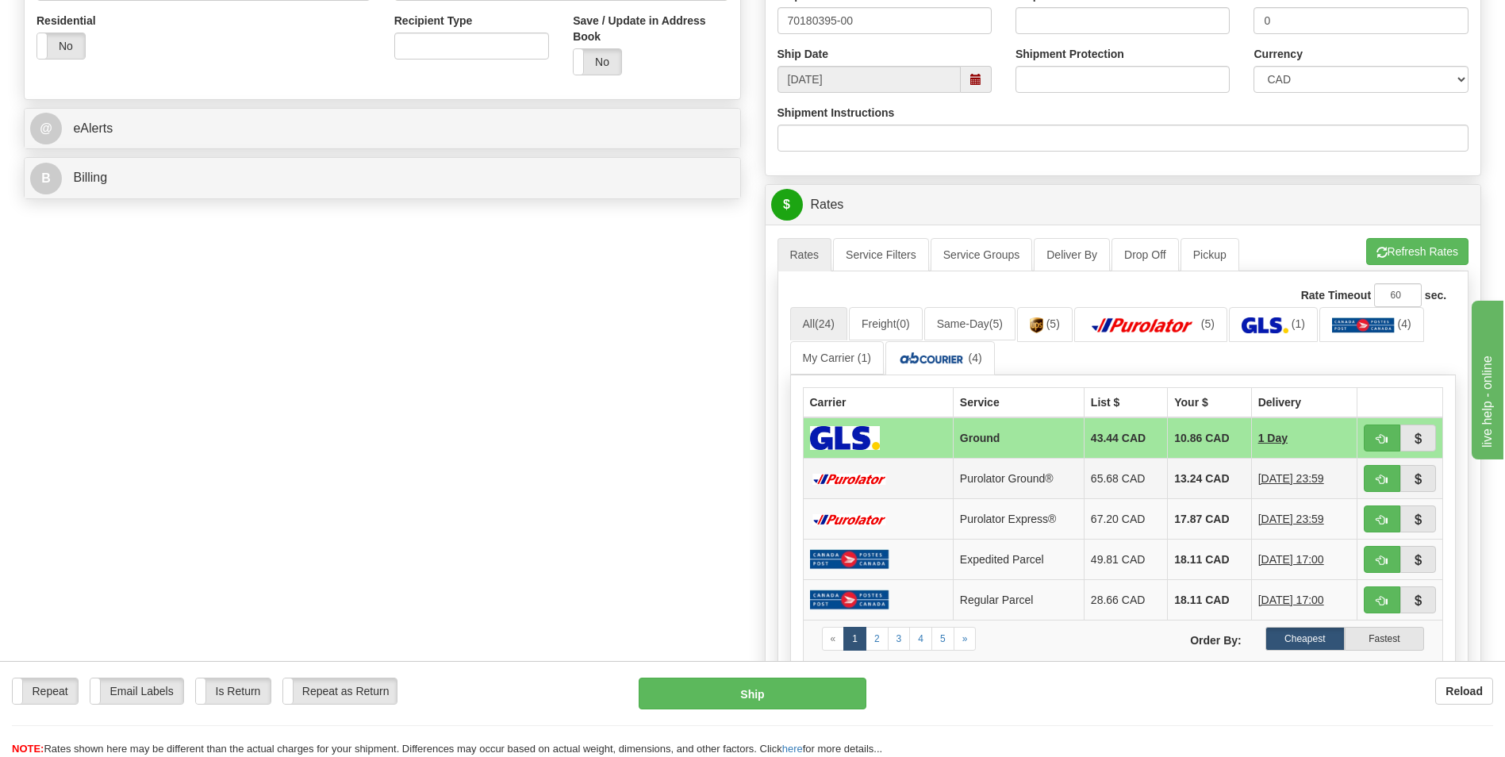
click at [1206, 477] on td "13.24 CAD" at bounding box center [1209, 479] width 83 height 40
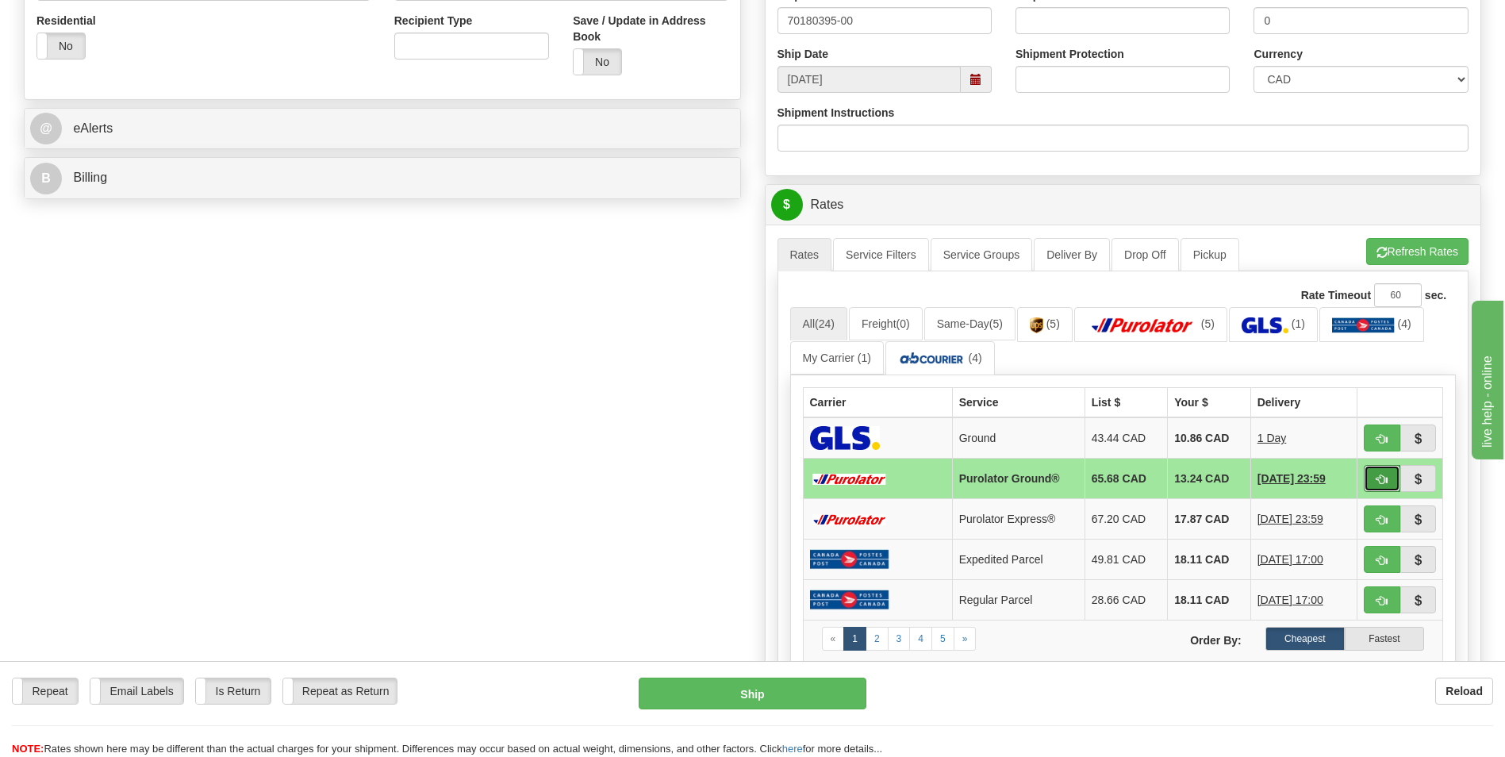
click at [1384, 487] on button "button" at bounding box center [1382, 478] width 37 height 27
type input "260"
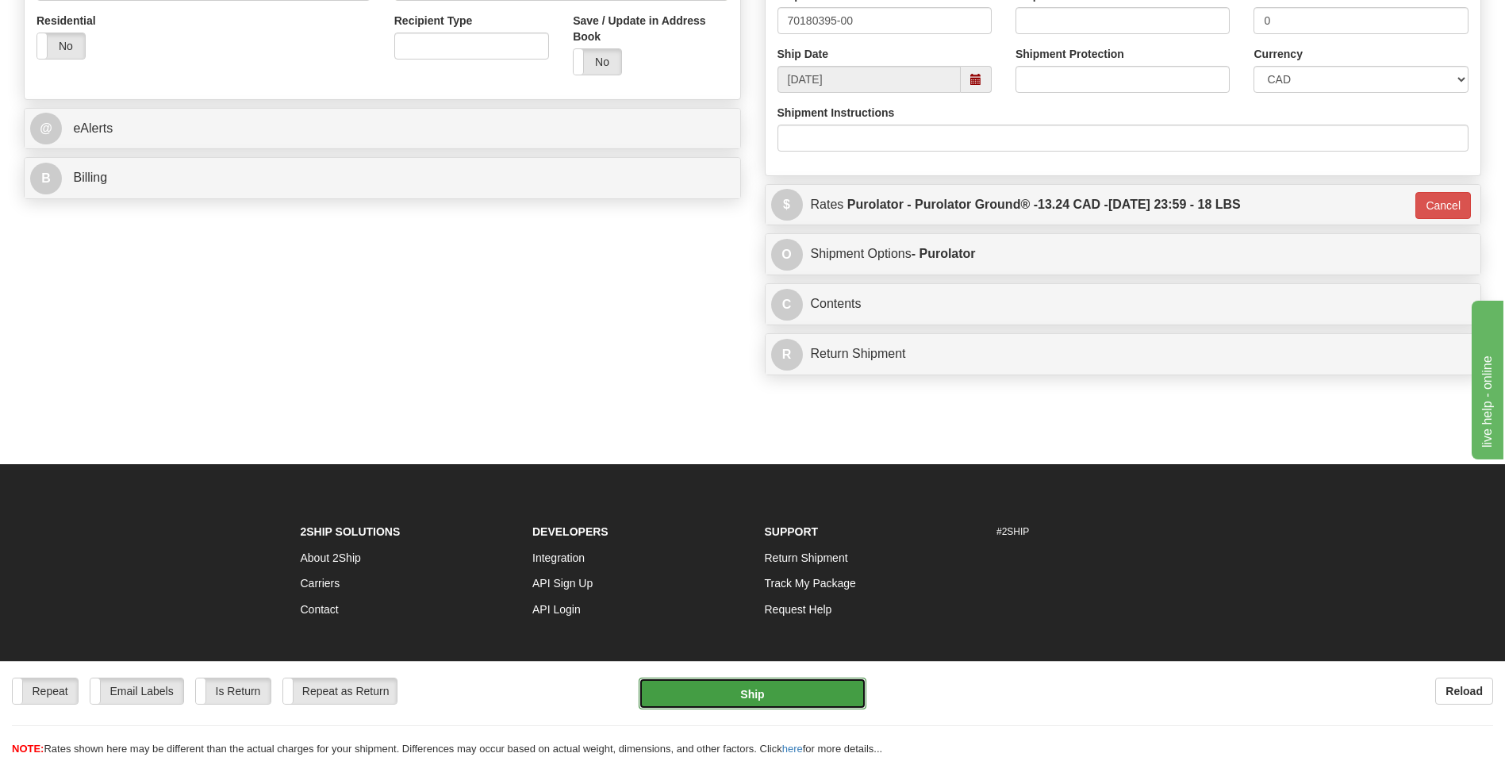
click at [804, 692] on button "Ship" at bounding box center [752, 694] width 227 height 32
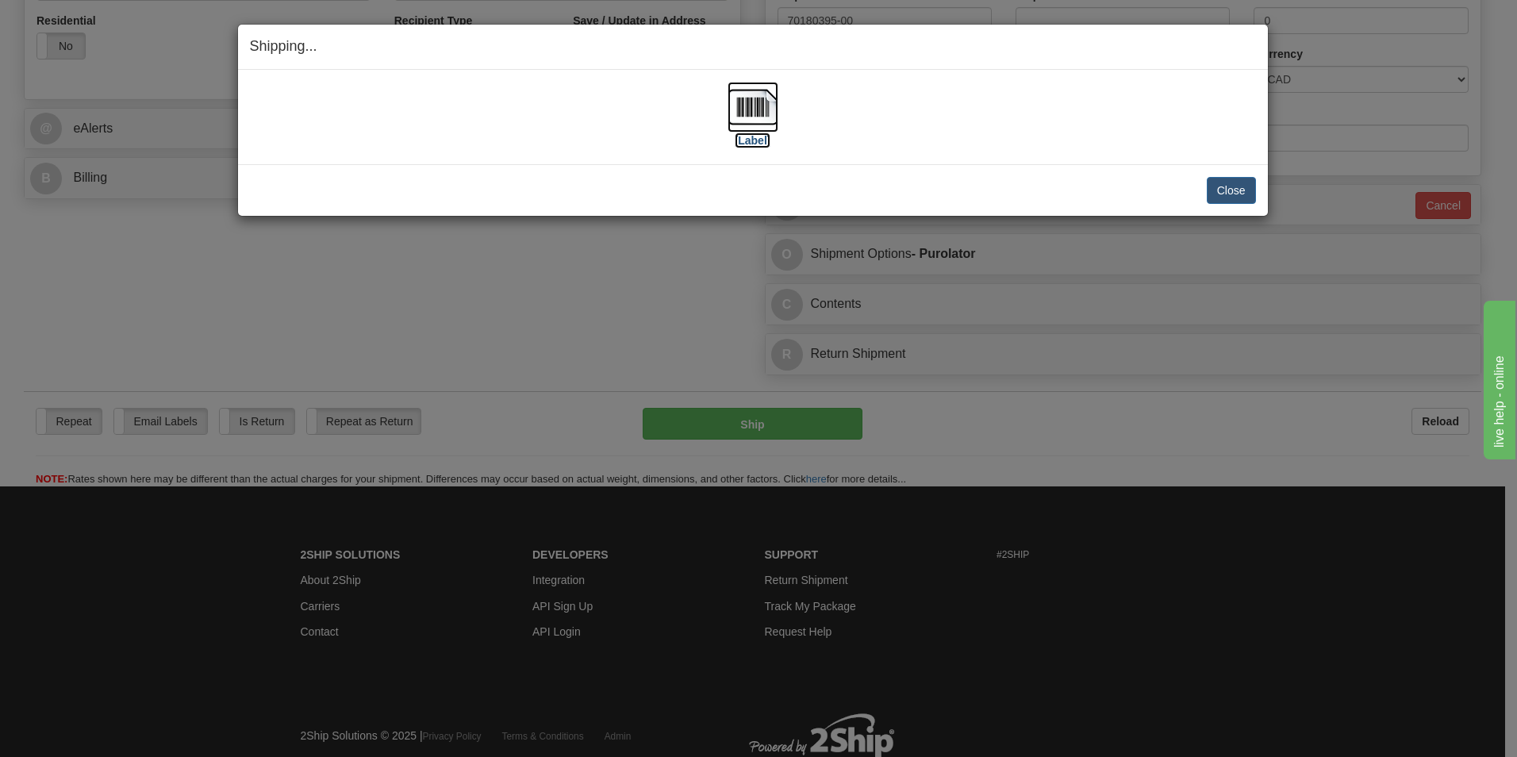
click at [774, 111] on img at bounding box center [753, 107] width 51 height 51
click at [1209, 180] on button "Close" at bounding box center [1231, 190] width 49 height 27
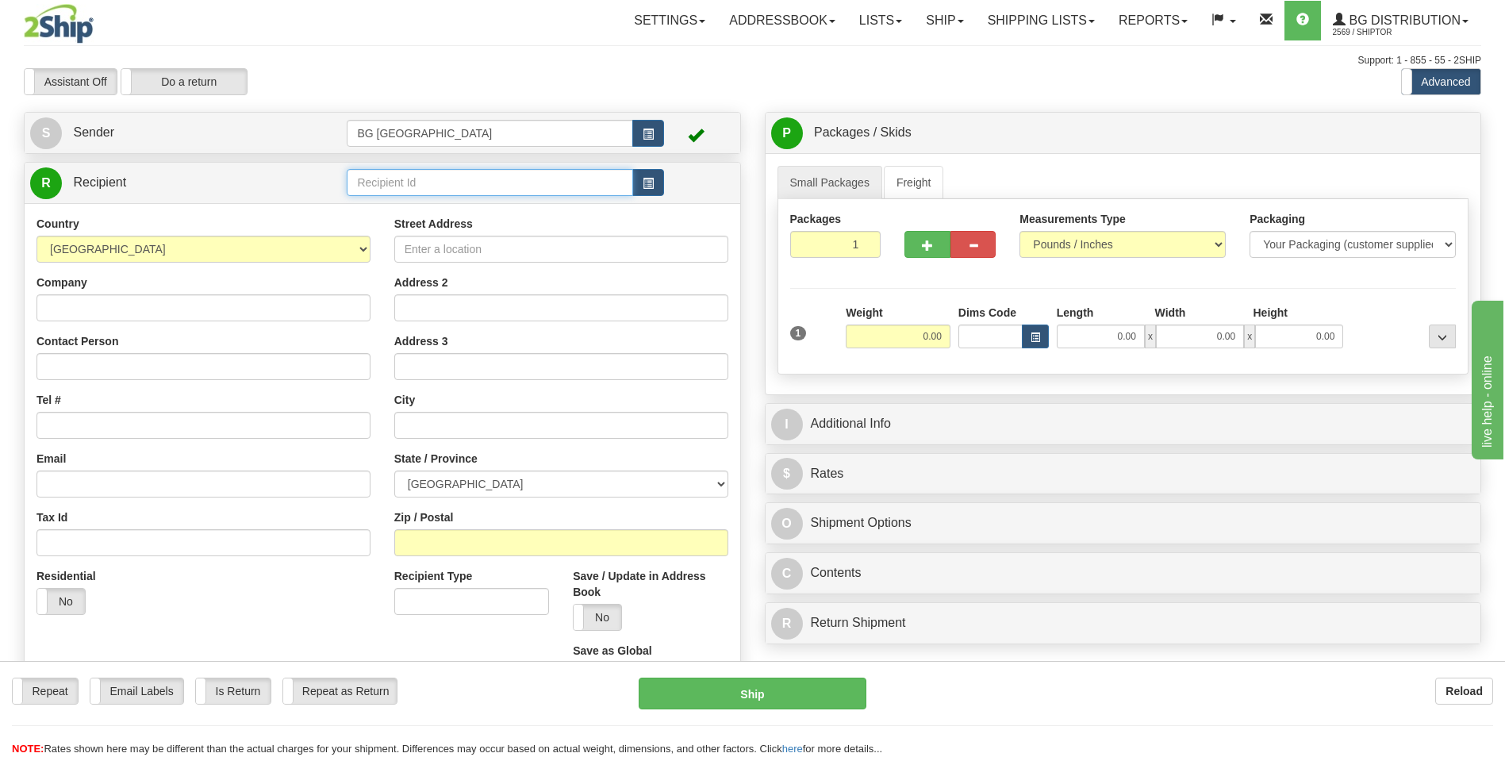
click at [375, 183] on input "text" at bounding box center [490, 182] width 286 height 27
click at [369, 203] on div "60300" at bounding box center [487, 206] width 271 height 17
type input "60300"
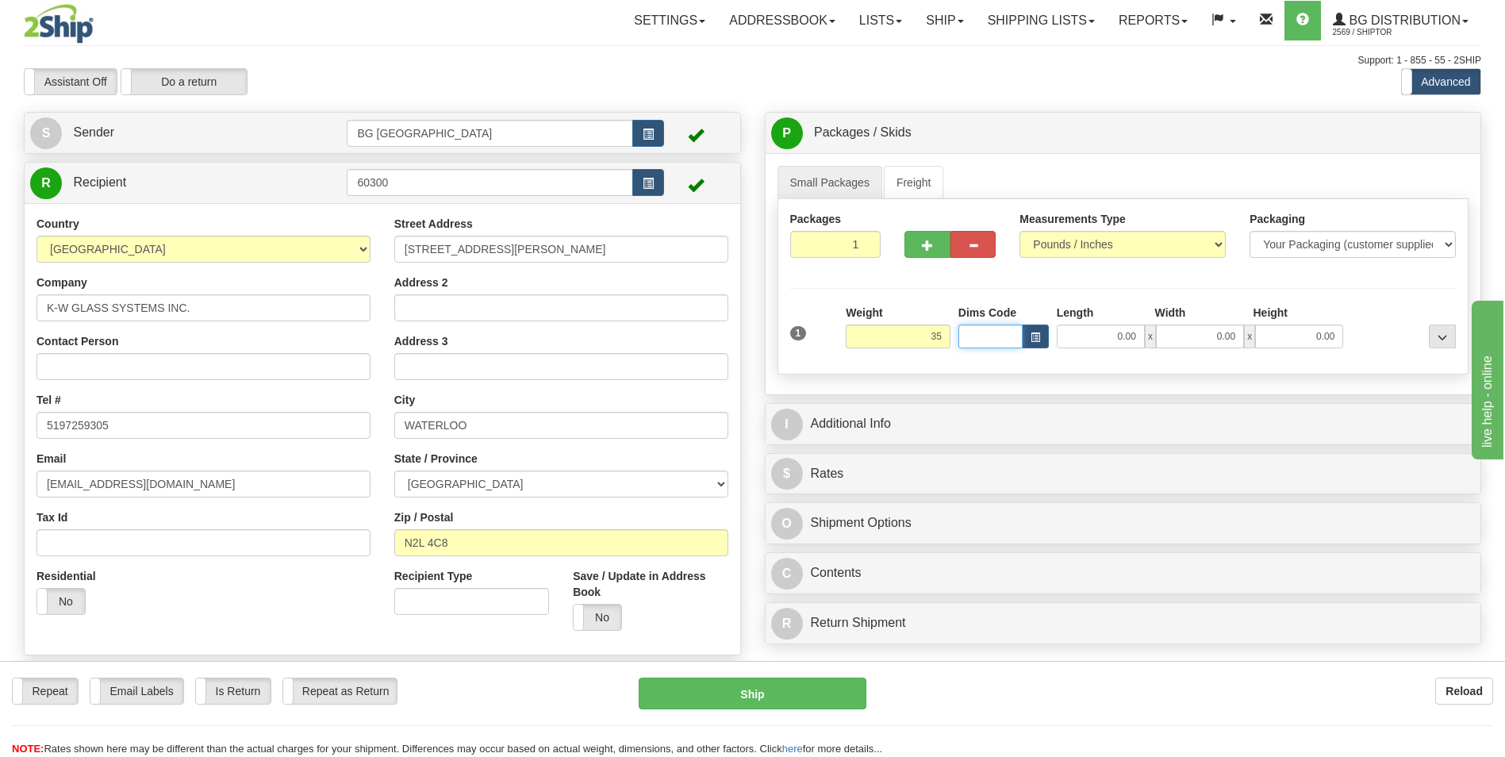
type input "35.00"
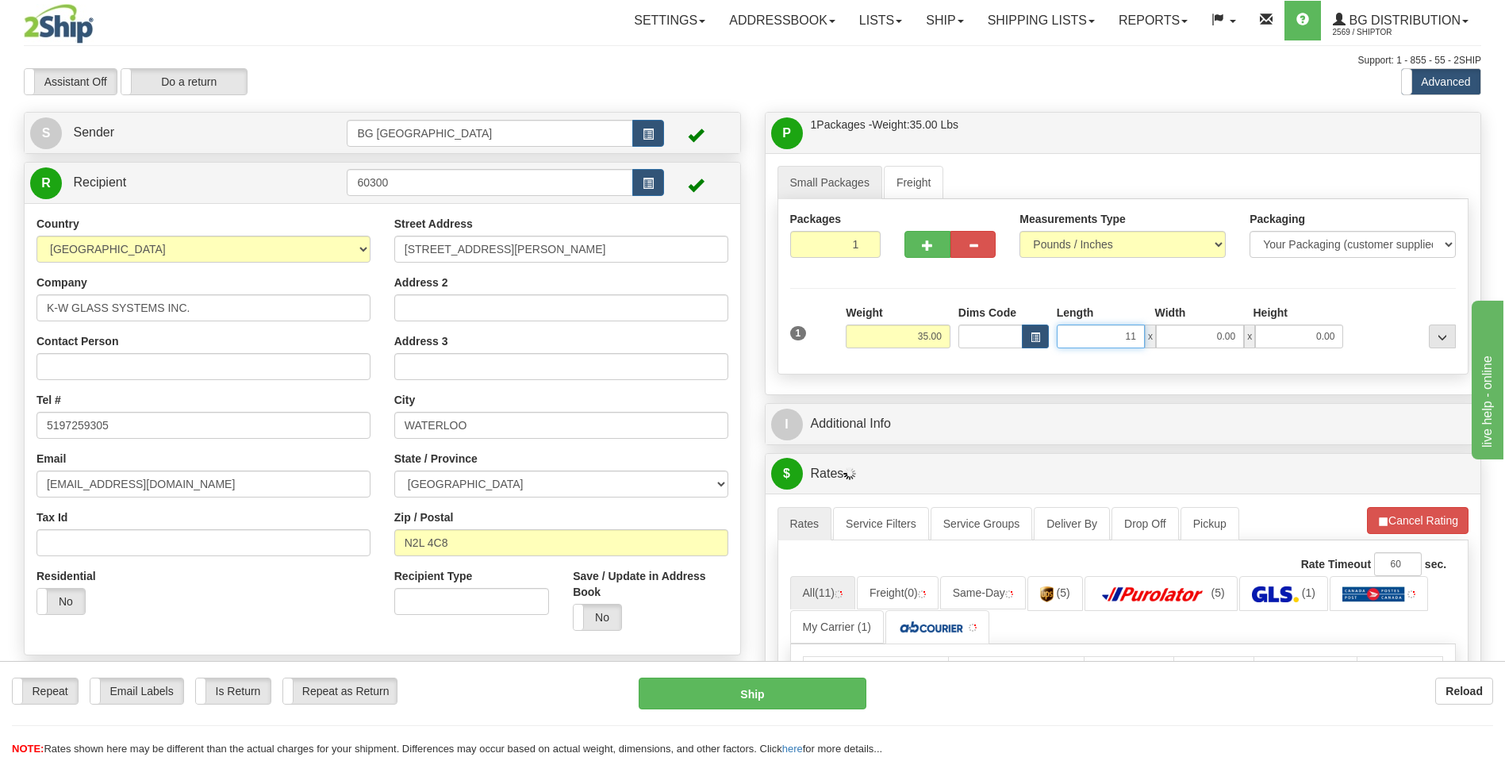
type input "11.00"
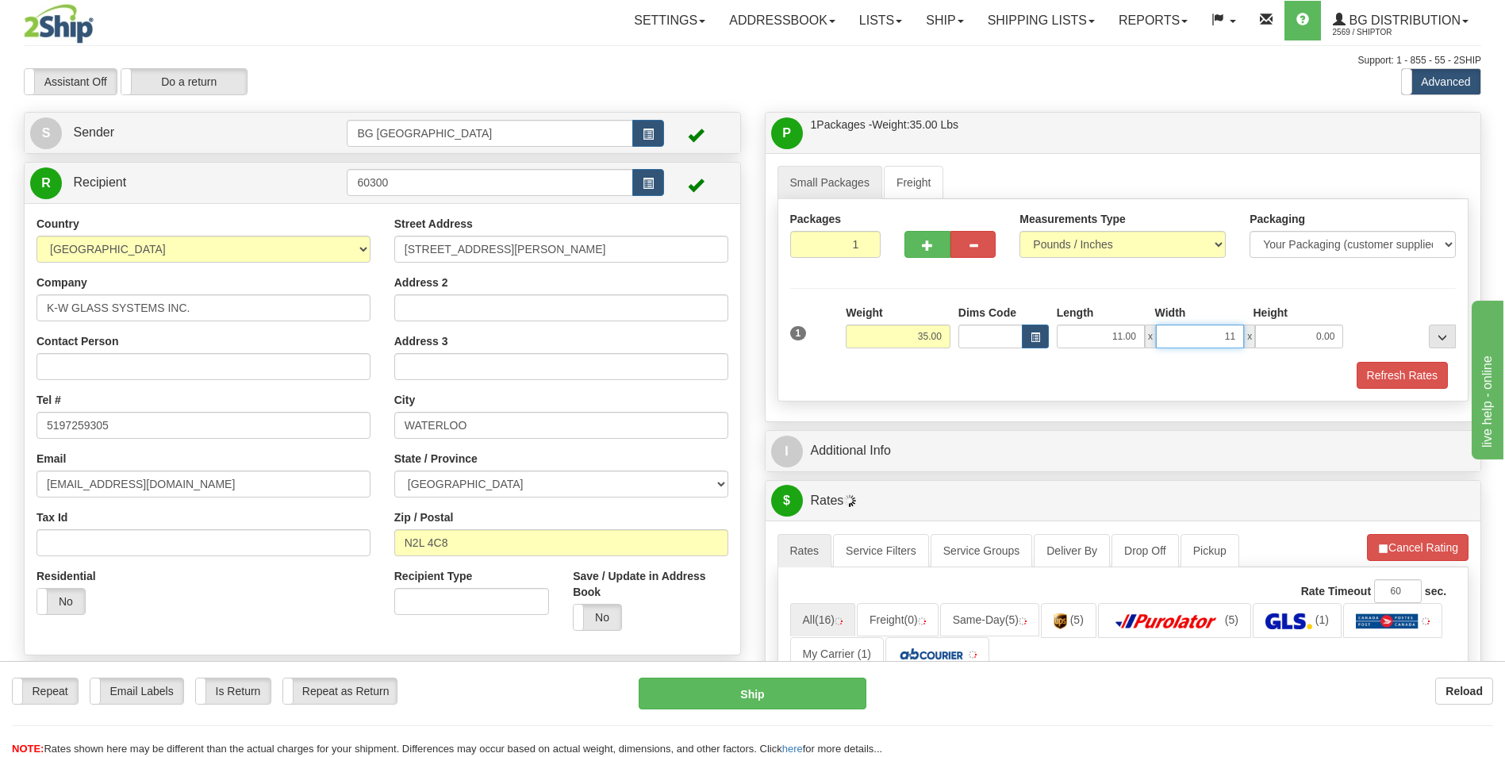
type input "11.00"
click at [925, 223] on div at bounding box center [950, 221] width 91 height 20
click at [920, 250] on button "button" at bounding box center [927, 244] width 45 height 27
type input "2"
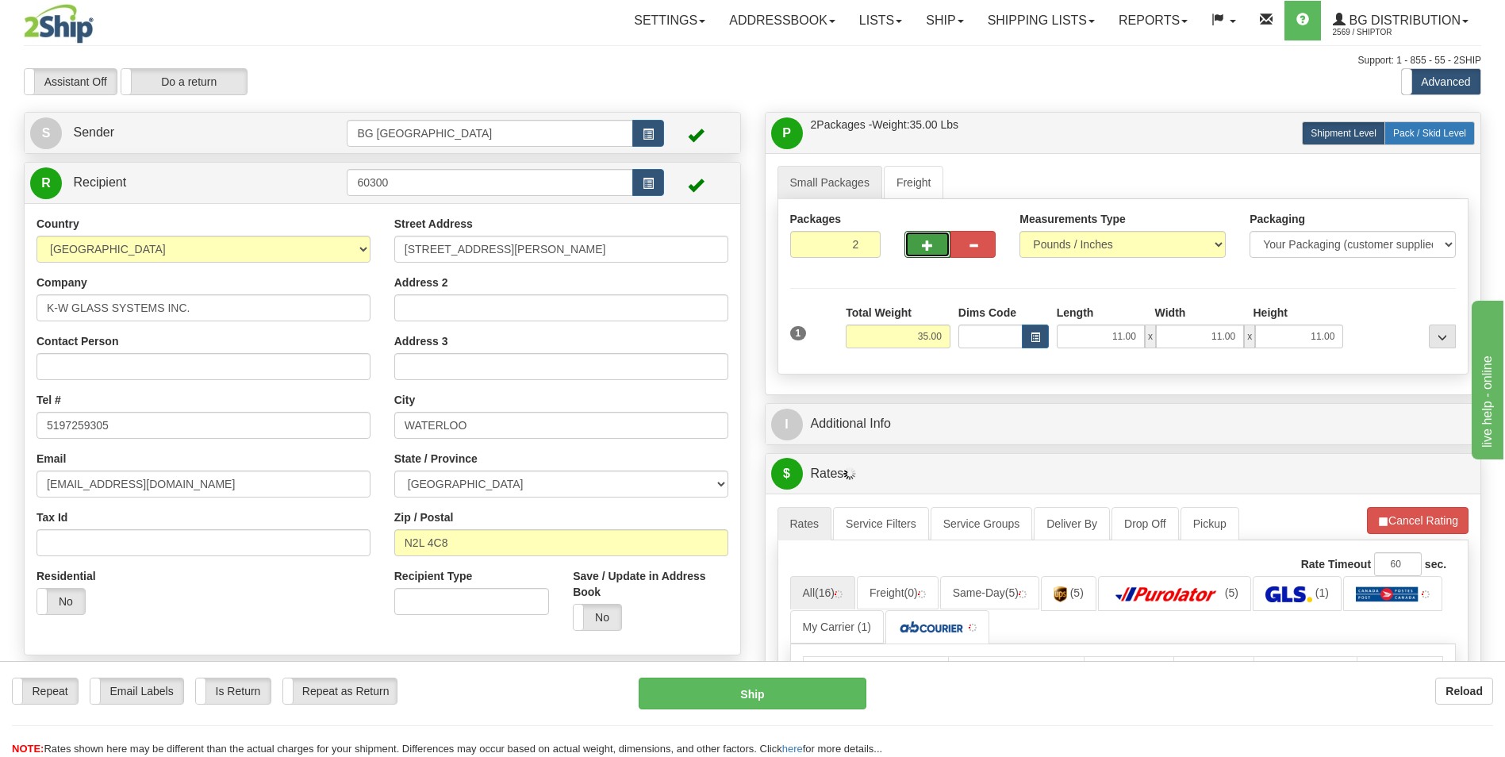
click at [1422, 130] on span "Pack / Skid Level" at bounding box center [1429, 133] width 73 height 11
radio input "true"
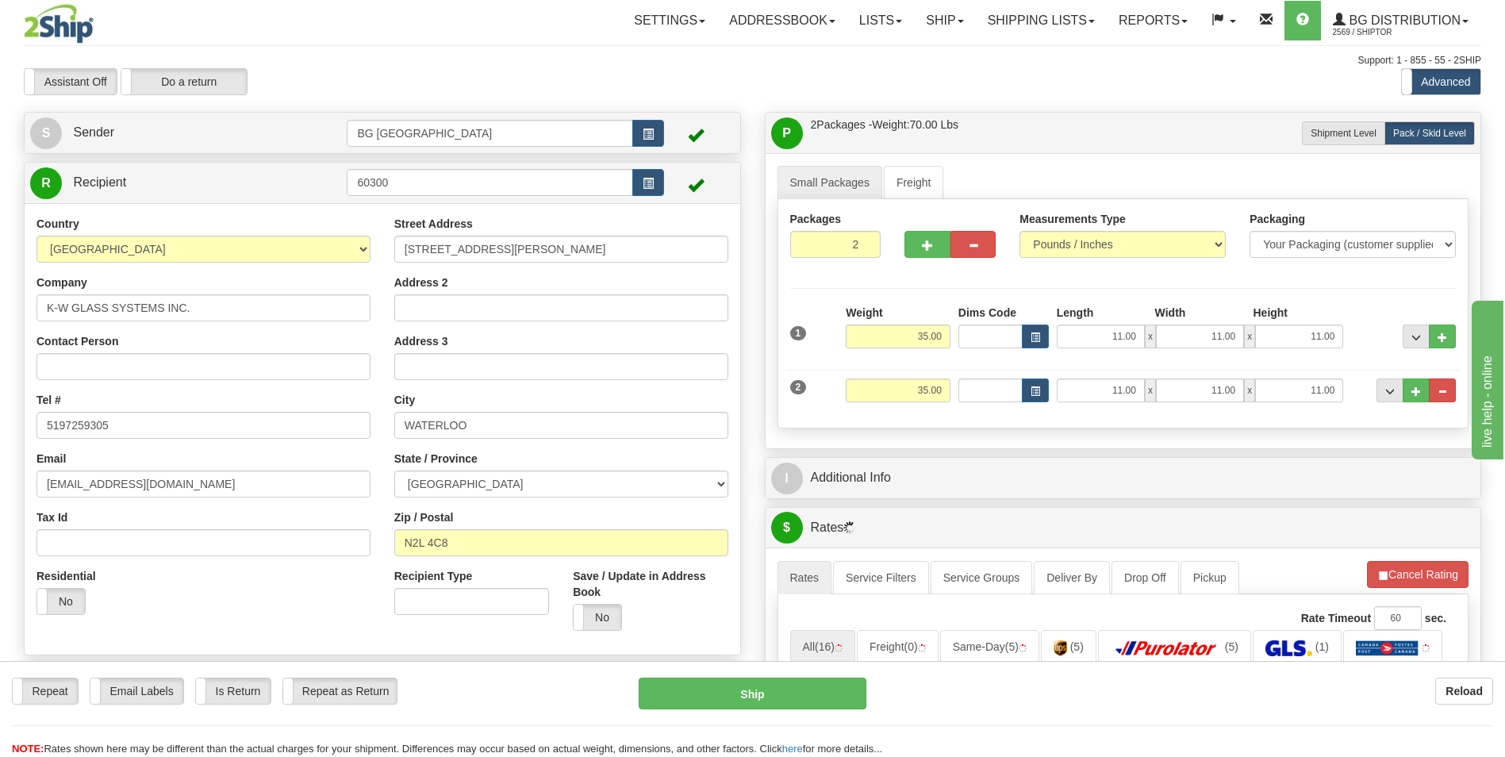
click at [912, 402] on div "Weight 35.00" at bounding box center [898, 397] width 113 height 36
drag, startPoint x: 912, startPoint y: 402, endPoint x: 915, endPoint y: 393, distance: 10.0
click at [915, 393] on input "35.00" at bounding box center [898, 391] width 105 height 24
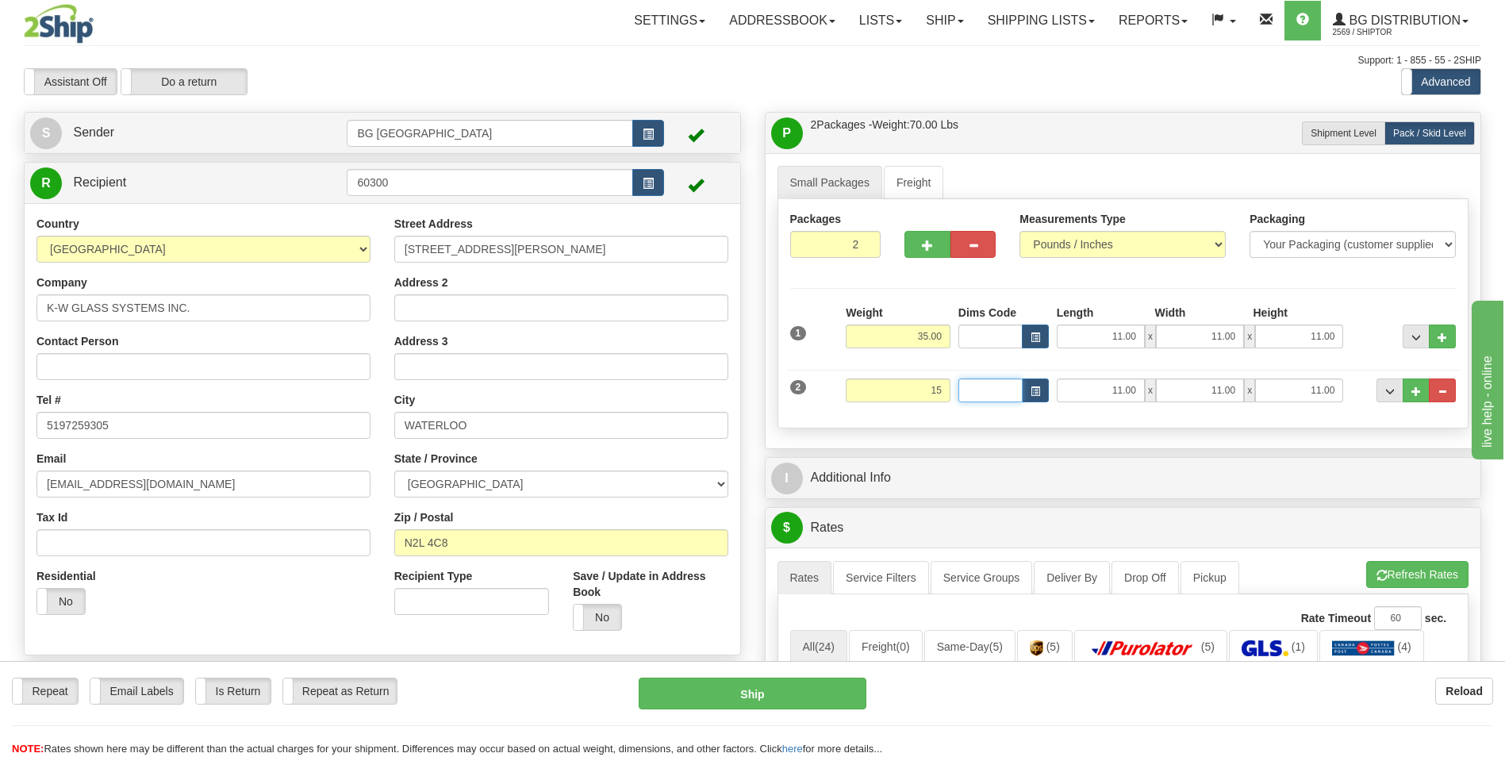
type input "15.00"
type input "11.00"
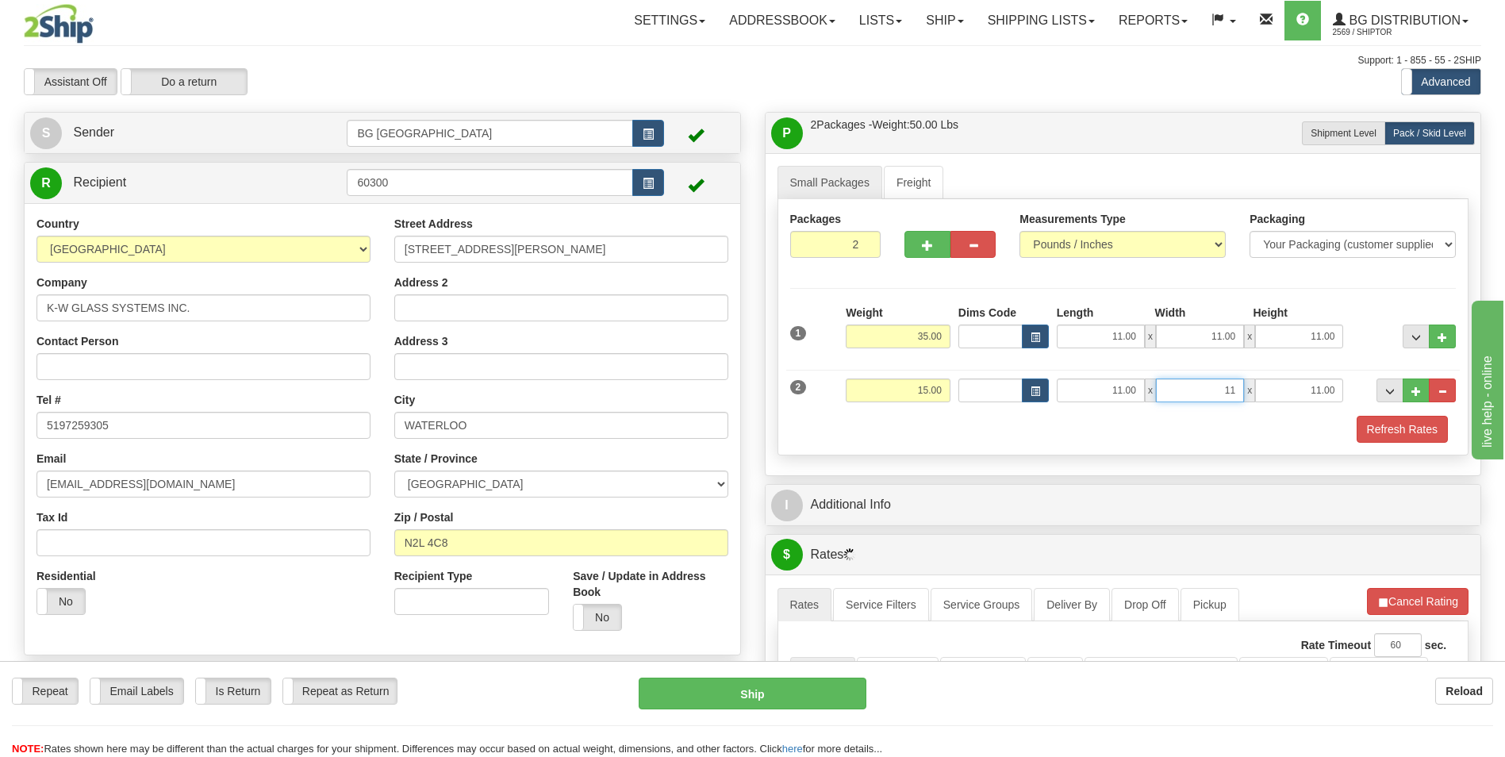
type input "11.00"
type input "5.00"
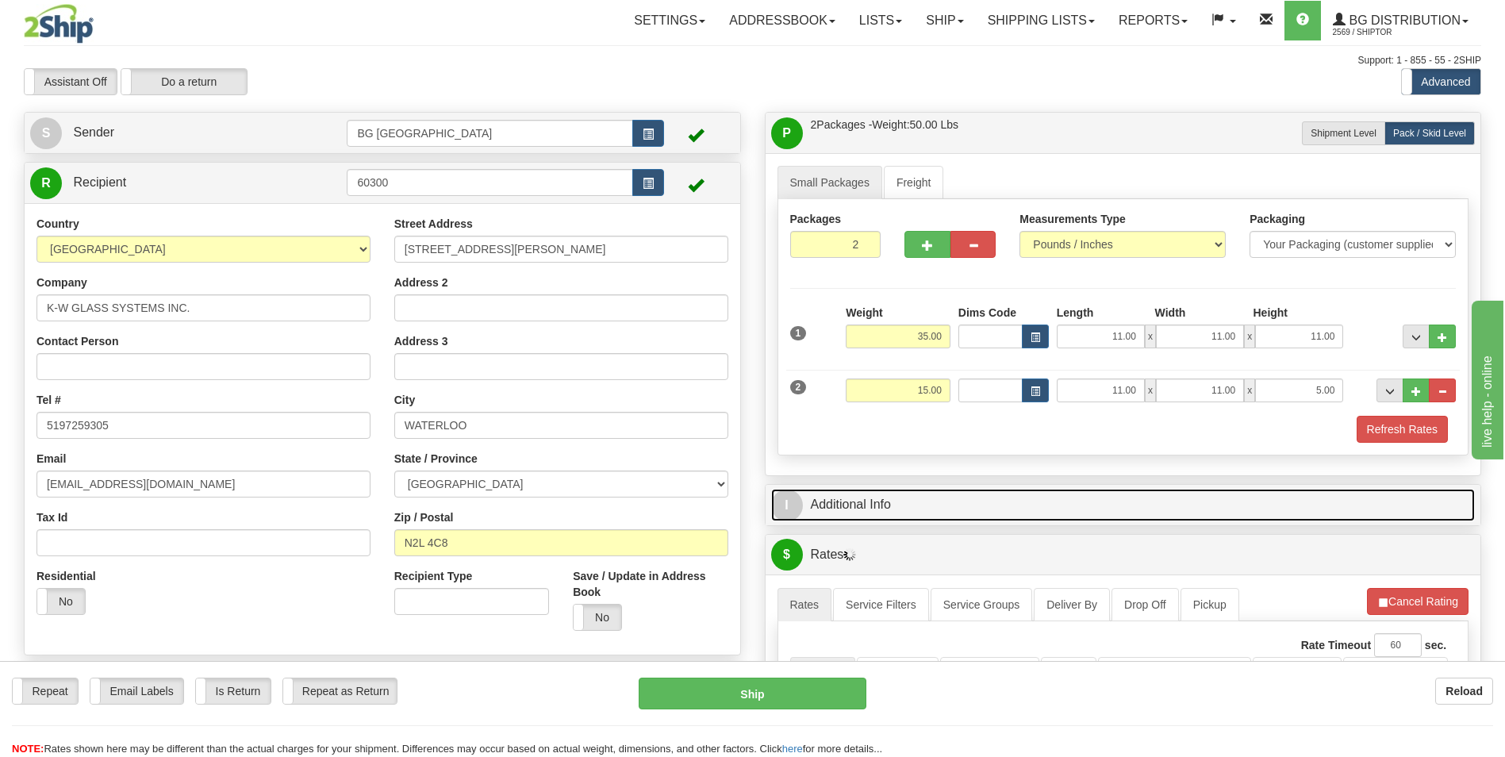
click at [917, 493] on link "I Additional Info" at bounding box center [1123, 505] width 705 height 33
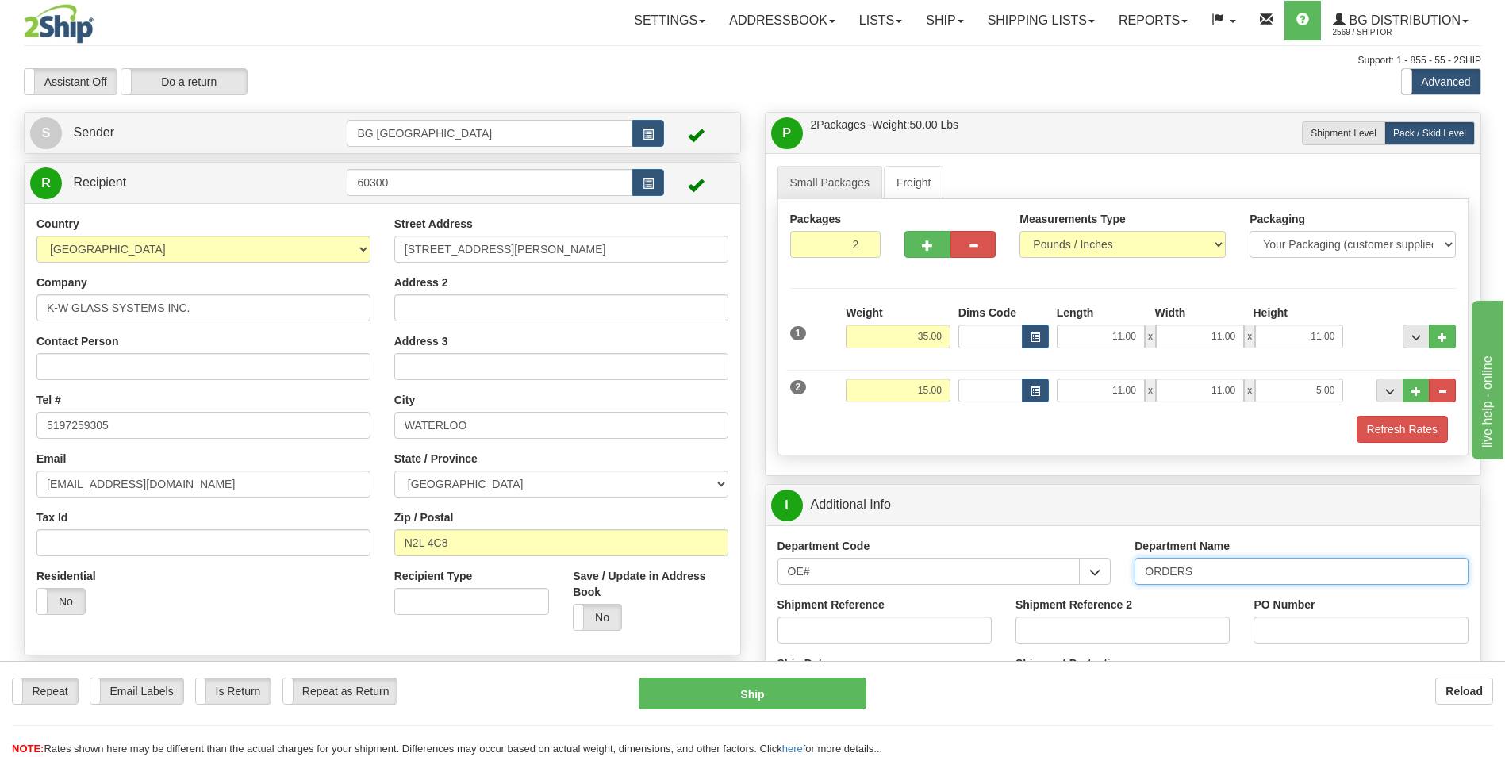
click at [1251, 575] on input "ORDERS" at bounding box center [1302, 571] width 334 height 27
type input "70181119-02"
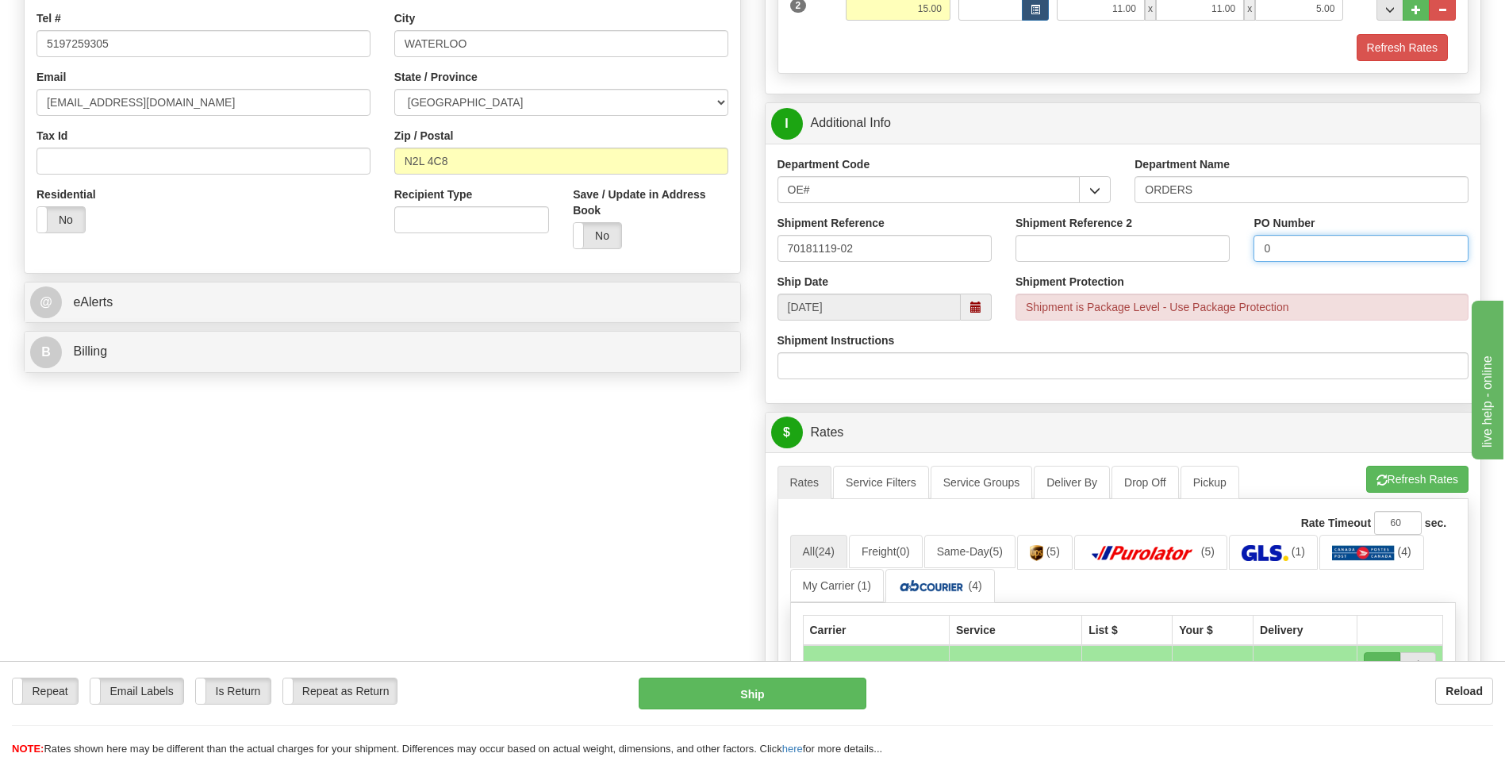
scroll to position [397, 0]
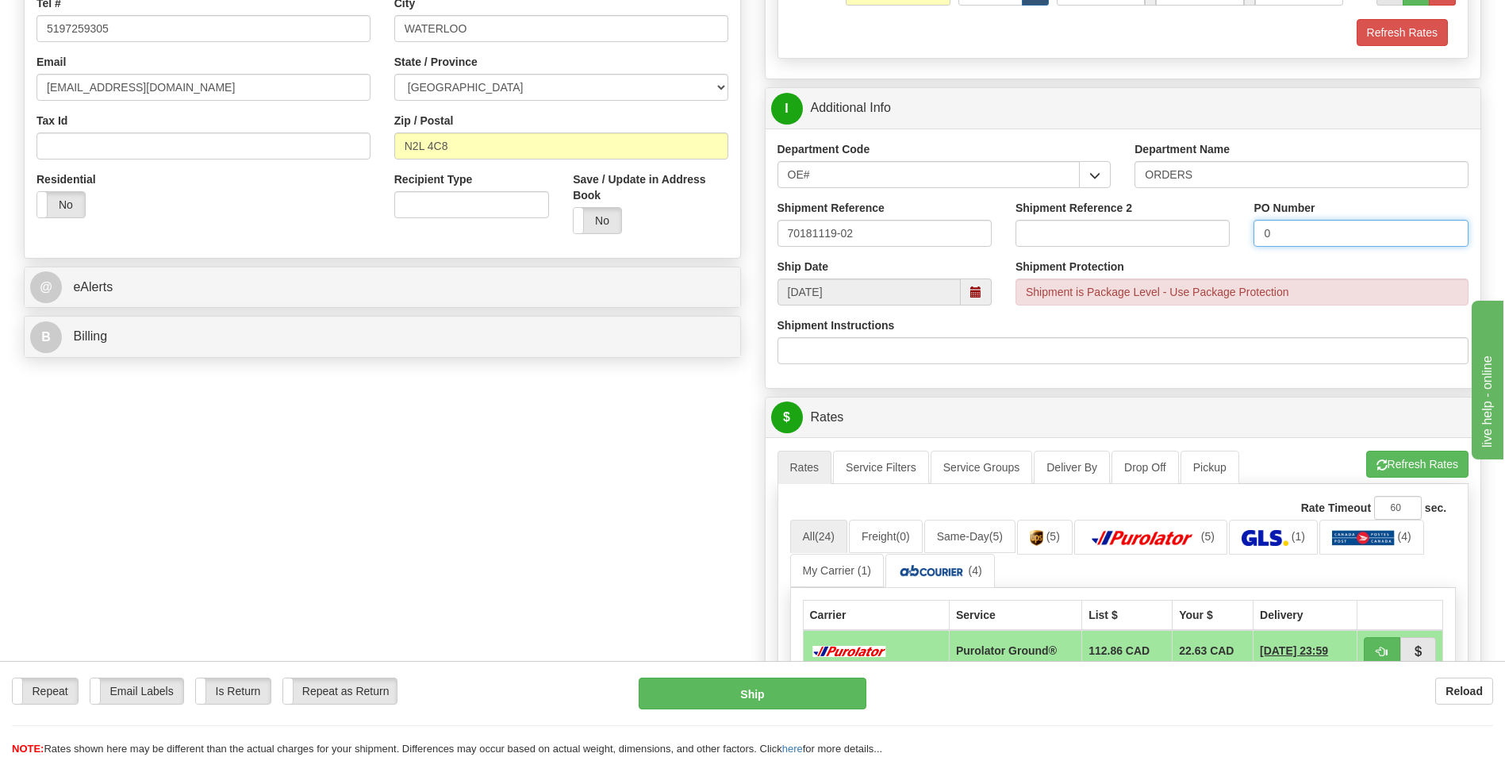
type input "0"
click at [1403, 481] on ul "Rates Service Filters Service Groups Deliver By Drop Off Pickup Refresh Rates C…" at bounding box center [1124, 467] width 692 height 33
click at [1408, 472] on button "Refresh Rates" at bounding box center [1417, 464] width 102 height 27
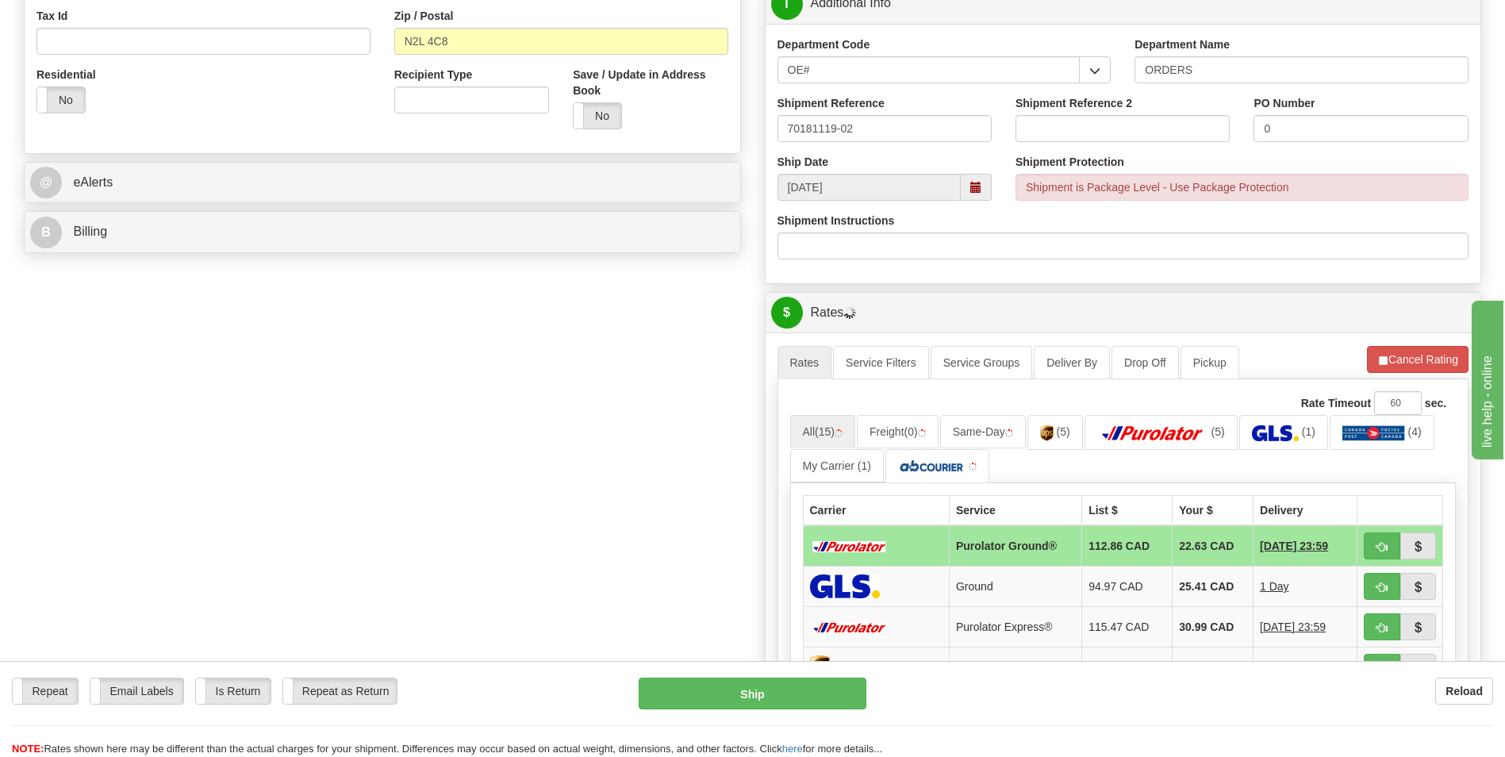
scroll to position [714, 0]
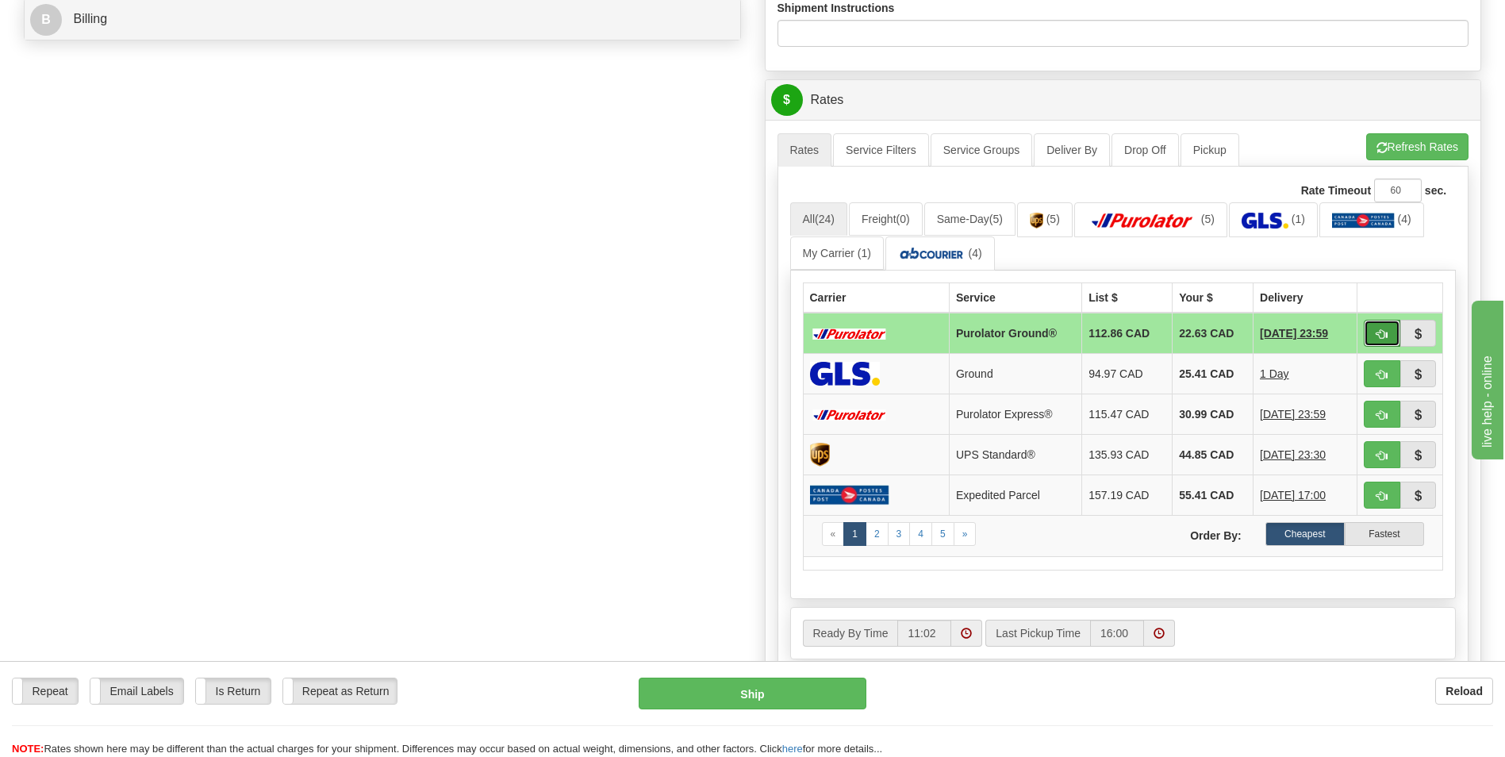
click at [1386, 334] on span "button" at bounding box center [1382, 334] width 11 height 10
type input "260"
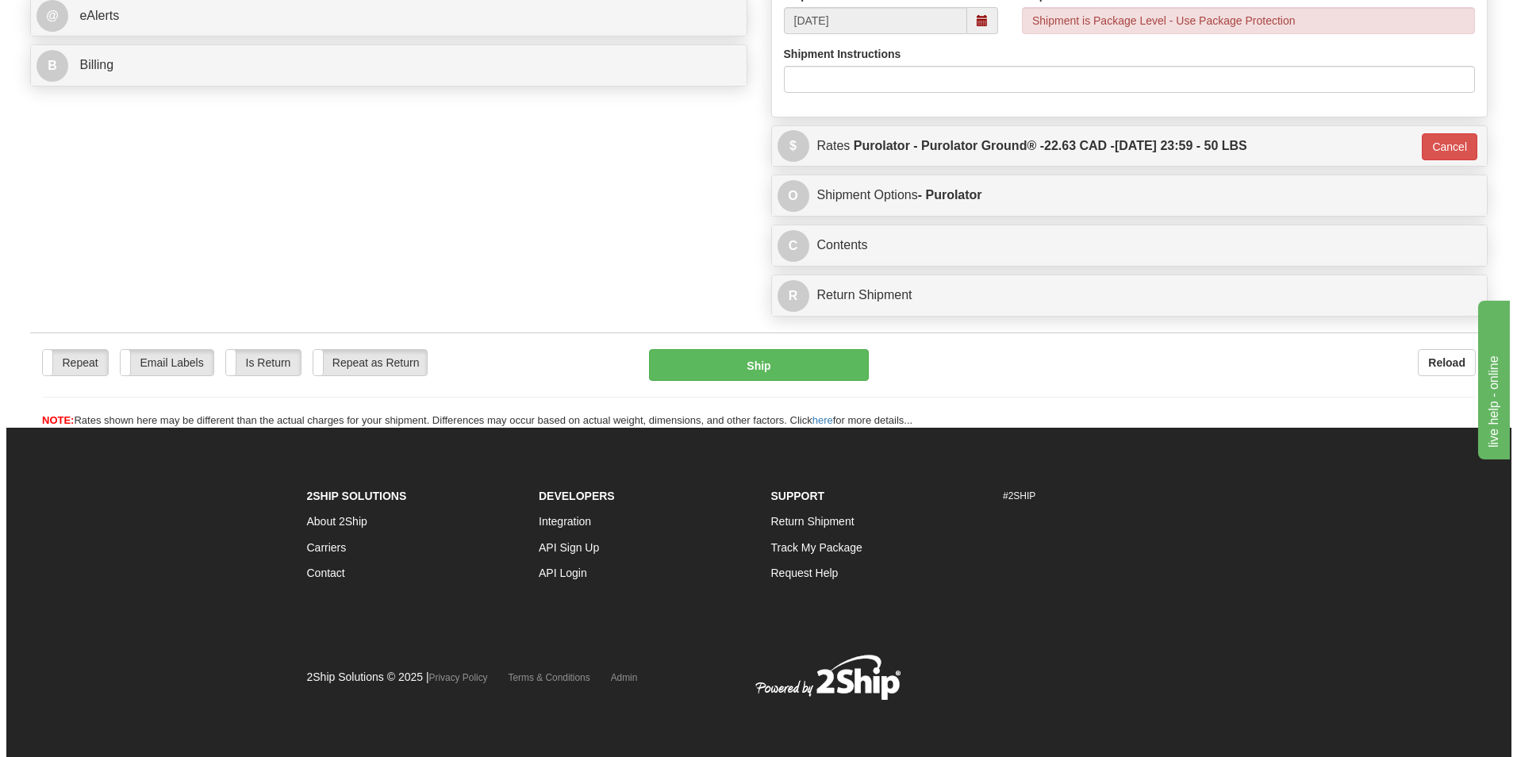
scroll to position [668, 0]
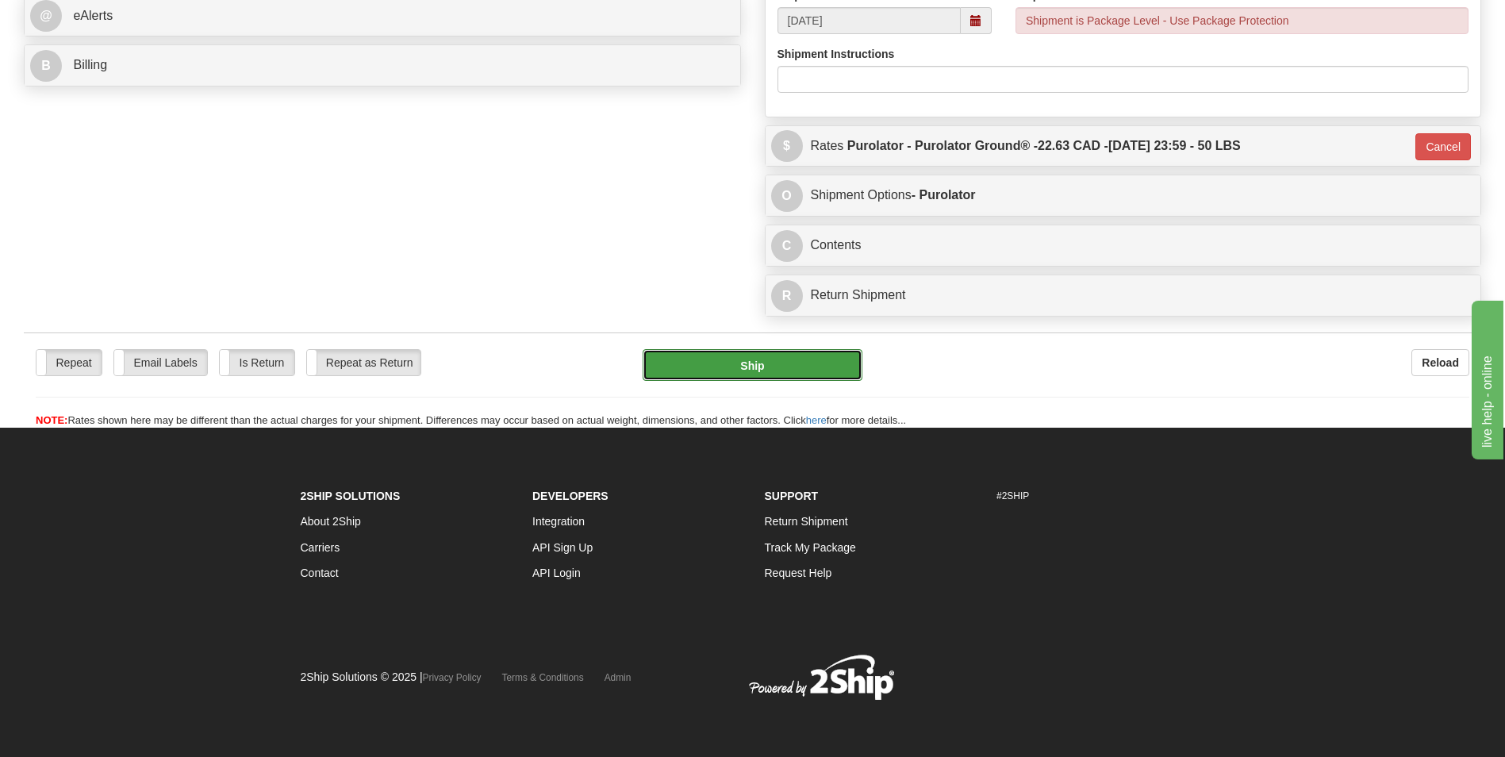
click at [751, 356] on button "Ship" at bounding box center [752, 365] width 219 height 32
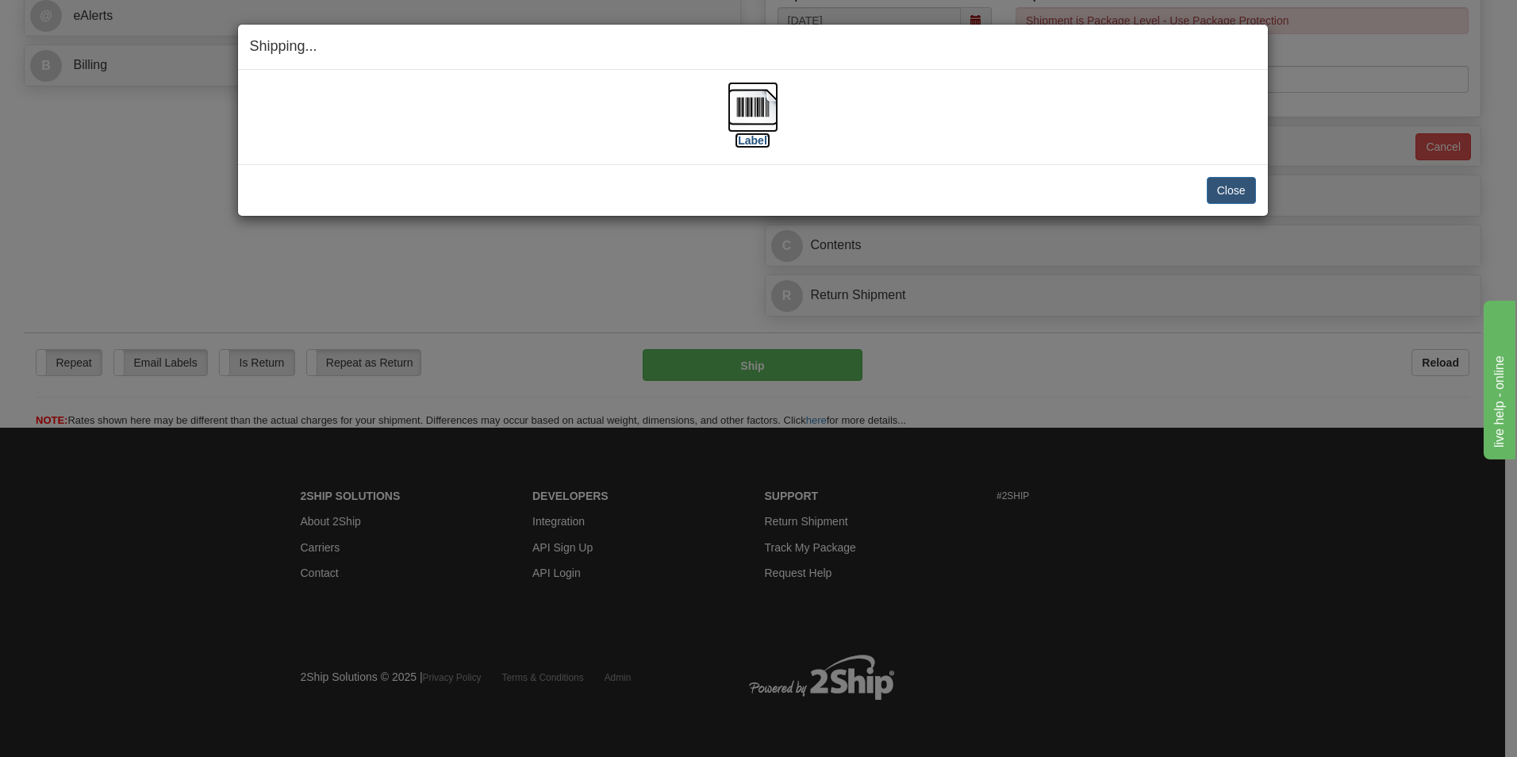
click at [745, 97] on img at bounding box center [753, 107] width 51 height 51
click at [1233, 179] on button "Close" at bounding box center [1231, 190] width 49 height 27
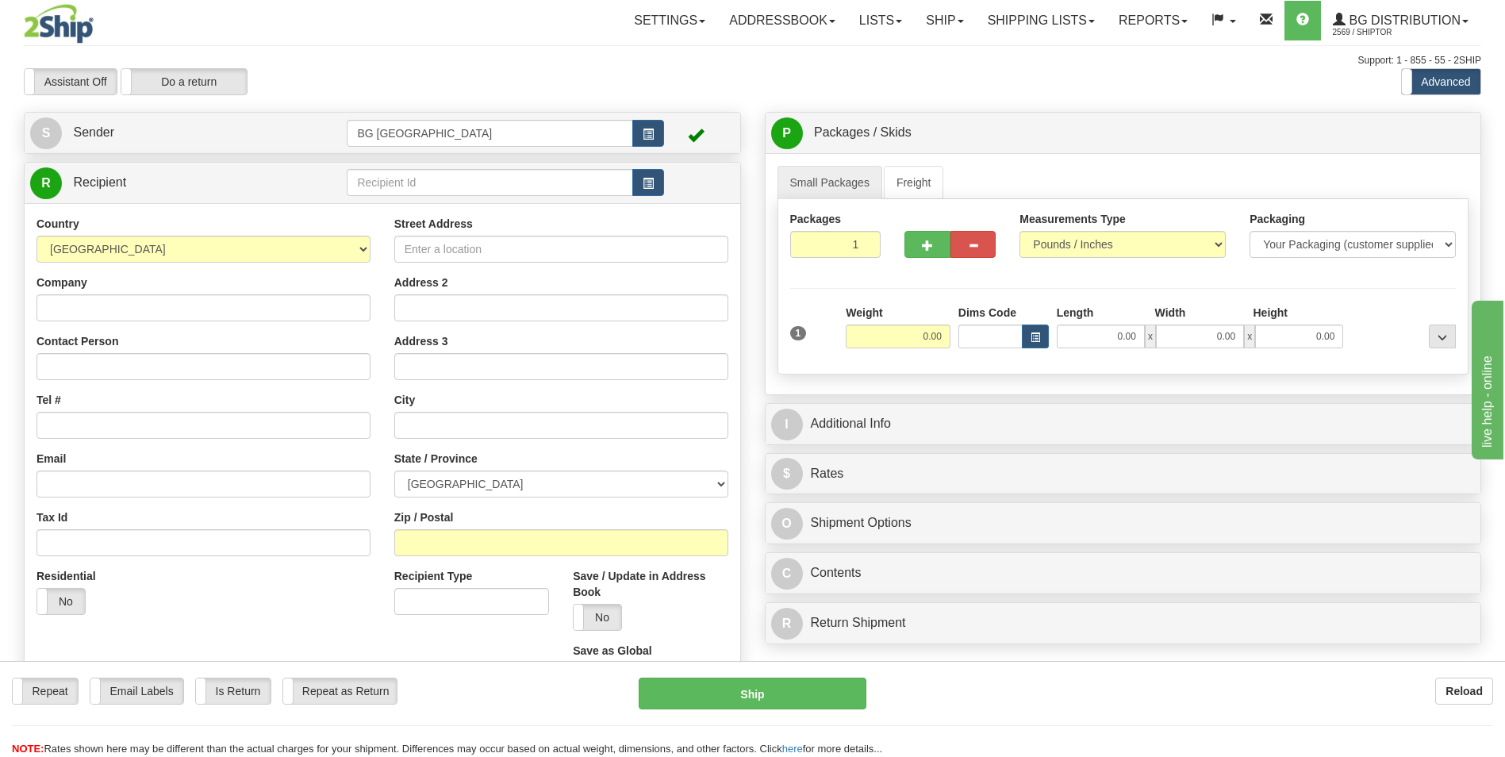
click at [394, 164] on div "R Recipient" at bounding box center [383, 183] width 716 height 40
click at [394, 168] on td at bounding box center [505, 183] width 317 height 33
click at [401, 181] on input "text" at bounding box center [490, 182] width 286 height 27
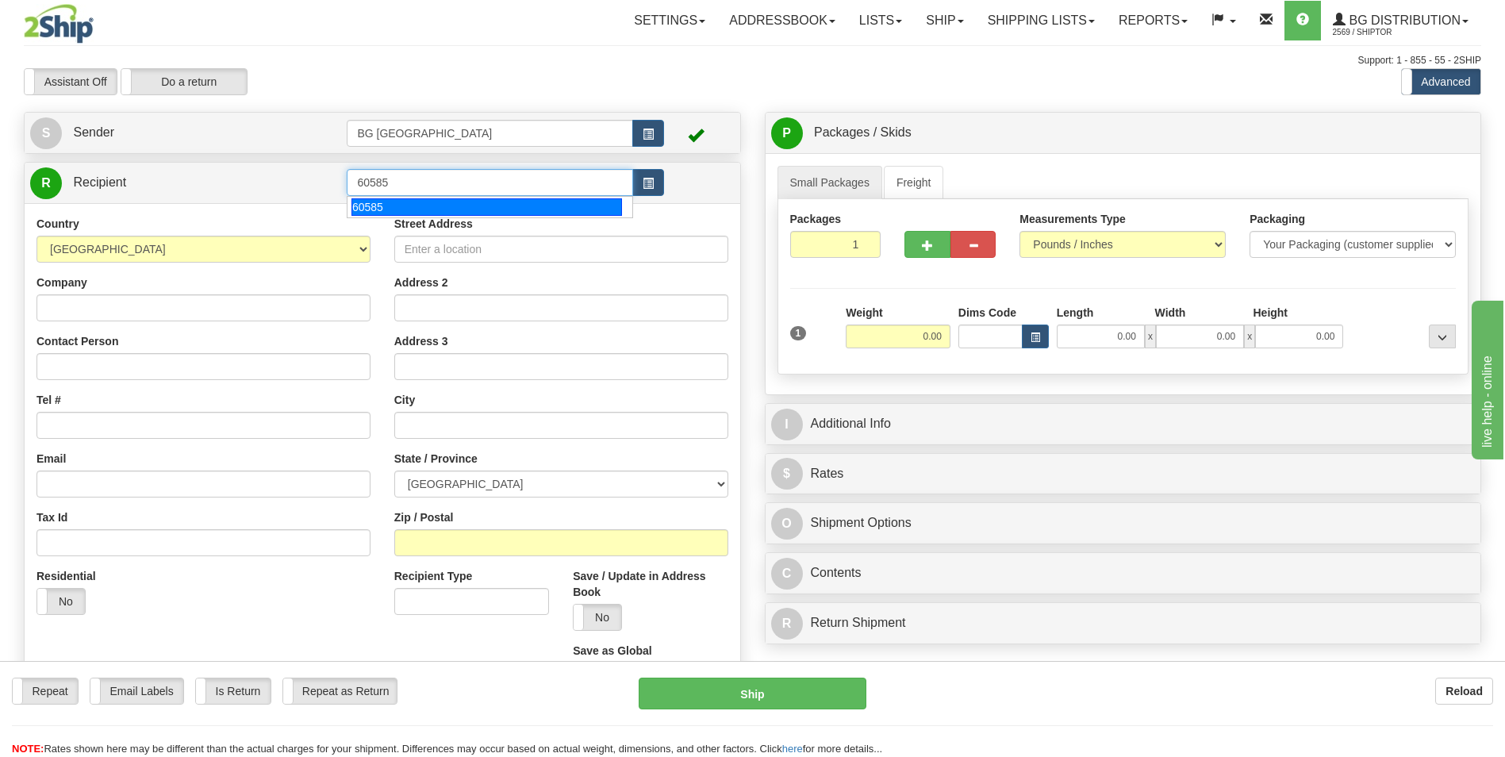
click at [388, 200] on div "60585" at bounding box center [487, 206] width 271 height 17
type input "60585"
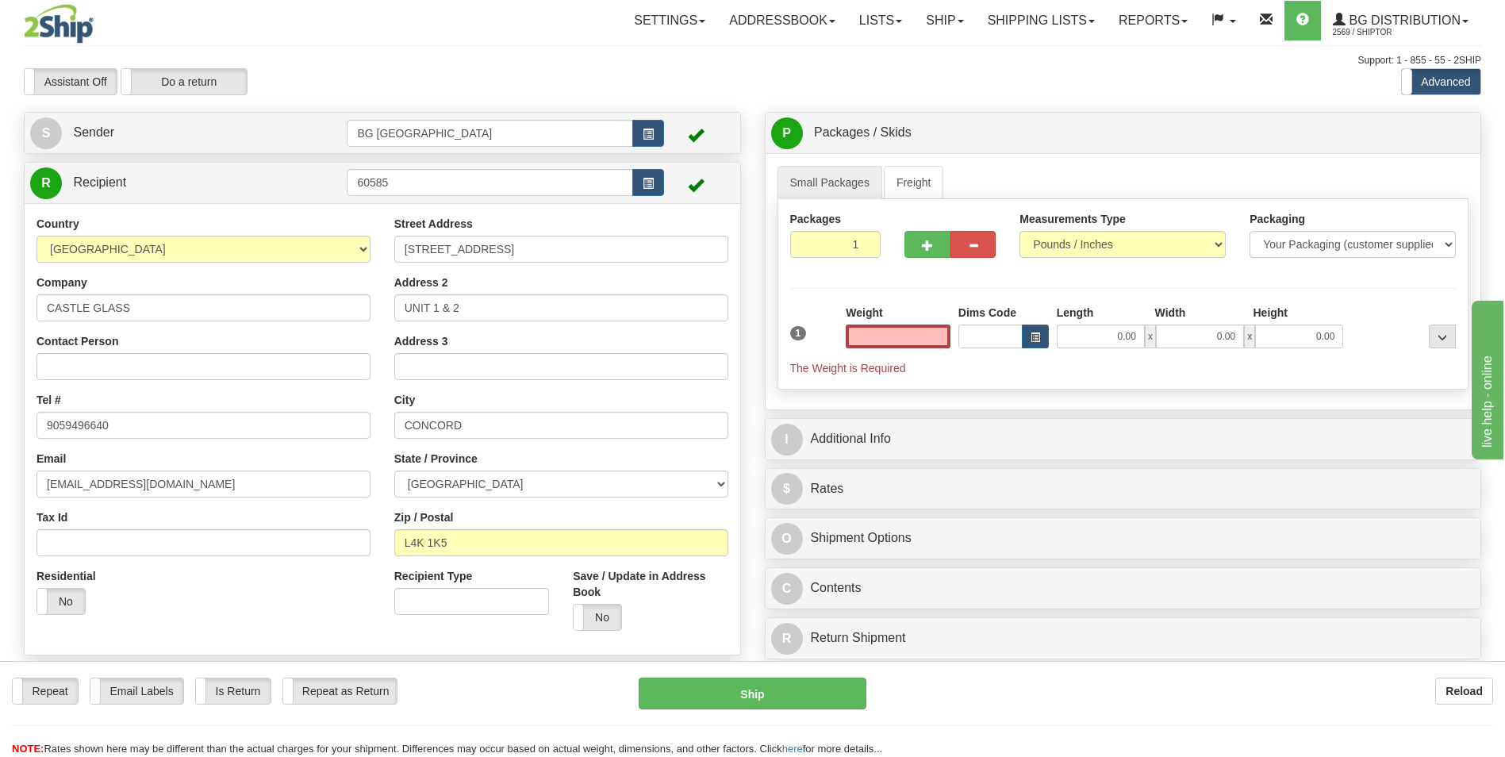
type input "0.00"
click at [896, 344] on input "0.00" at bounding box center [898, 337] width 105 height 24
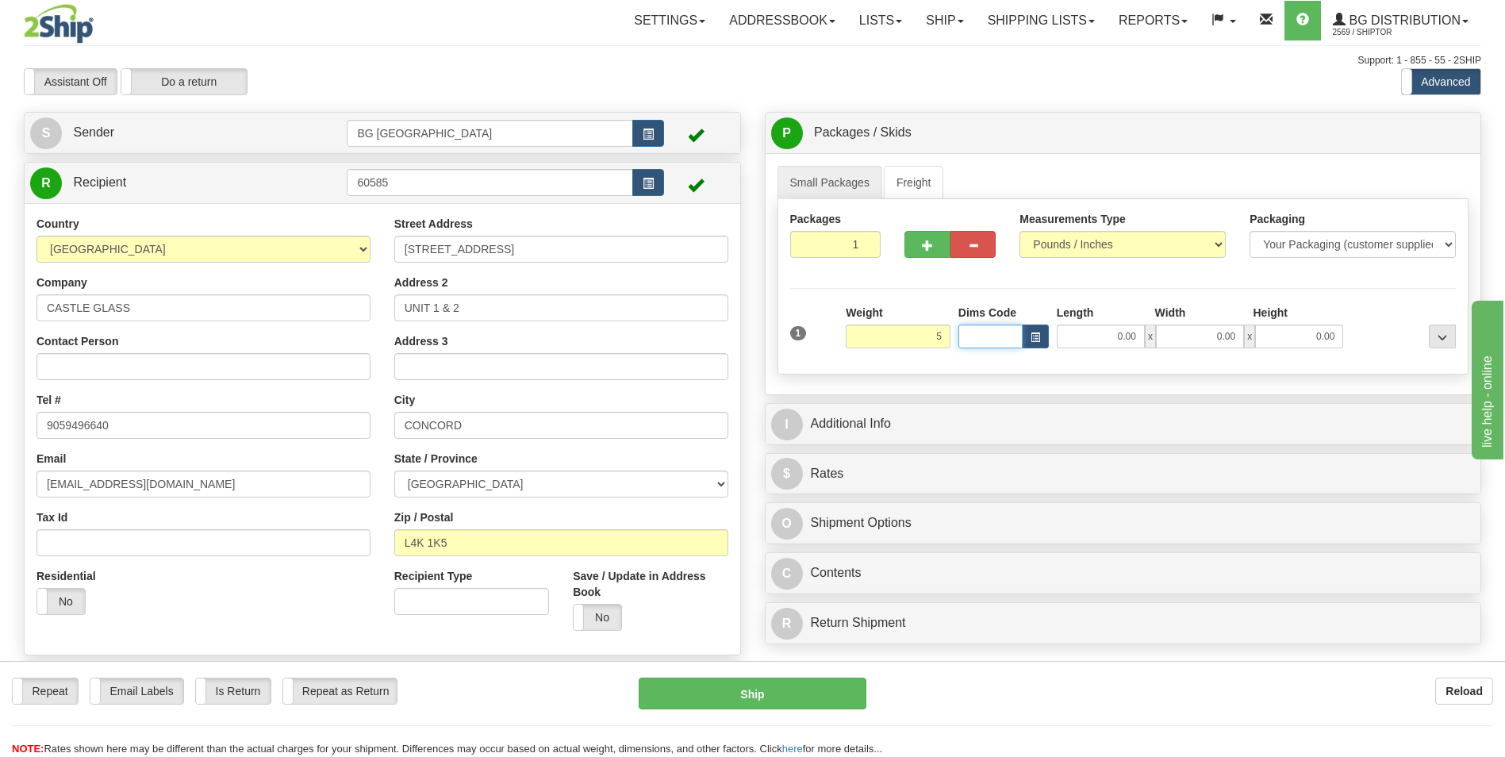
type input "5.00"
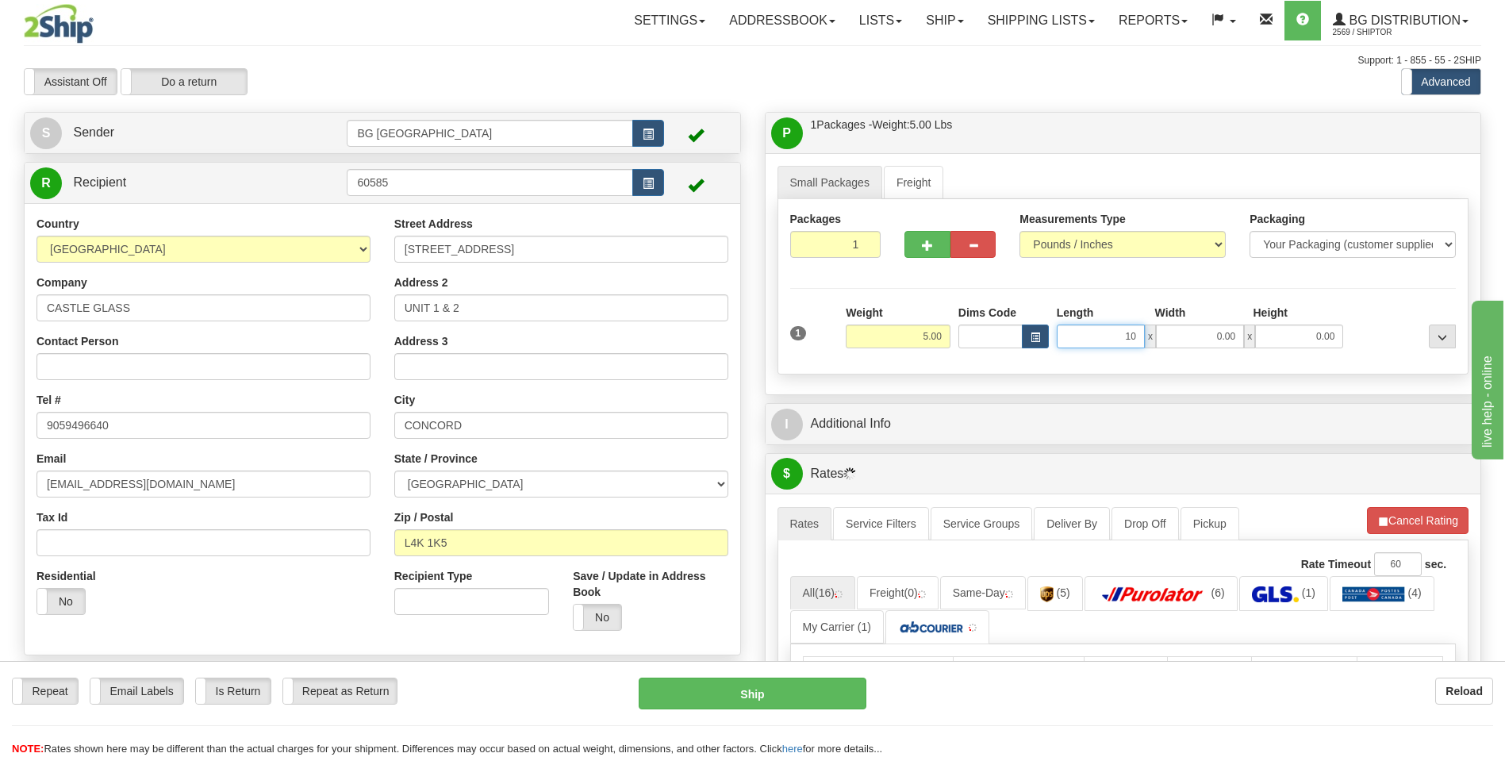
type input "1"
type input "12.00"
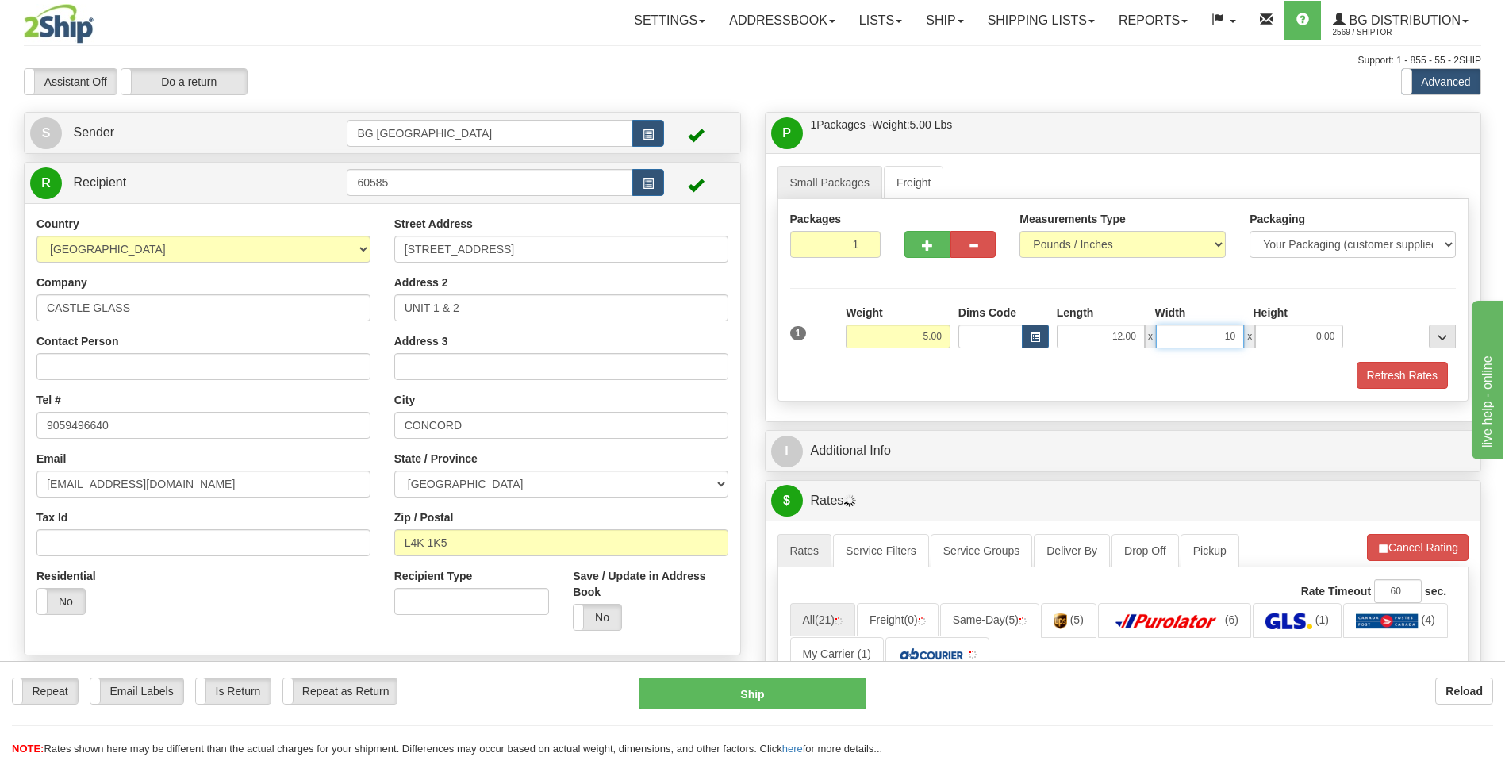
type input "10.00"
type input "5.00"
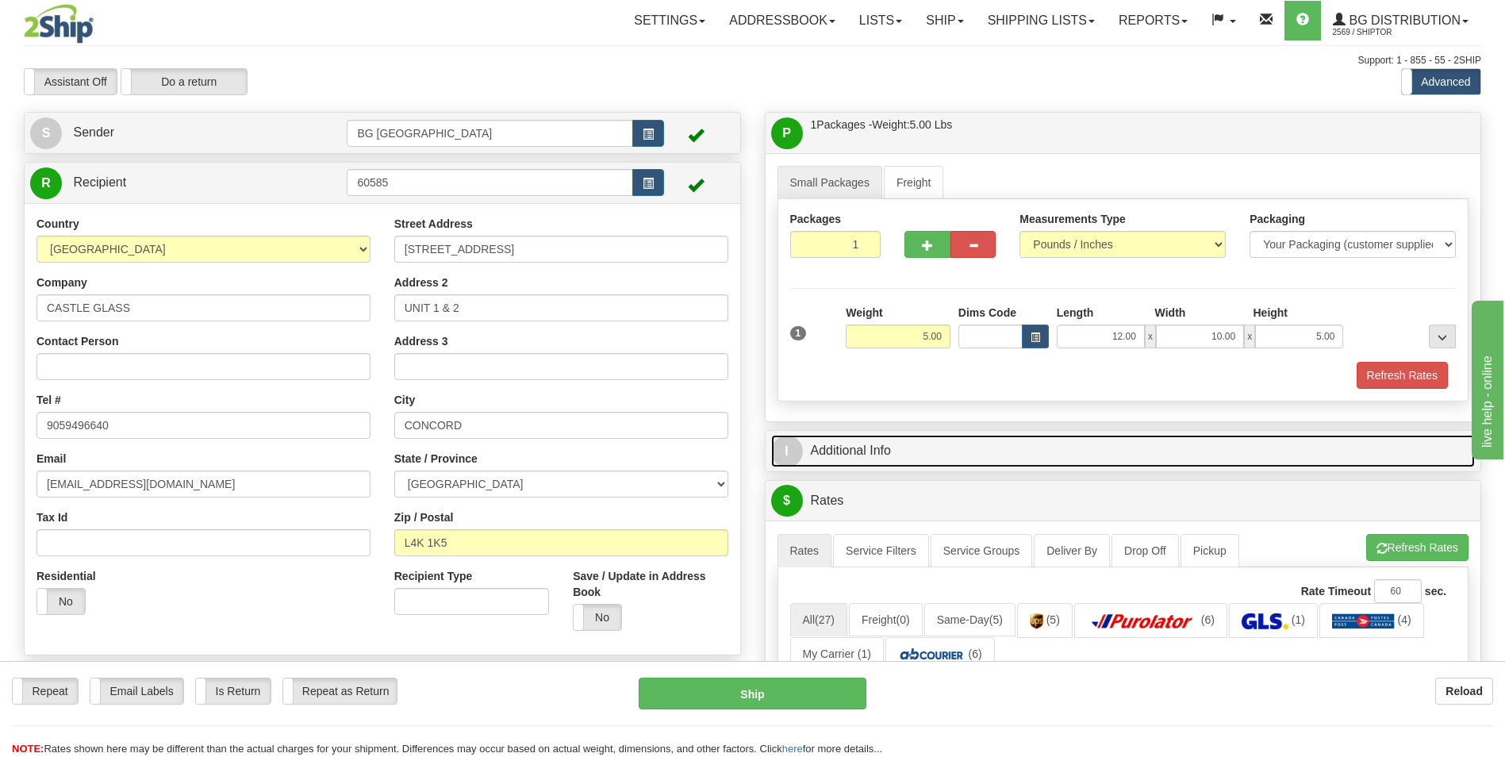
click at [876, 459] on link "I Additional Info" at bounding box center [1123, 451] width 705 height 33
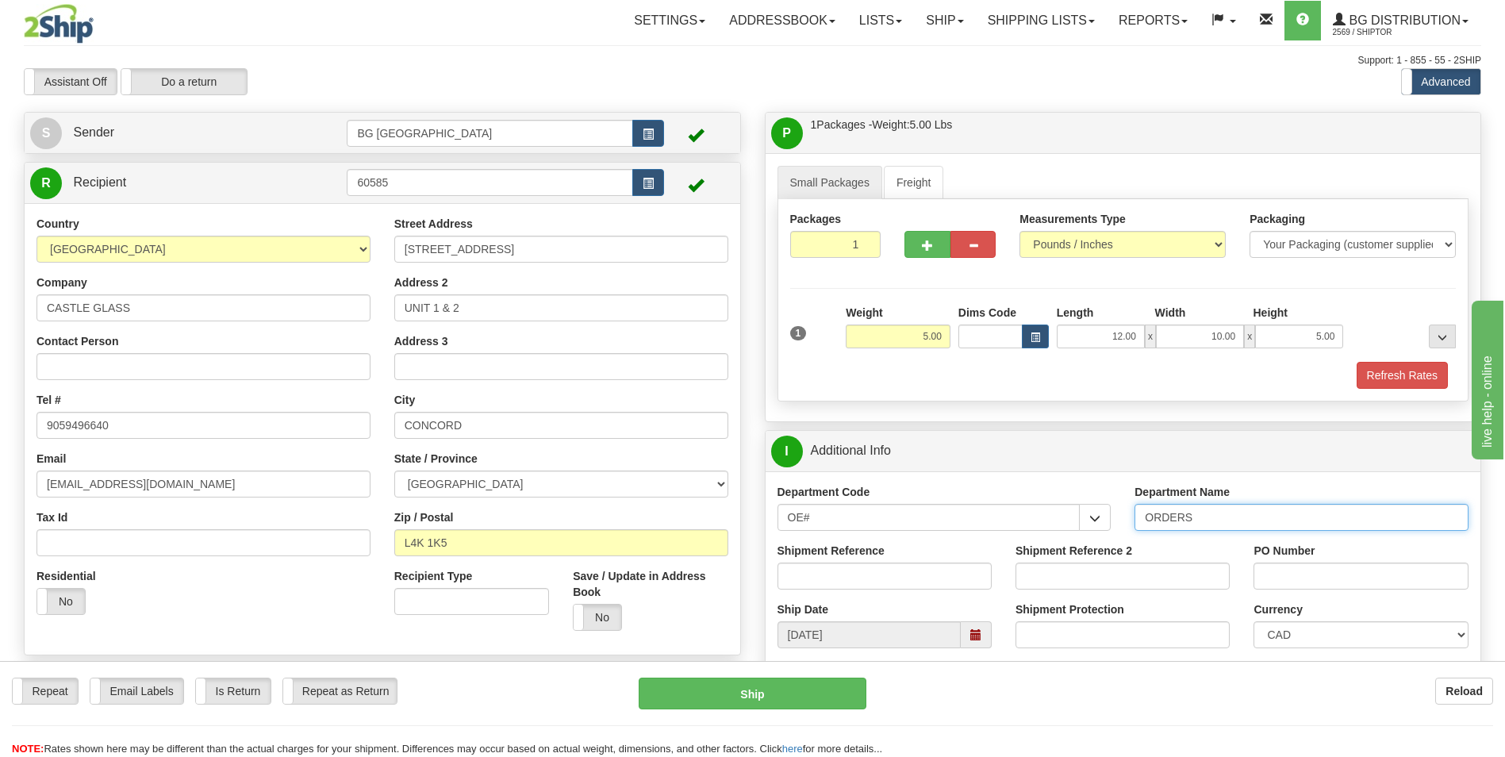
click at [1208, 522] on input "ORDERS" at bounding box center [1302, 517] width 334 height 27
type input "70184866-00"
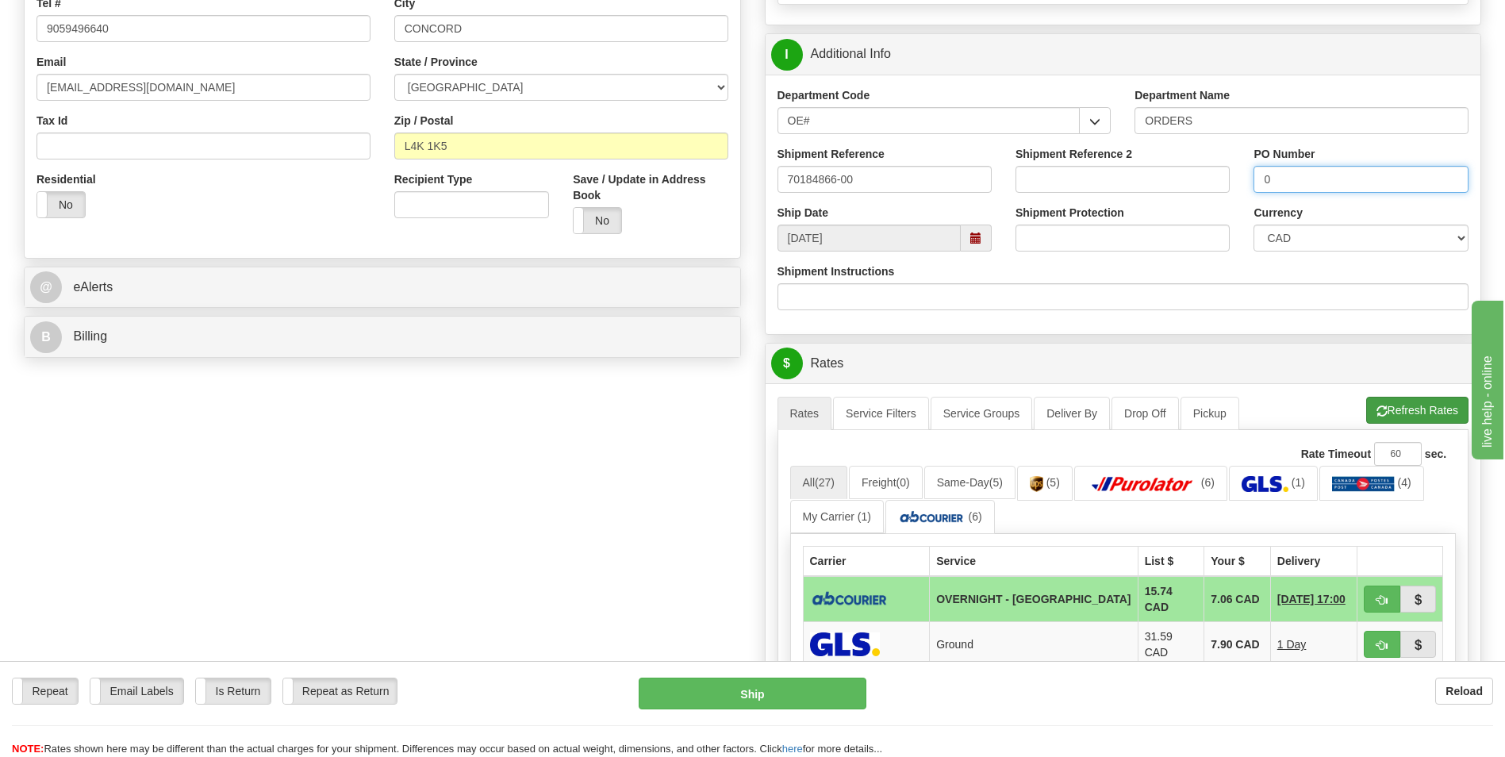
type input "0"
click at [1377, 408] on span "button" at bounding box center [1382, 411] width 11 height 10
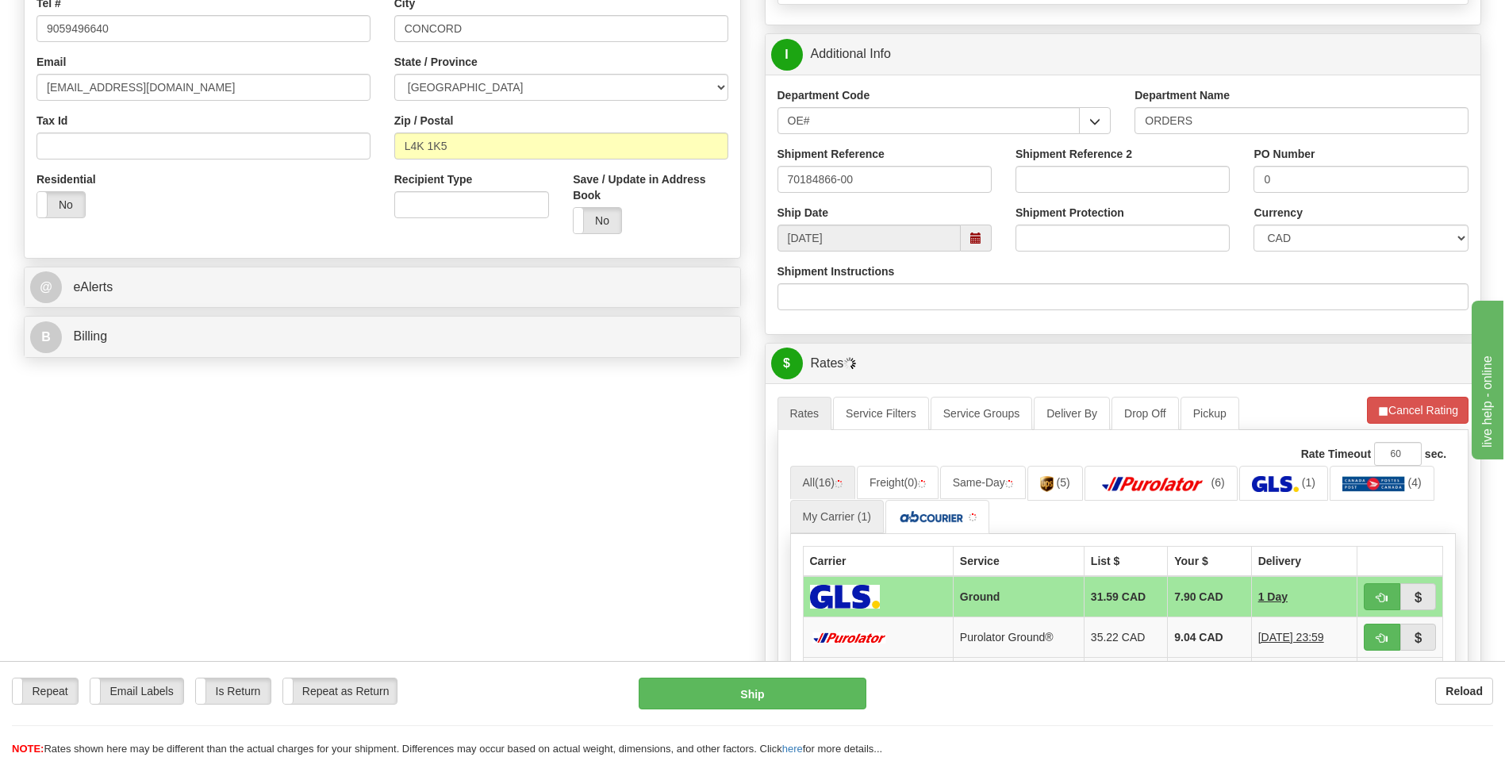
scroll to position [714, 0]
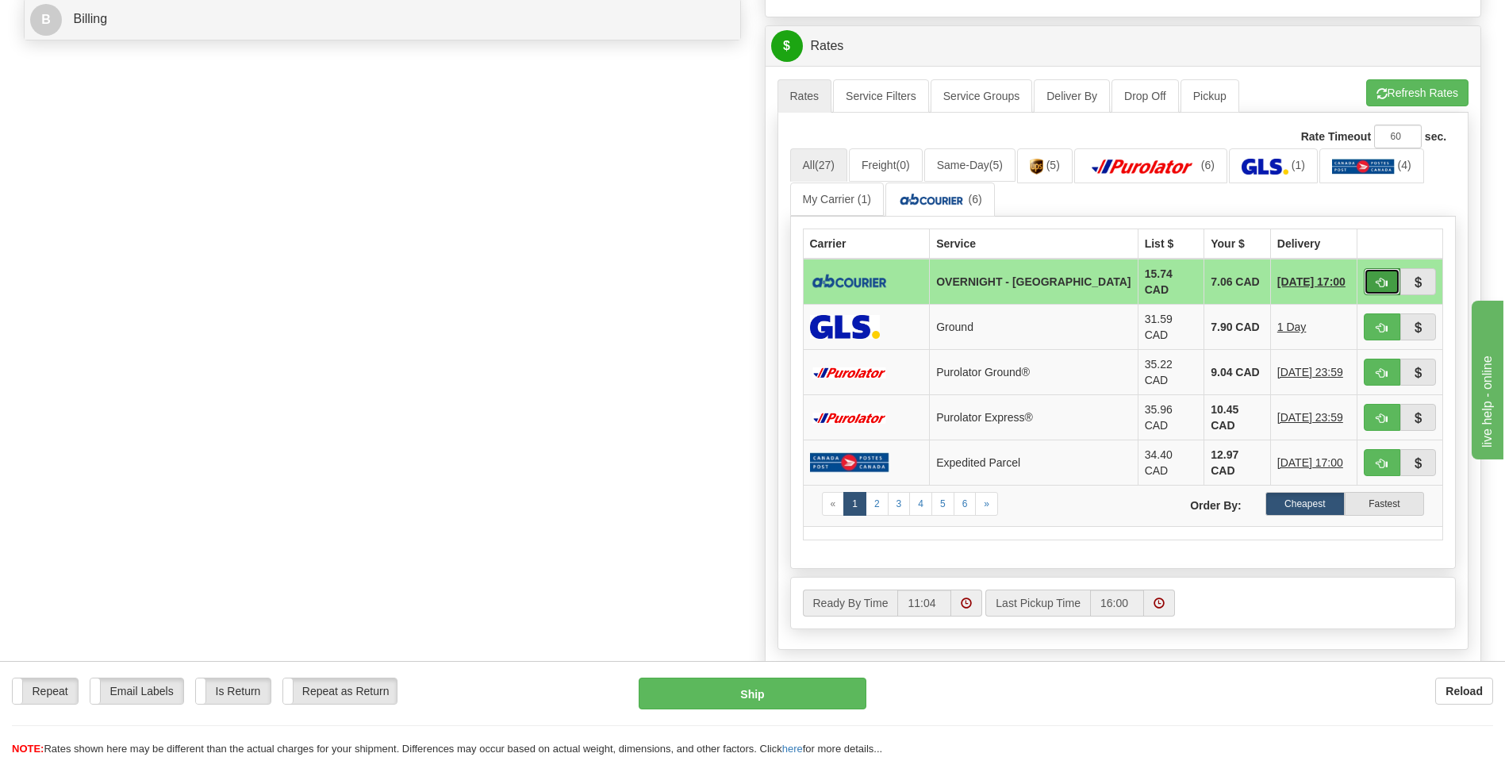
click at [1369, 280] on button "button" at bounding box center [1382, 281] width 37 height 27
type input "4"
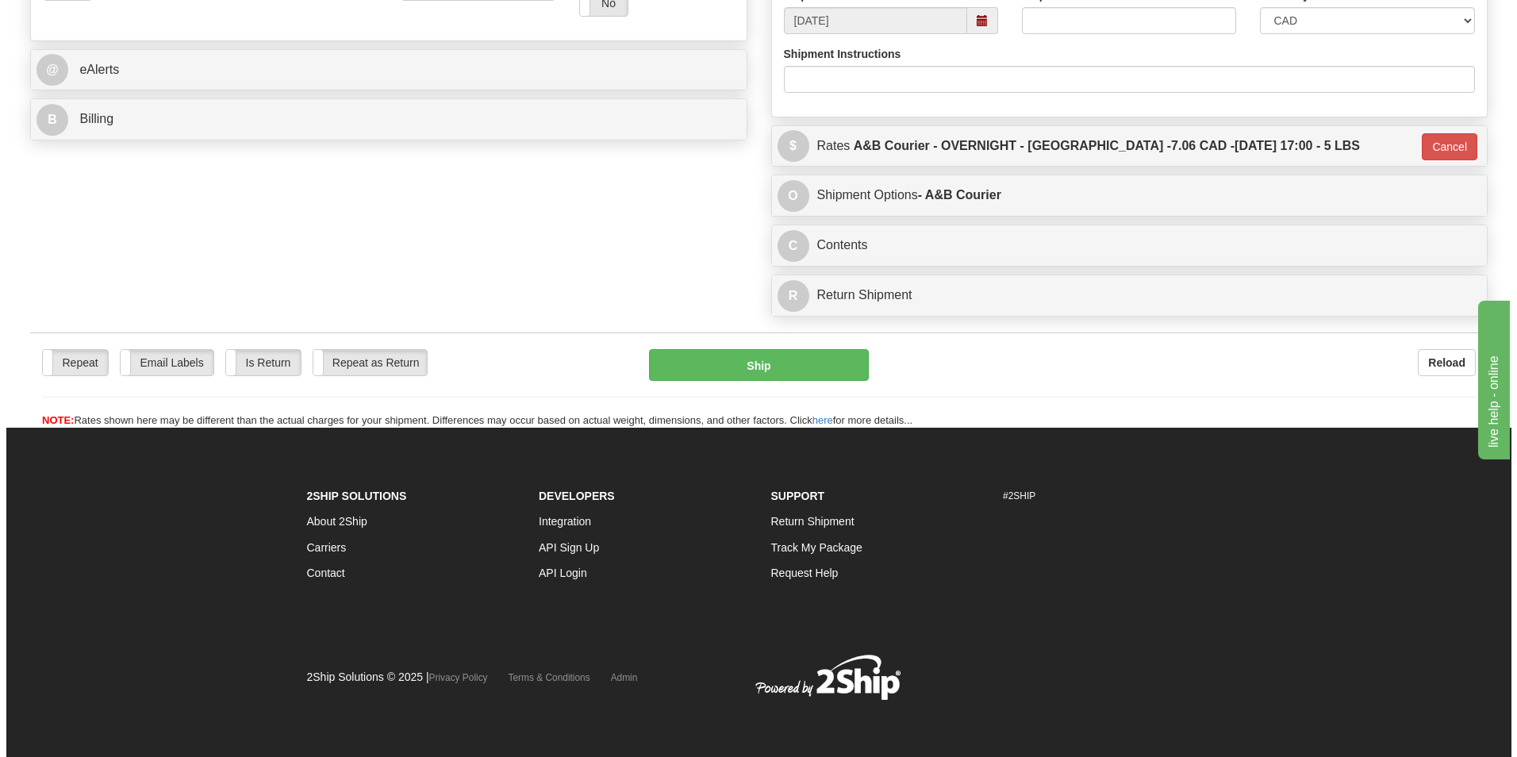
scroll to position [614, 0]
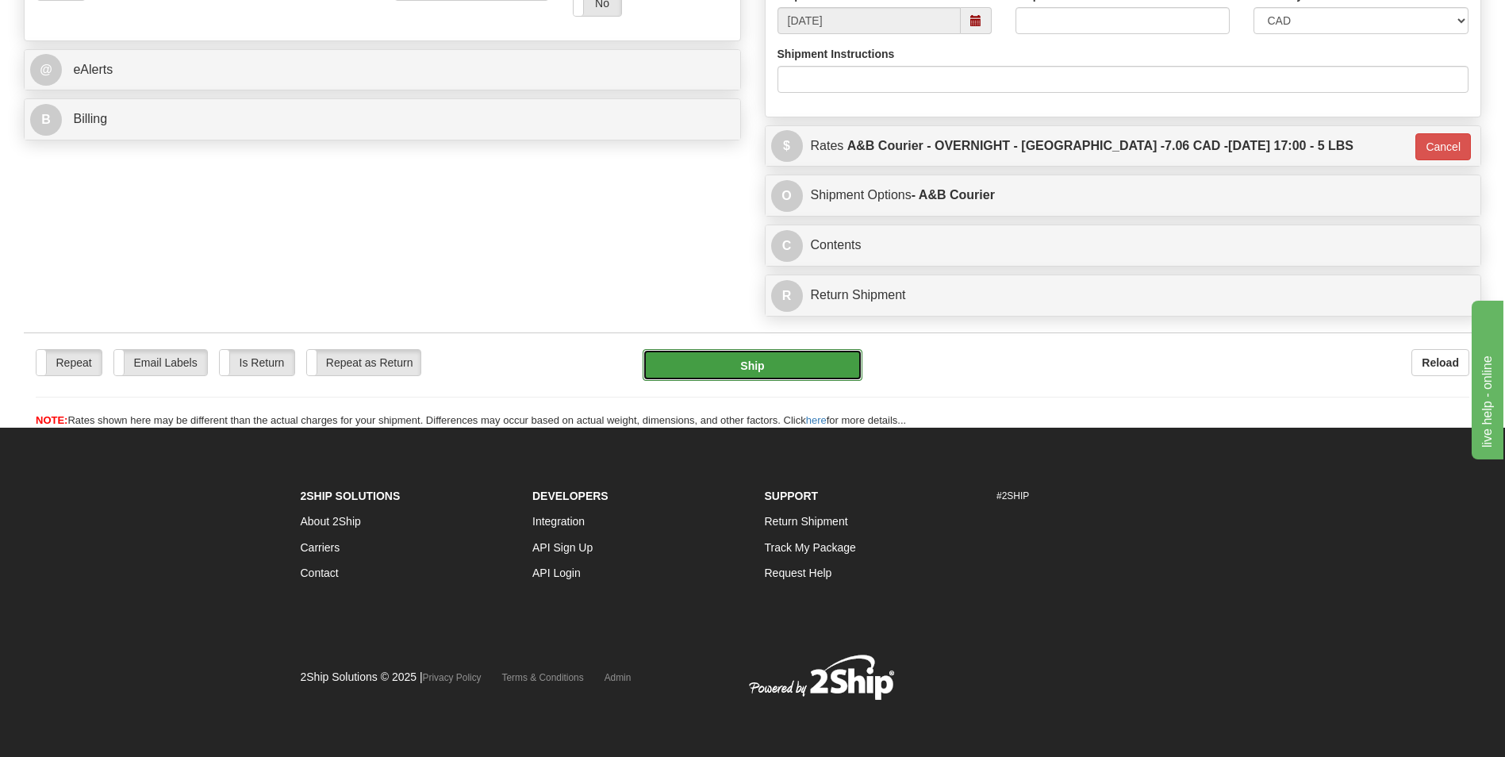
click at [839, 379] on button "Ship" at bounding box center [752, 365] width 219 height 32
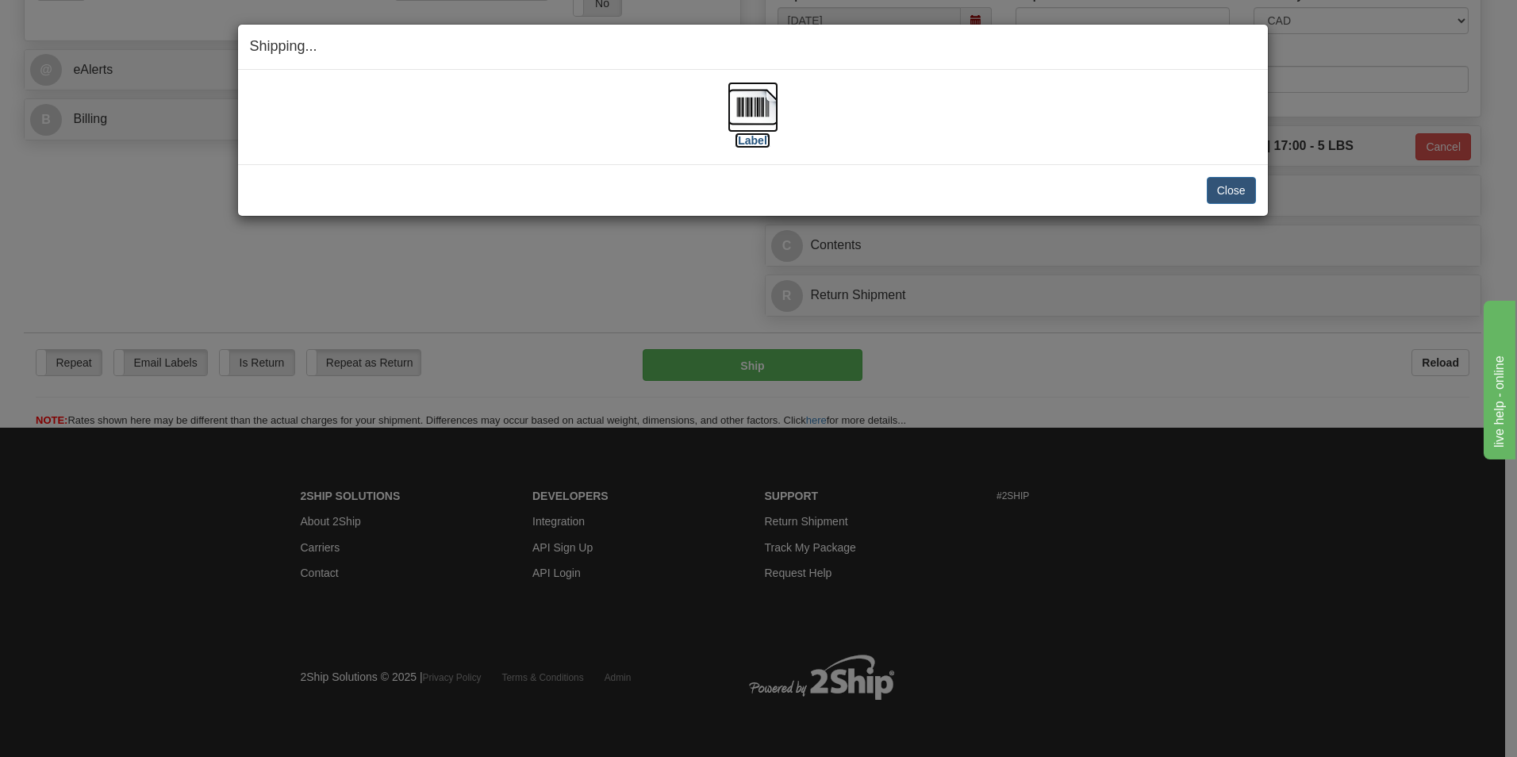
click at [745, 112] on img at bounding box center [753, 107] width 51 height 51
click at [1232, 190] on button "Close" at bounding box center [1231, 190] width 49 height 27
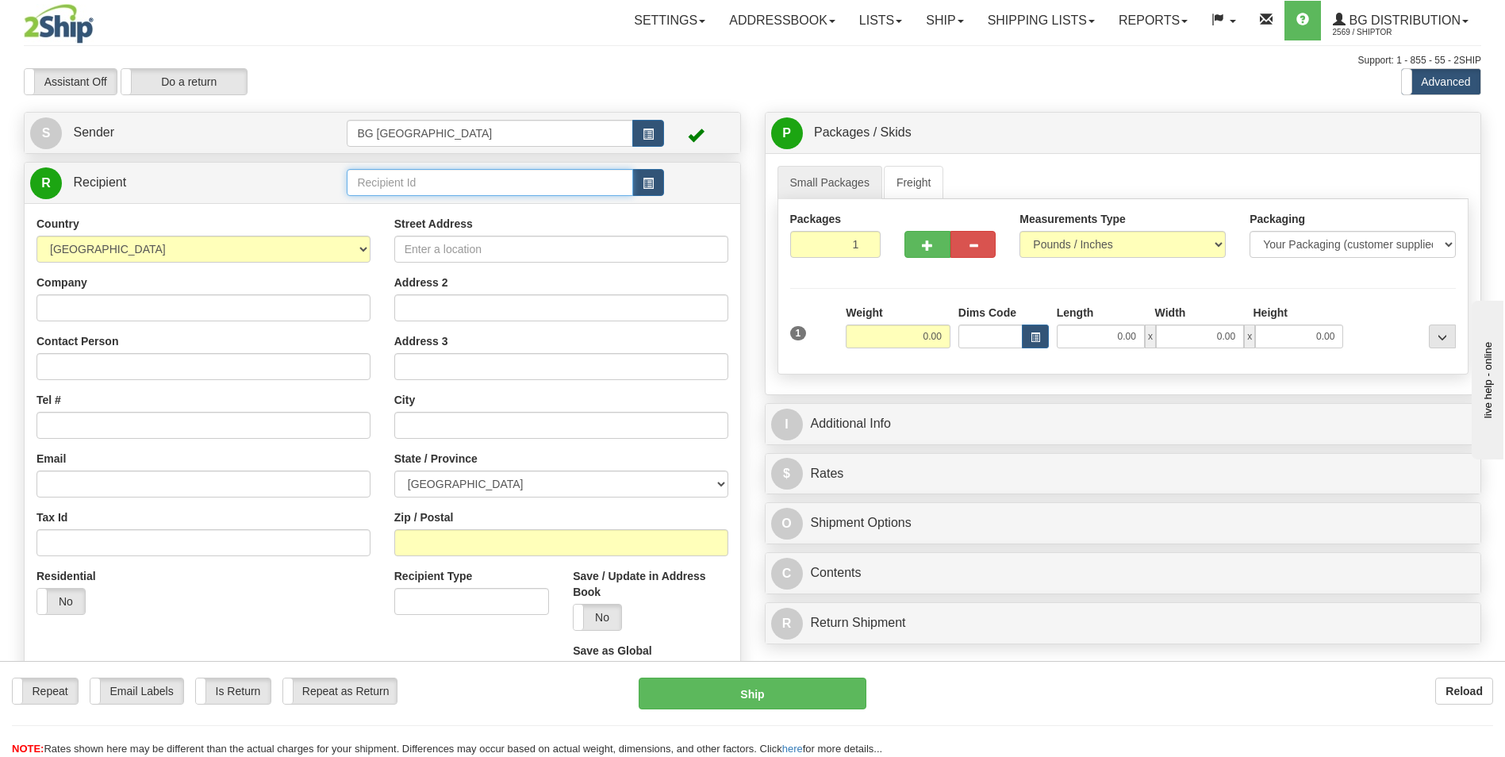
click at [392, 176] on input "text" at bounding box center [490, 182] width 286 height 27
click at [400, 198] on div "910930" at bounding box center [487, 206] width 271 height 17
type input "910930"
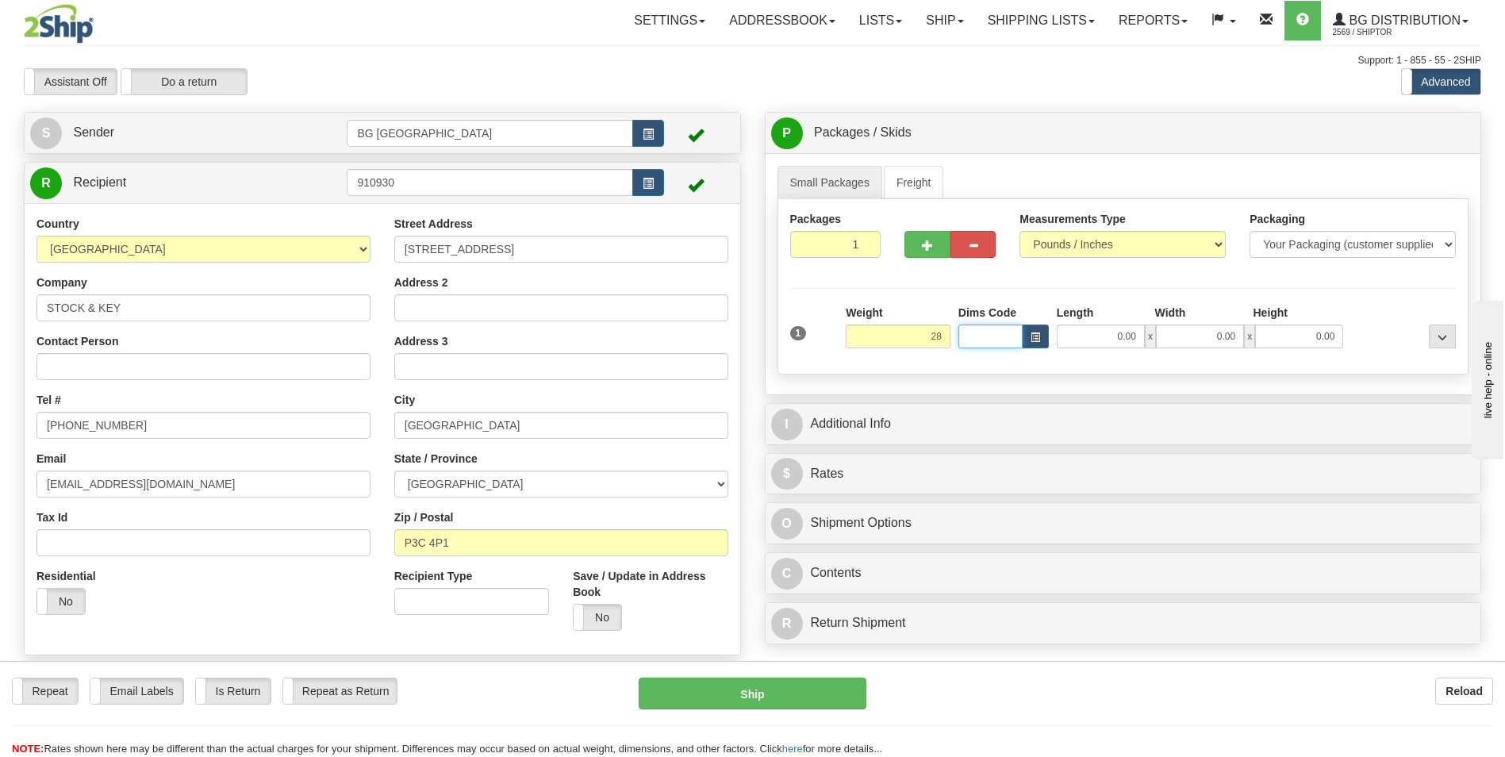
type input "28.00"
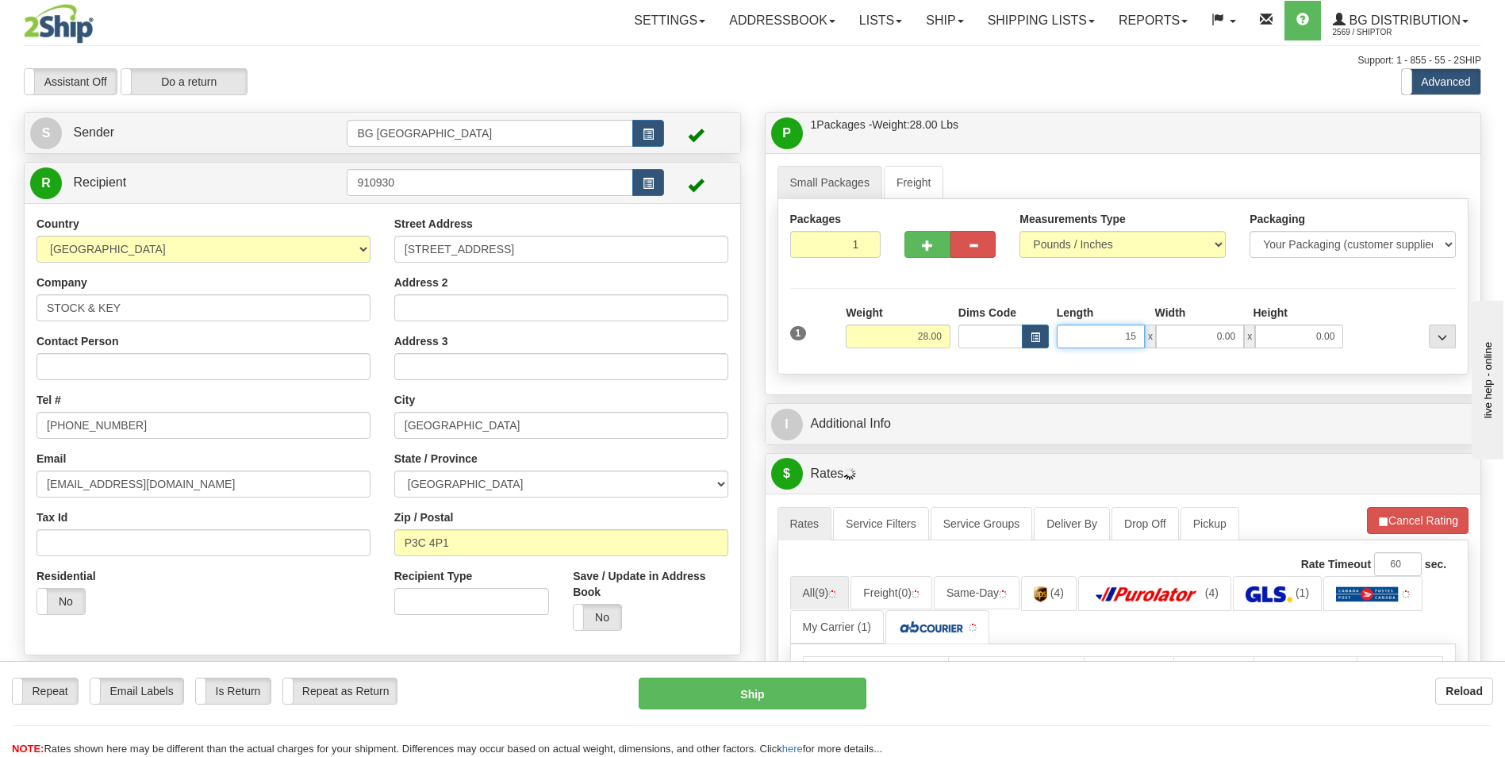
type input "15.00"
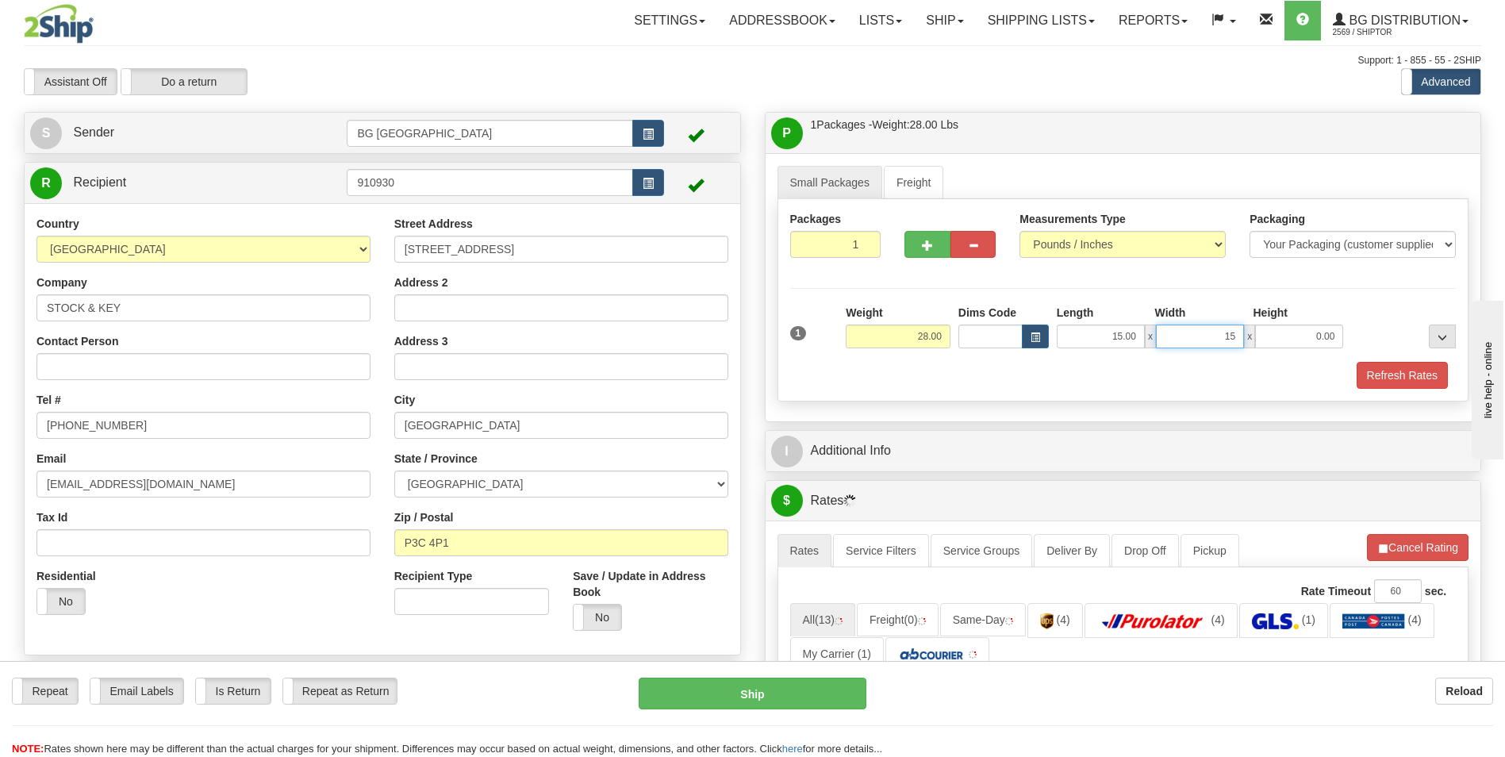
type input "15.00"
type input "10.00"
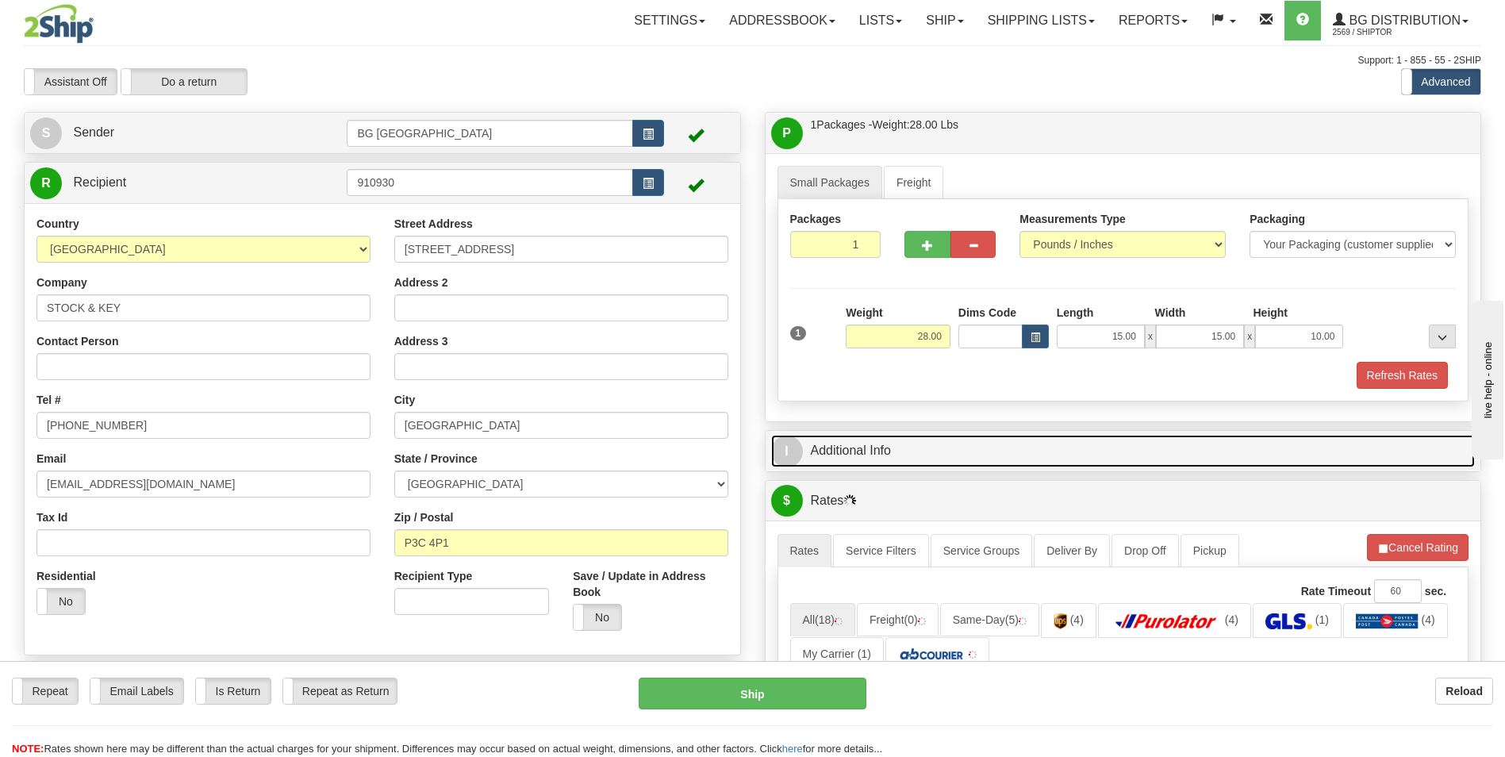
click at [916, 447] on link "I Additional Info" at bounding box center [1123, 451] width 705 height 33
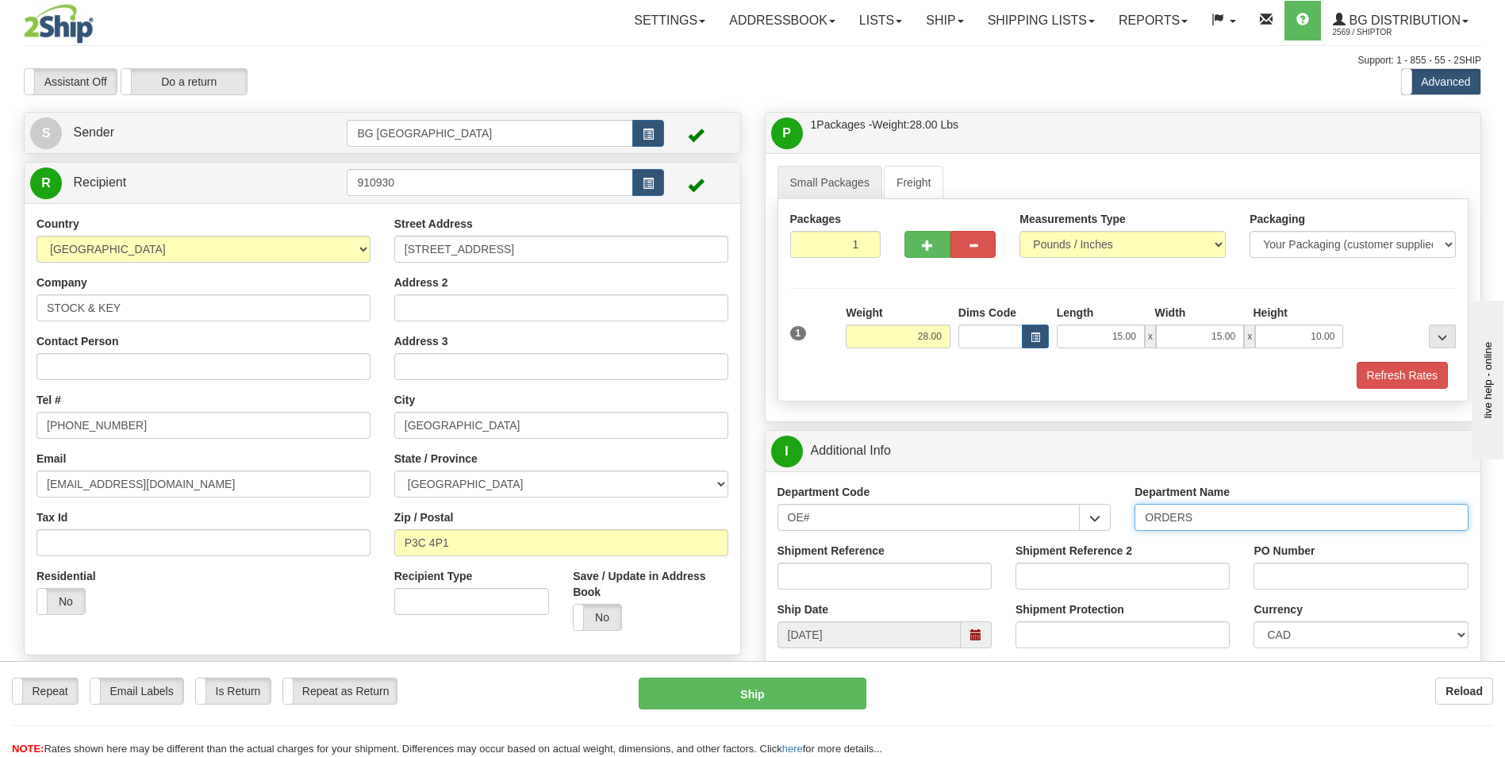
click at [1241, 517] on input "ORDERS" at bounding box center [1302, 517] width 334 height 27
type input "70184847-00"
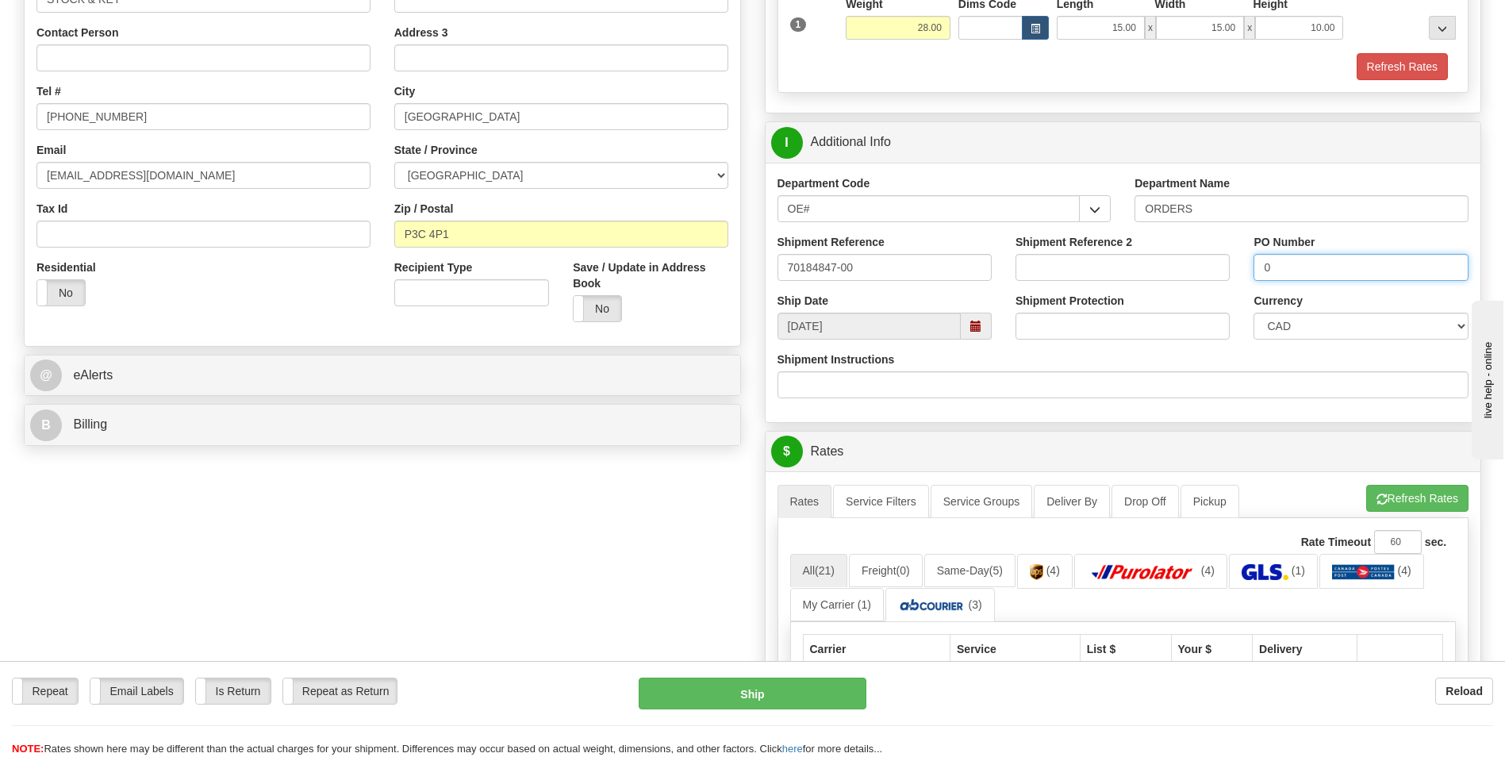
scroll to position [317, 0]
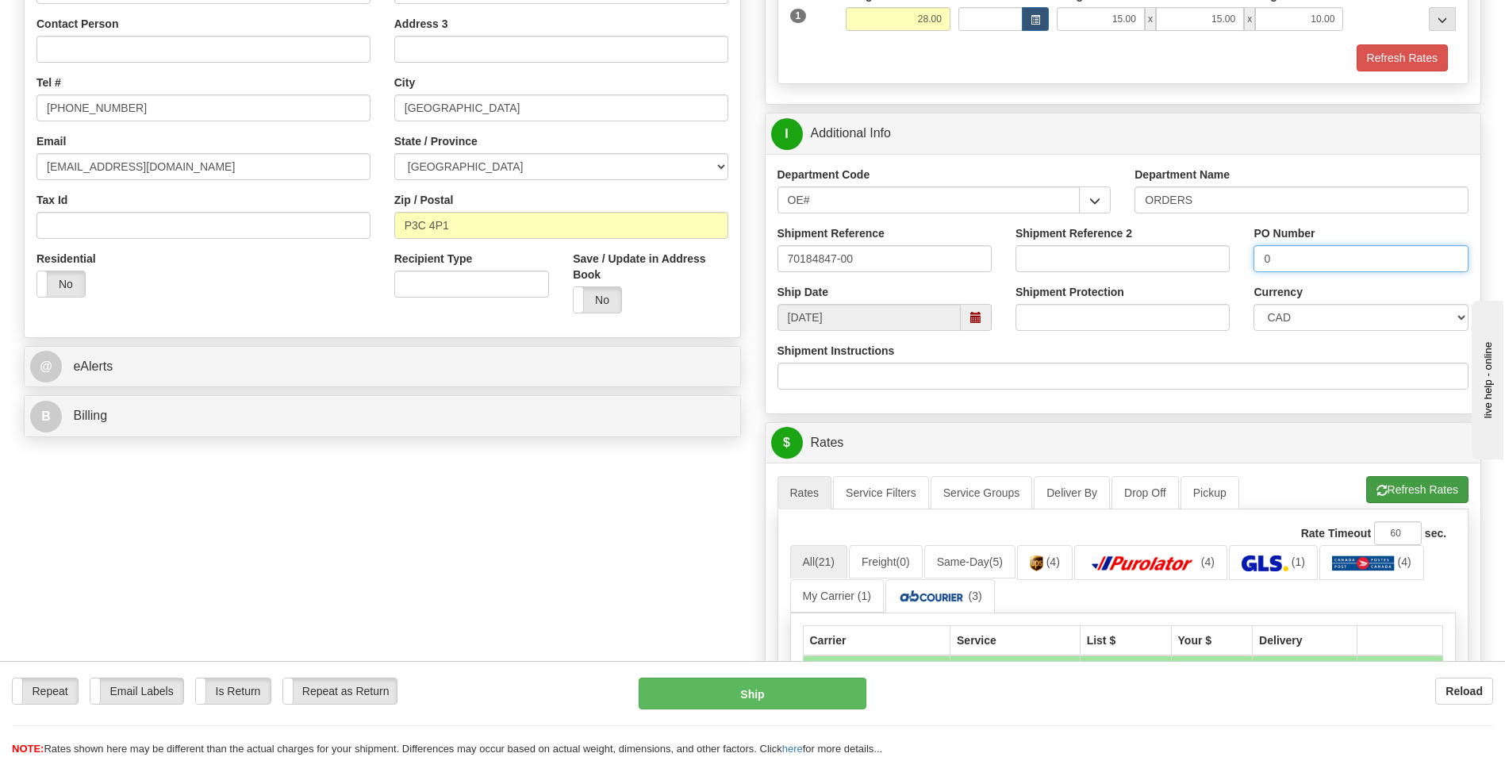
type input "0"
click at [1432, 493] on button "Refresh Rates" at bounding box center [1417, 489] width 102 height 27
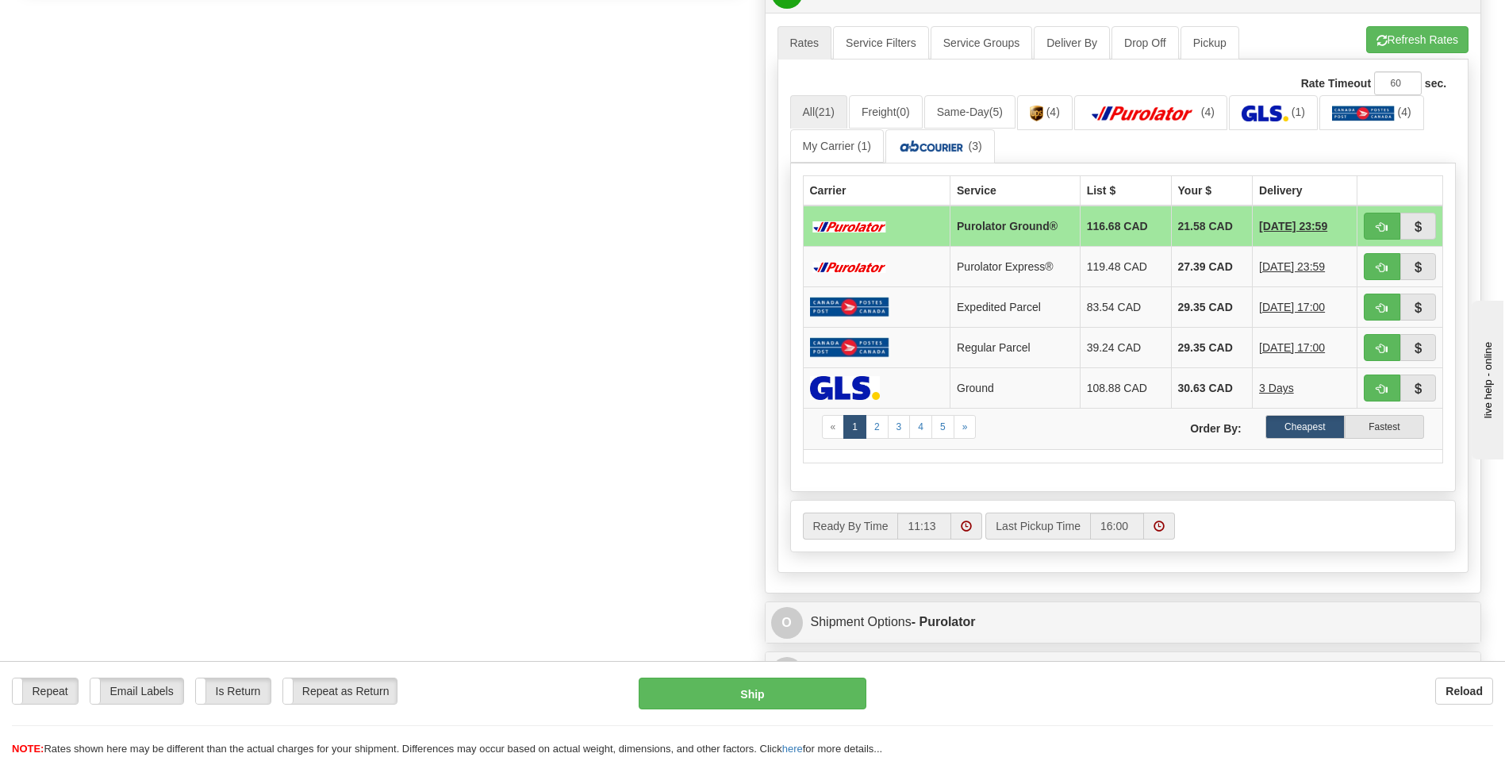
scroll to position [794, 0]
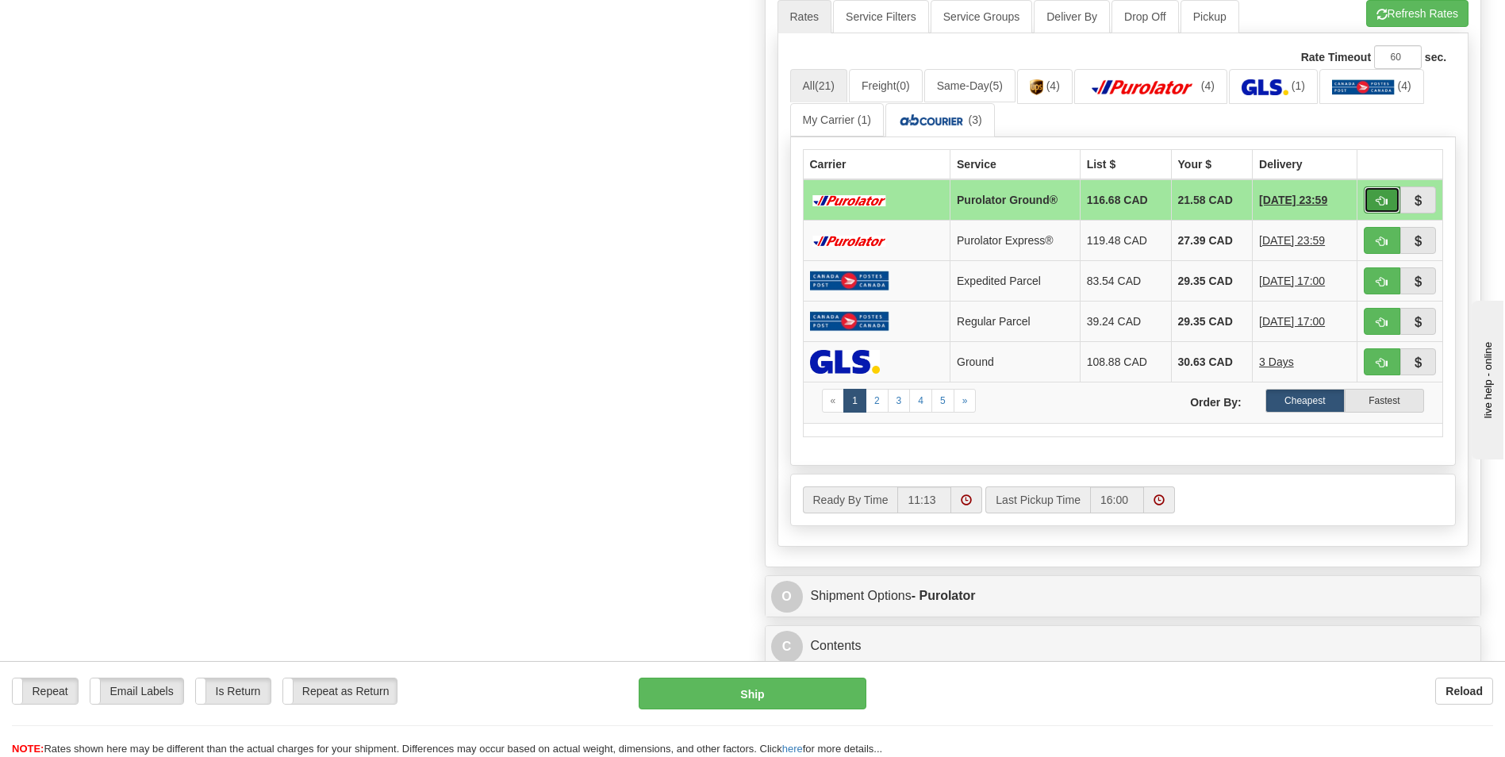
click at [1380, 198] on span "button" at bounding box center [1382, 201] width 11 height 10
type input "260"
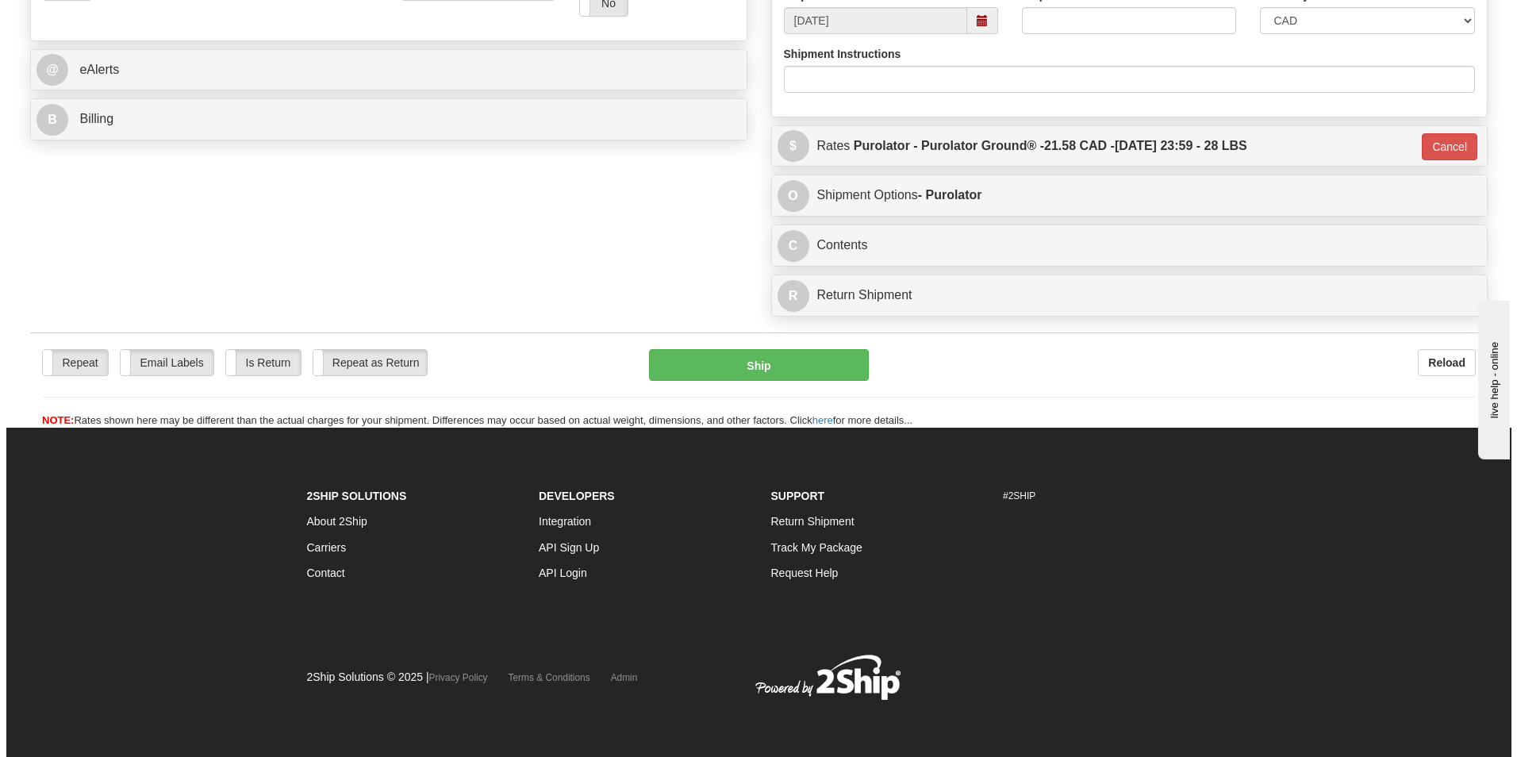
scroll to position [614, 0]
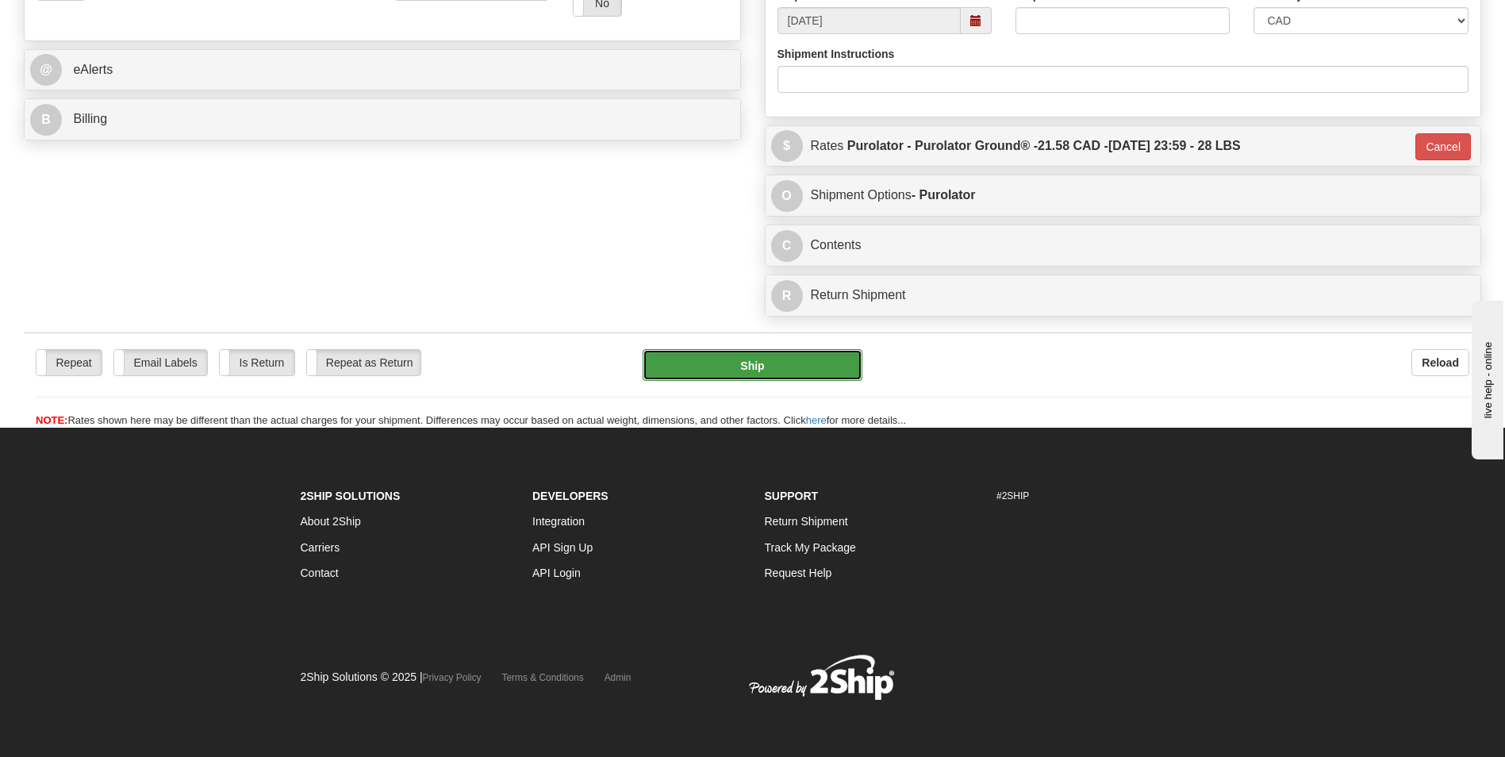
click at [818, 350] on button "Ship" at bounding box center [752, 365] width 219 height 32
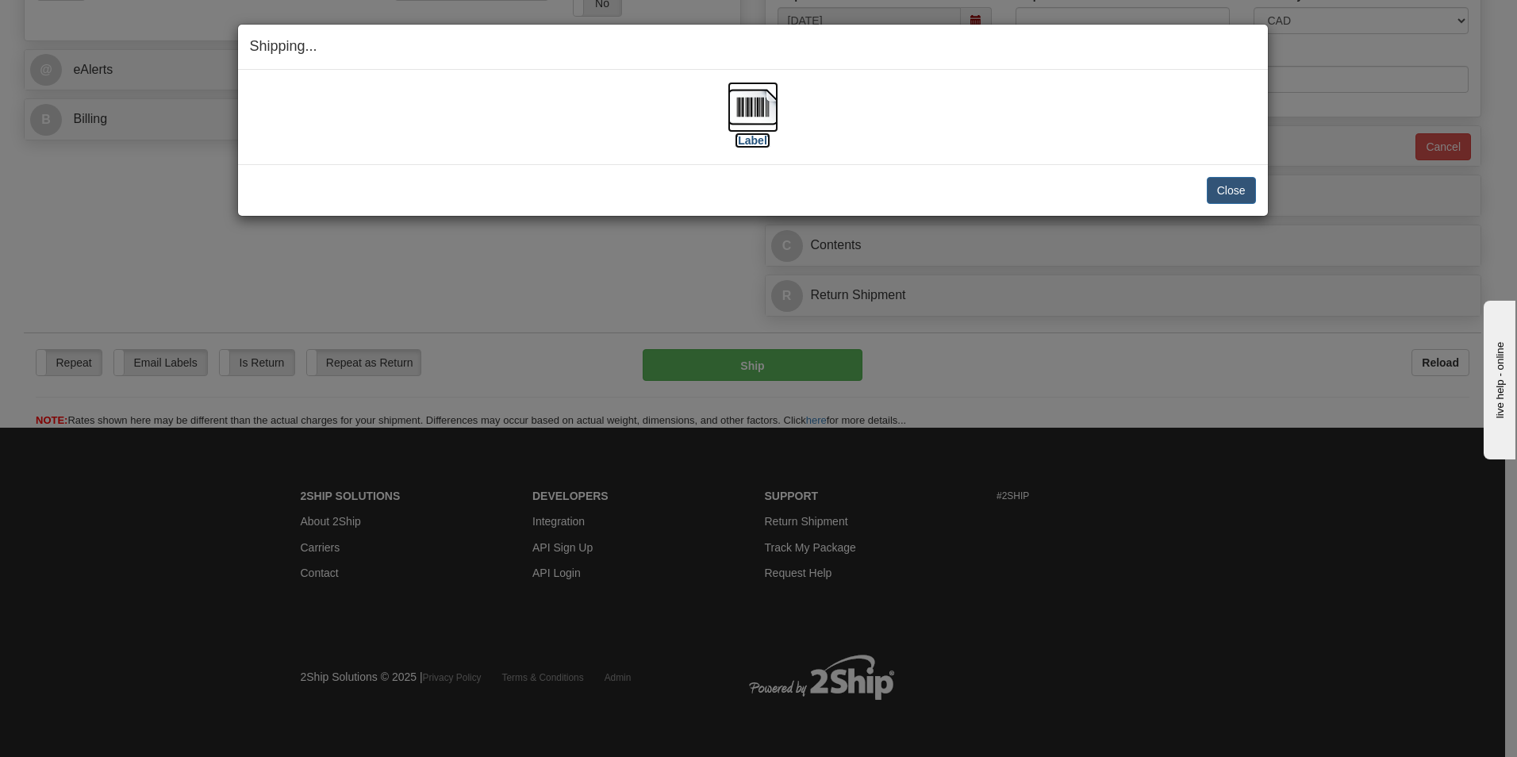
click at [732, 102] on img at bounding box center [753, 107] width 51 height 51
click at [1221, 187] on button "Close" at bounding box center [1231, 190] width 49 height 27
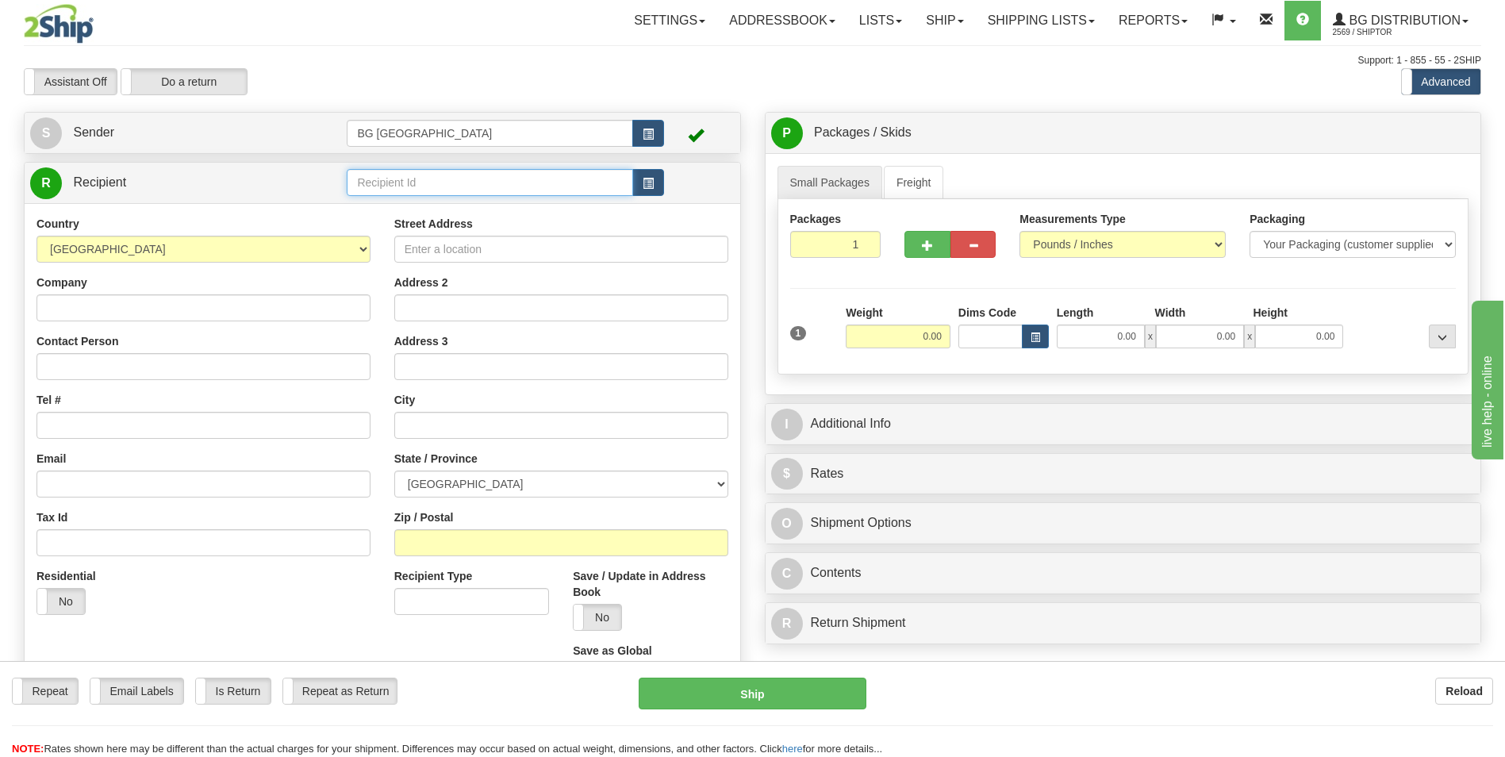
click at [394, 190] on input "text" at bounding box center [490, 182] width 286 height 27
click at [392, 206] on div "60789" at bounding box center [487, 206] width 271 height 17
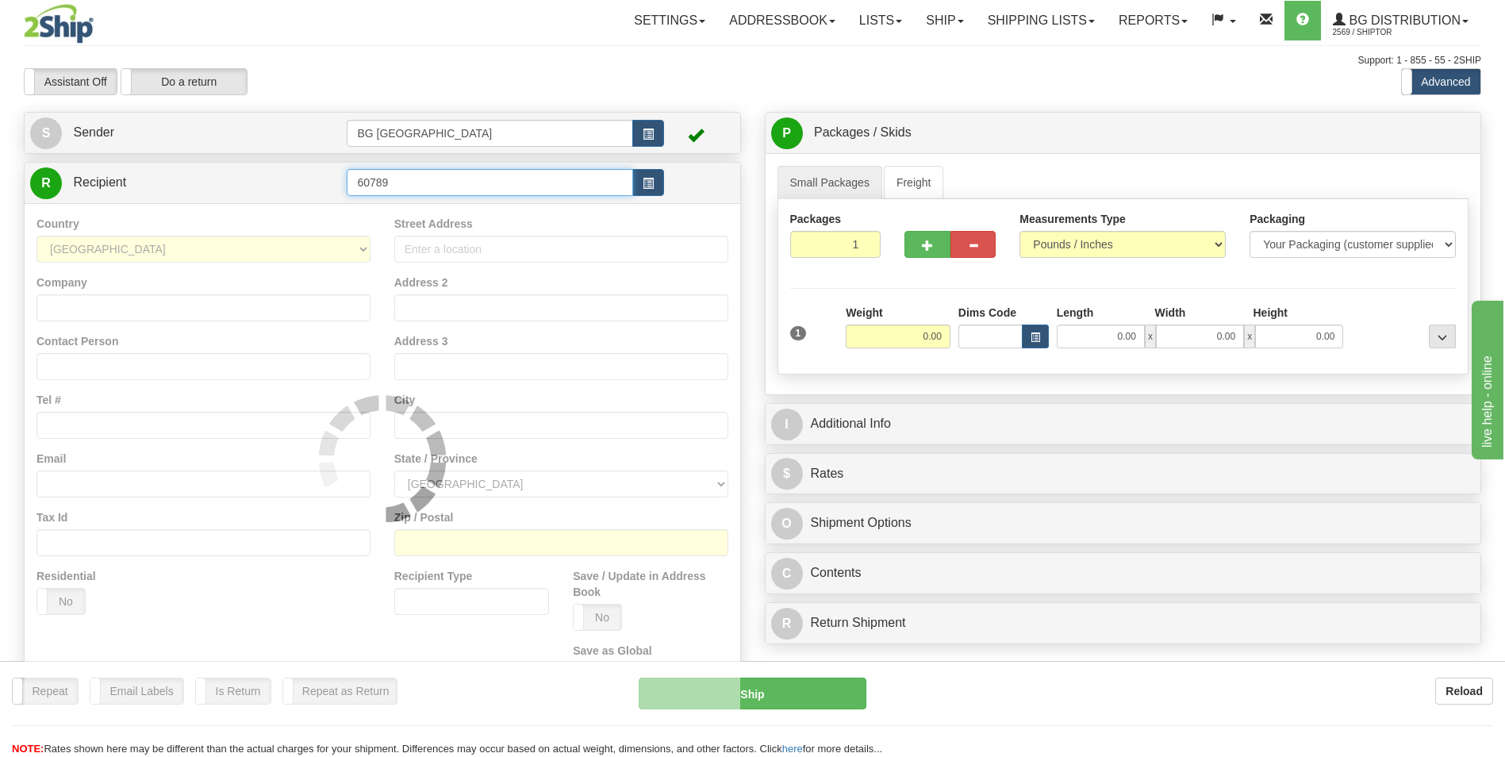
type input "60789"
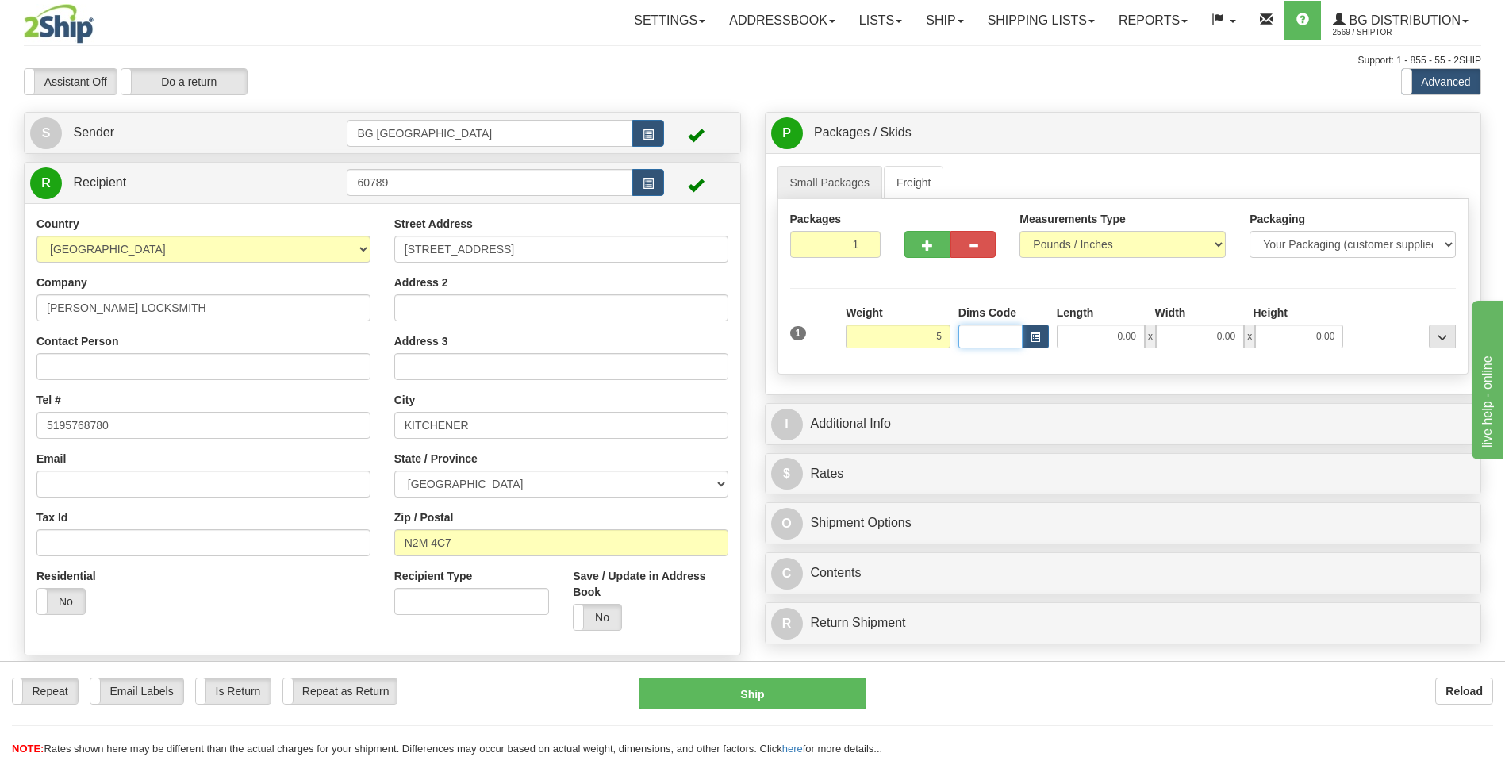
type input "5.00"
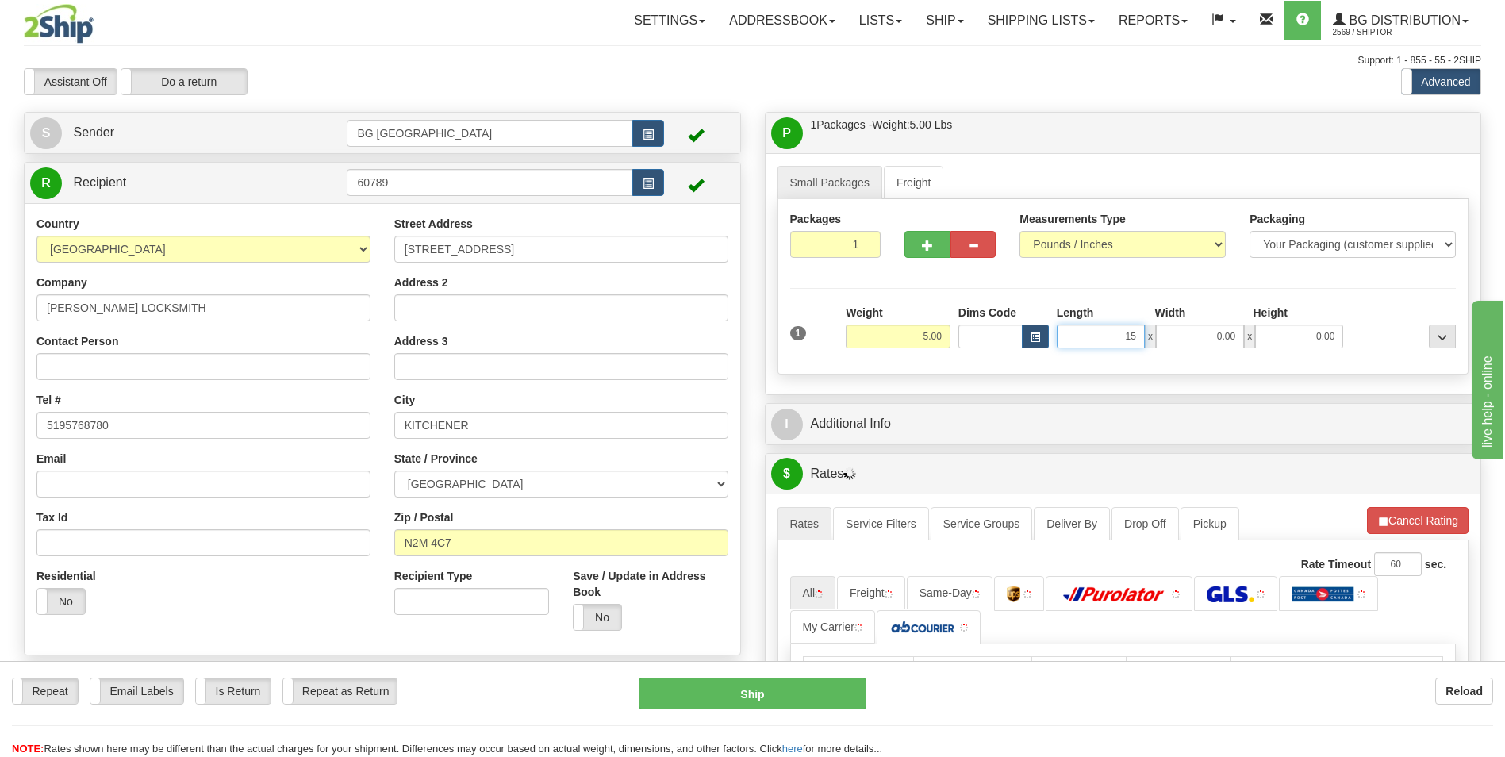
type input "15.00"
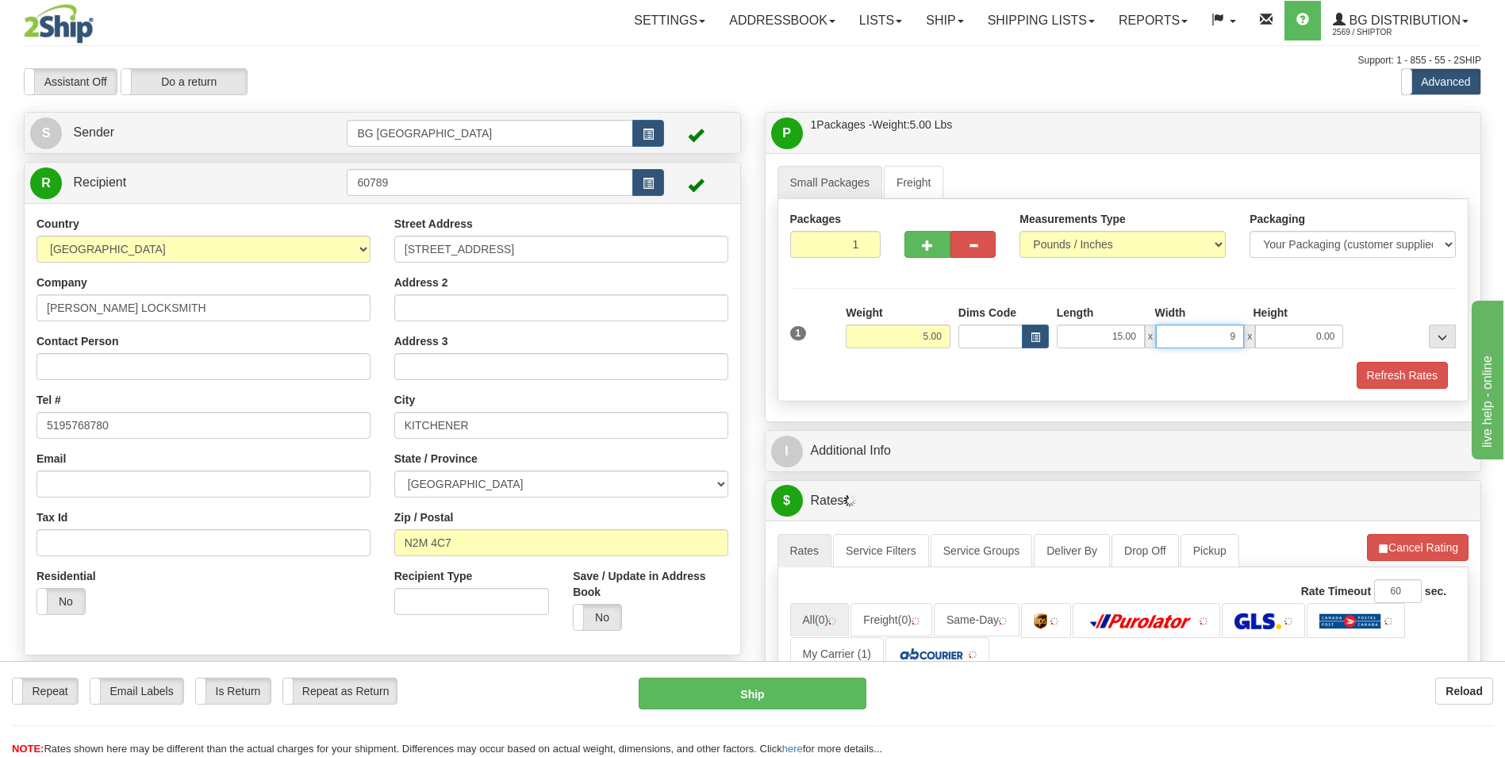
type input "9.00"
type input "7.00"
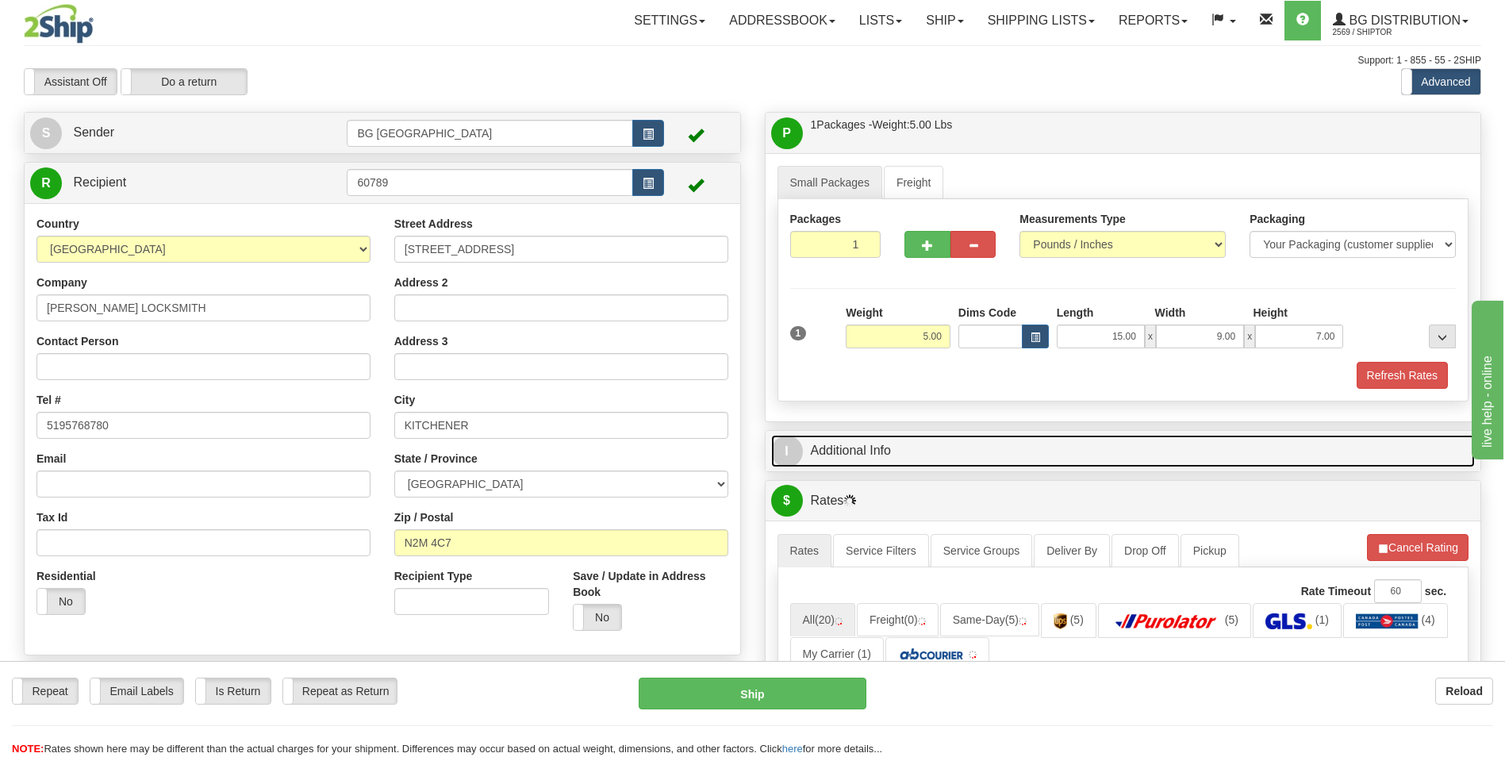
click at [855, 448] on link "I Additional Info" at bounding box center [1123, 451] width 705 height 33
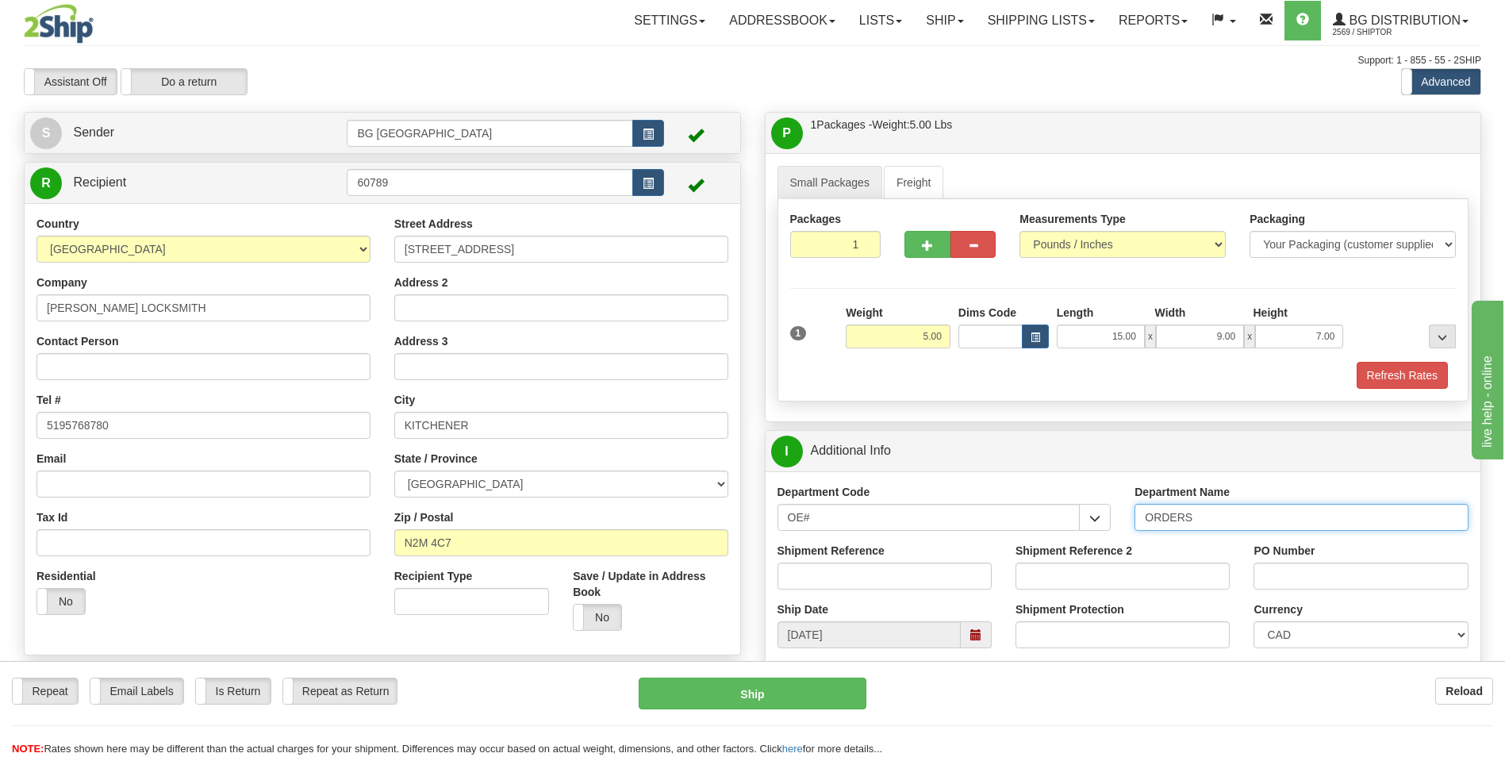
click at [1262, 516] on input "ORDERS" at bounding box center [1302, 517] width 334 height 27
type input "70181864-01"
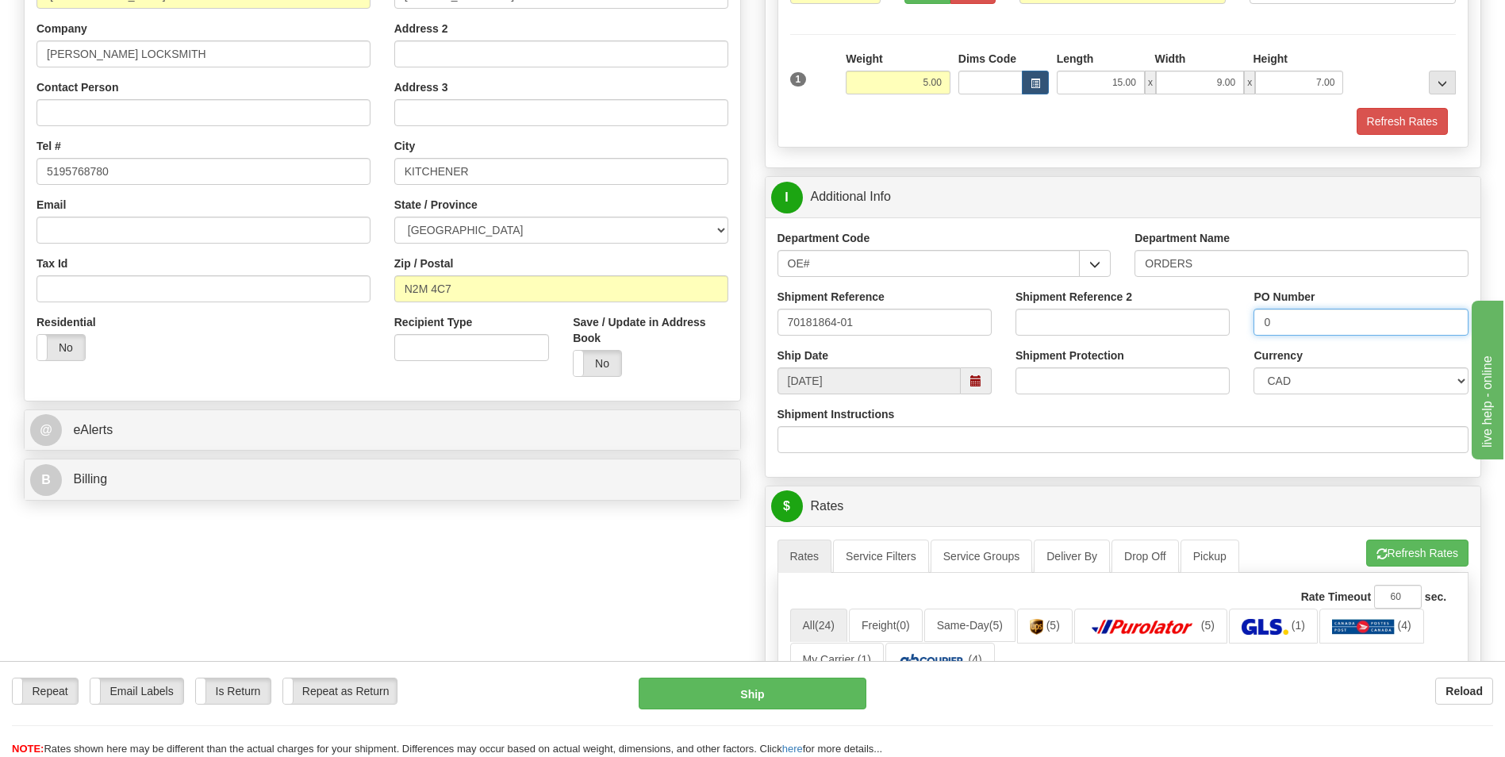
scroll to position [317, 0]
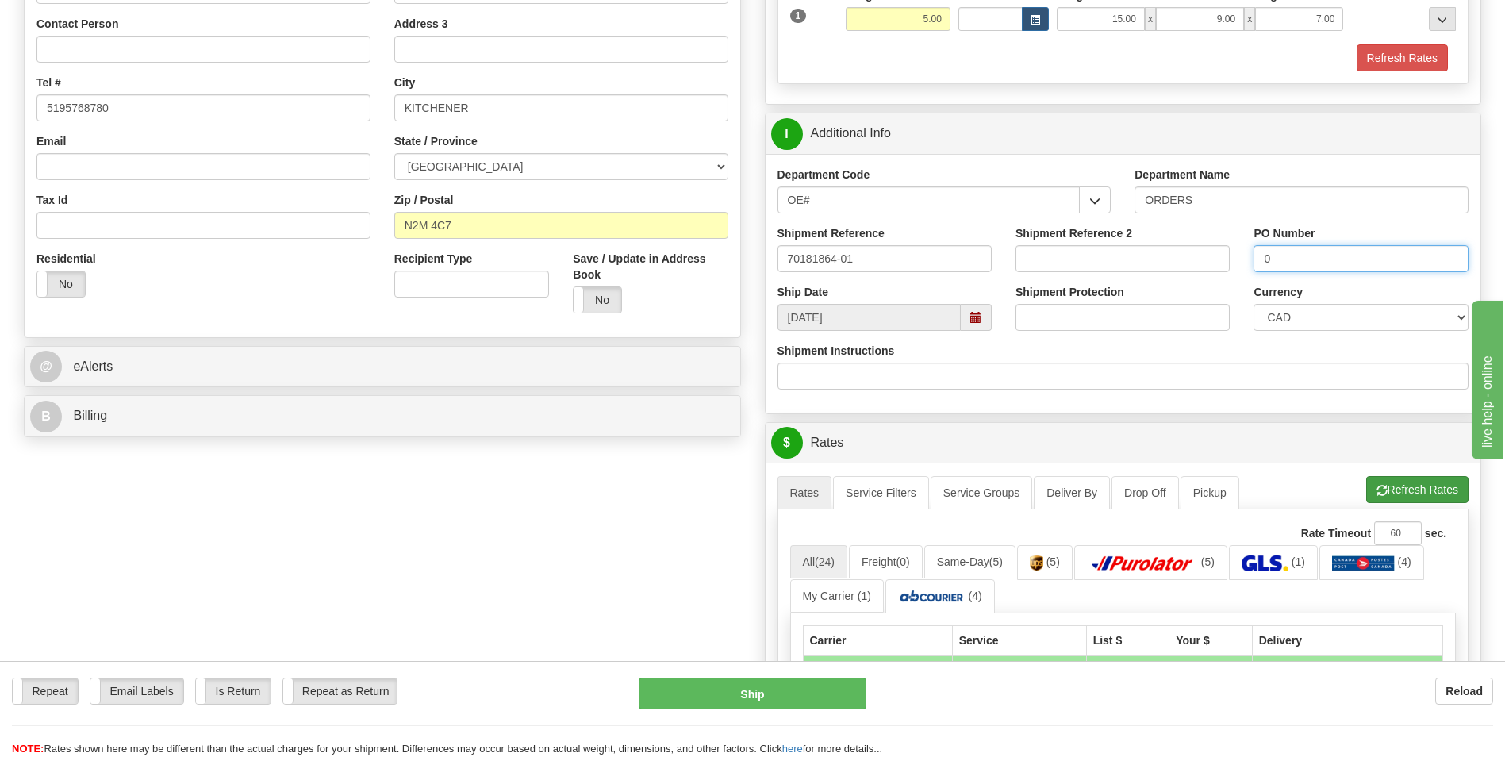
type input "0"
click at [1400, 490] on button "Refresh Rates" at bounding box center [1417, 489] width 102 height 27
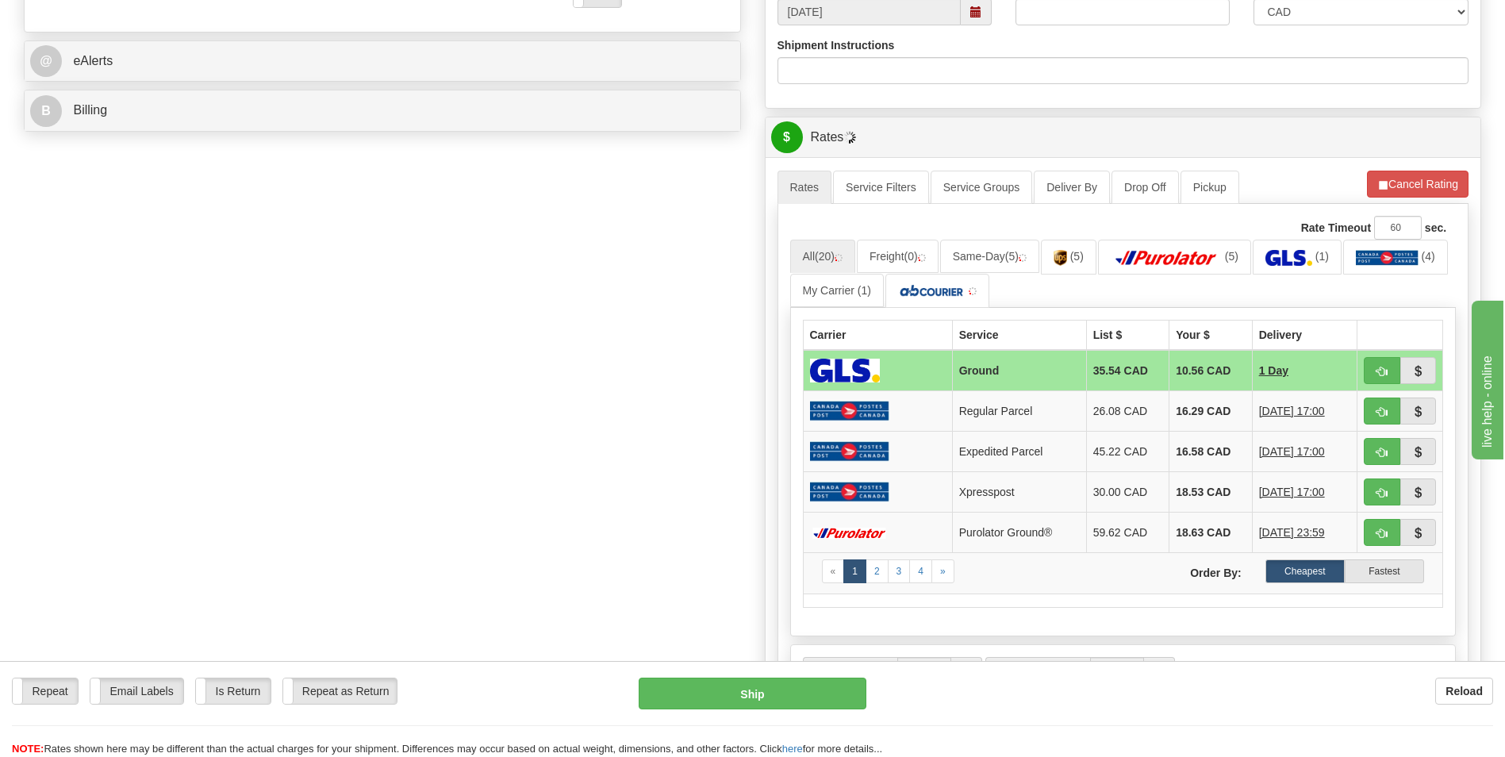
scroll to position [635, 0]
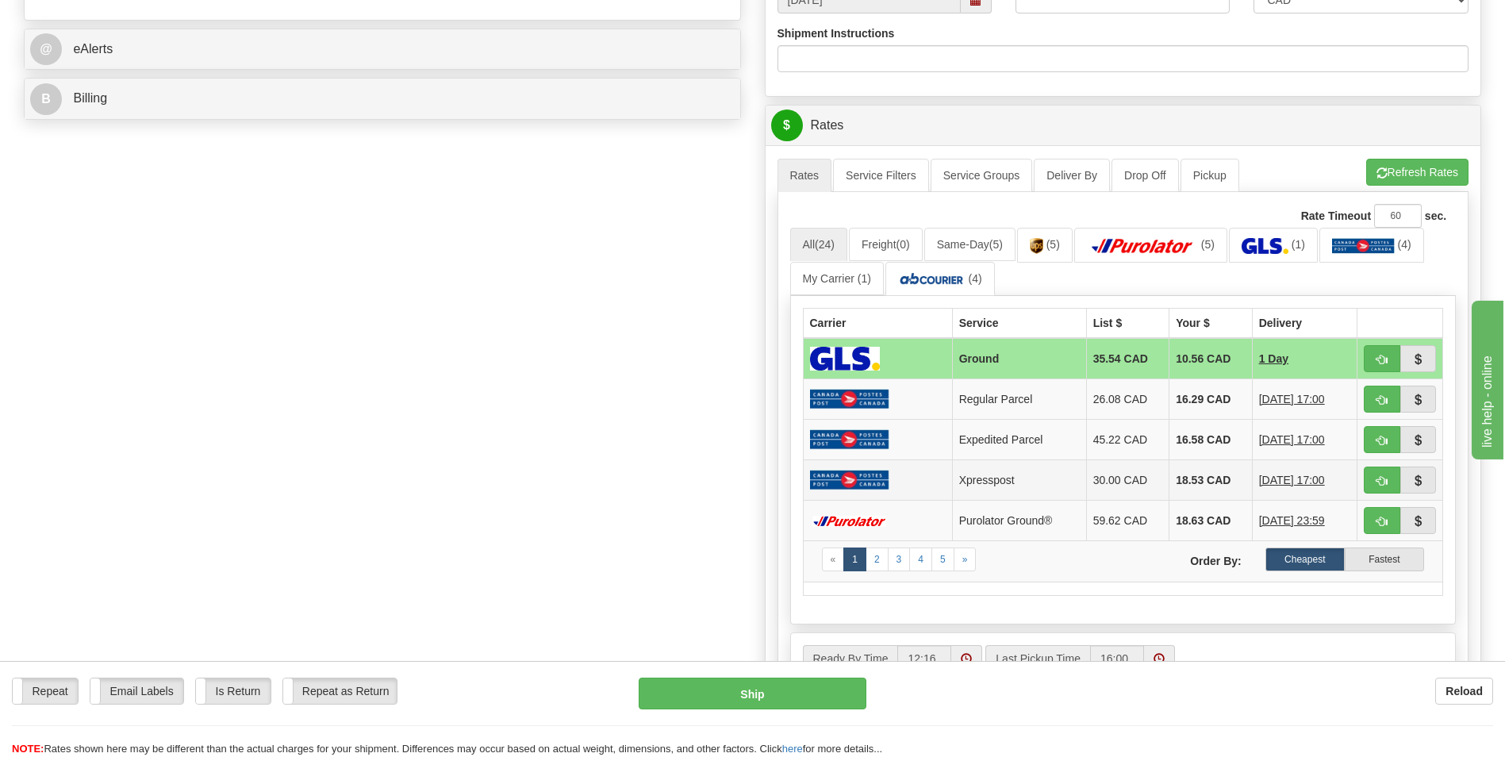
click at [1197, 496] on td "18.53 CAD" at bounding box center [1211, 480] width 83 height 40
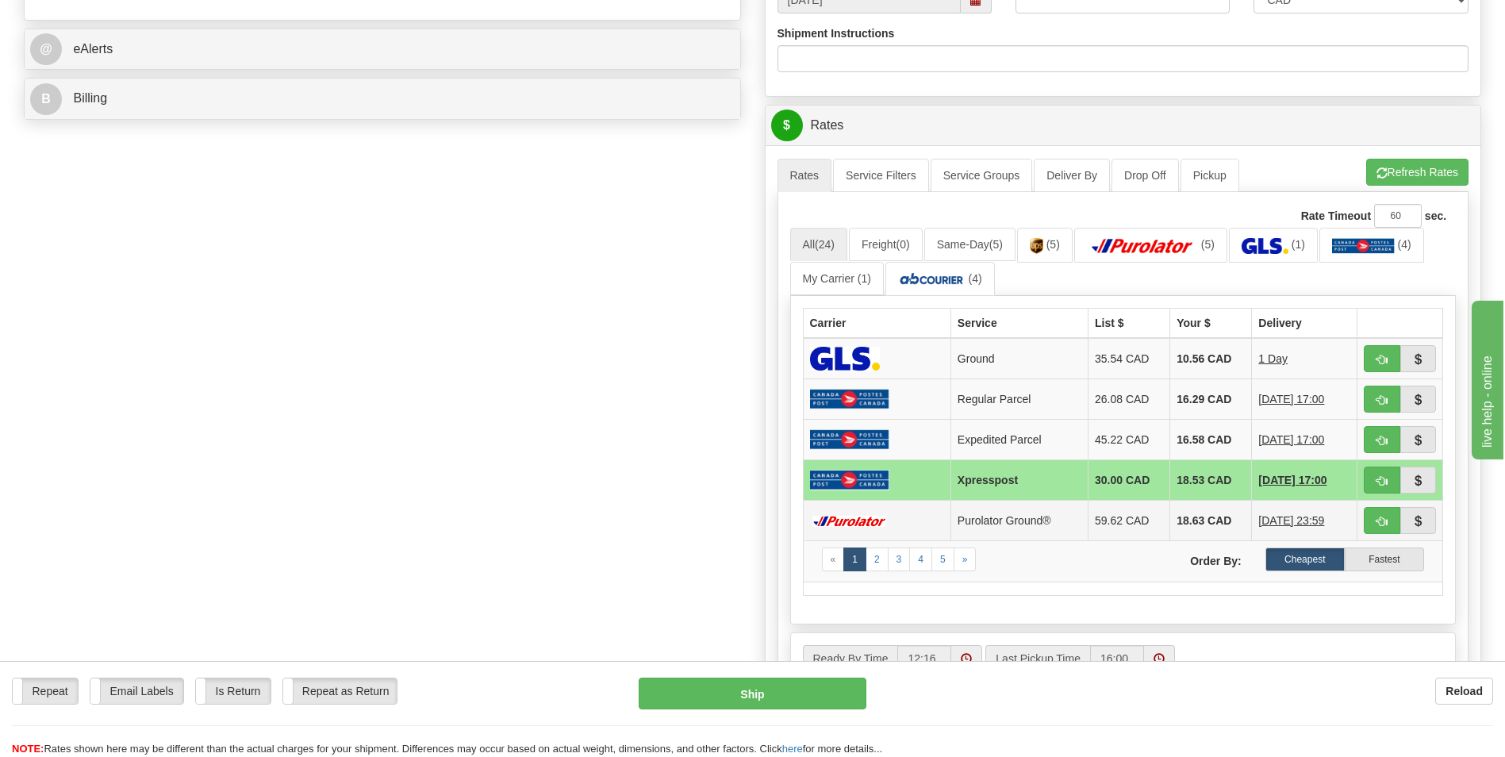
click at [1190, 511] on td "18.63 CAD" at bounding box center [1211, 521] width 82 height 40
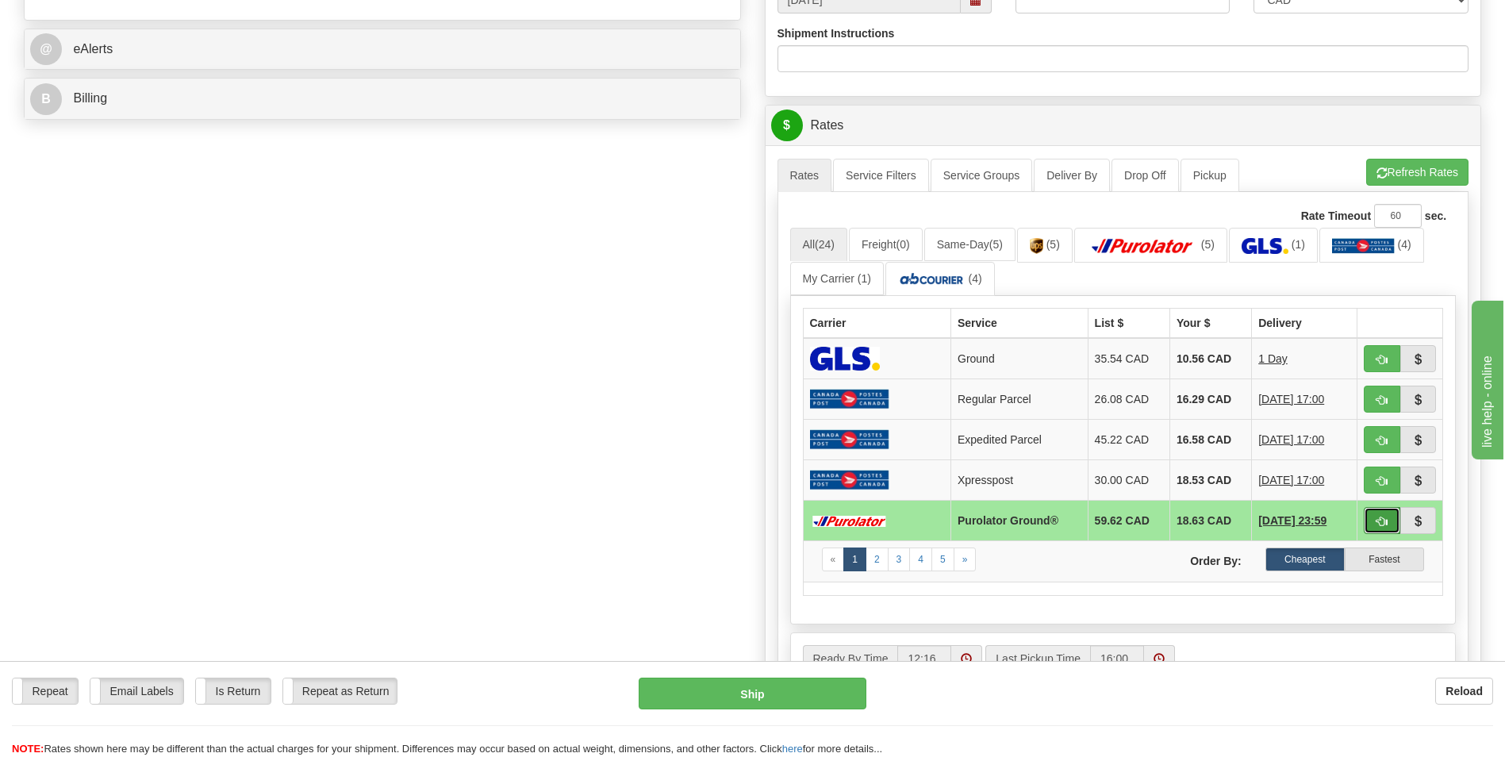
click at [1383, 529] on button "button" at bounding box center [1382, 520] width 37 height 27
type input "260"
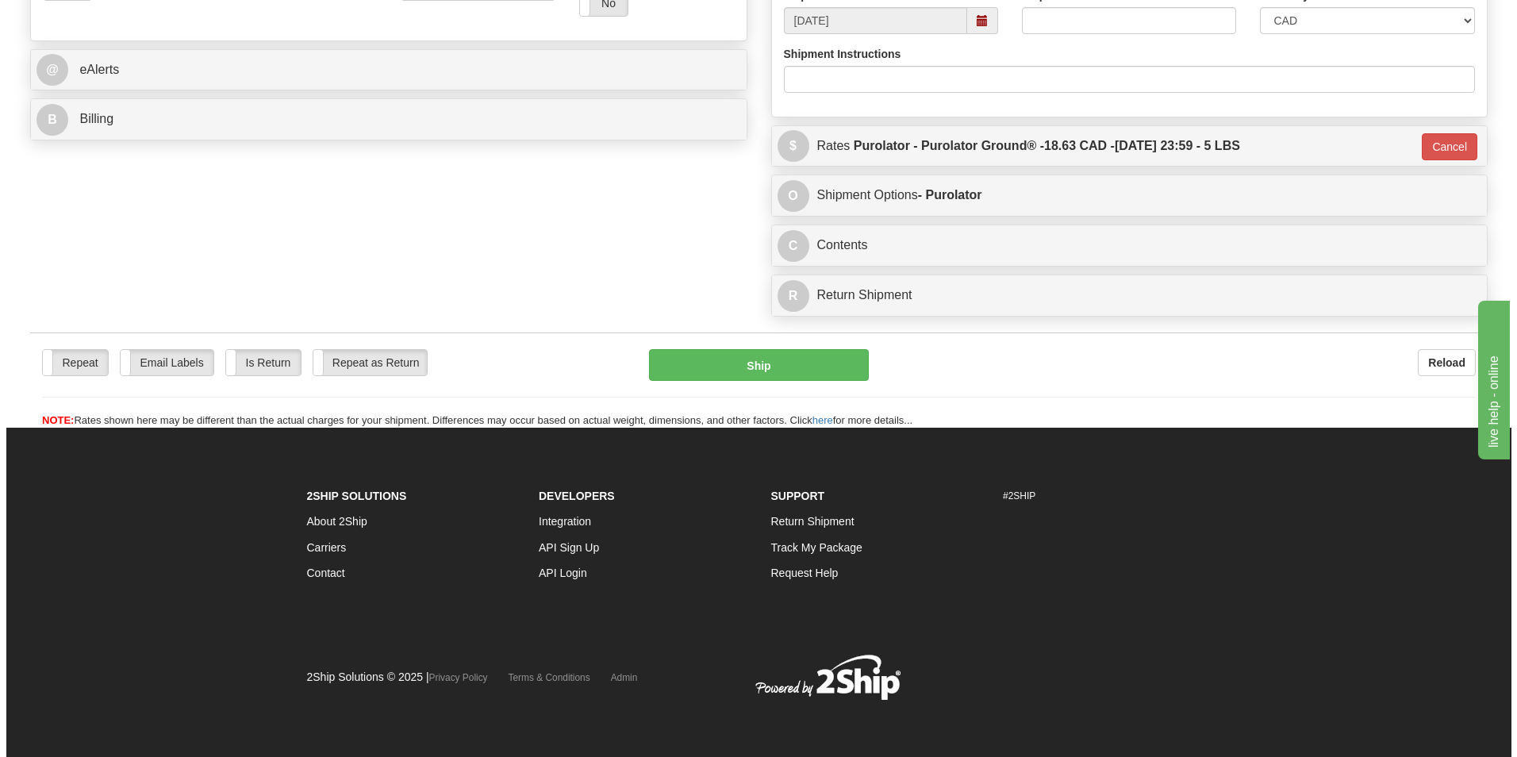
scroll to position [614, 0]
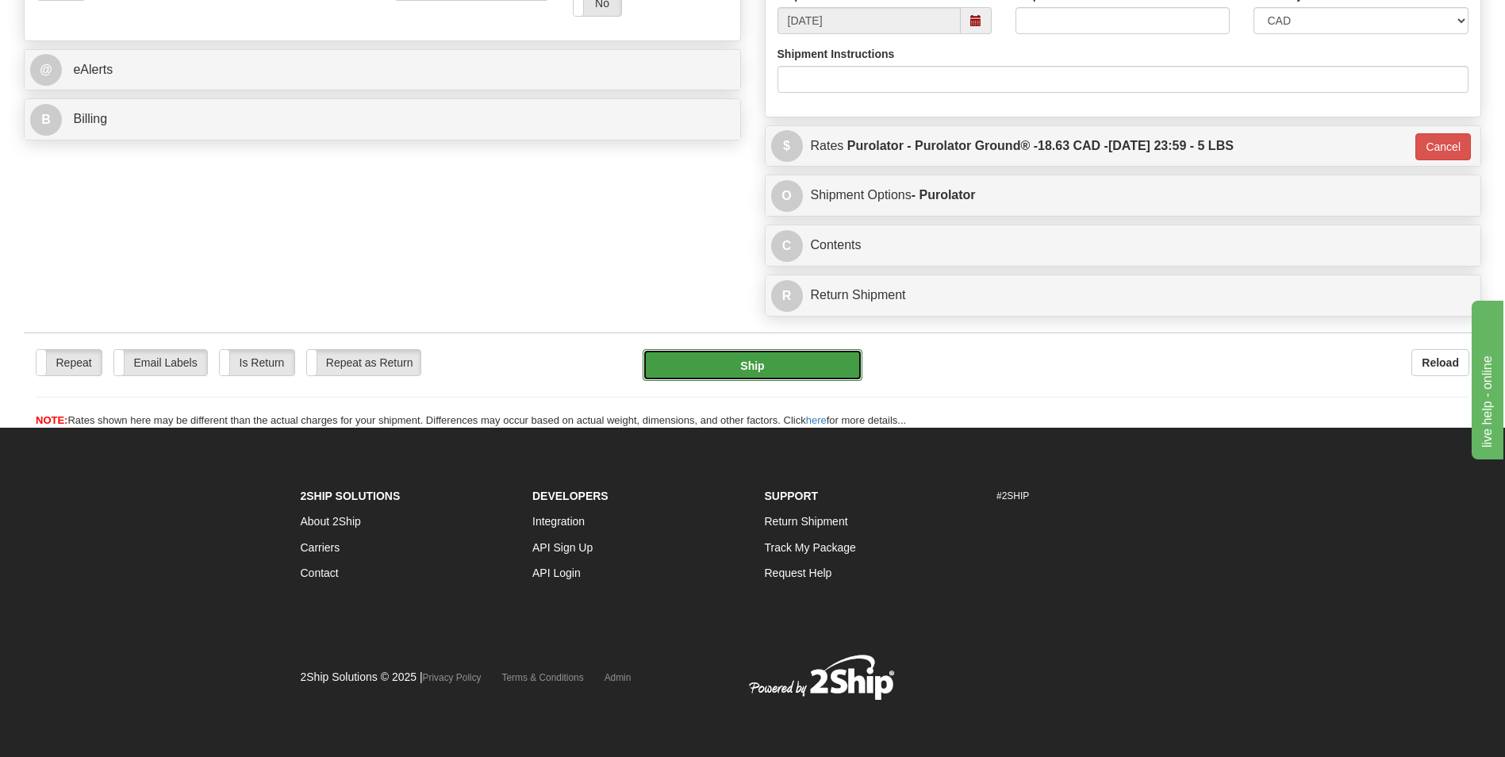
click at [687, 353] on button "Ship" at bounding box center [752, 365] width 219 height 32
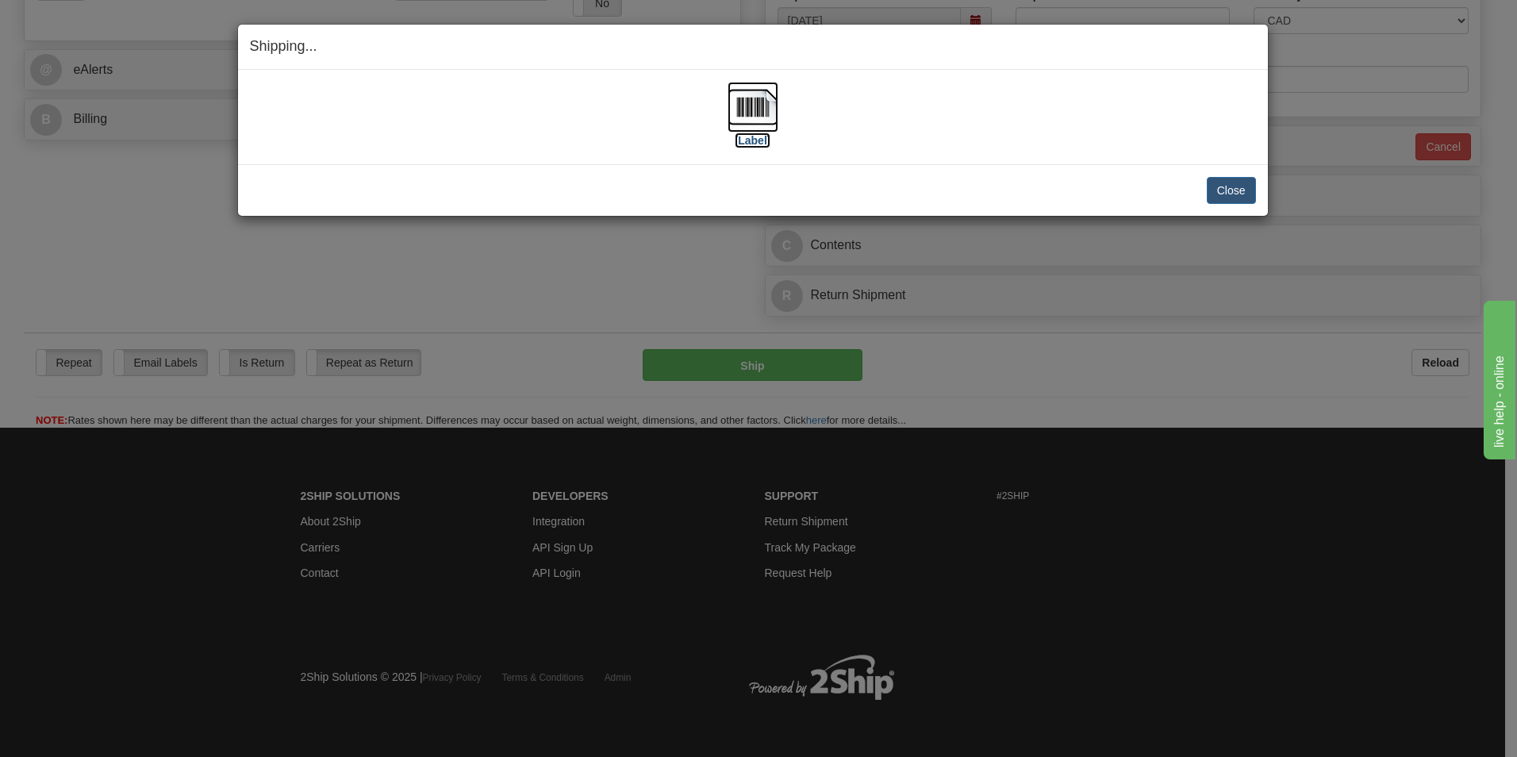
click at [739, 107] on img at bounding box center [753, 107] width 51 height 51
click at [1245, 181] on button "Close" at bounding box center [1231, 190] width 49 height 27
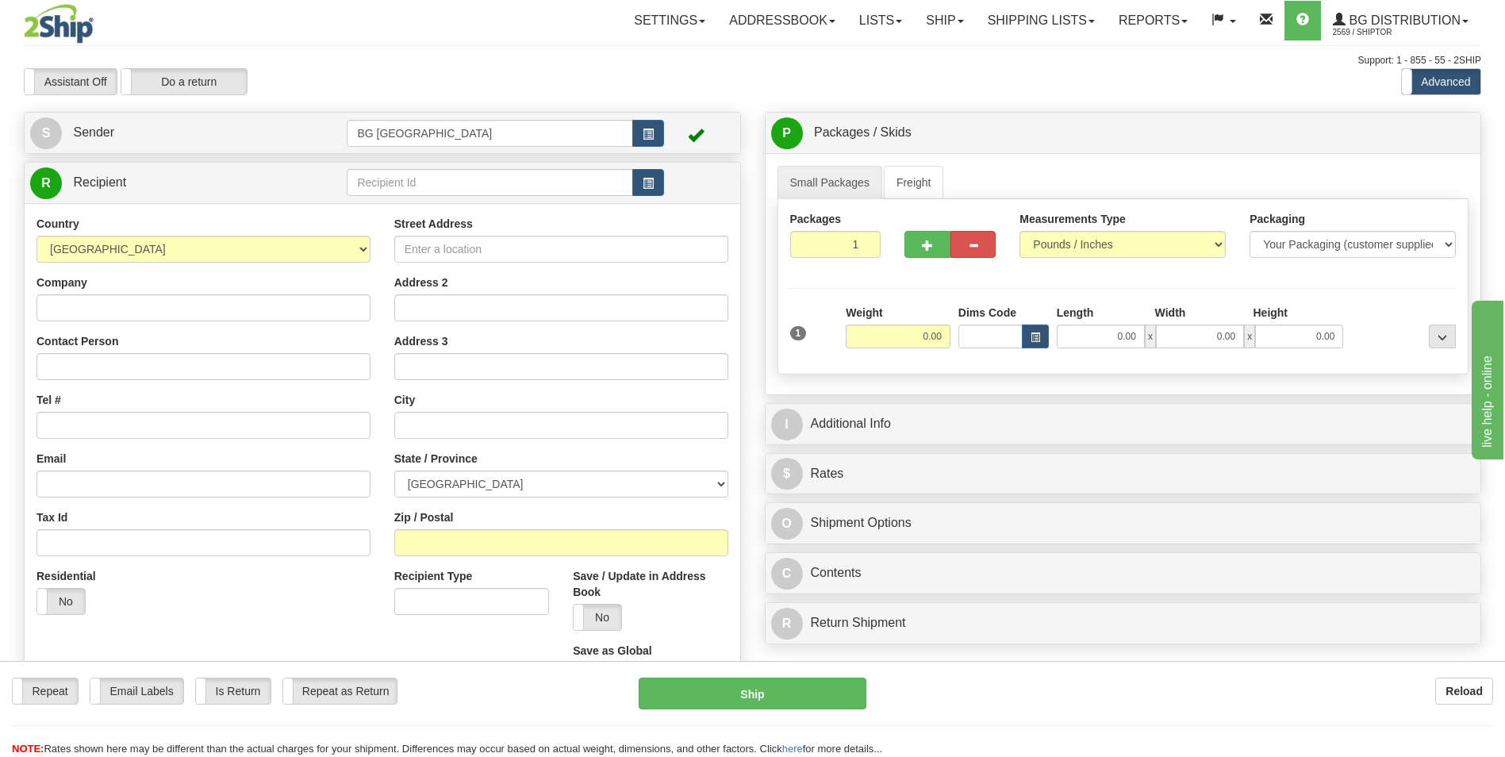
click at [376, 197] on td at bounding box center [505, 183] width 317 height 33
click at [385, 179] on input "text" at bounding box center [490, 182] width 286 height 27
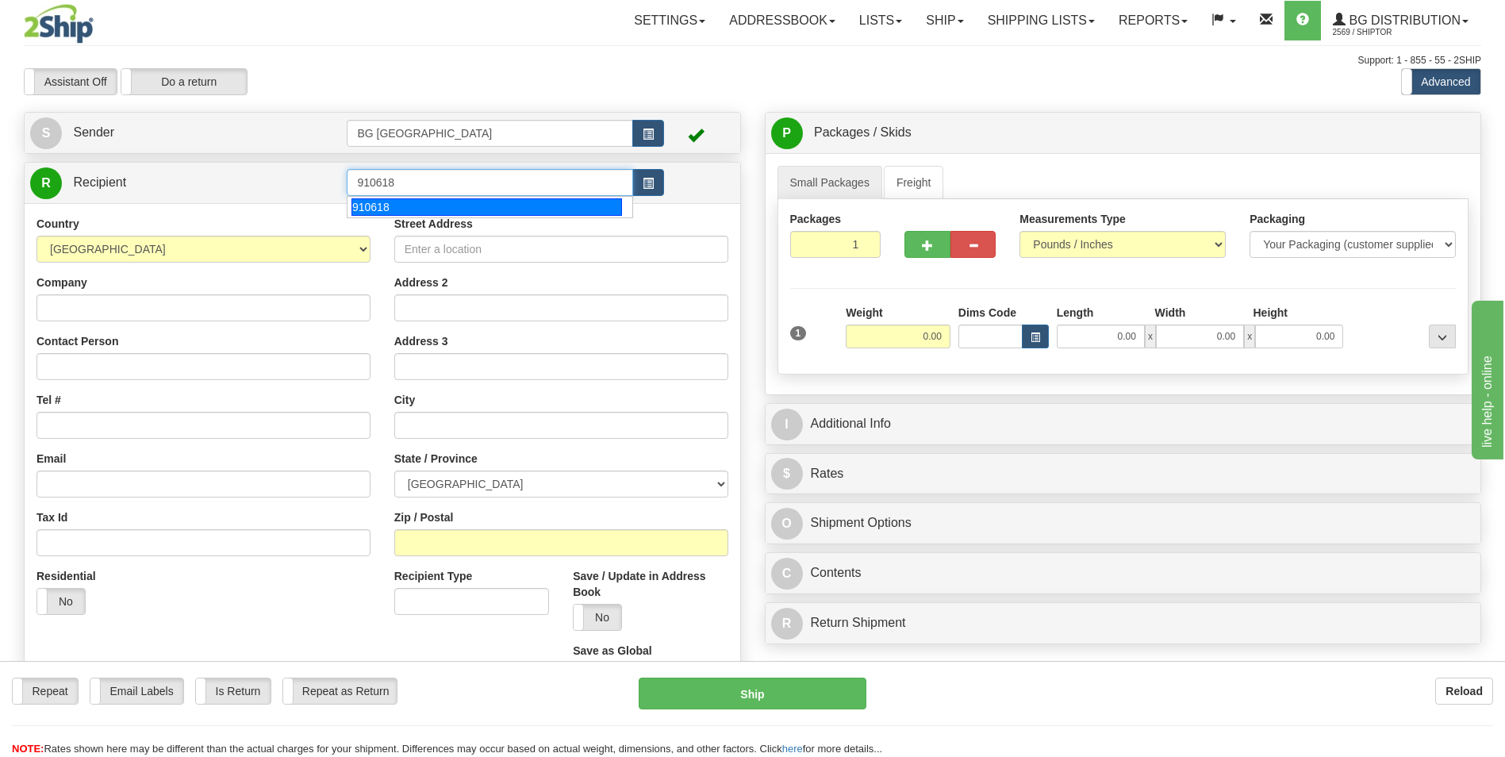
click at [385, 201] on div "910618" at bounding box center [487, 206] width 271 height 17
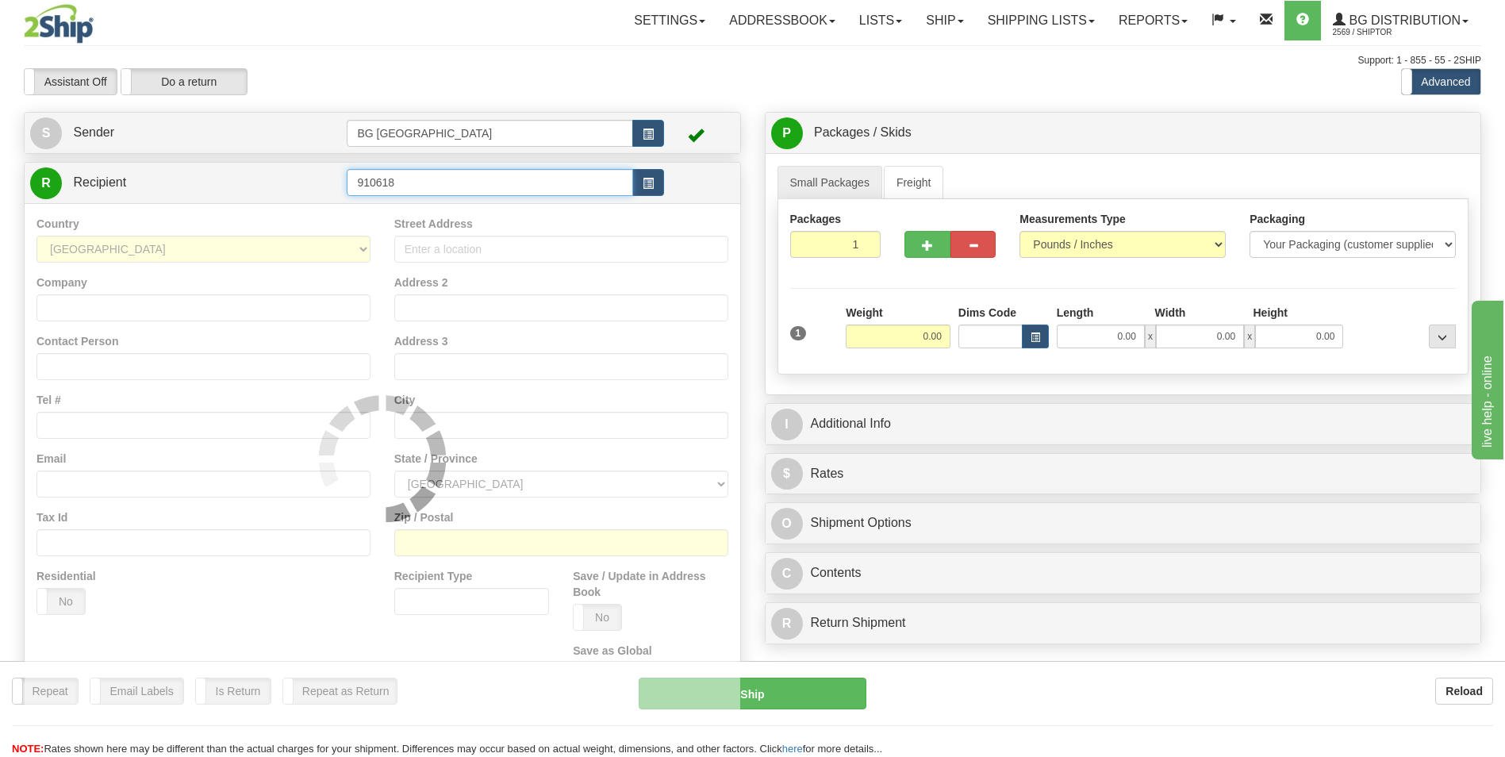
type input "910618"
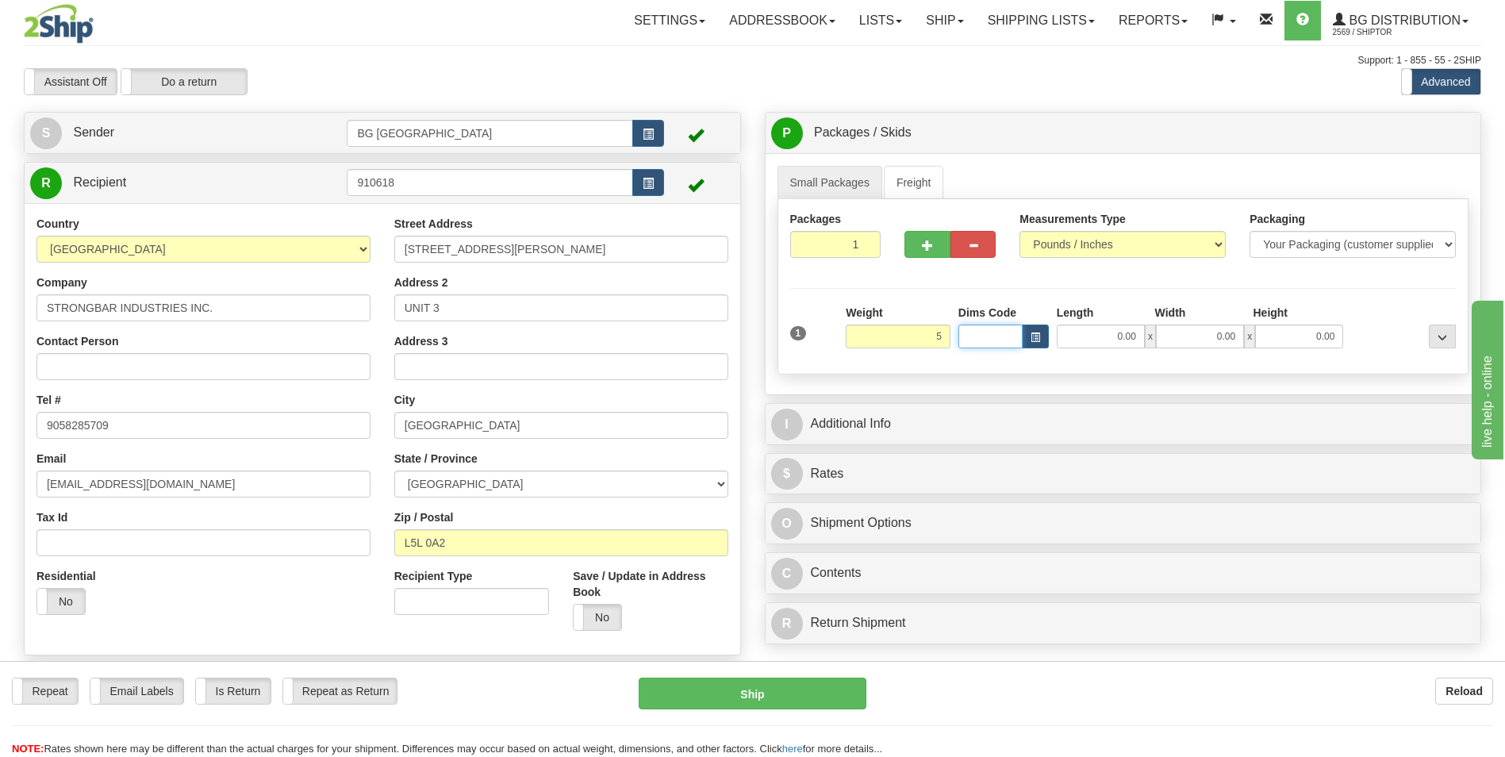
type input "5.00"
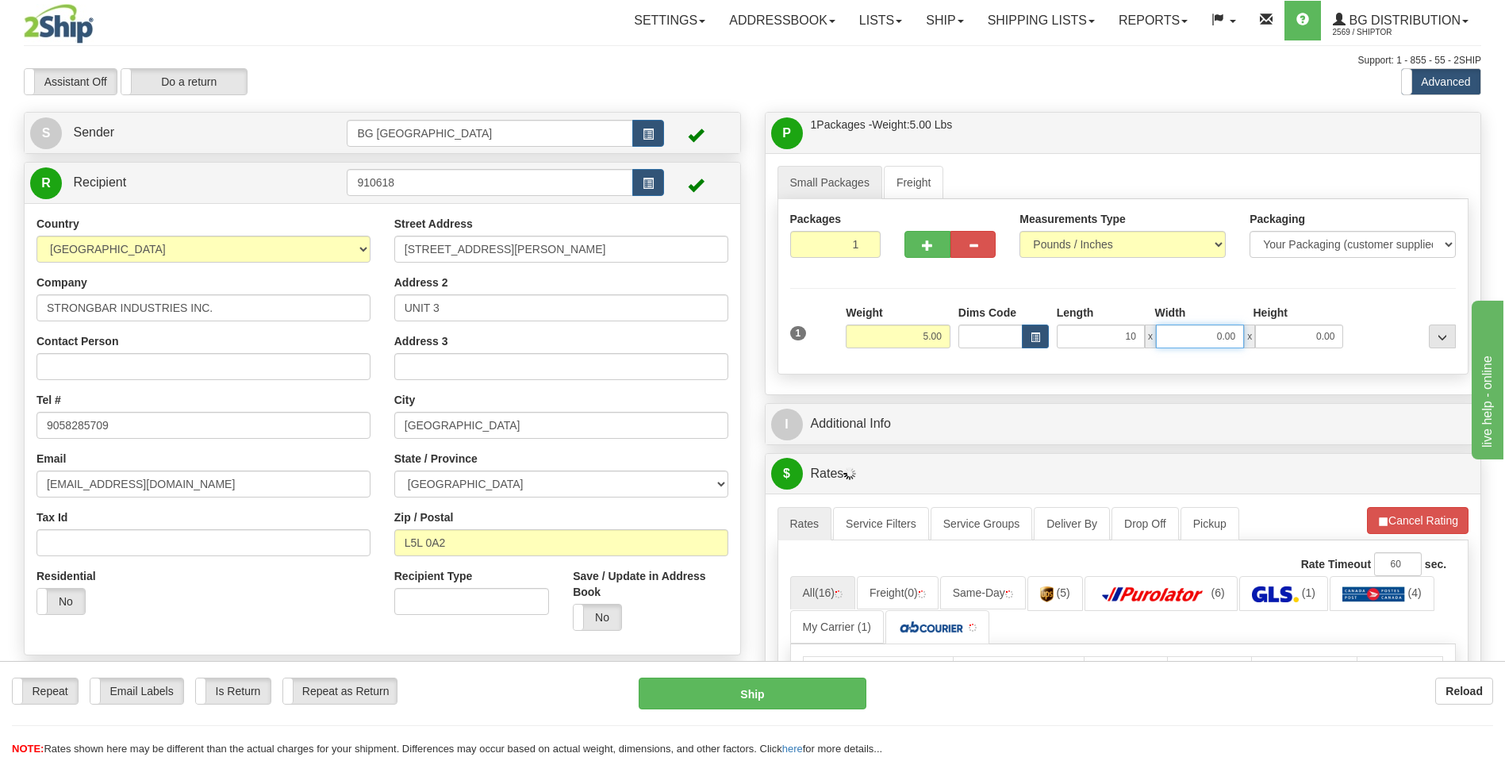
type input "10.00"
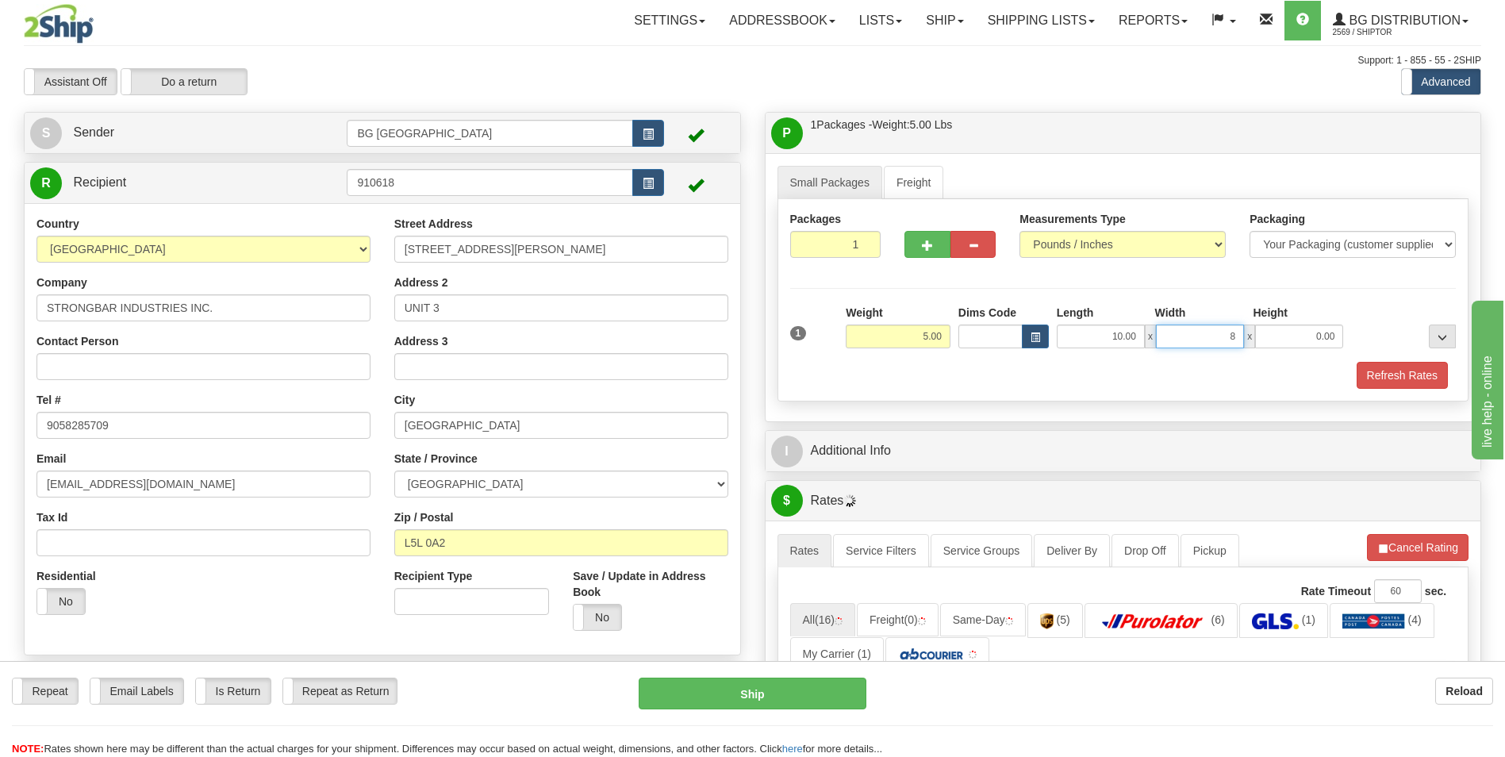
type input "8.00"
type input "6.00"
click at [858, 433] on div "I Additional Info" at bounding box center [1124, 451] width 716 height 40
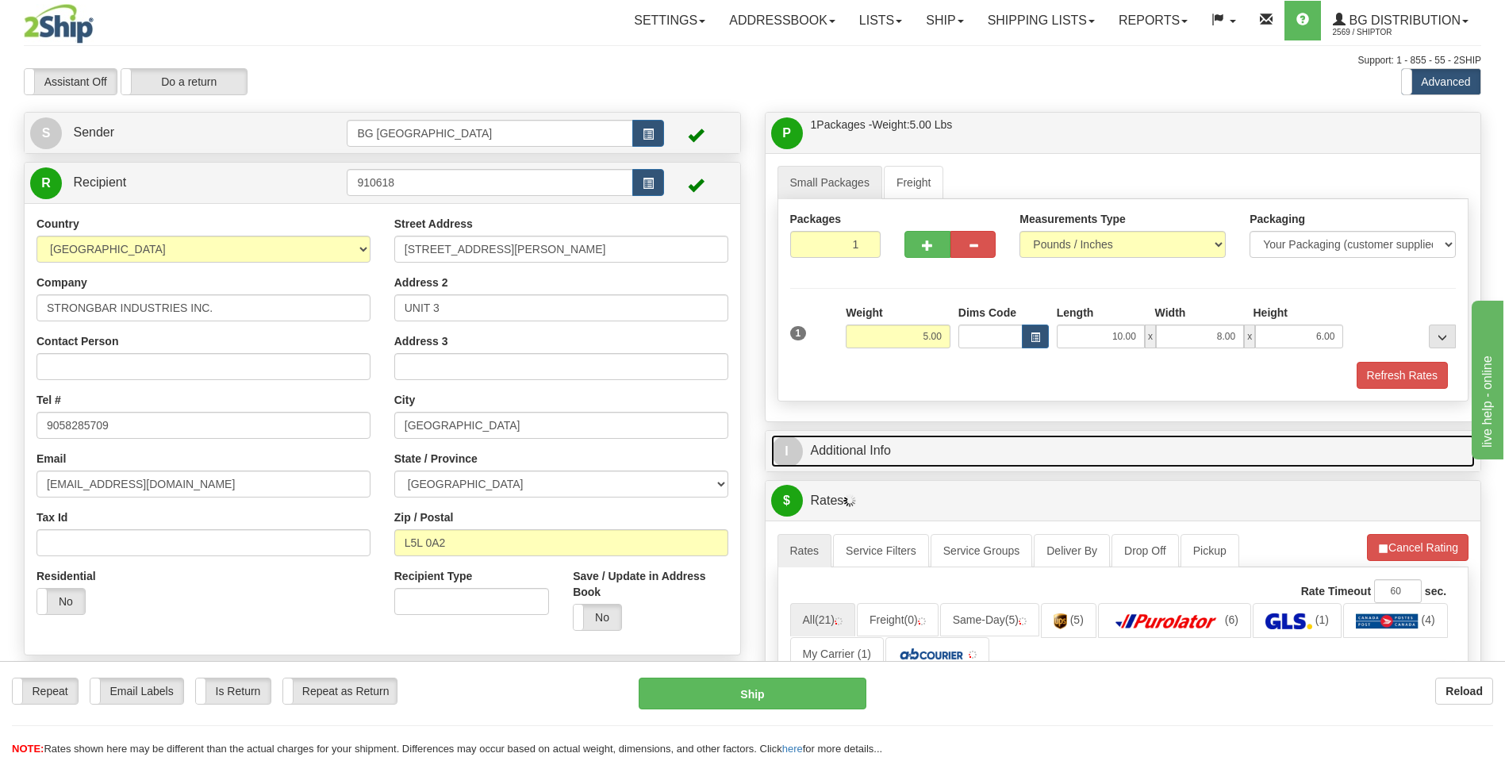
click at [857, 452] on link "I Additional Info" at bounding box center [1123, 451] width 705 height 33
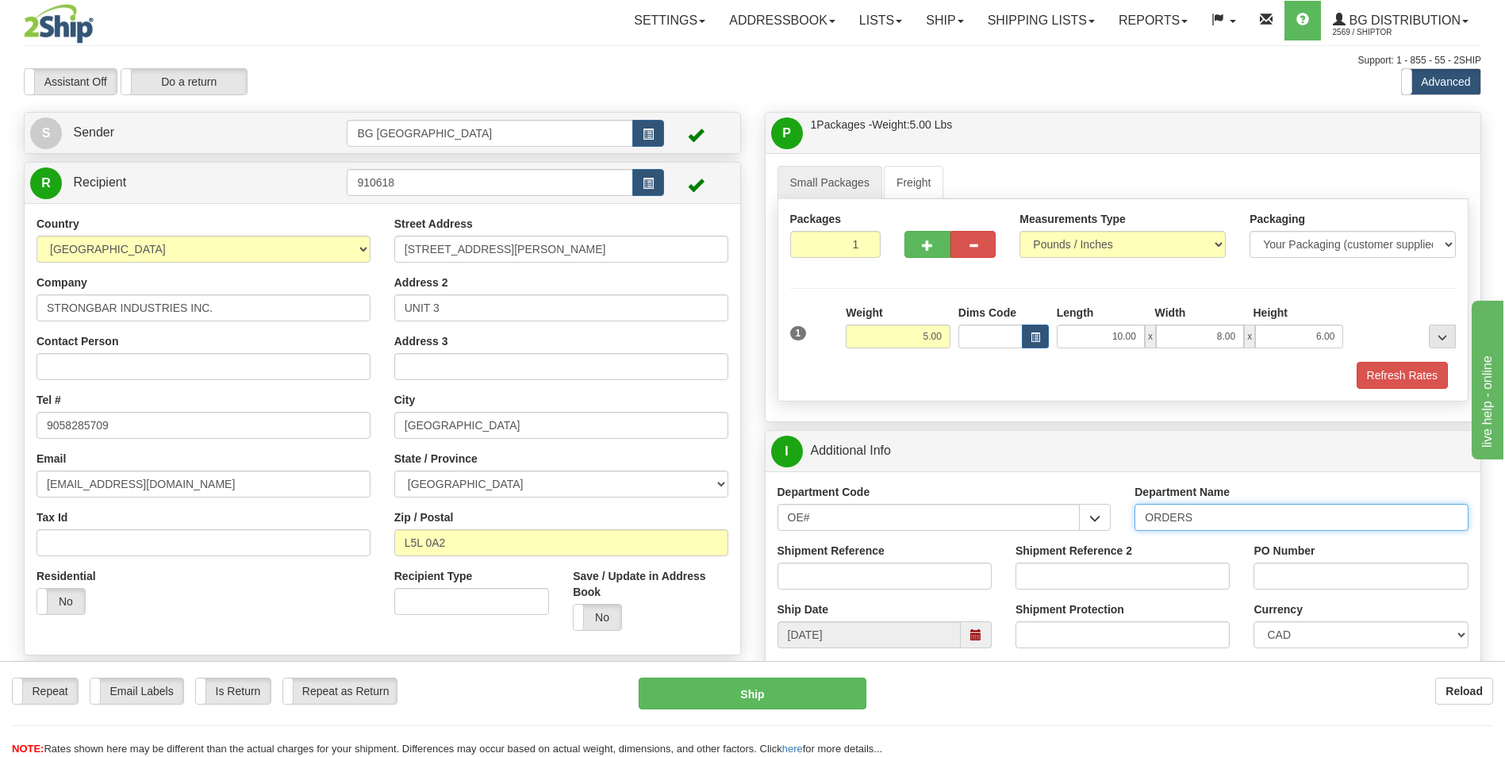
click at [1298, 522] on input "ORDERS" at bounding box center [1302, 517] width 334 height 27
type input "70182476-01"
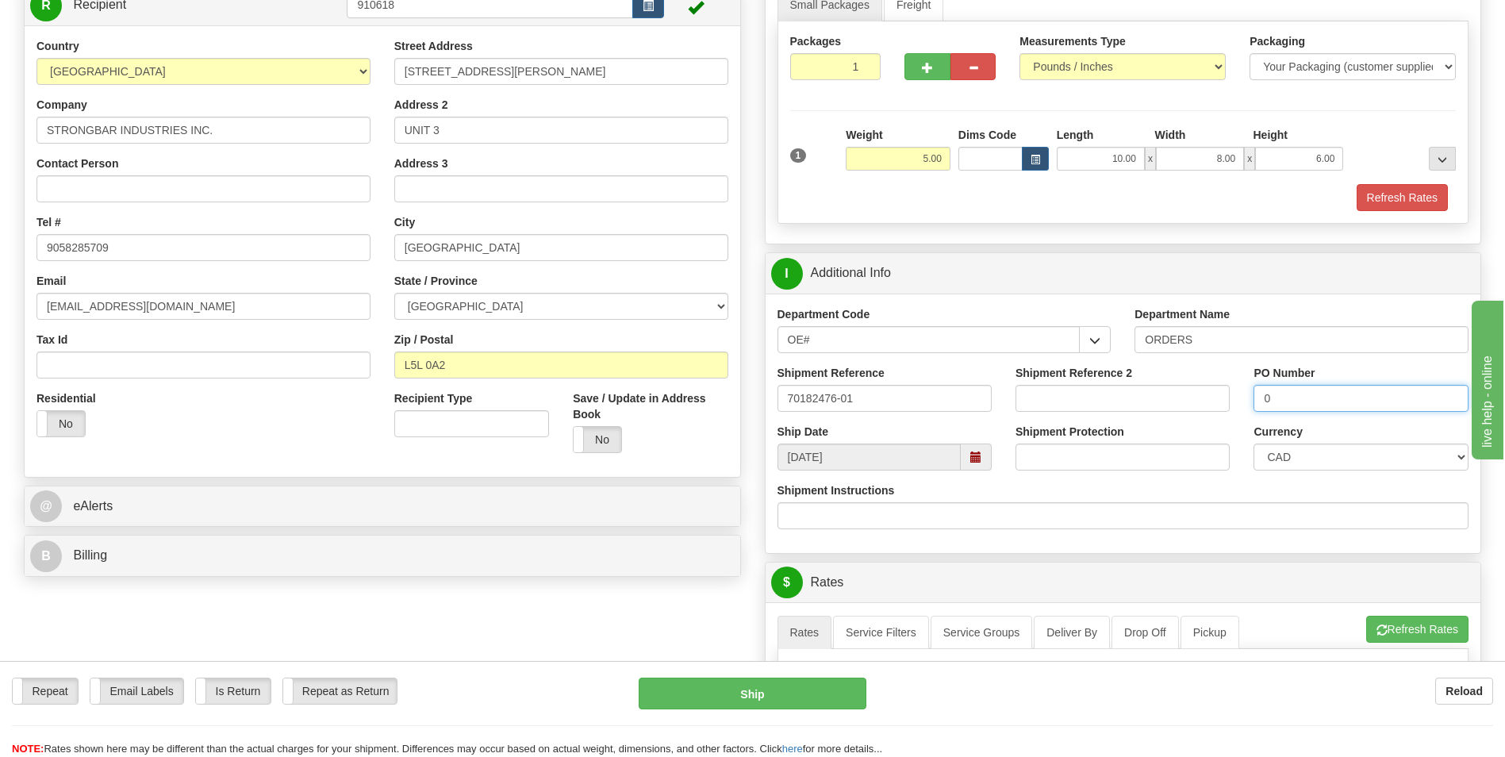
scroll to position [397, 0]
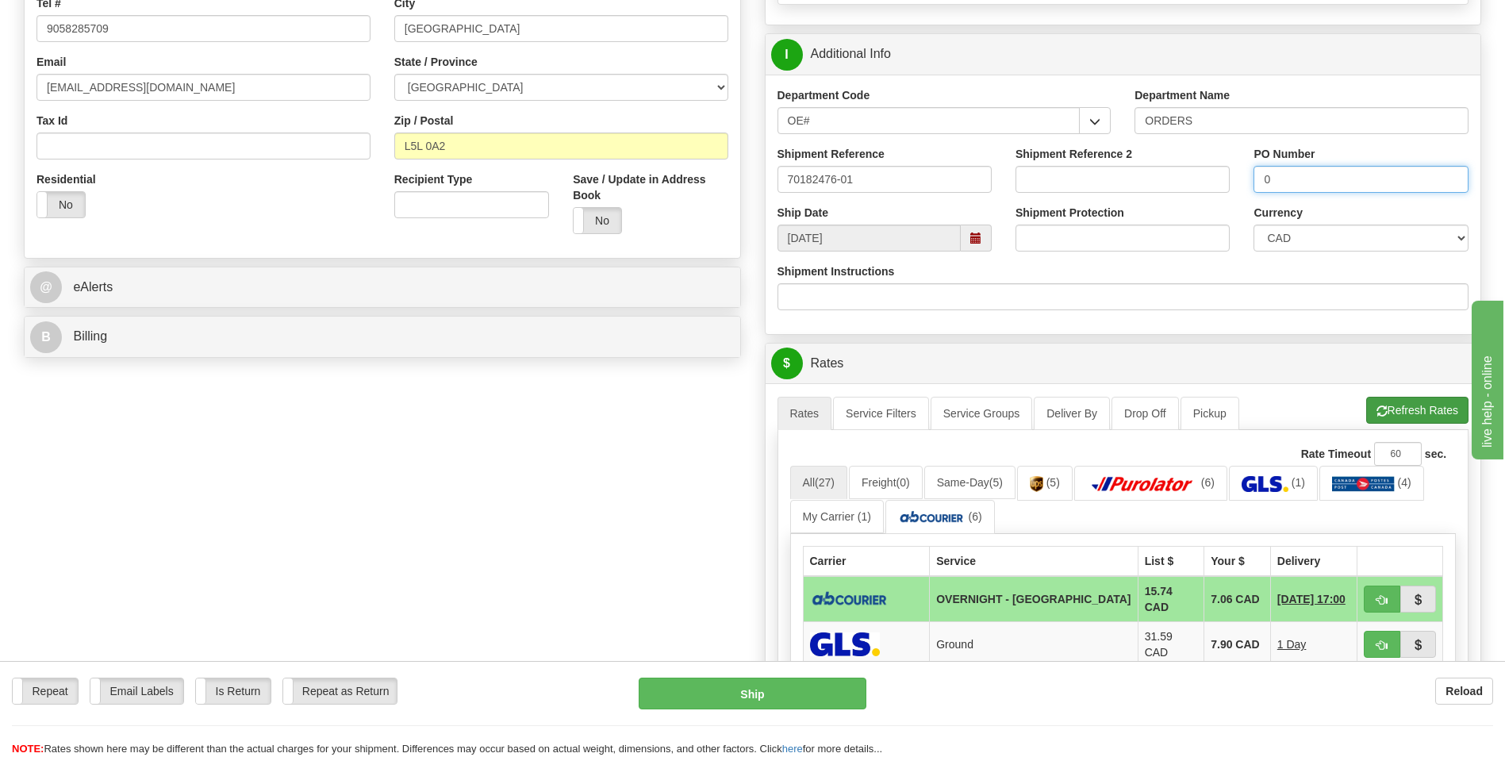
type input "0"
click at [1409, 398] on button "Refresh Rates" at bounding box center [1417, 410] width 102 height 27
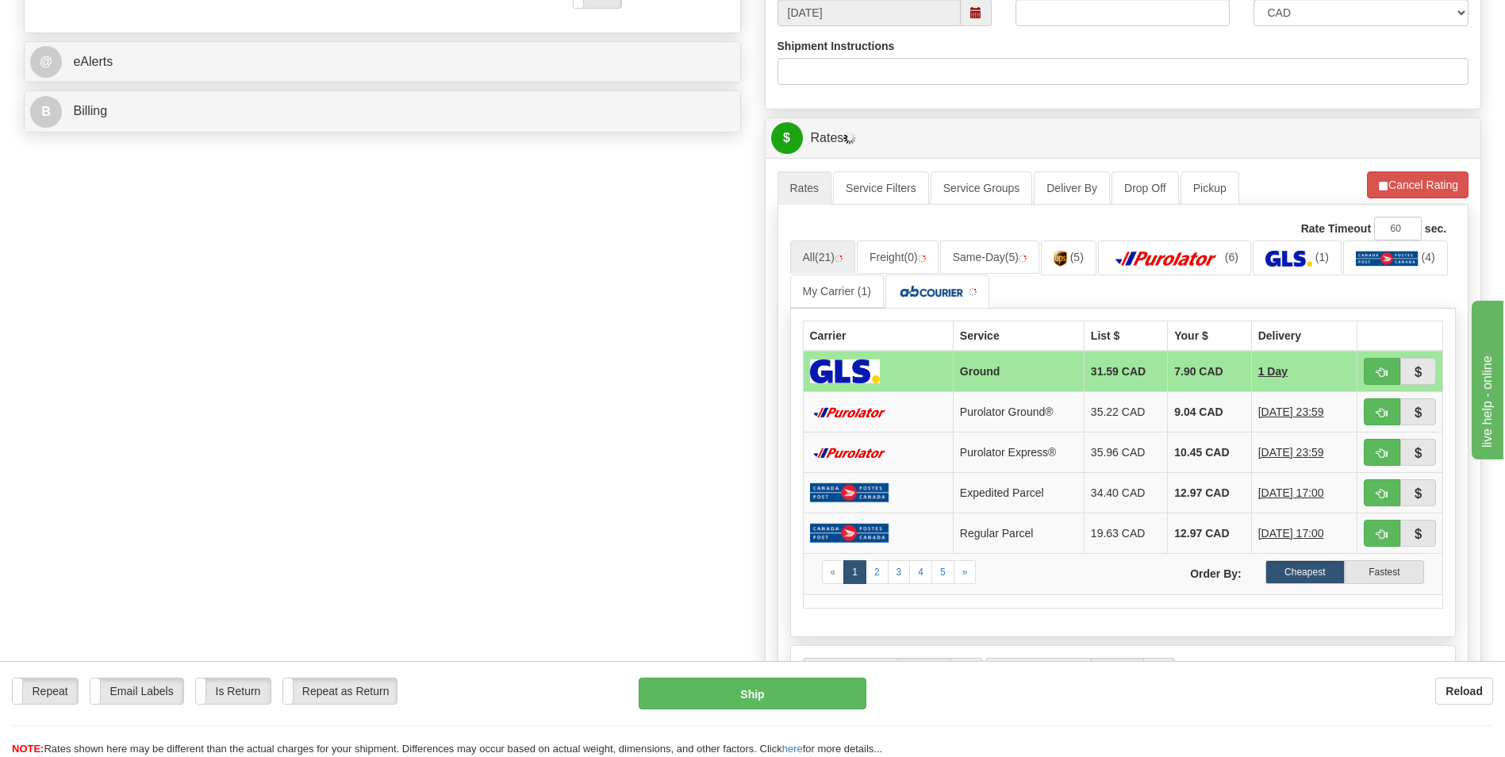
scroll to position [714, 0]
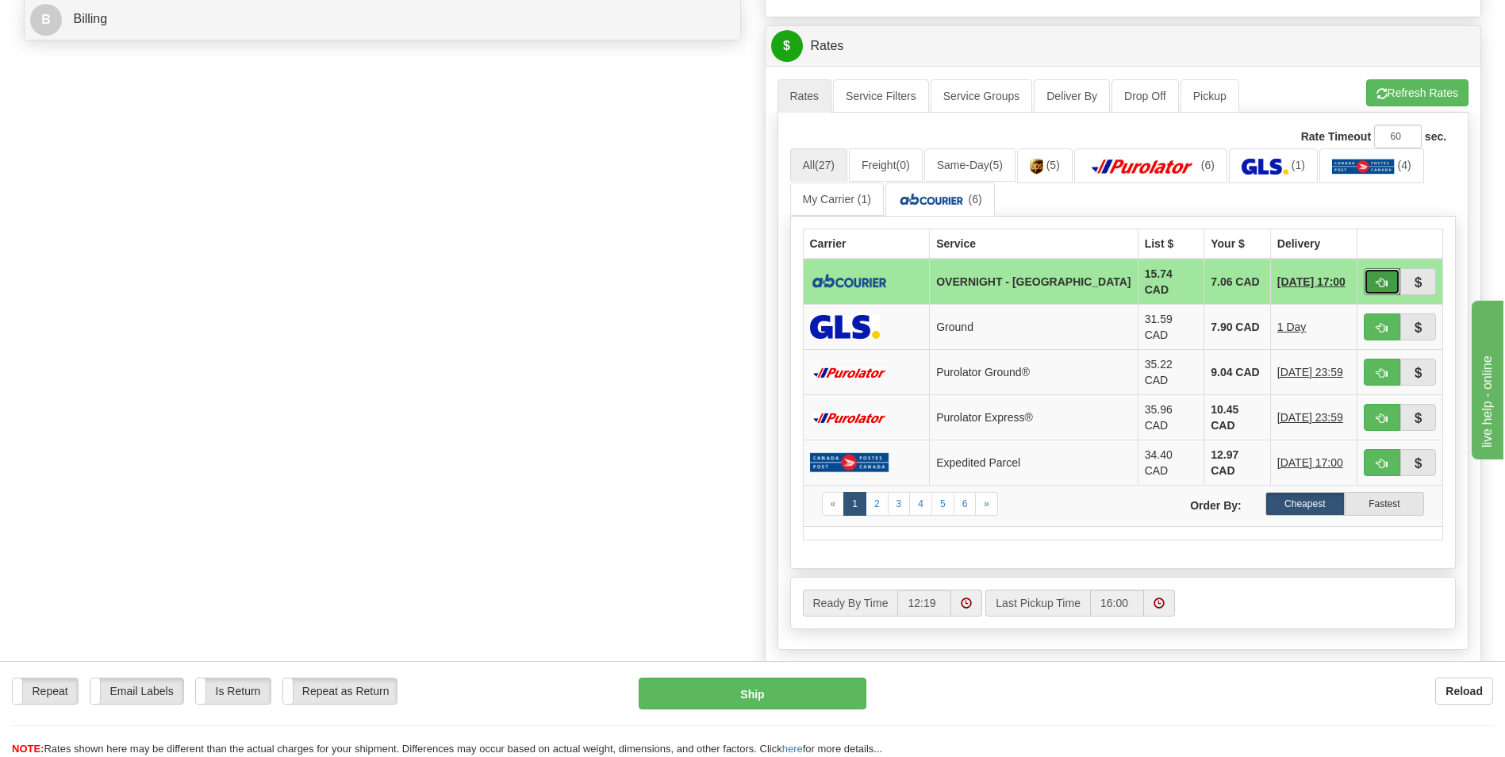
click at [1378, 282] on span "button" at bounding box center [1382, 283] width 11 height 10
type input "4"
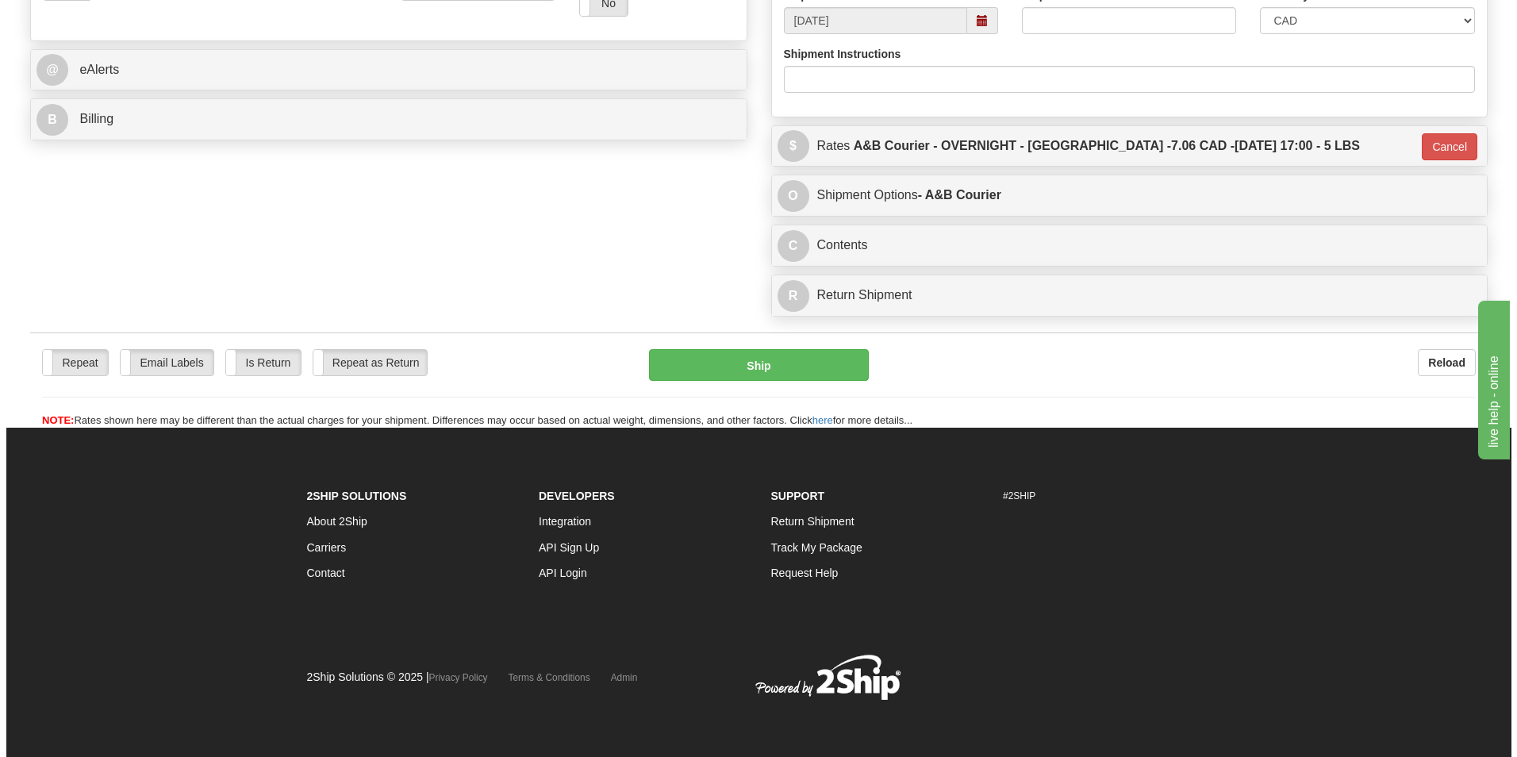
scroll to position [614, 0]
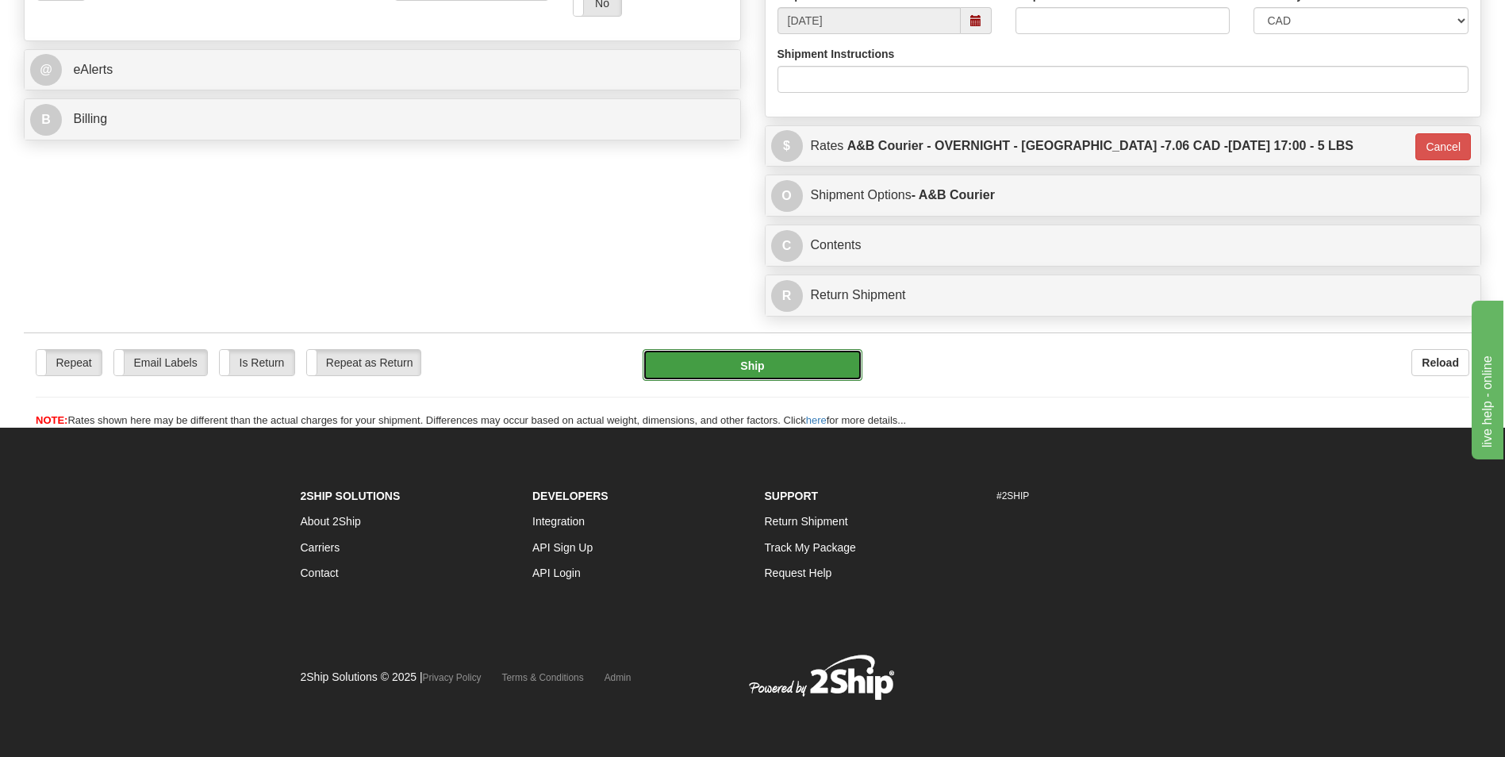
click at [834, 365] on button "Ship" at bounding box center [752, 365] width 219 height 32
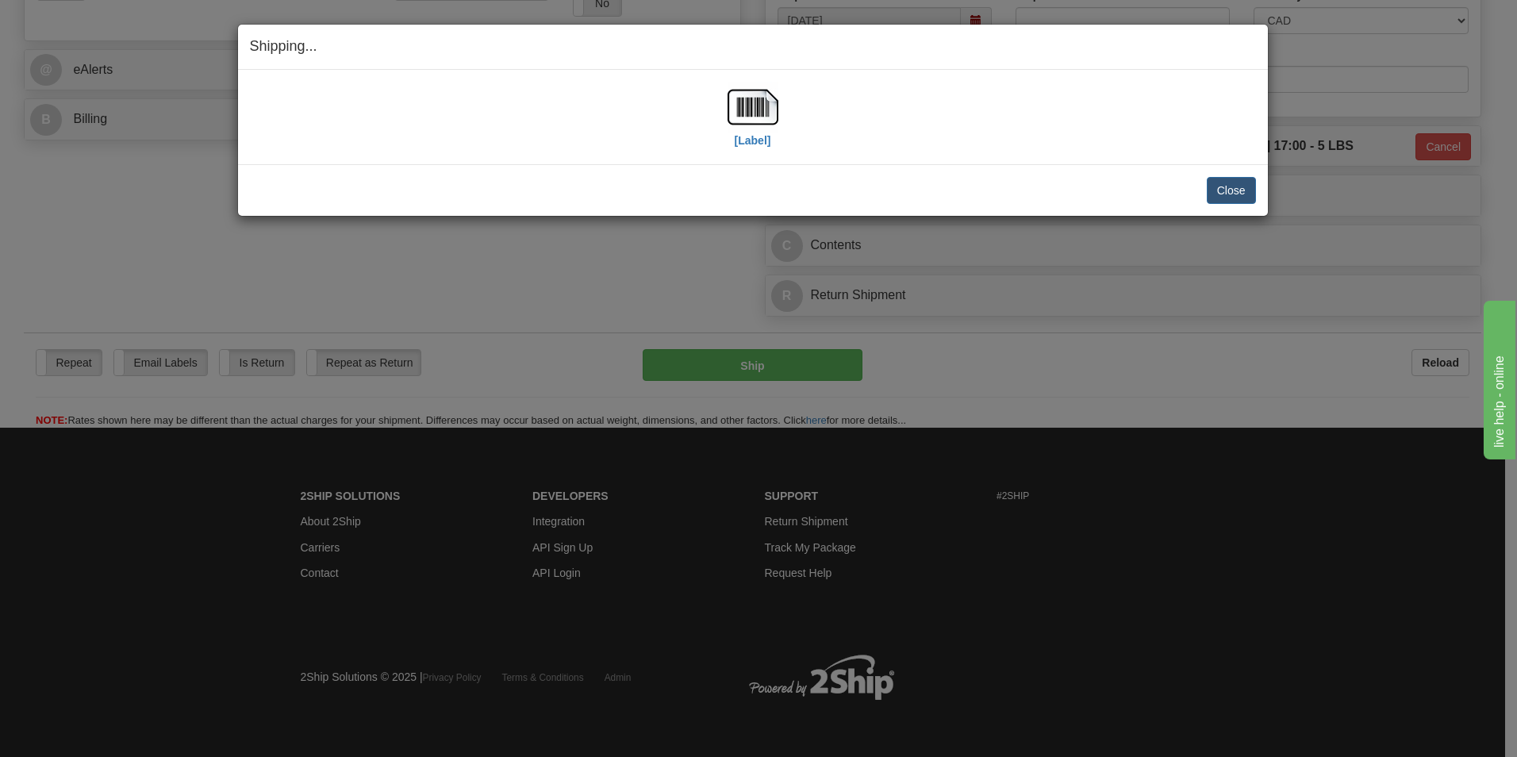
click at [901, 88] on div "[Label]" at bounding box center [753, 117] width 1006 height 71
click at [788, 120] on div "[Label]" at bounding box center [753, 117] width 1006 height 71
click at [734, 102] on img at bounding box center [753, 107] width 51 height 51
click at [1224, 187] on button "Close" at bounding box center [1231, 190] width 49 height 27
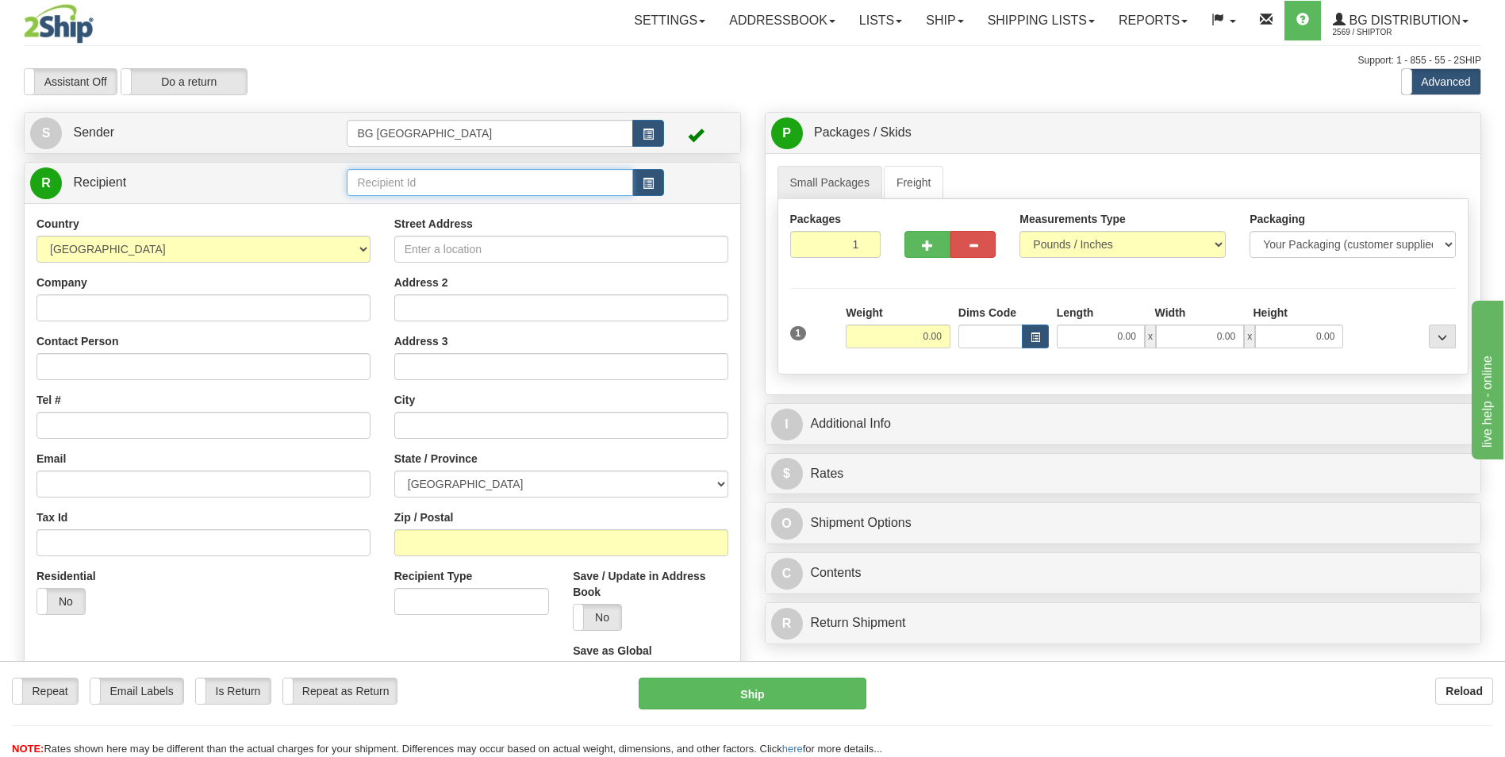
click at [396, 179] on input "text" at bounding box center [490, 182] width 286 height 27
click at [378, 213] on div "5505" at bounding box center [487, 206] width 271 height 17
type input "5505"
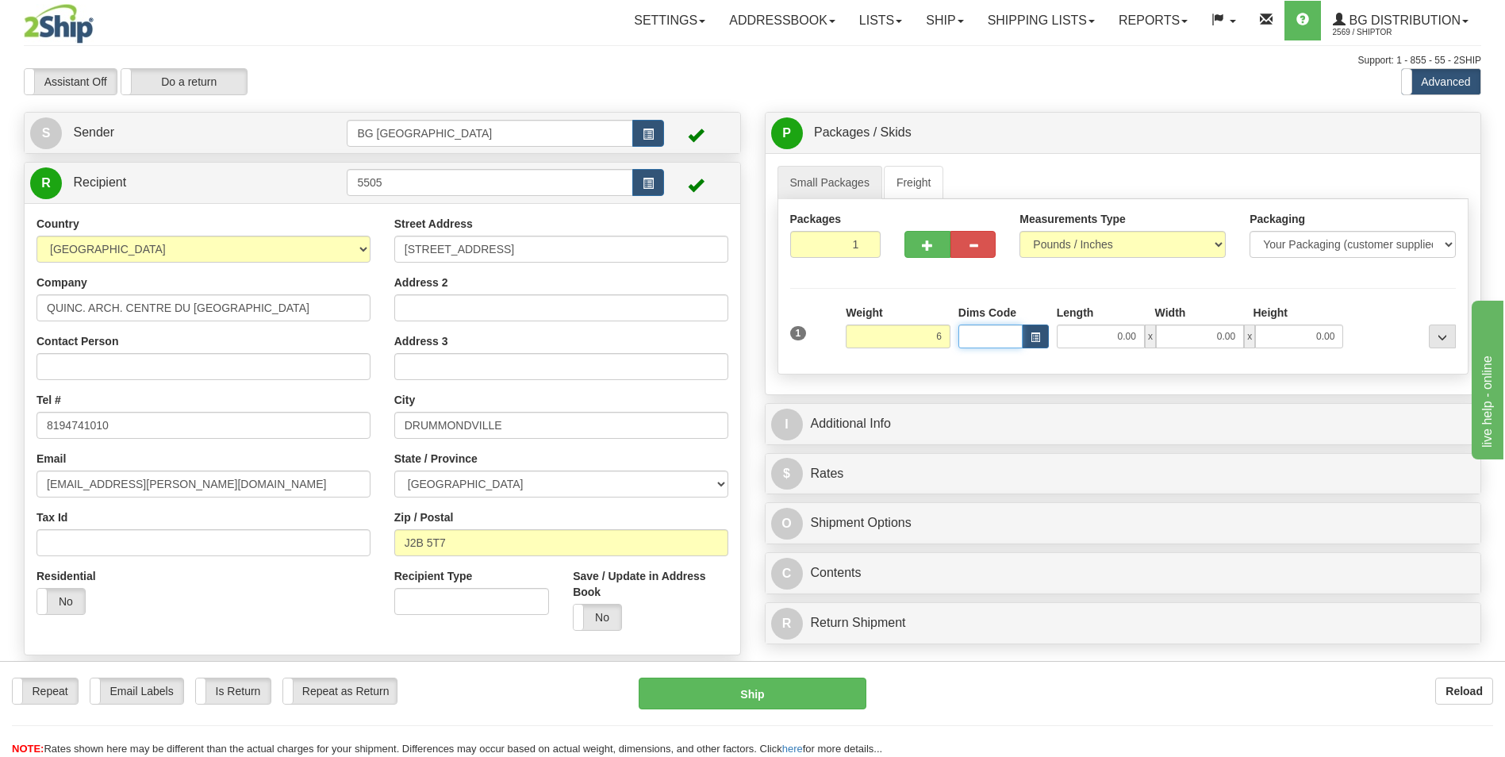
type input "6.00"
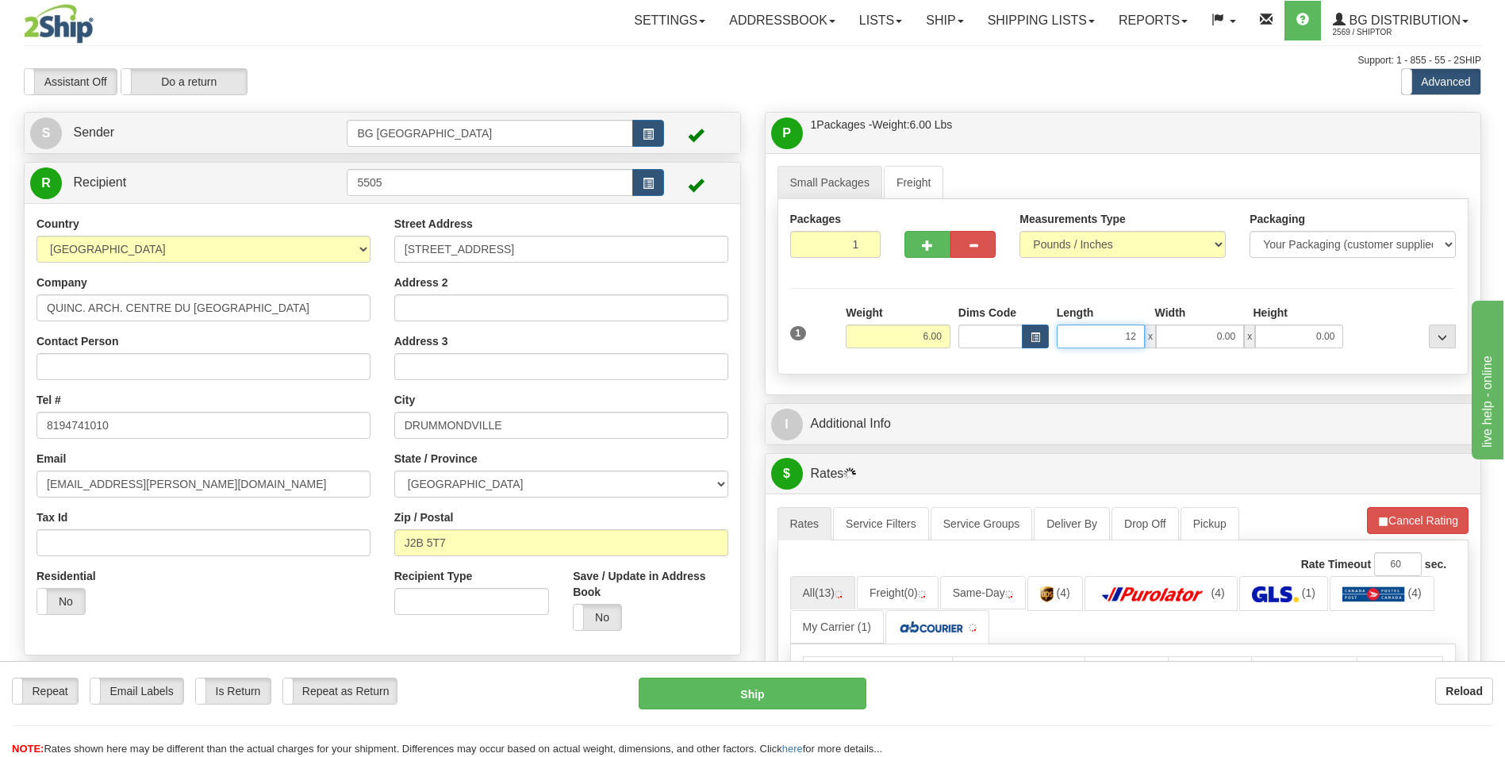
type input "12.00"
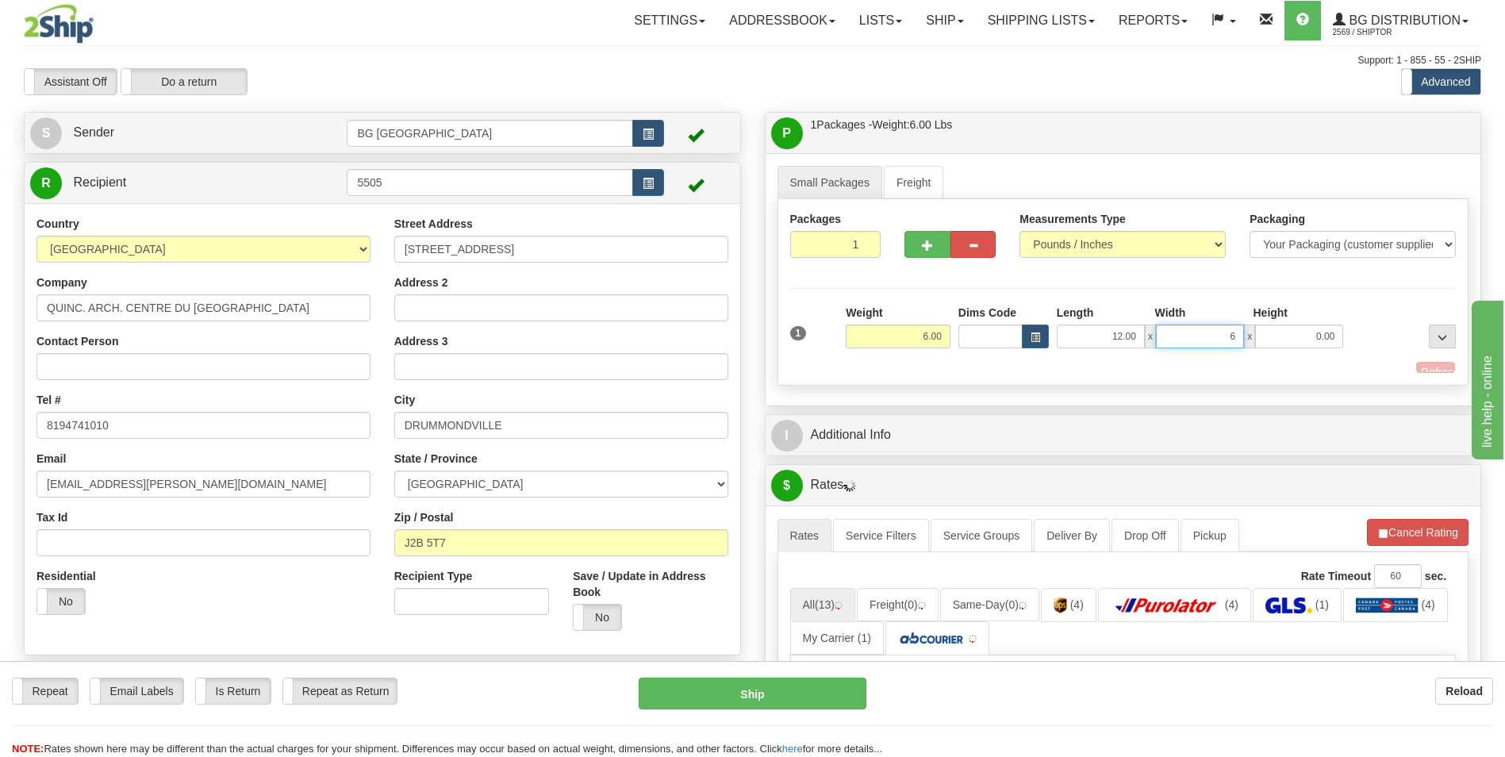
type input "6.00"
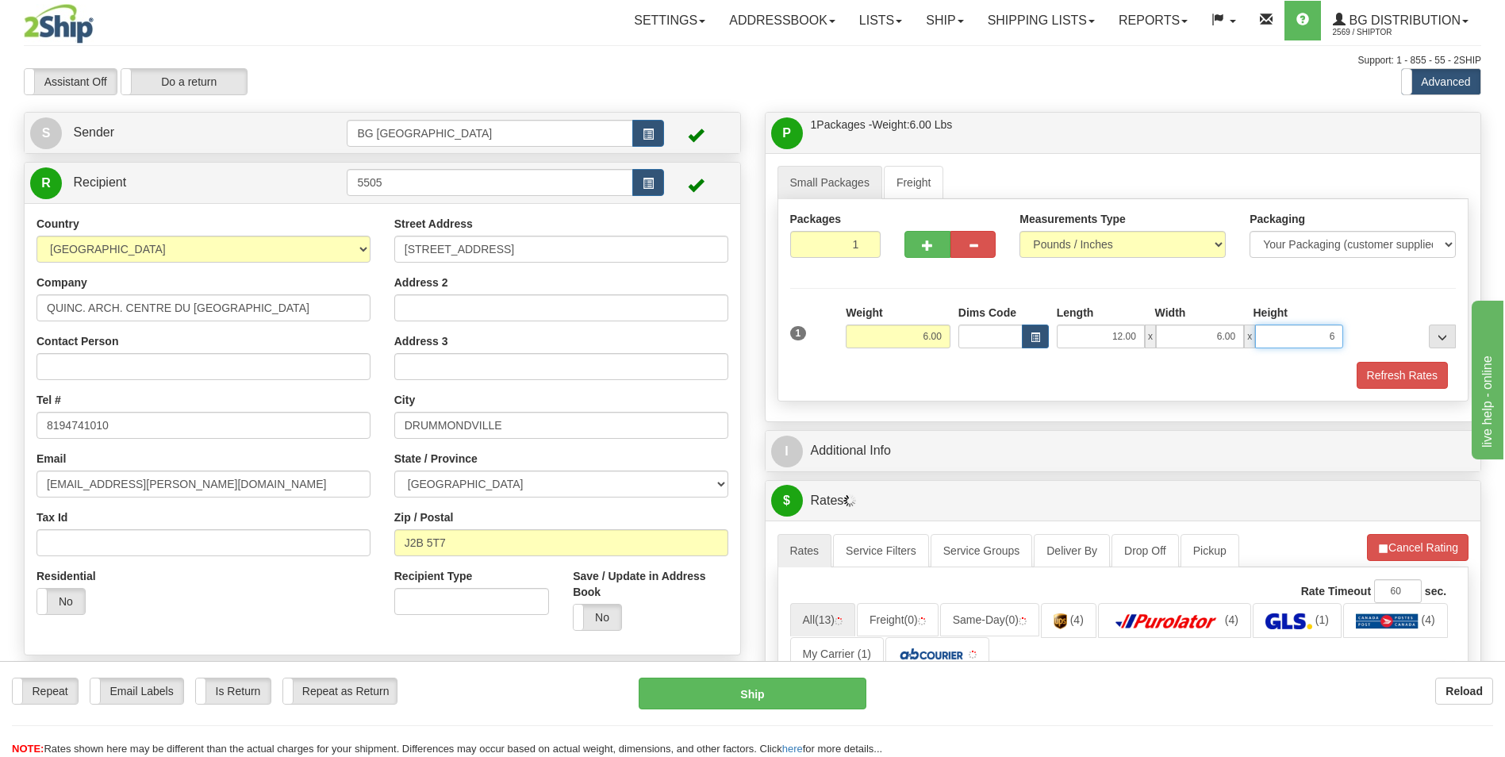
type input "6.00"
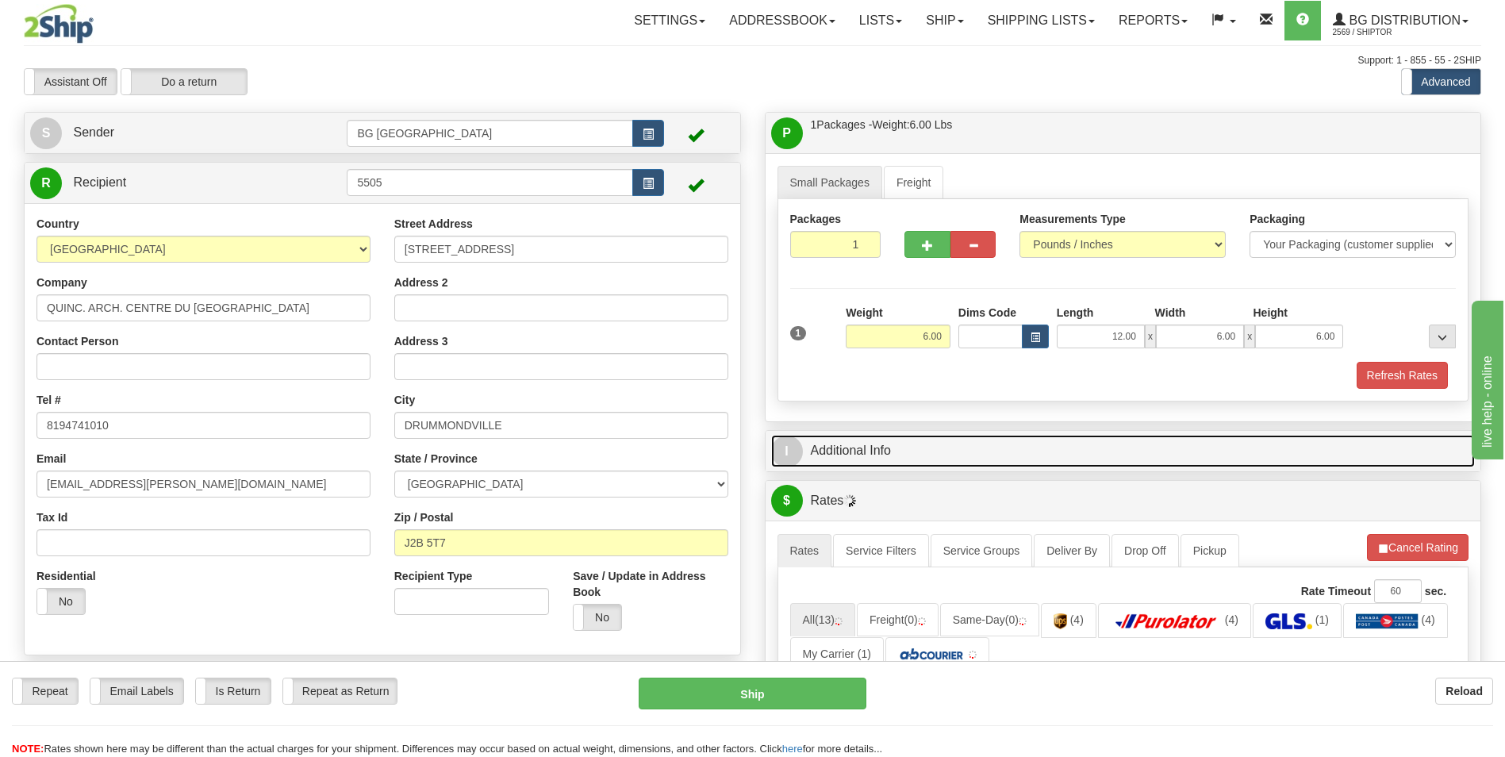
click at [897, 456] on link "I Additional Info" at bounding box center [1123, 451] width 705 height 33
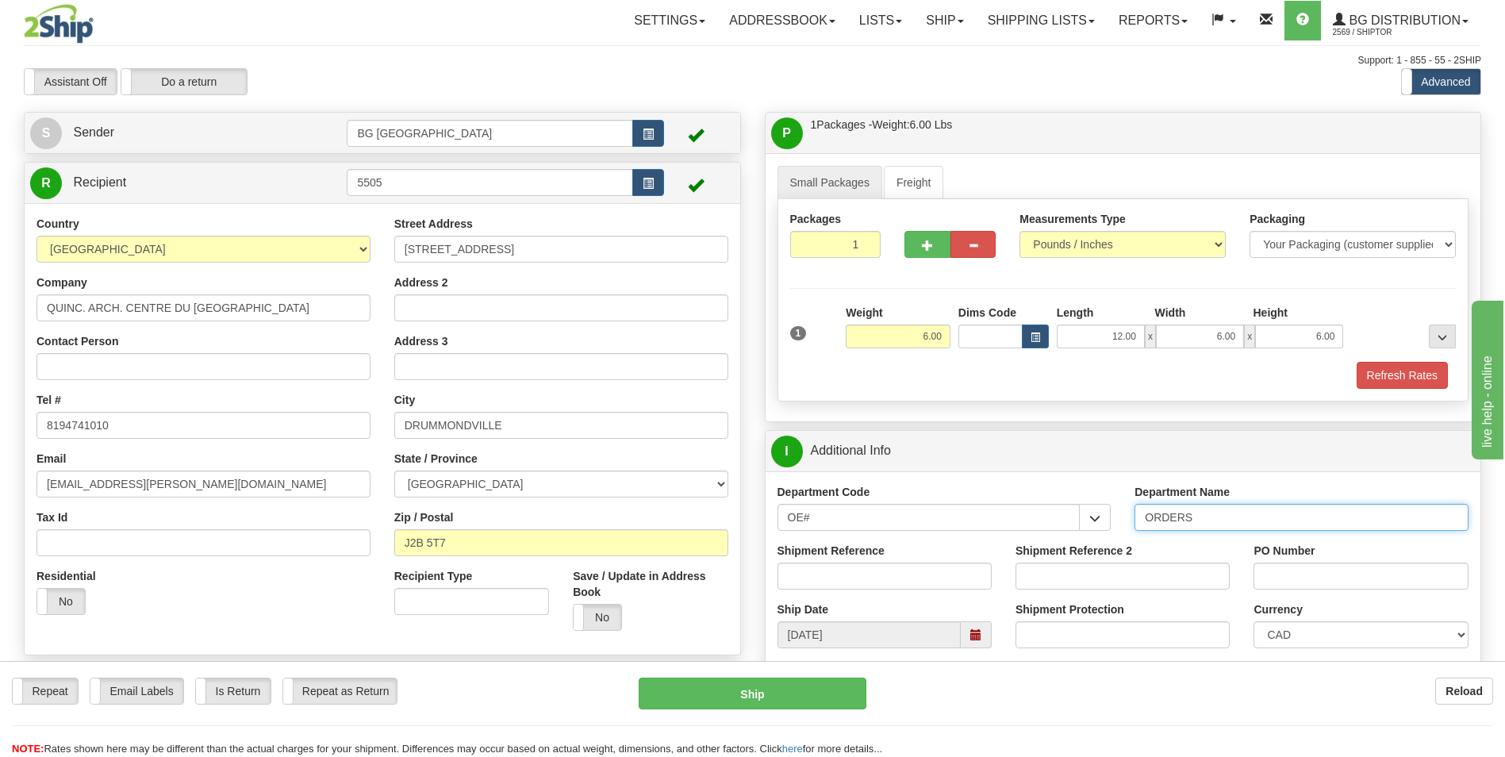
click at [1224, 525] on input "ORDERS" at bounding box center [1302, 517] width 334 height 27
type input "70184842-00"
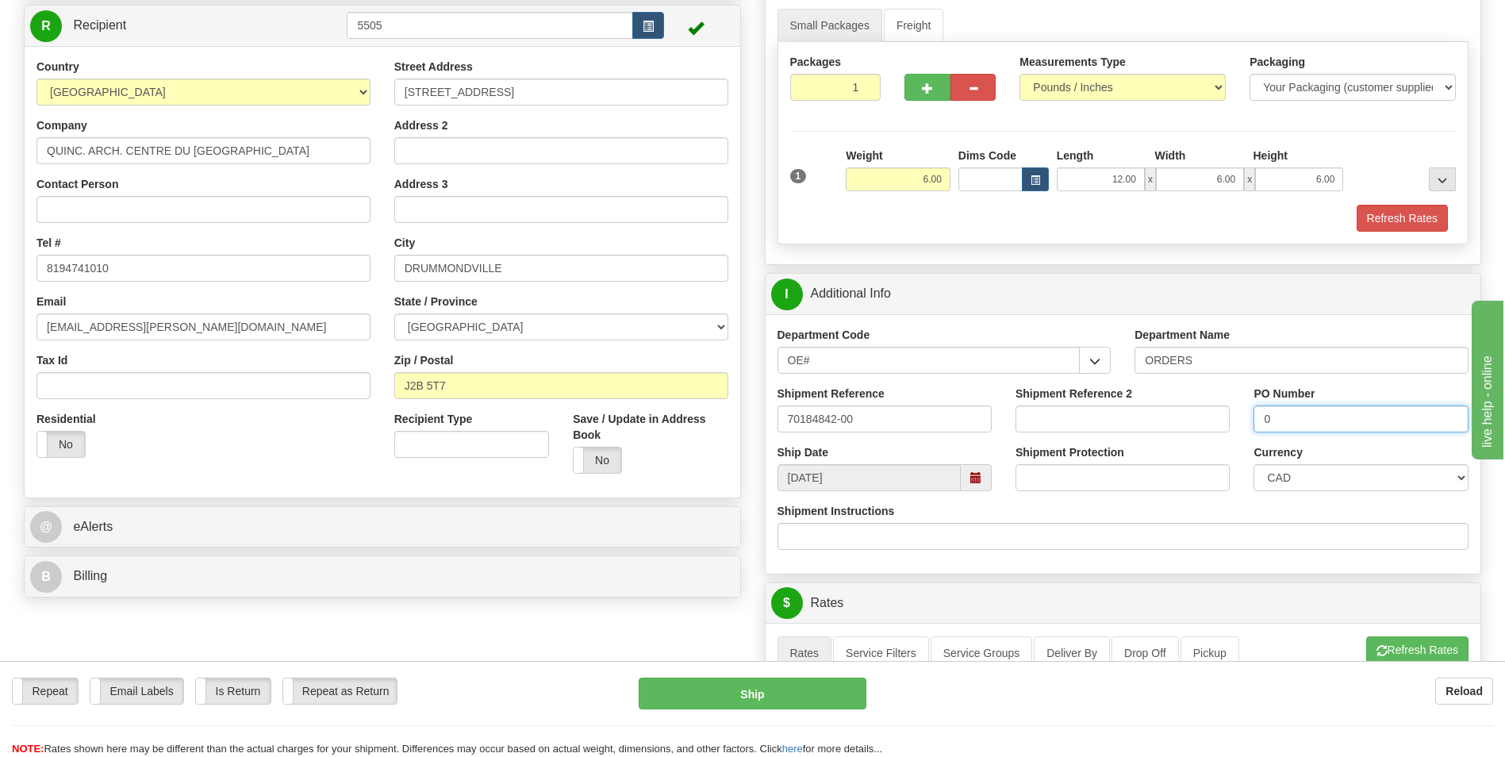
scroll to position [397, 0]
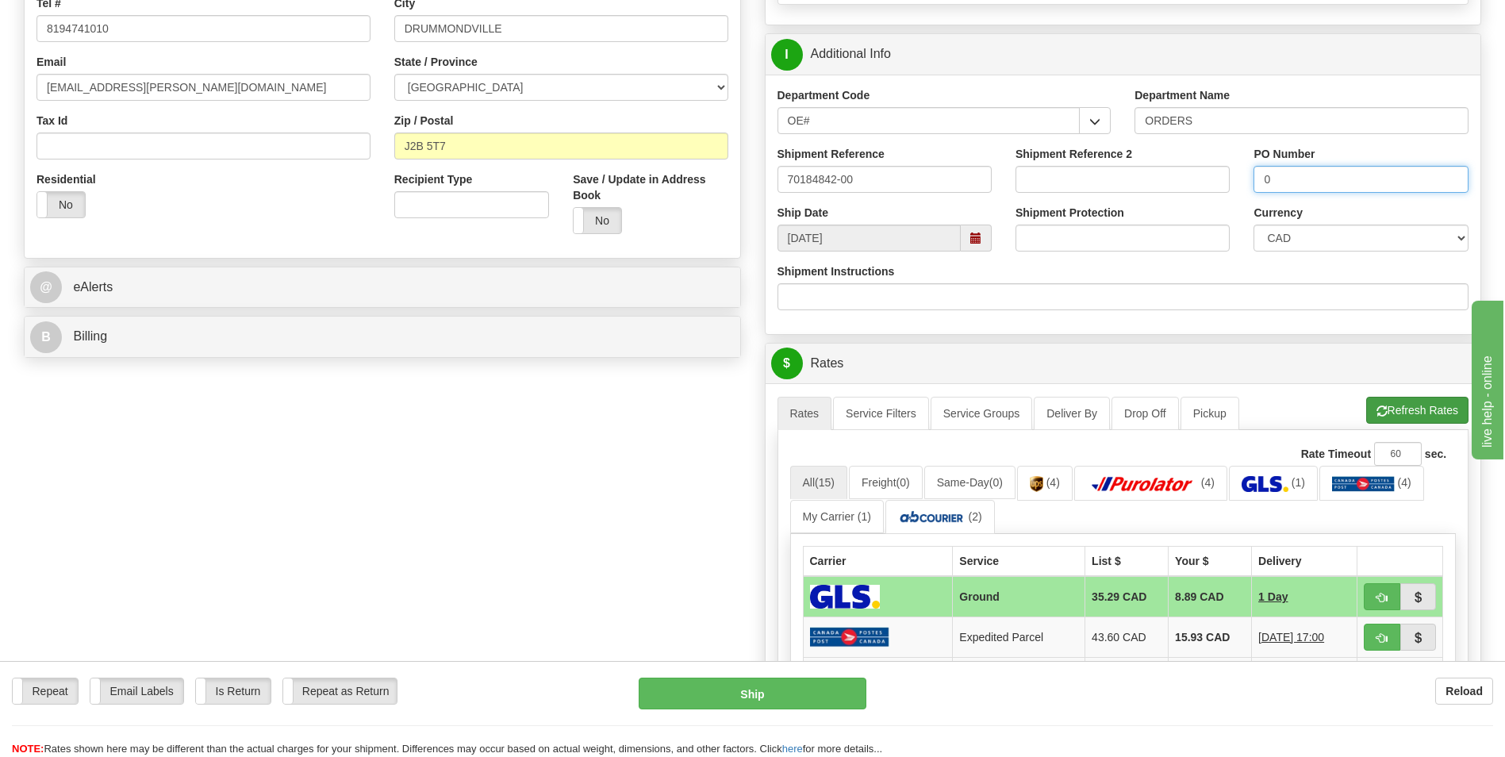
type input "0"
click at [1377, 406] on span "button" at bounding box center [1382, 411] width 11 height 10
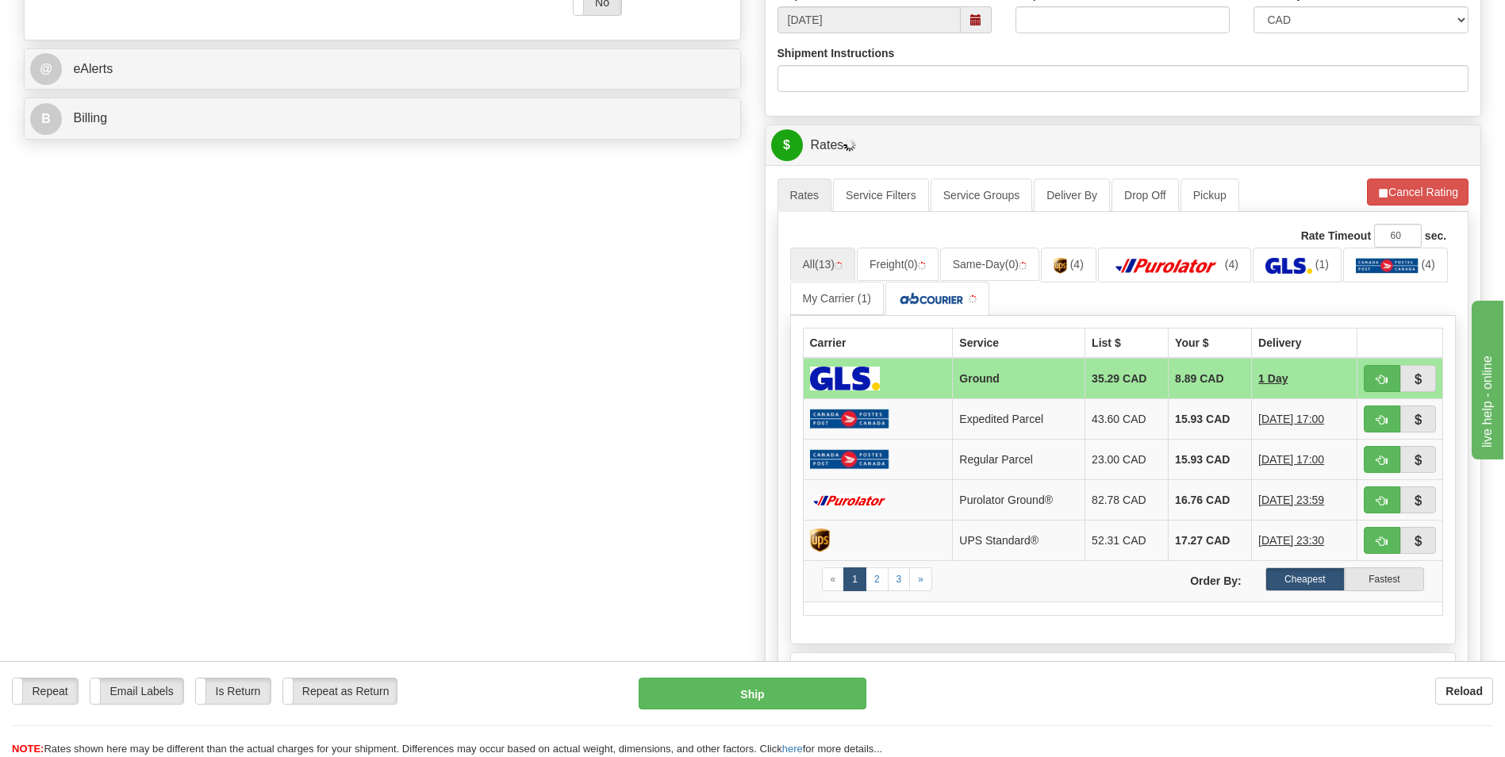
scroll to position [635, 0]
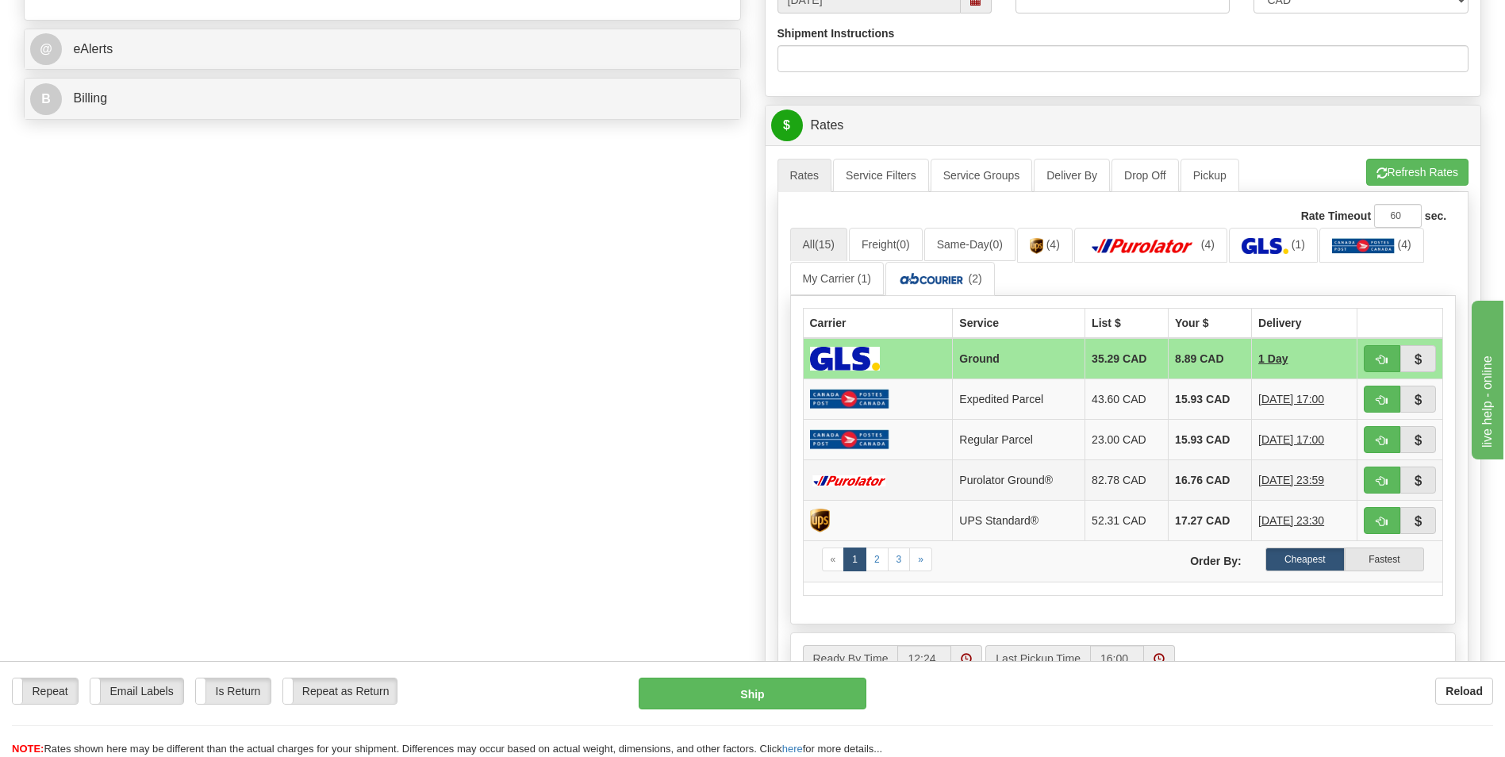
click at [1204, 485] on td "16.76 CAD" at bounding box center [1210, 480] width 83 height 40
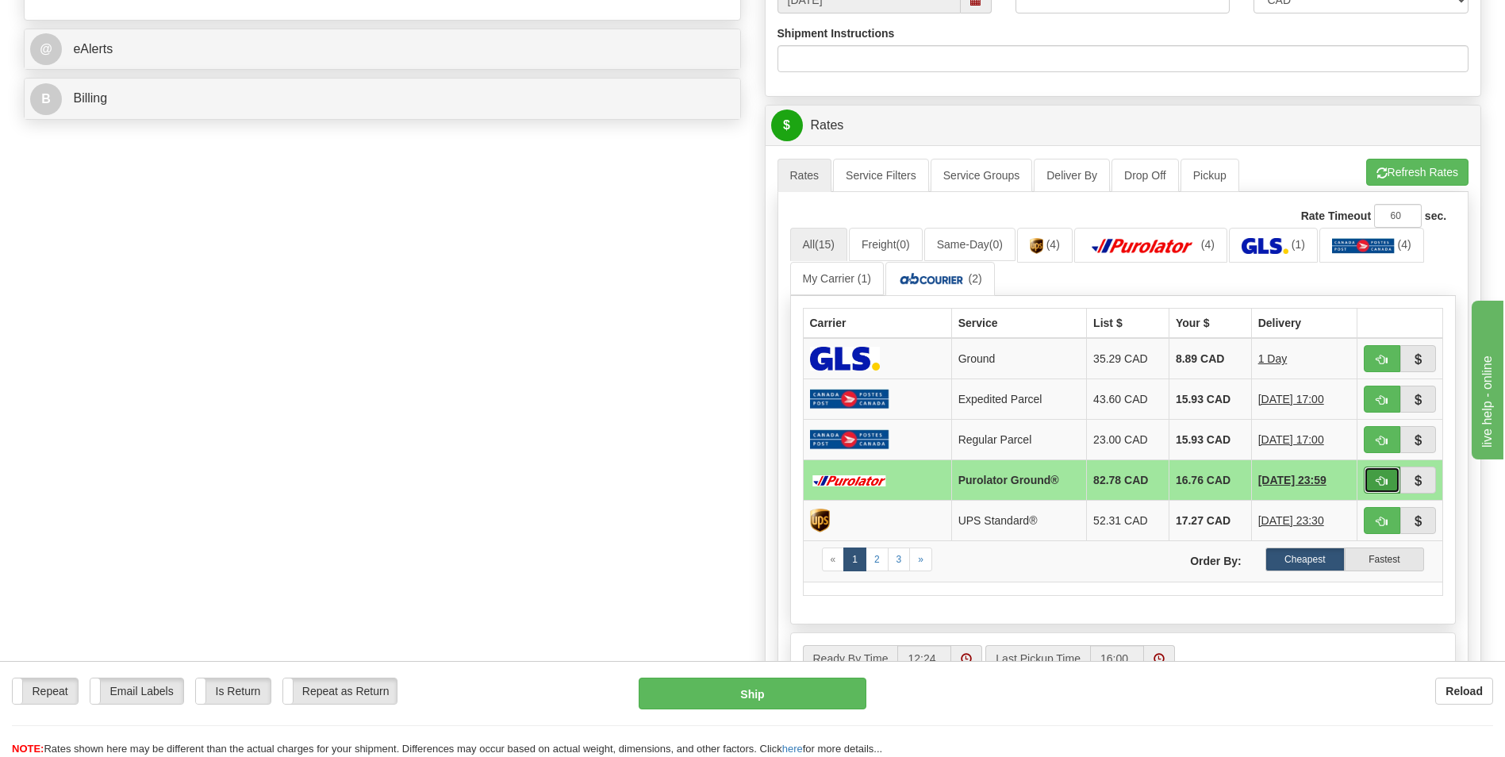
click at [1365, 475] on button "button" at bounding box center [1382, 480] width 37 height 27
type input "260"
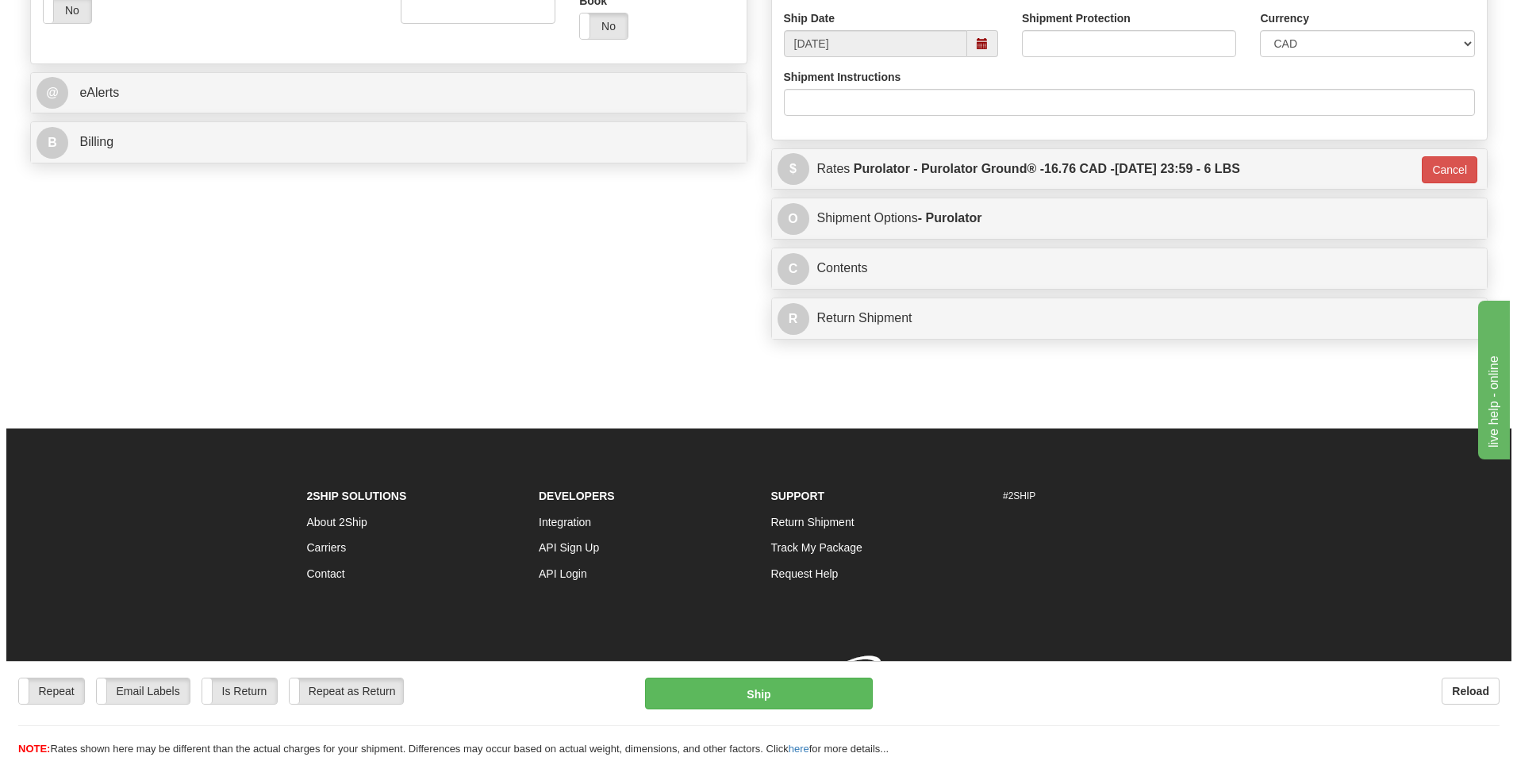
scroll to position [613, 0]
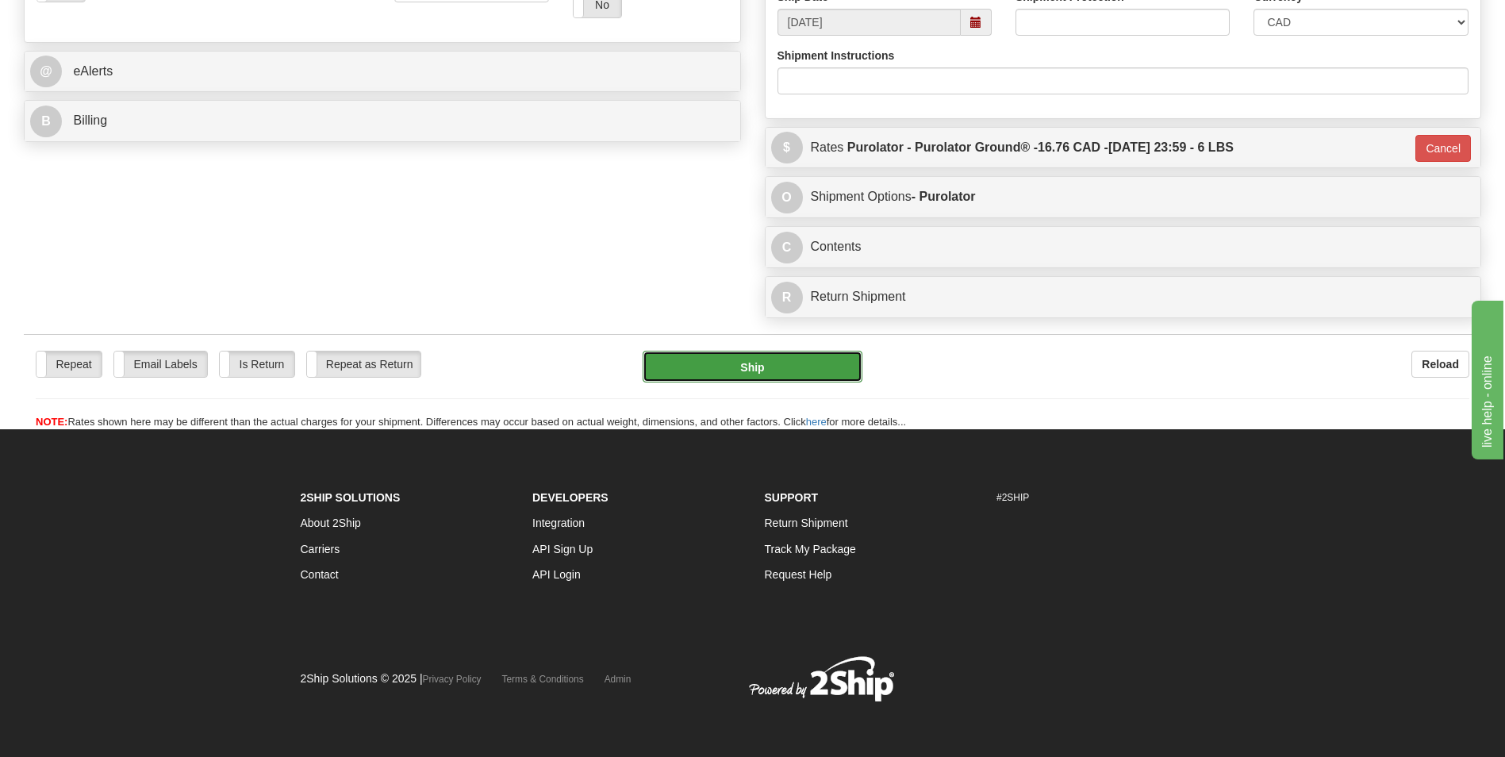
click at [736, 375] on button "Ship" at bounding box center [752, 367] width 219 height 32
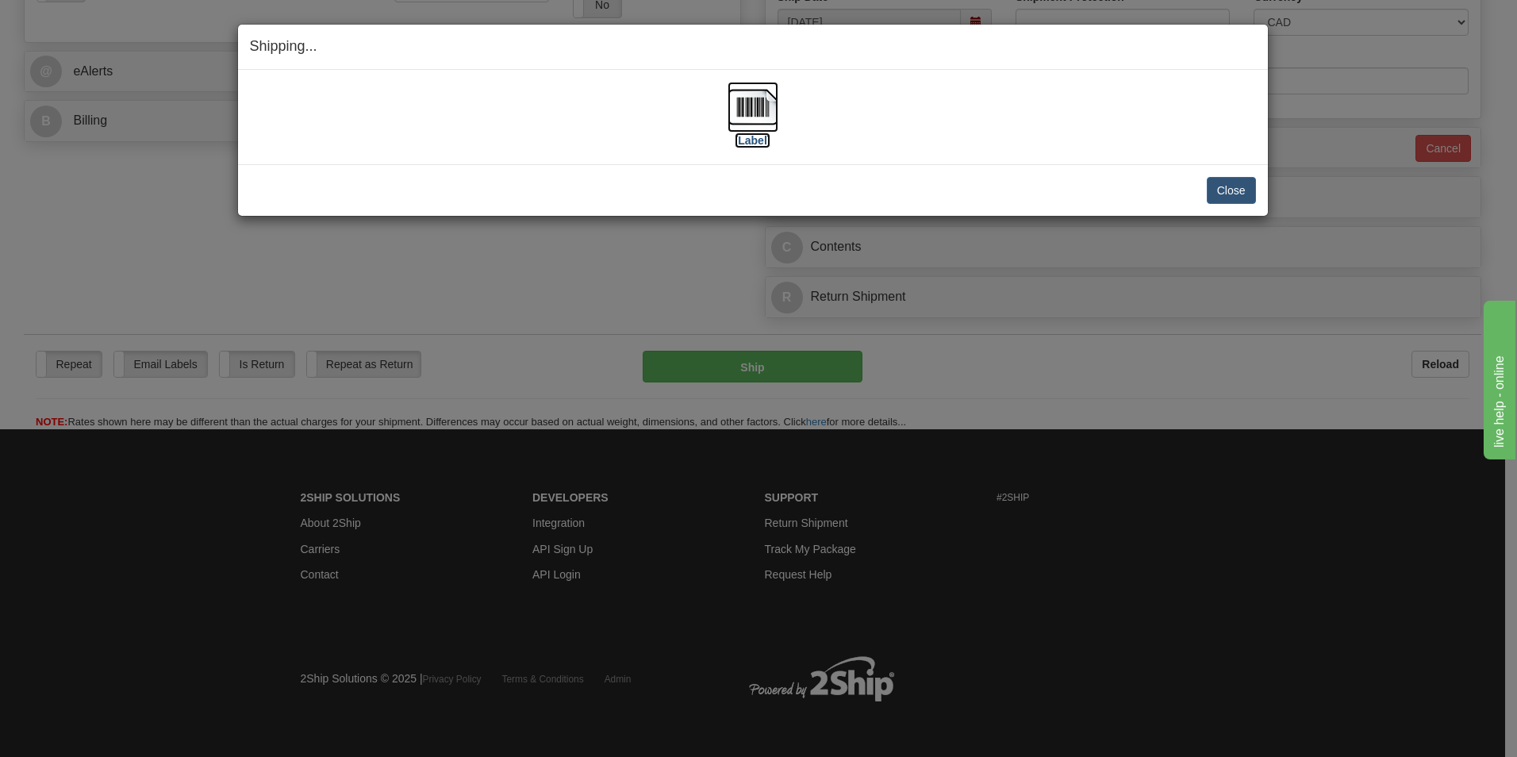
click at [758, 98] on img at bounding box center [753, 107] width 51 height 51
click at [1250, 199] on button "Close" at bounding box center [1231, 190] width 49 height 27
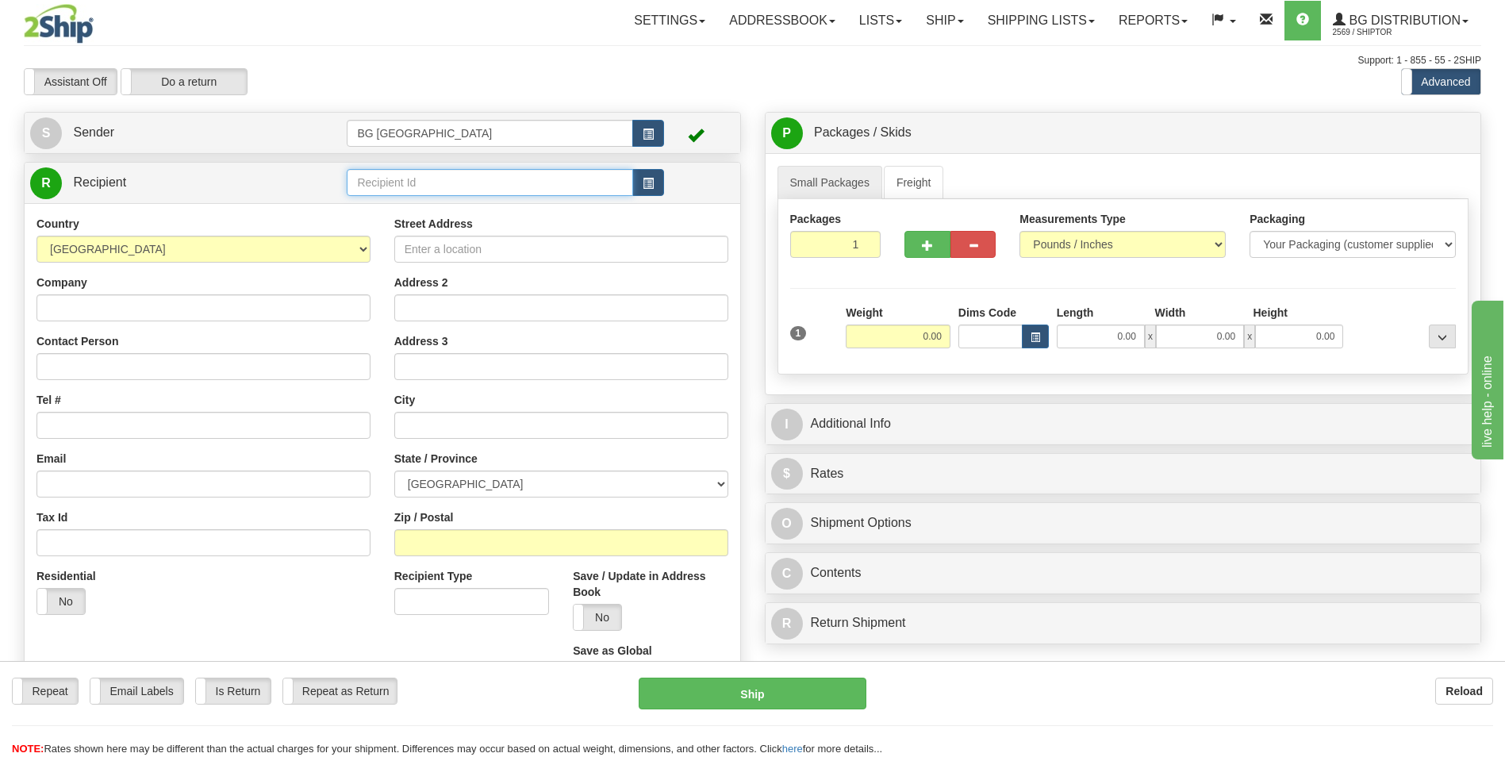
click at [464, 180] on input "text" at bounding box center [490, 182] width 286 height 27
click at [452, 209] on div "60128" at bounding box center [487, 206] width 271 height 17
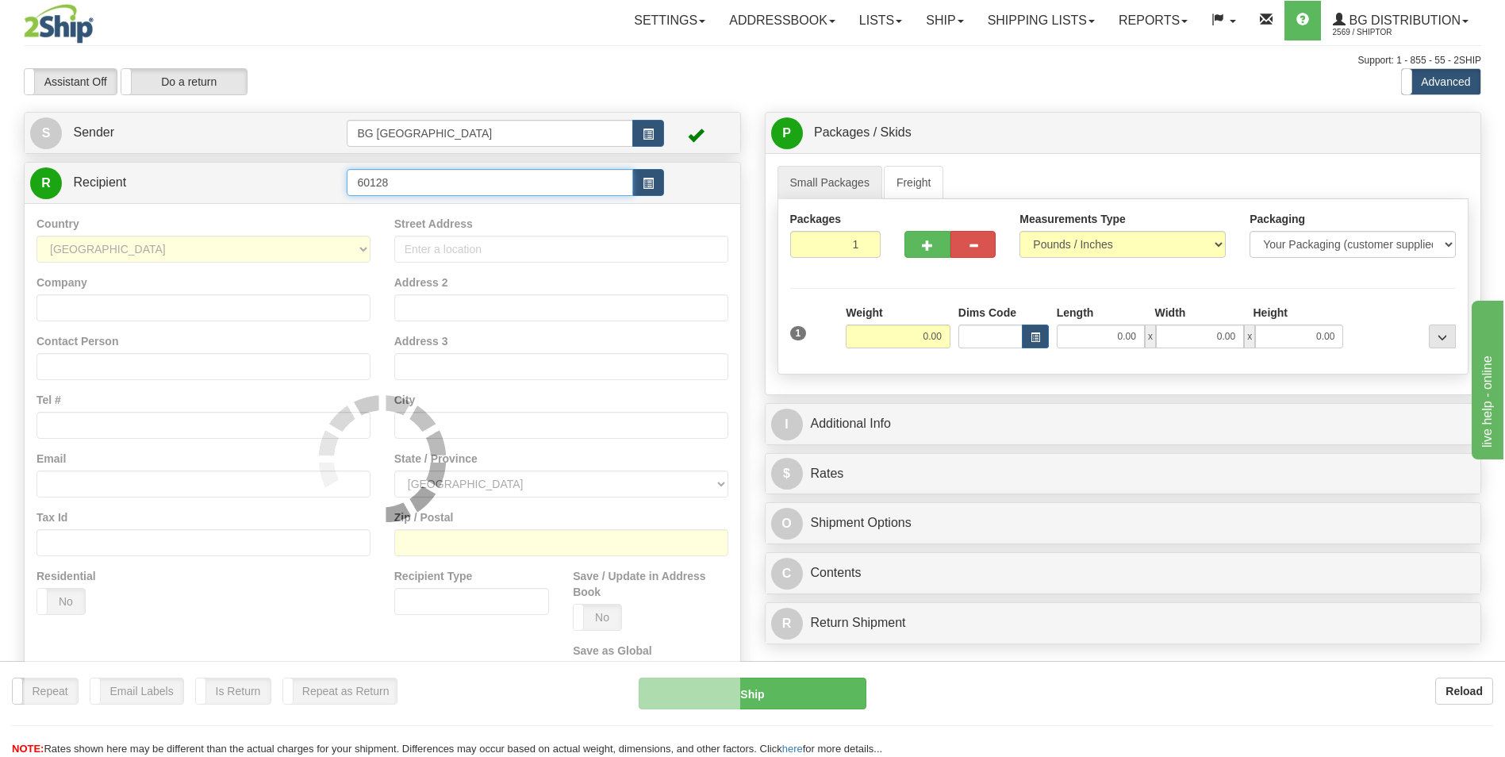
type input "60128"
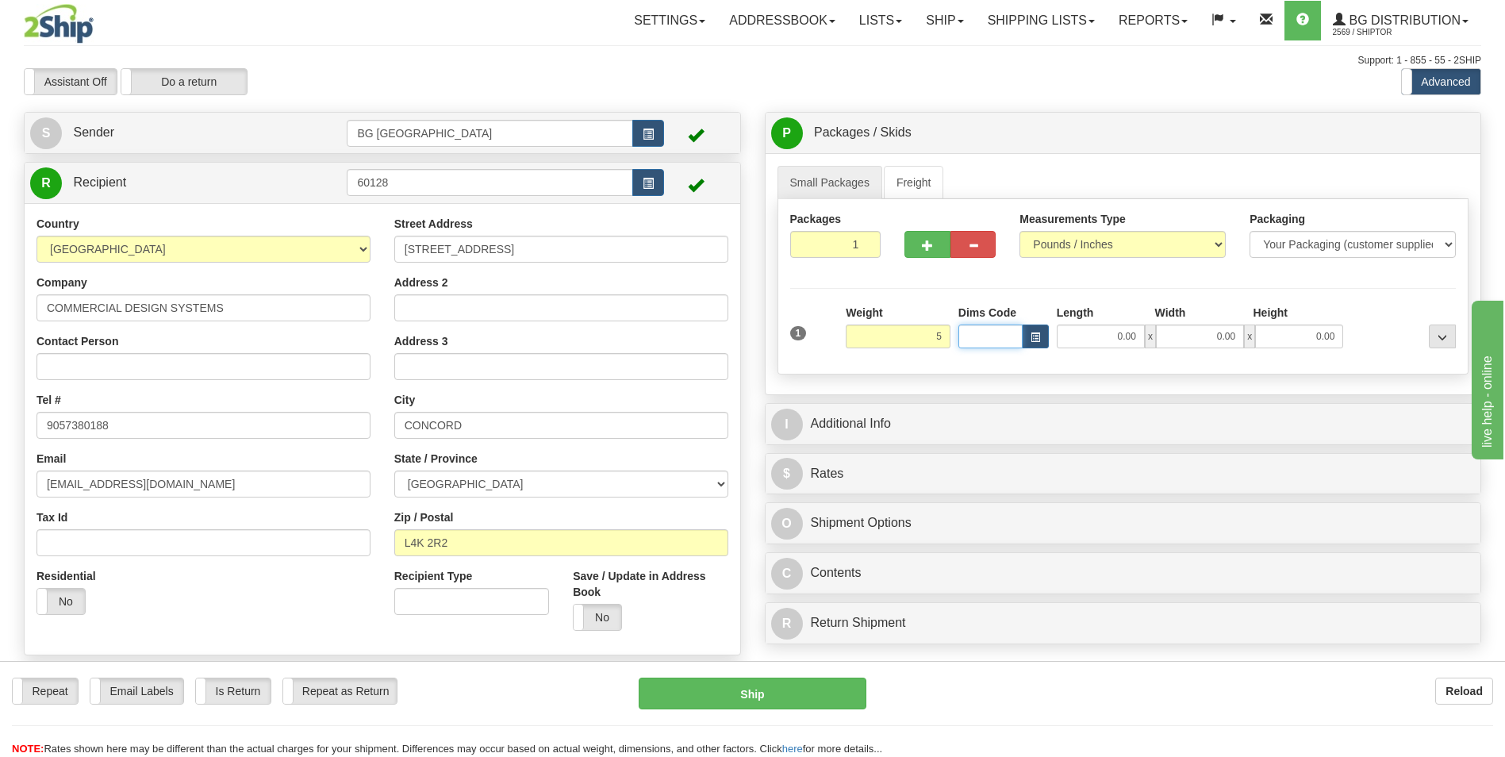
type input "5.00"
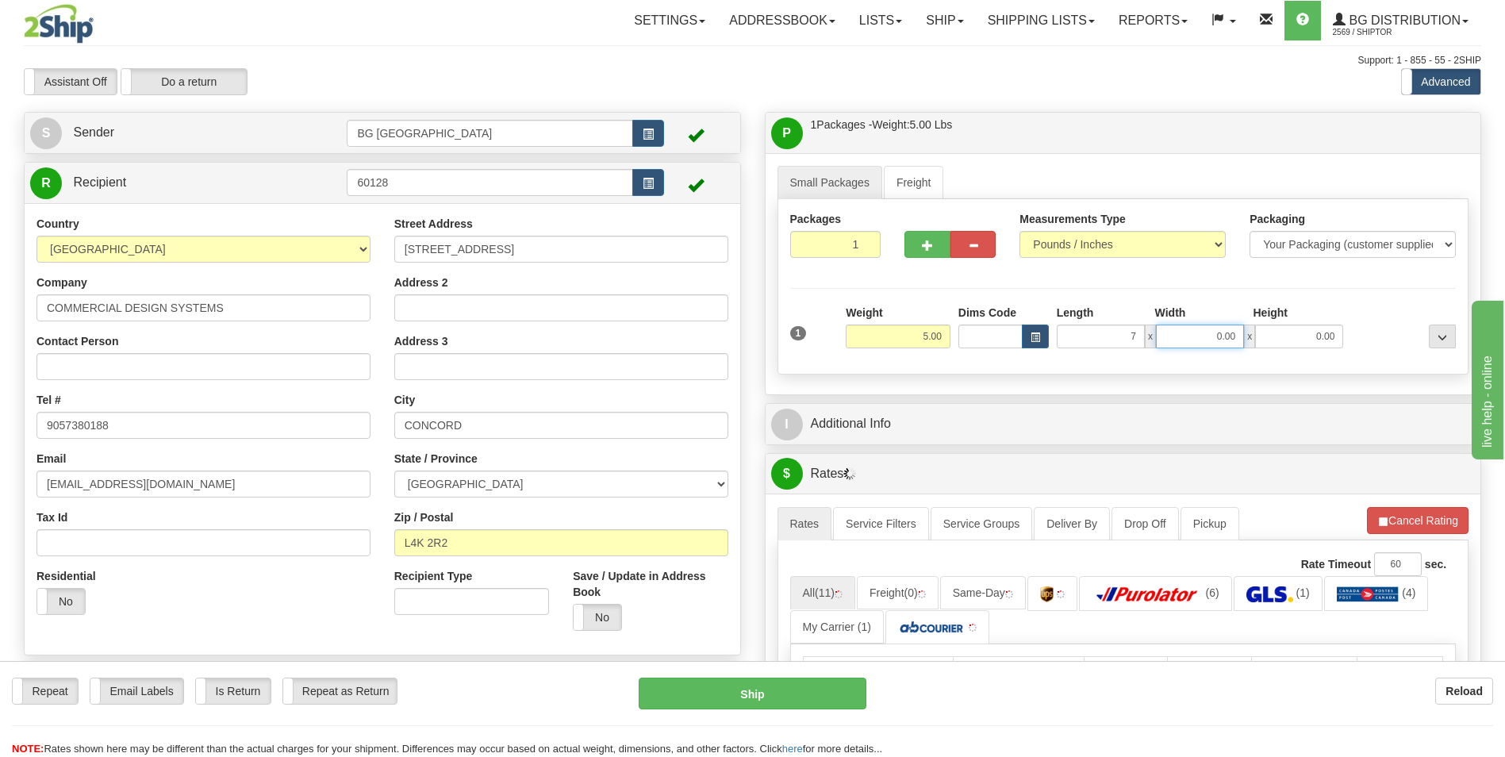
type input "7.00"
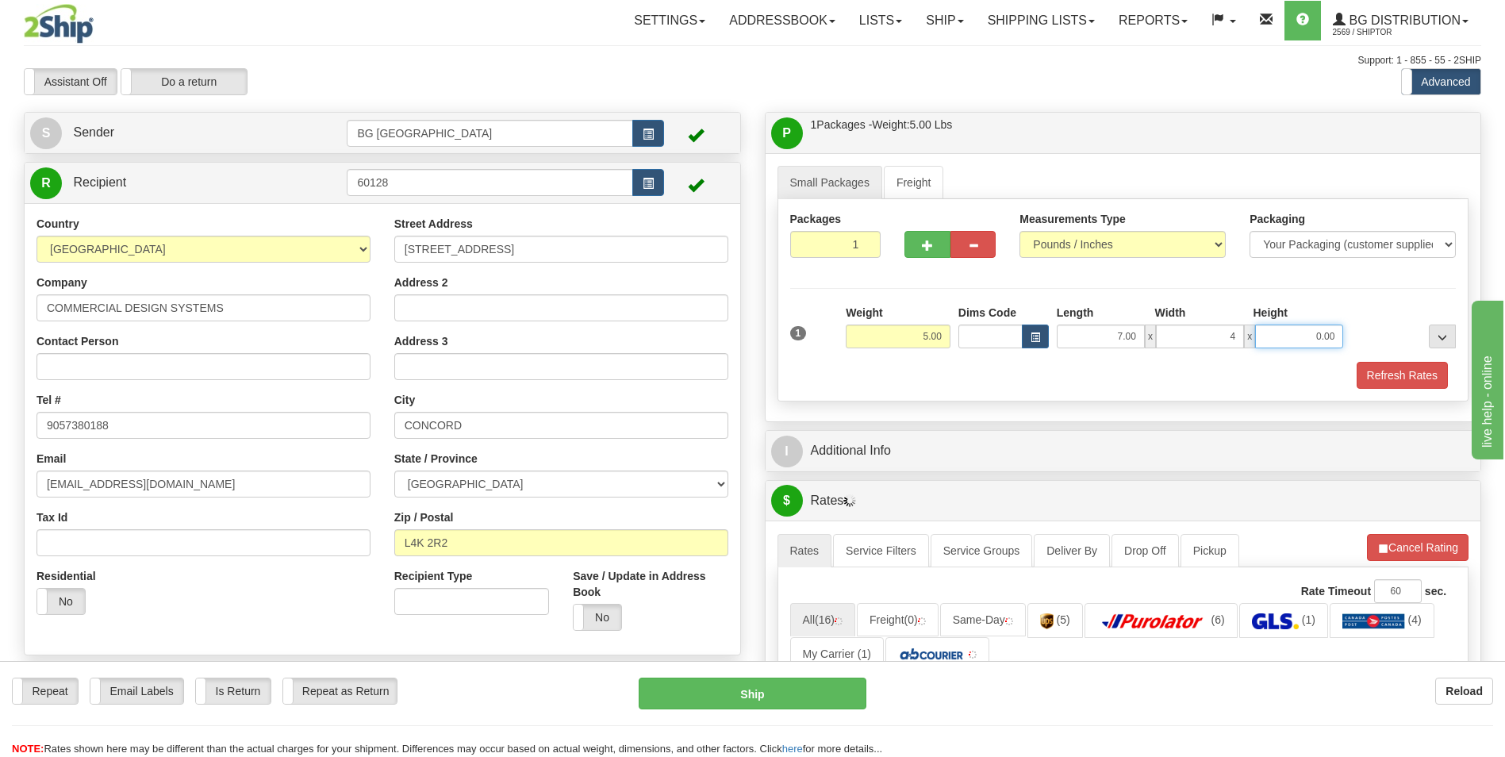
type input "4.00"
type input "3.00"
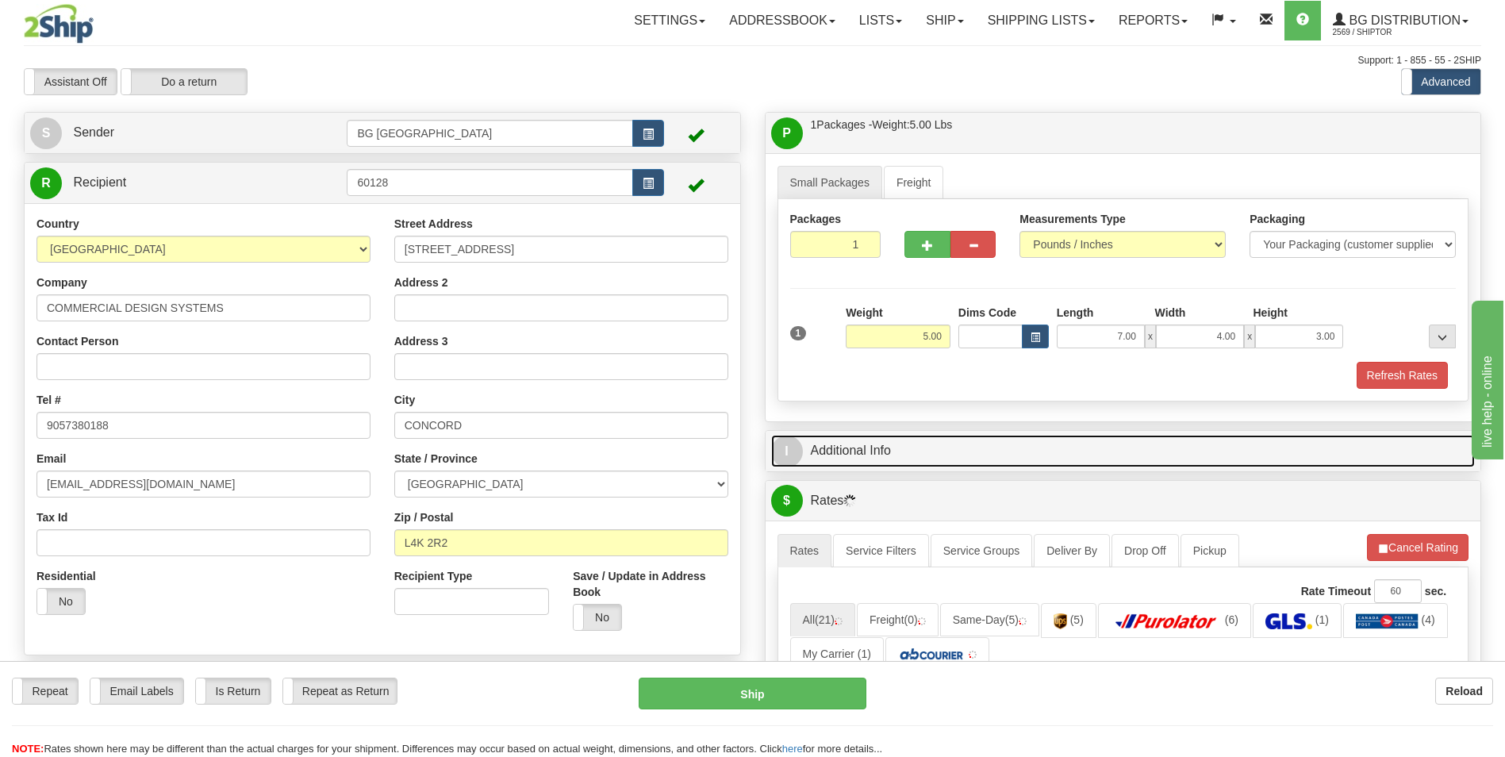
click at [906, 447] on link "I Additional Info" at bounding box center [1123, 451] width 705 height 33
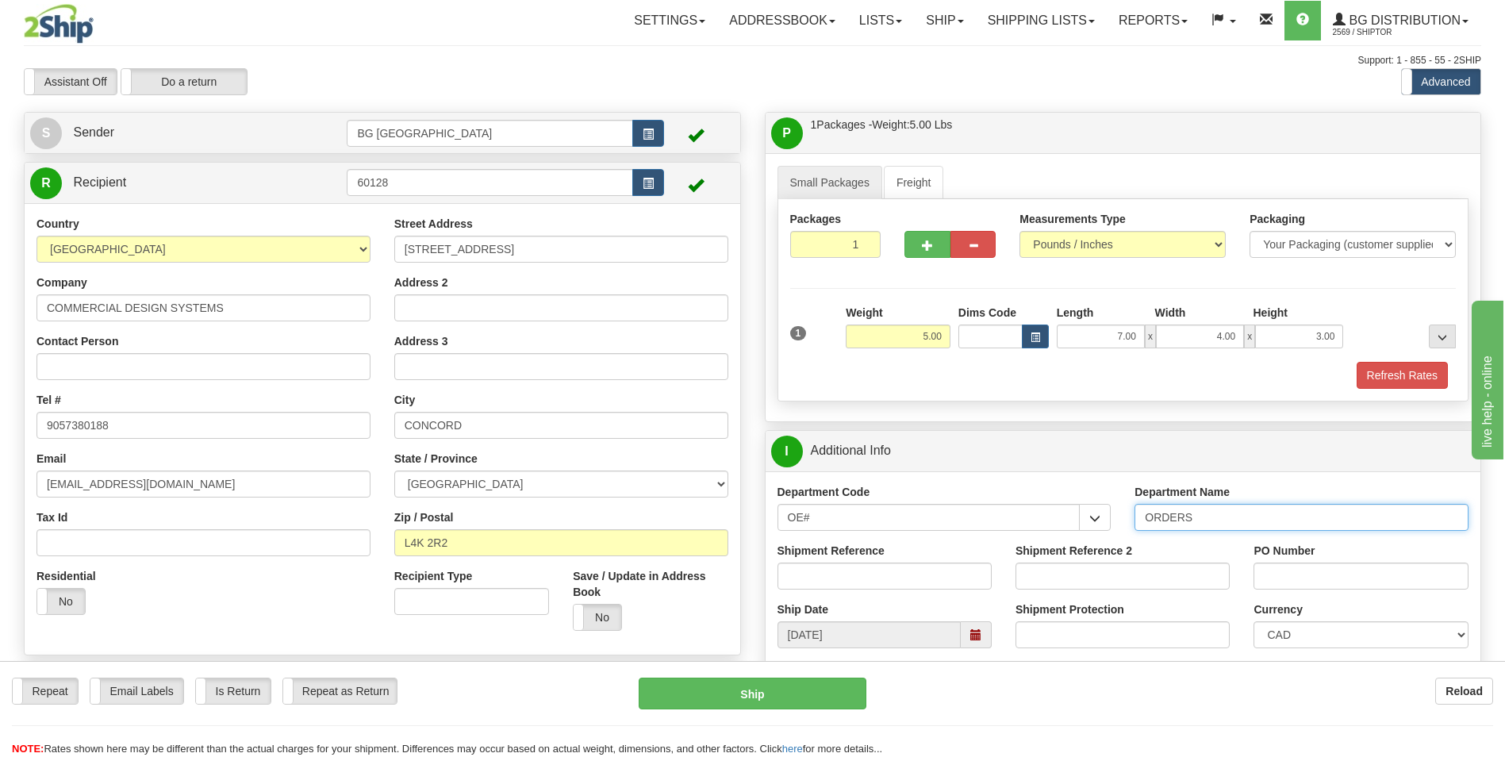
click at [1226, 513] on input "ORDERS" at bounding box center [1302, 517] width 334 height 27
type input "70181411-00"
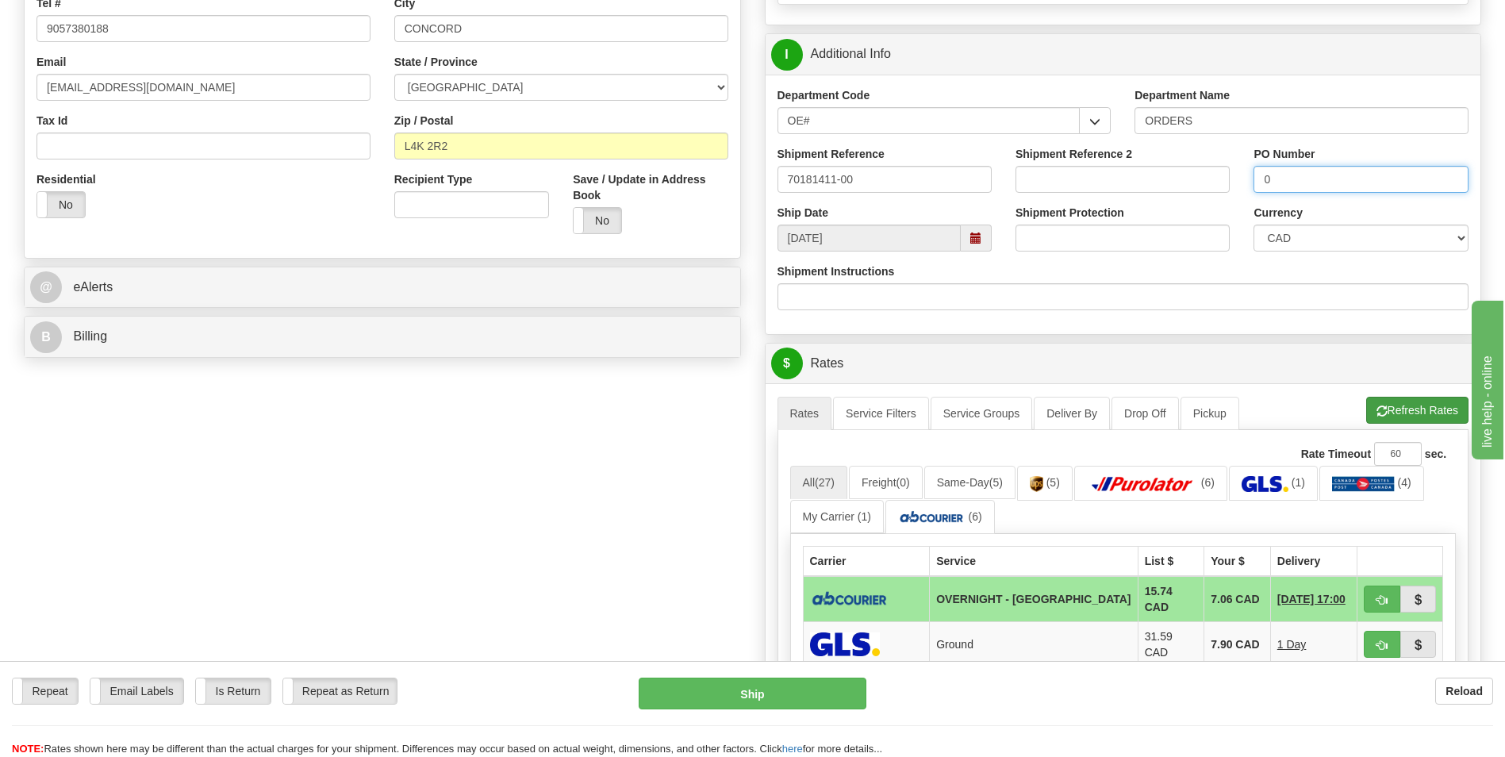
type input "0"
click at [1382, 413] on span "button" at bounding box center [1382, 411] width 11 height 10
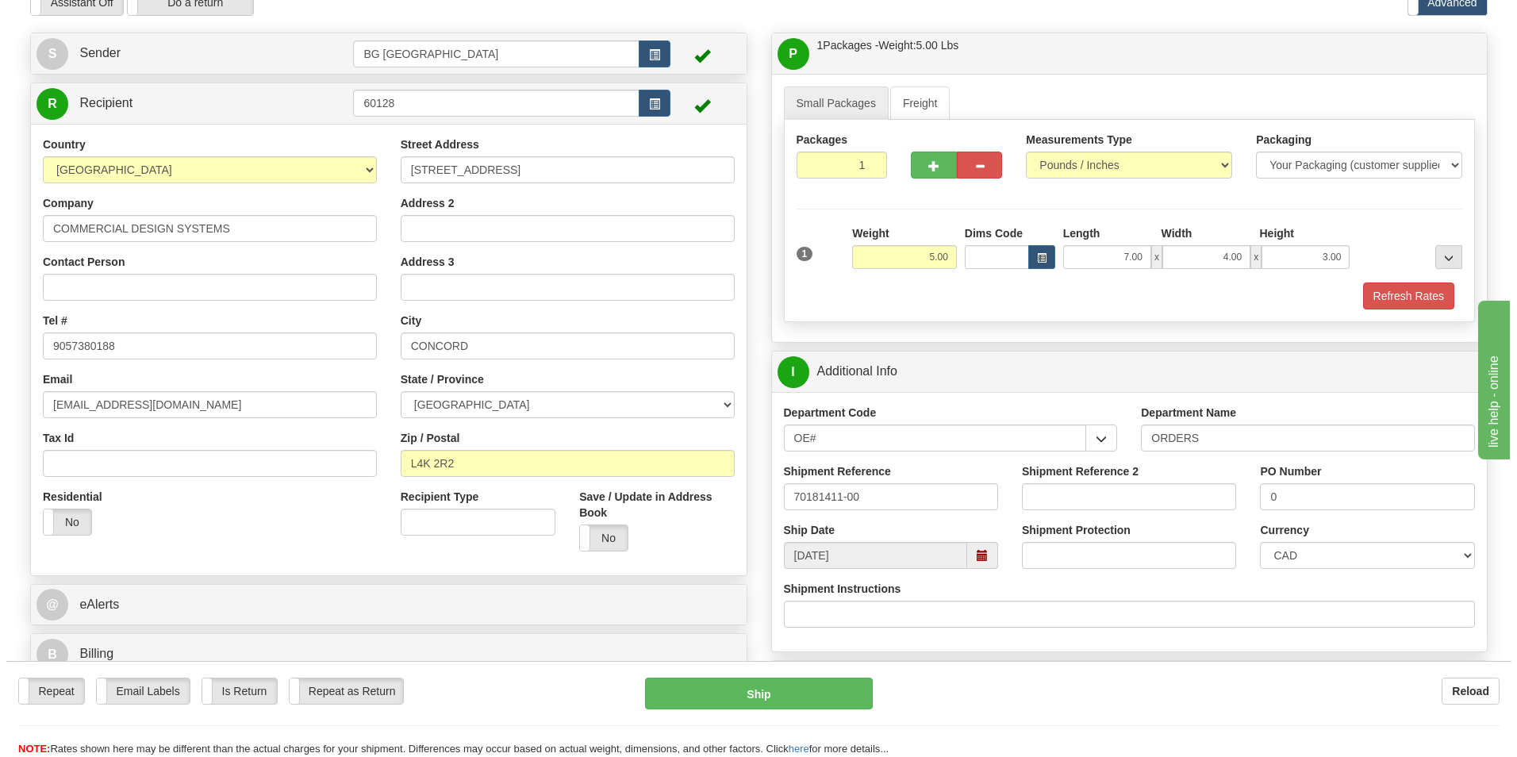
scroll to position [476, 0]
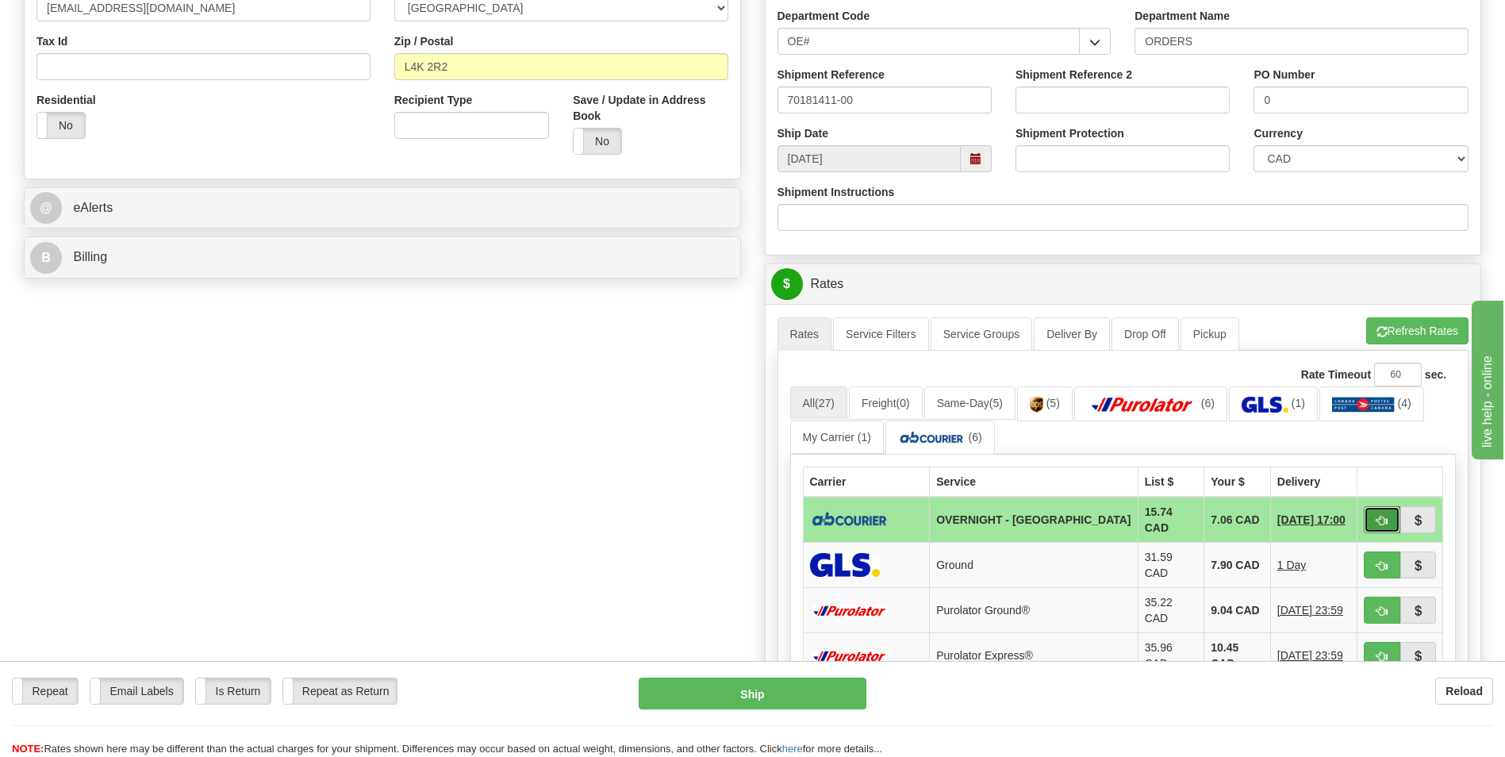
click at [1382, 524] on span "button" at bounding box center [1382, 521] width 11 height 10
type input "4"
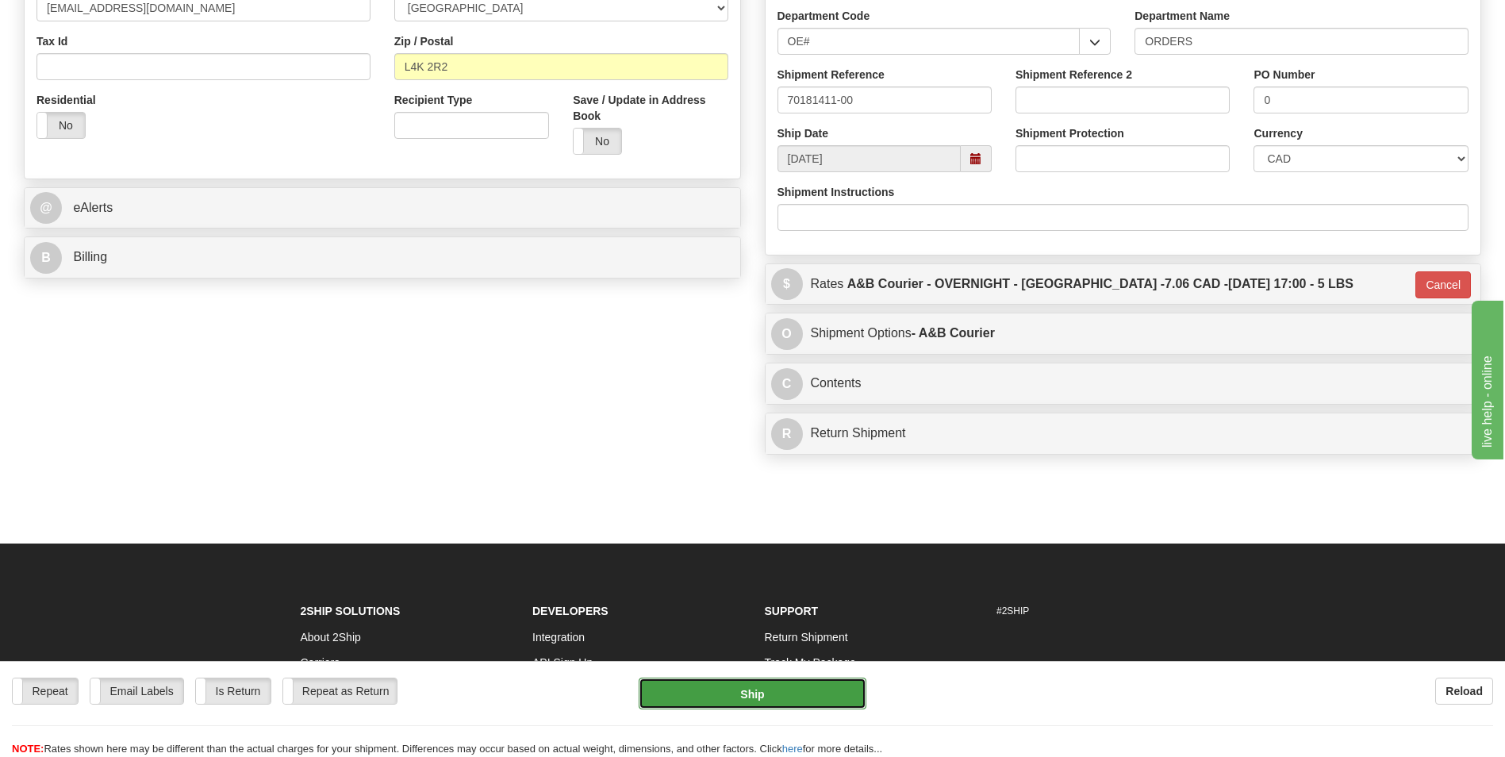
click at [757, 688] on button "Ship" at bounding box center [752, 694] width 227 height 32
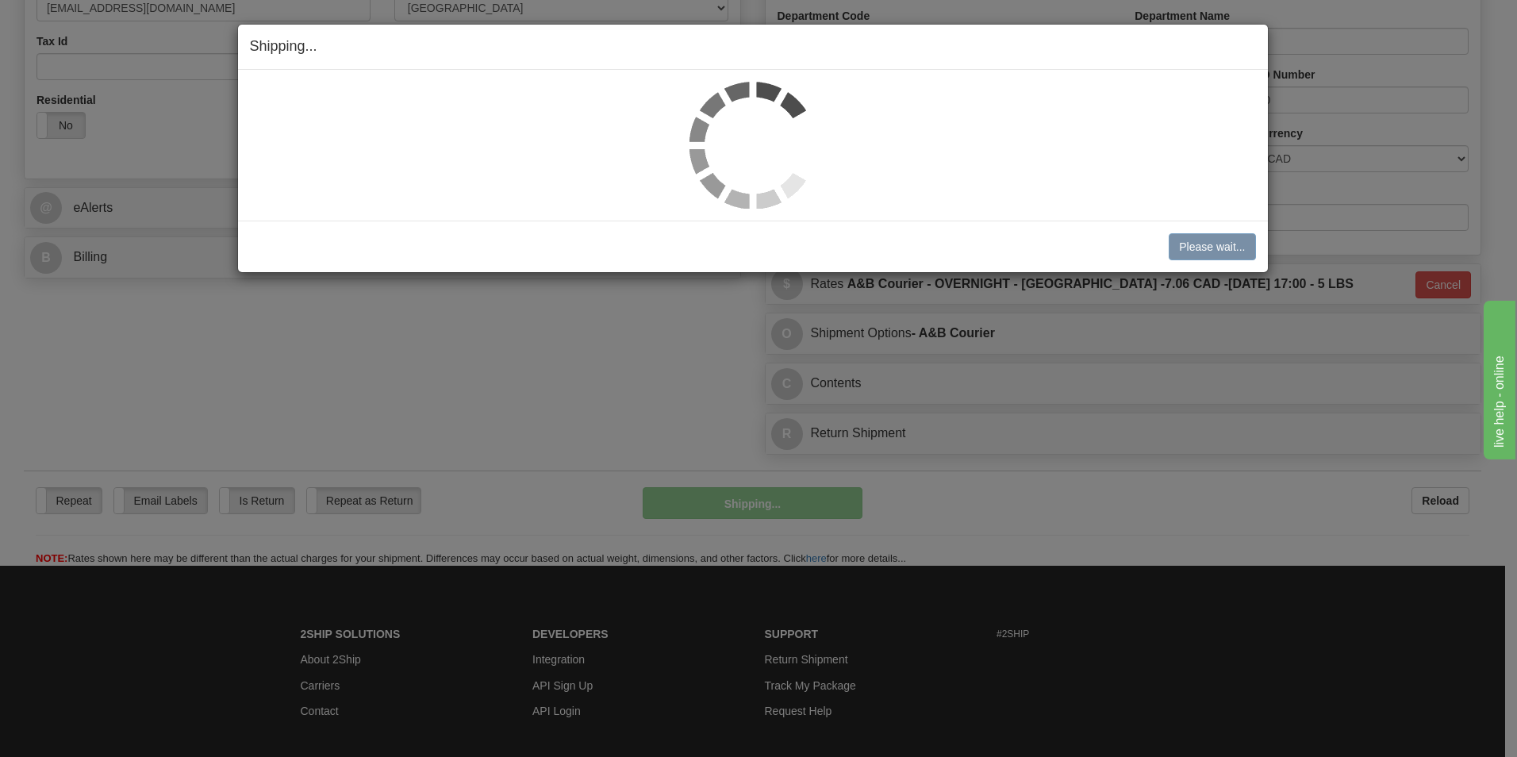
click at [1069, 46] on h4 "Shipping... Your SHIPMENT will EXPIRE in" at bounding box center [753, 47] width 1006 height 21
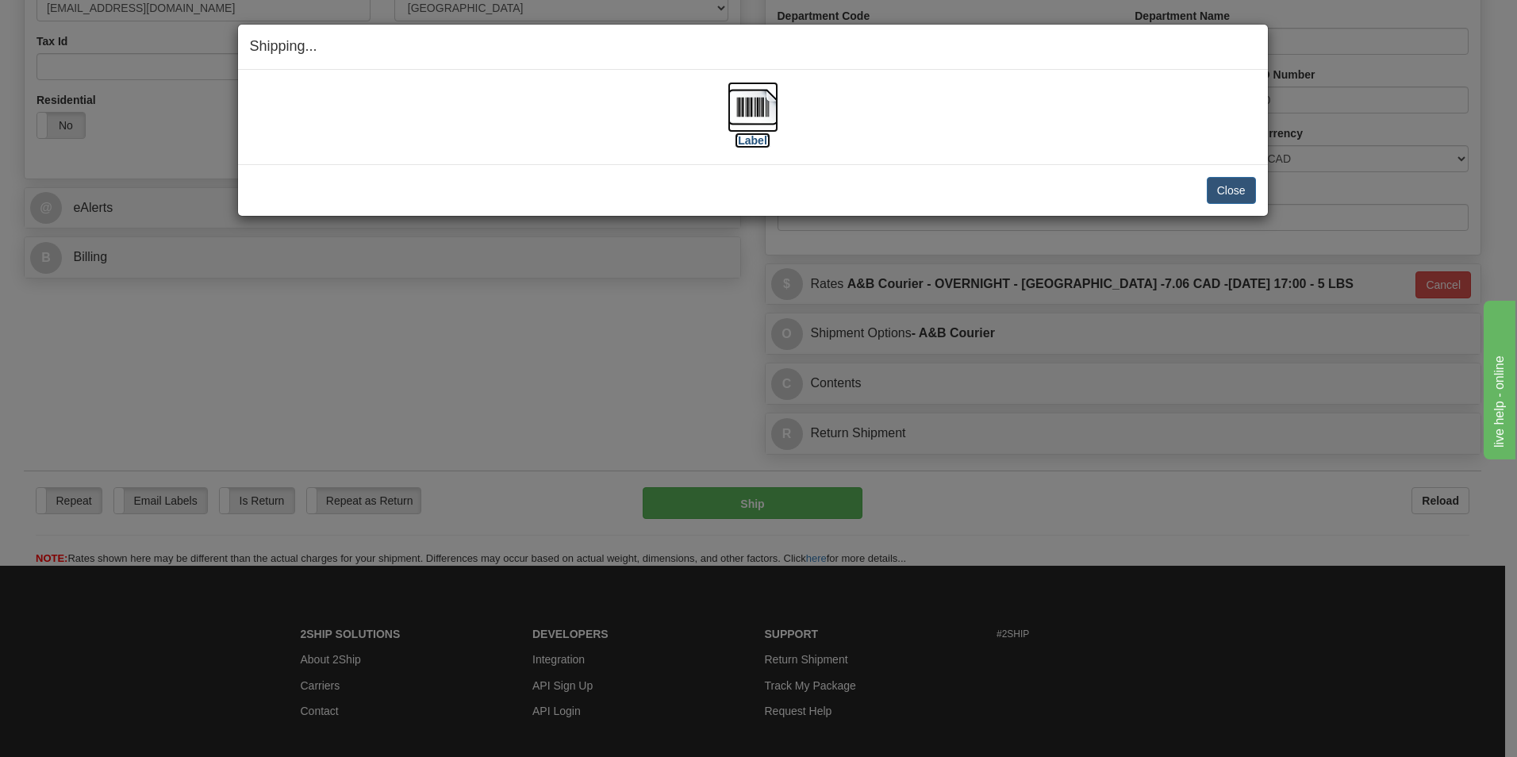
click at [751, 119] on img at bounding box center [753, 107] width 51 height 51
click at [1222, 183] on button "Close" at bounding box center [1231, 190] width 49 height 27
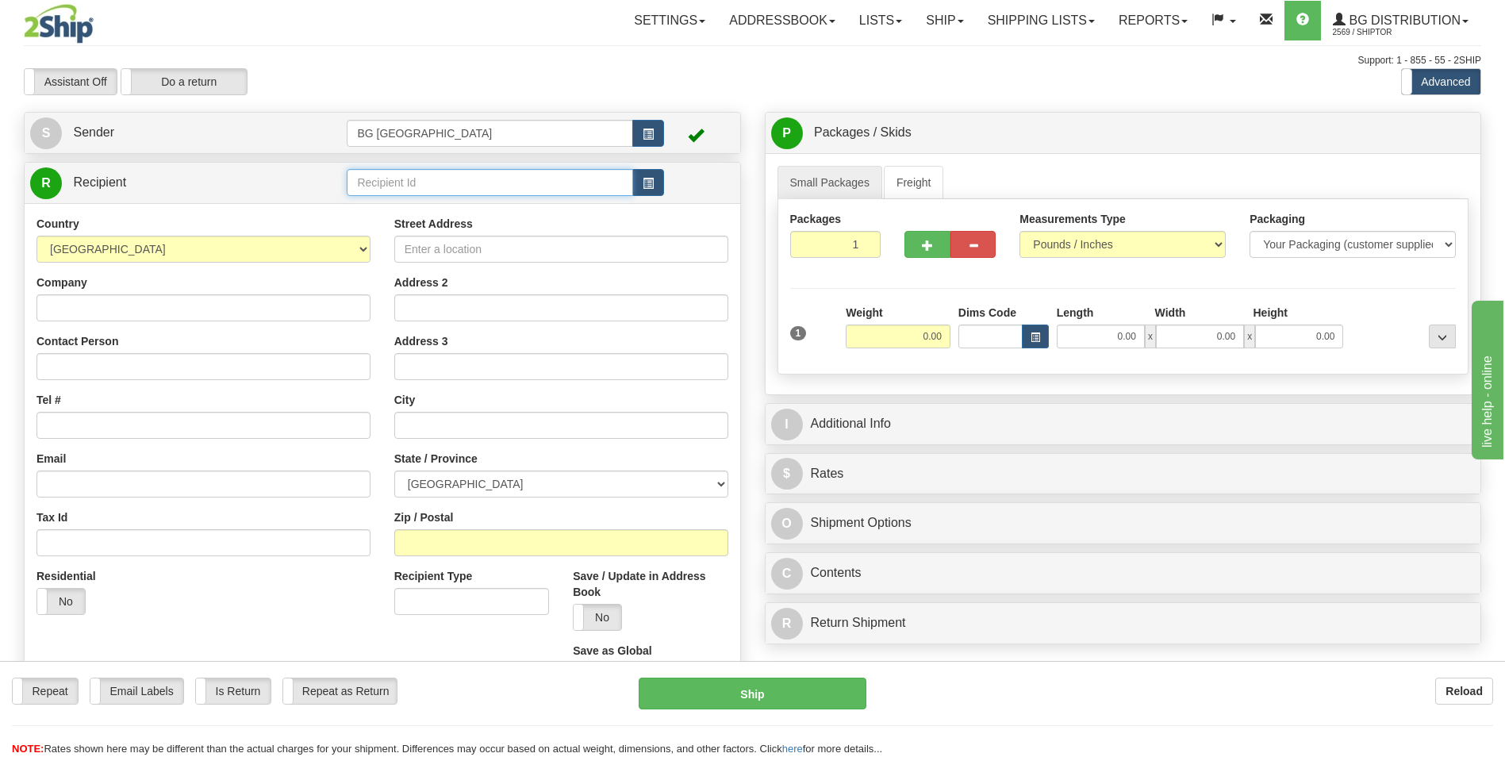
click at [471, 194] on input "text" at bounding box center [490, 182] width 286 height 27
click at [457, 202] on div "60051" at bounding box center [487, 206] width 271 height 17
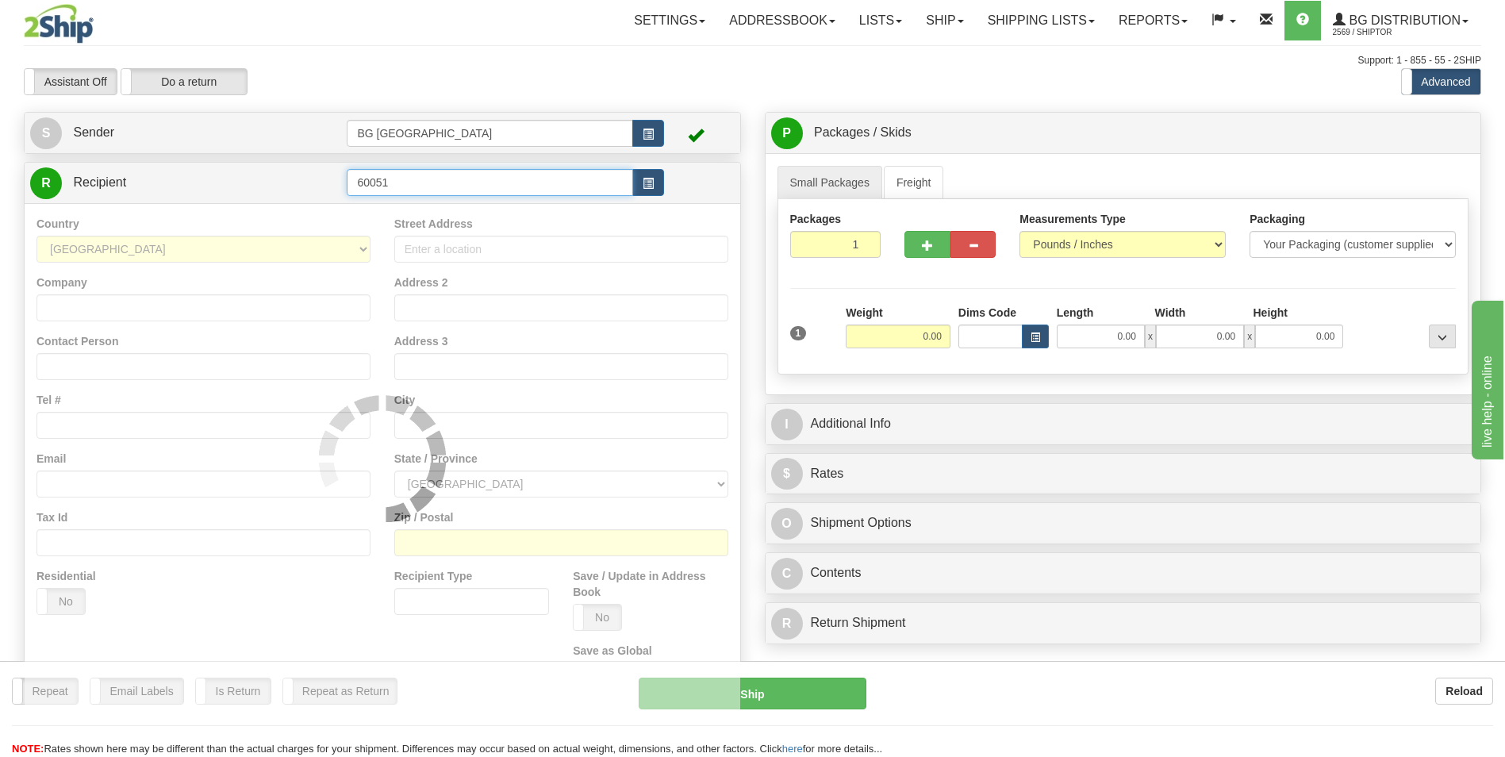
type input "60051"
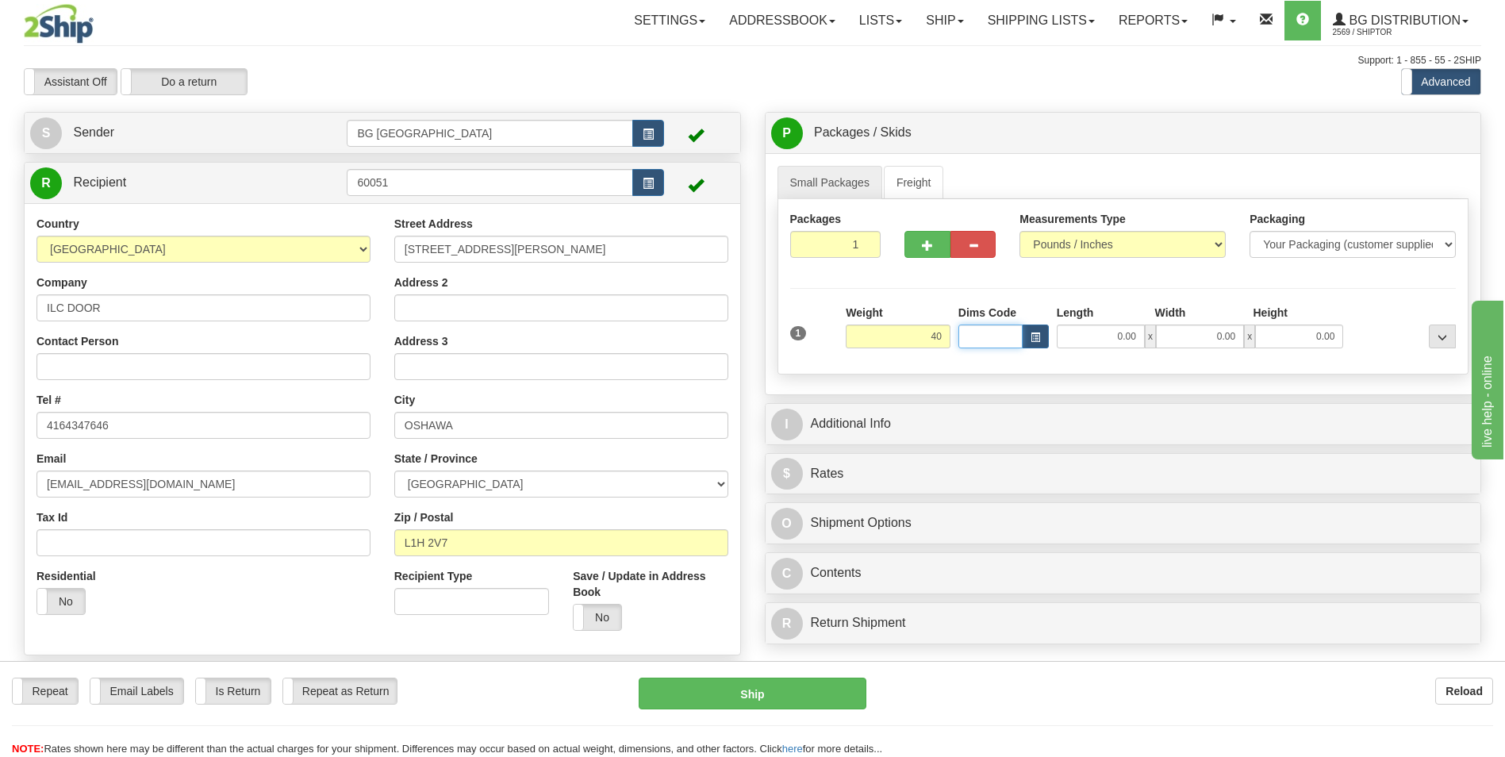
type input "40.00"
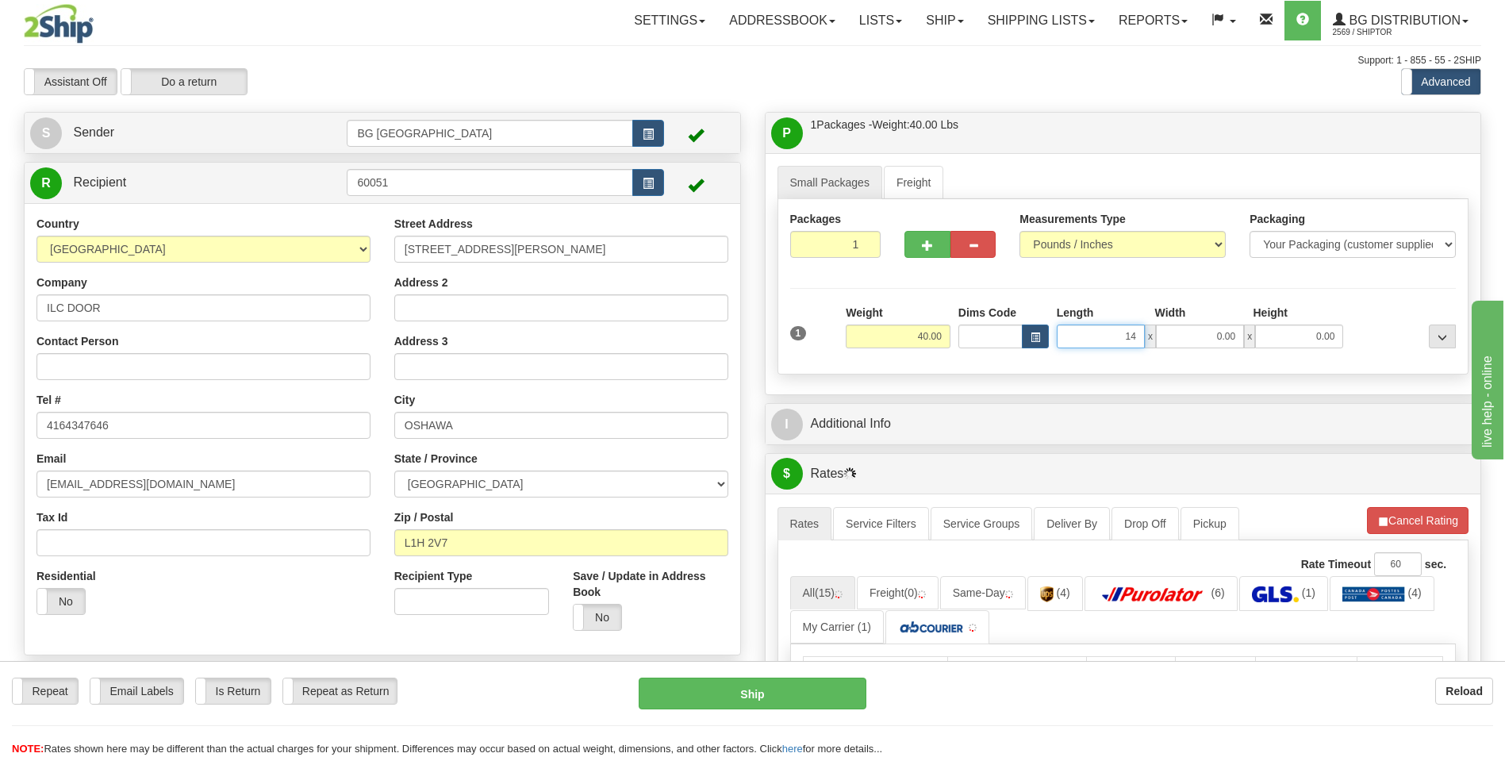
type input "14.00"
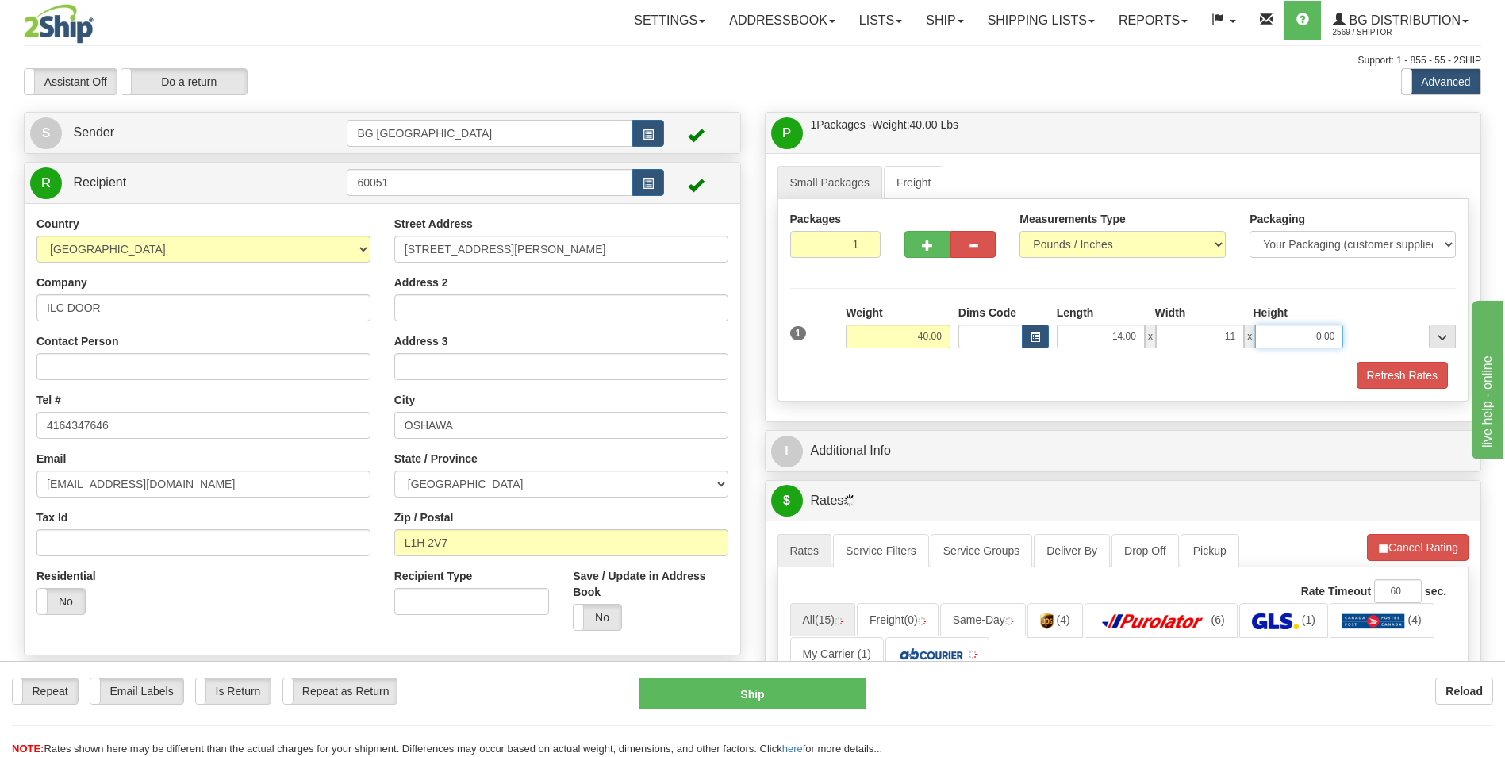
type input "11.00"
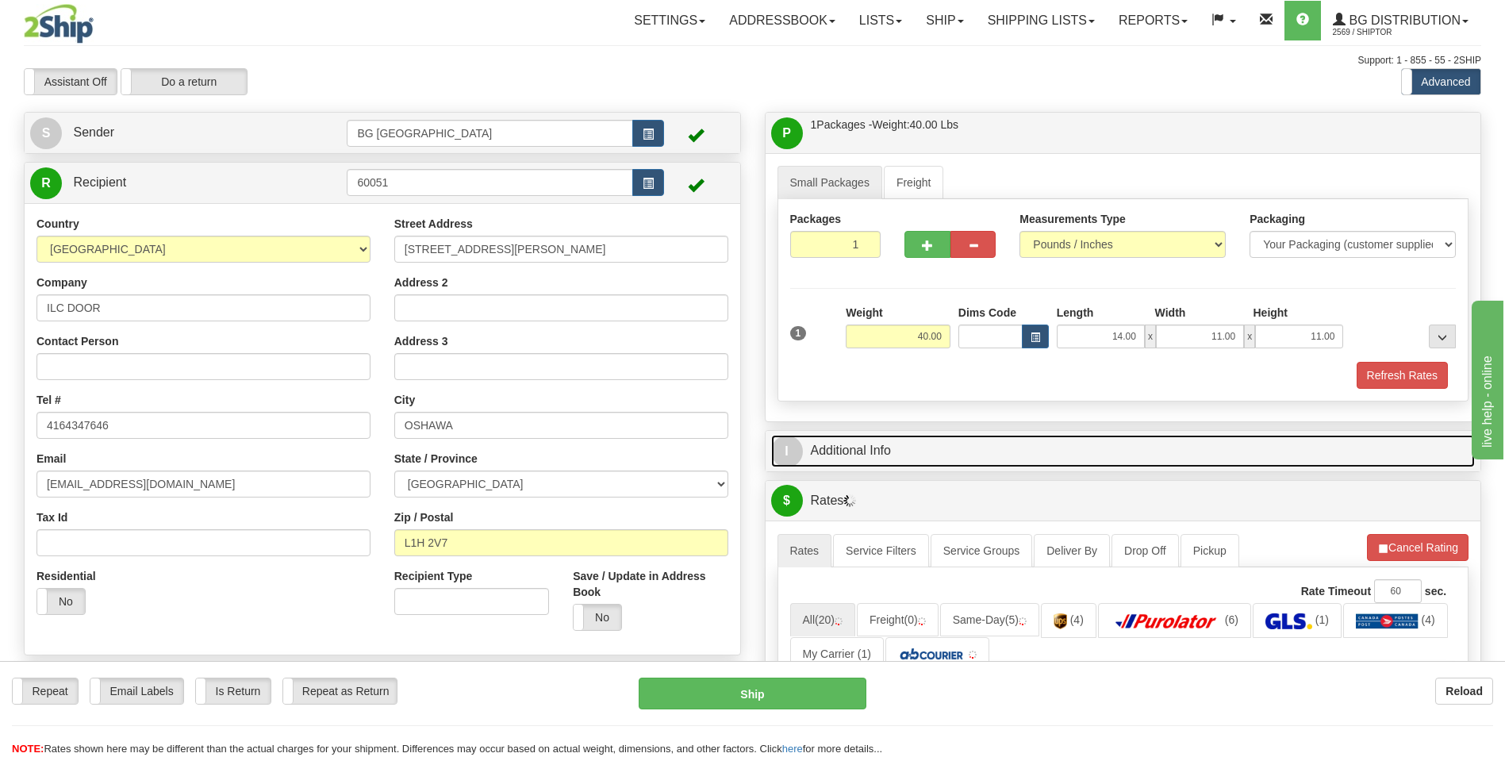
click at [844, 456] on link "I Additional Info" at bounding box center [1123, 451] width 705 height 33
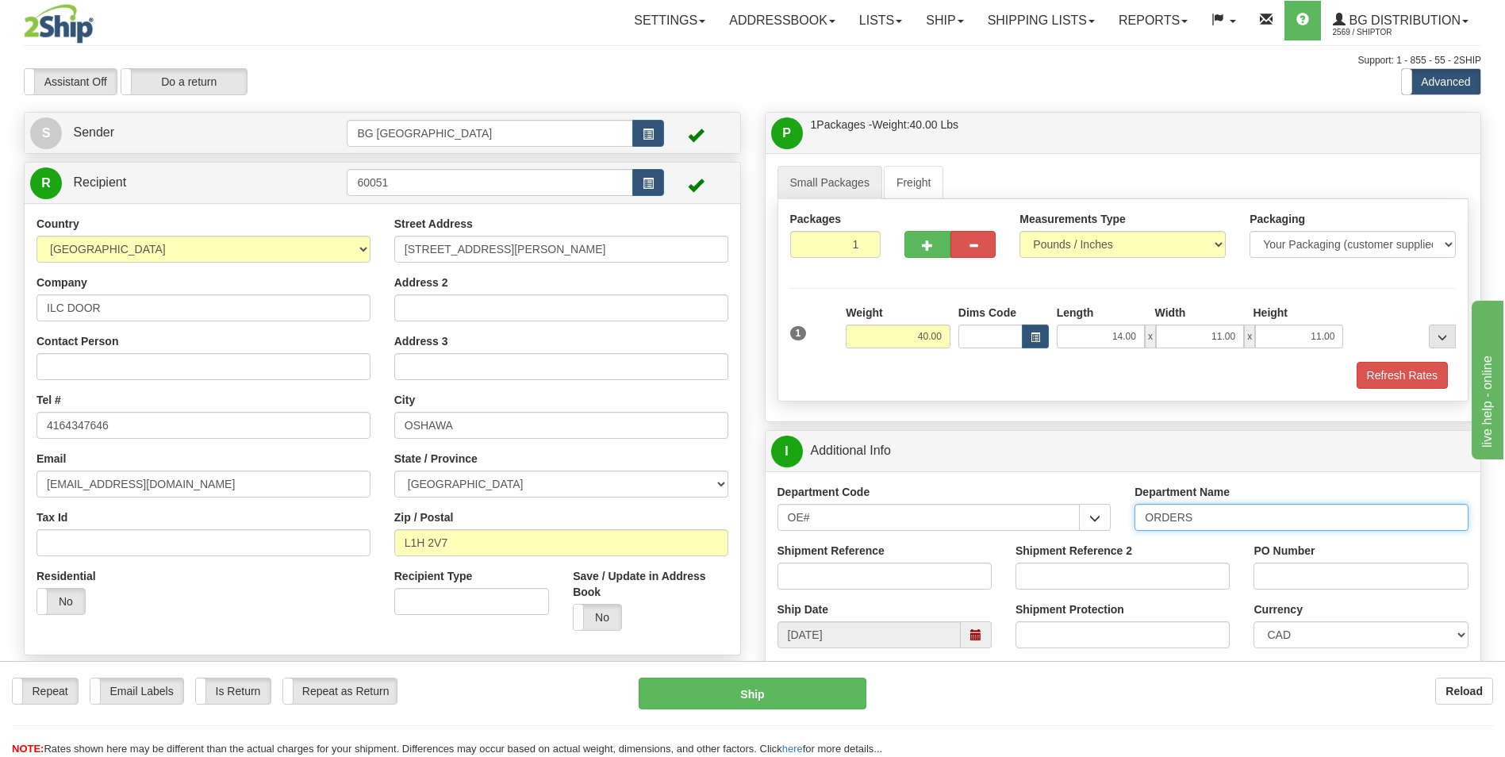
click at [1256, 515] on input "ORDERS" at bounding box center [1302, 517] width 334 height 27
type input "70184862-00"
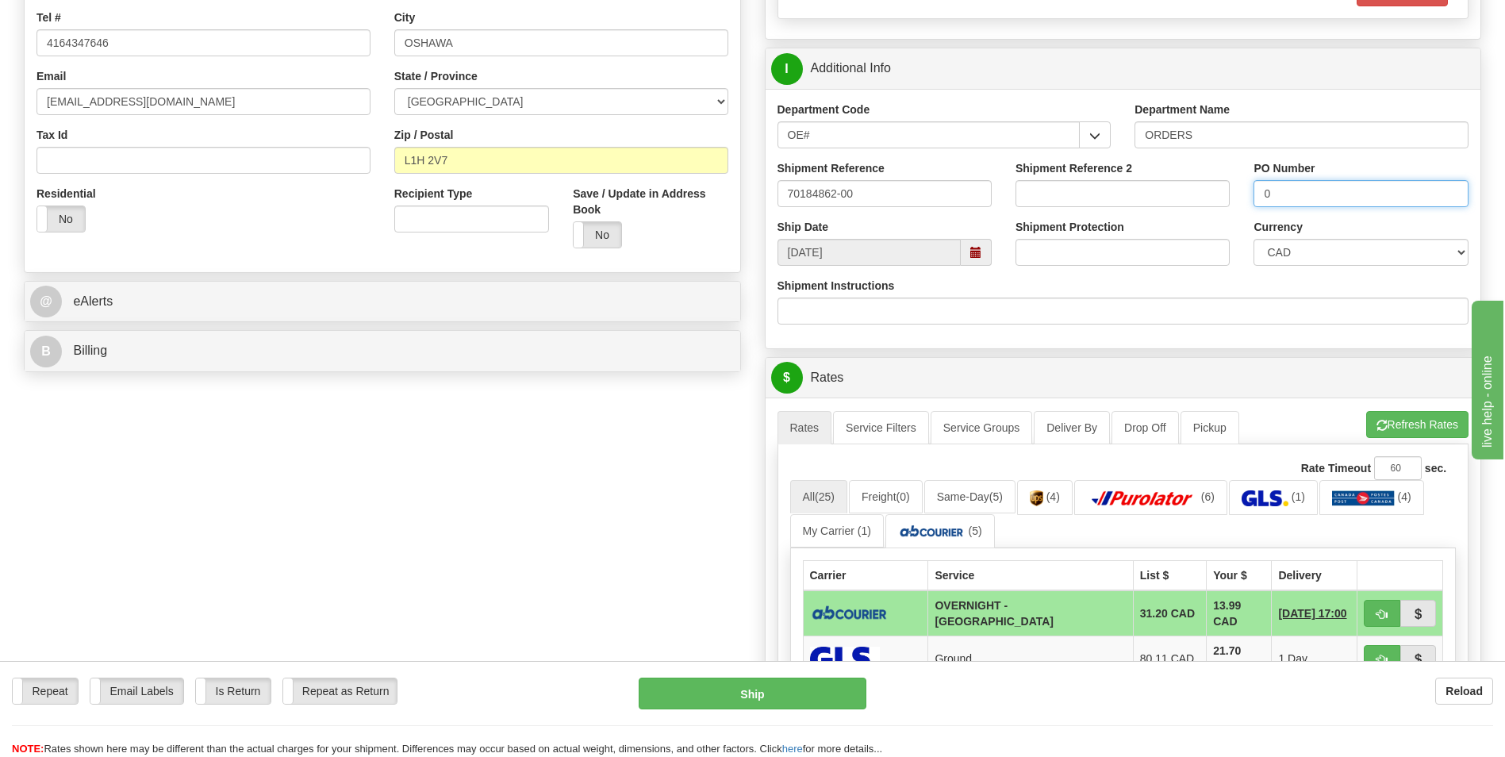
scroll to position [397, 0]
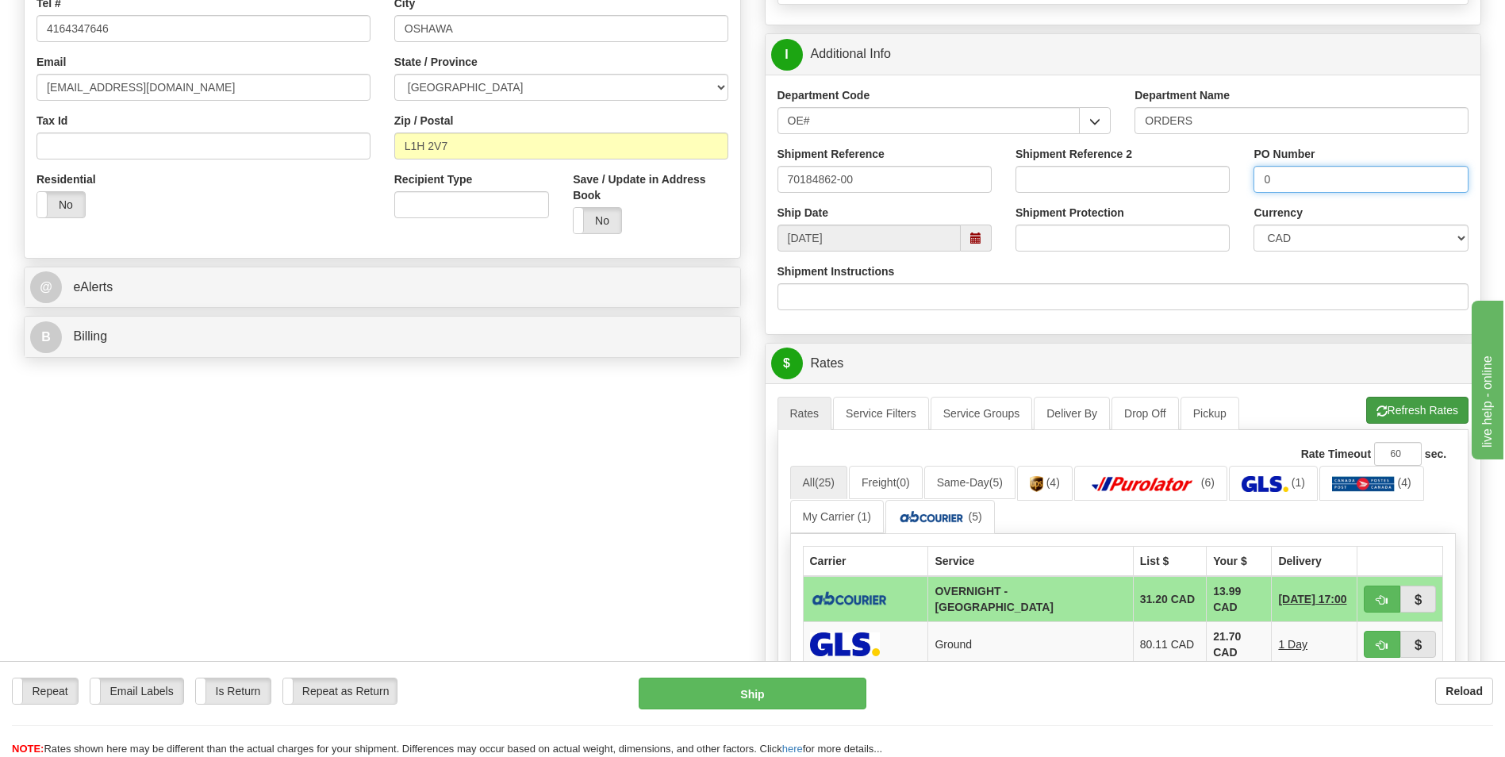
type input "0"
click at [1413, 418] on button "Refresh Rates" at bounding box center [1417, 410] width 102 height 27
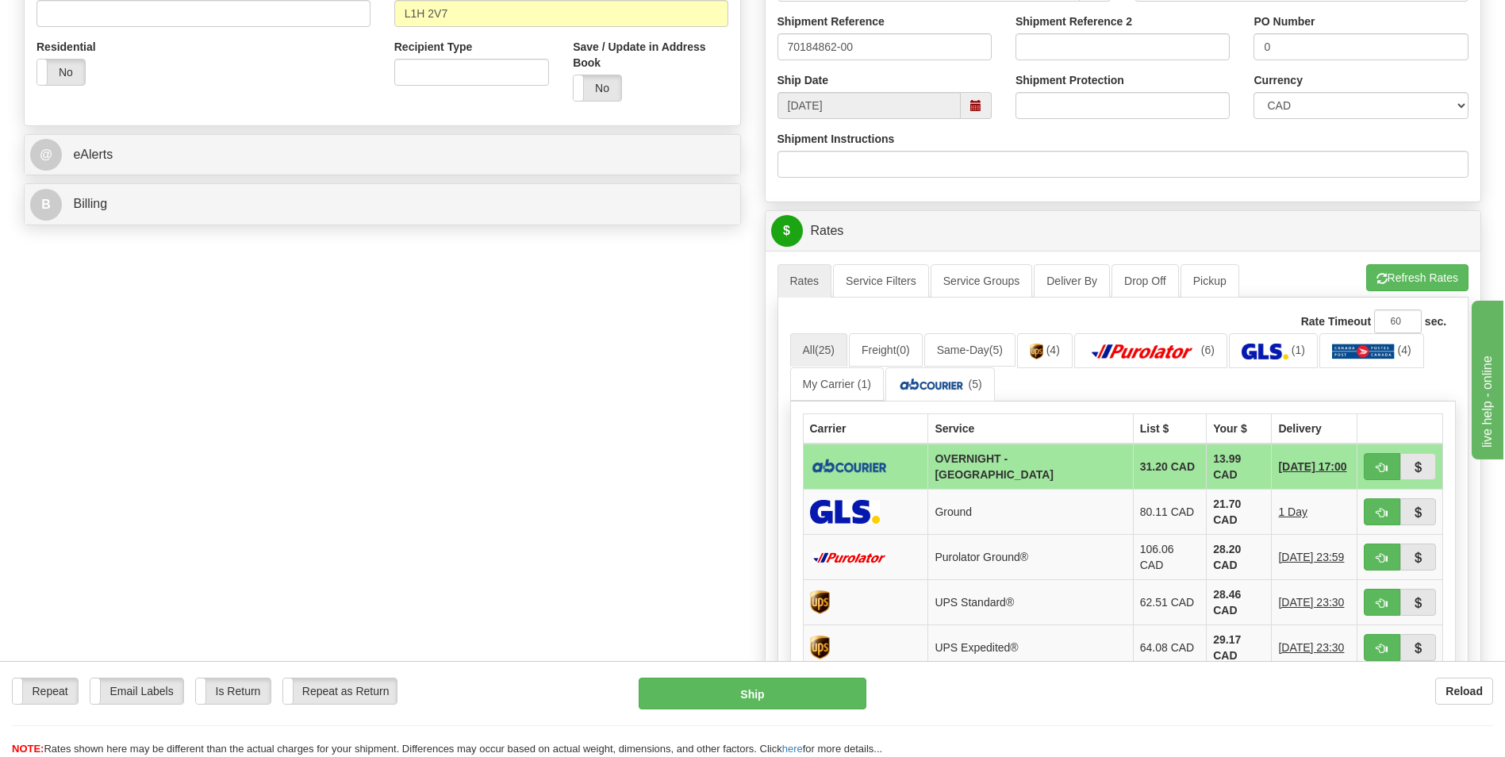
scroll to position [714, 0]
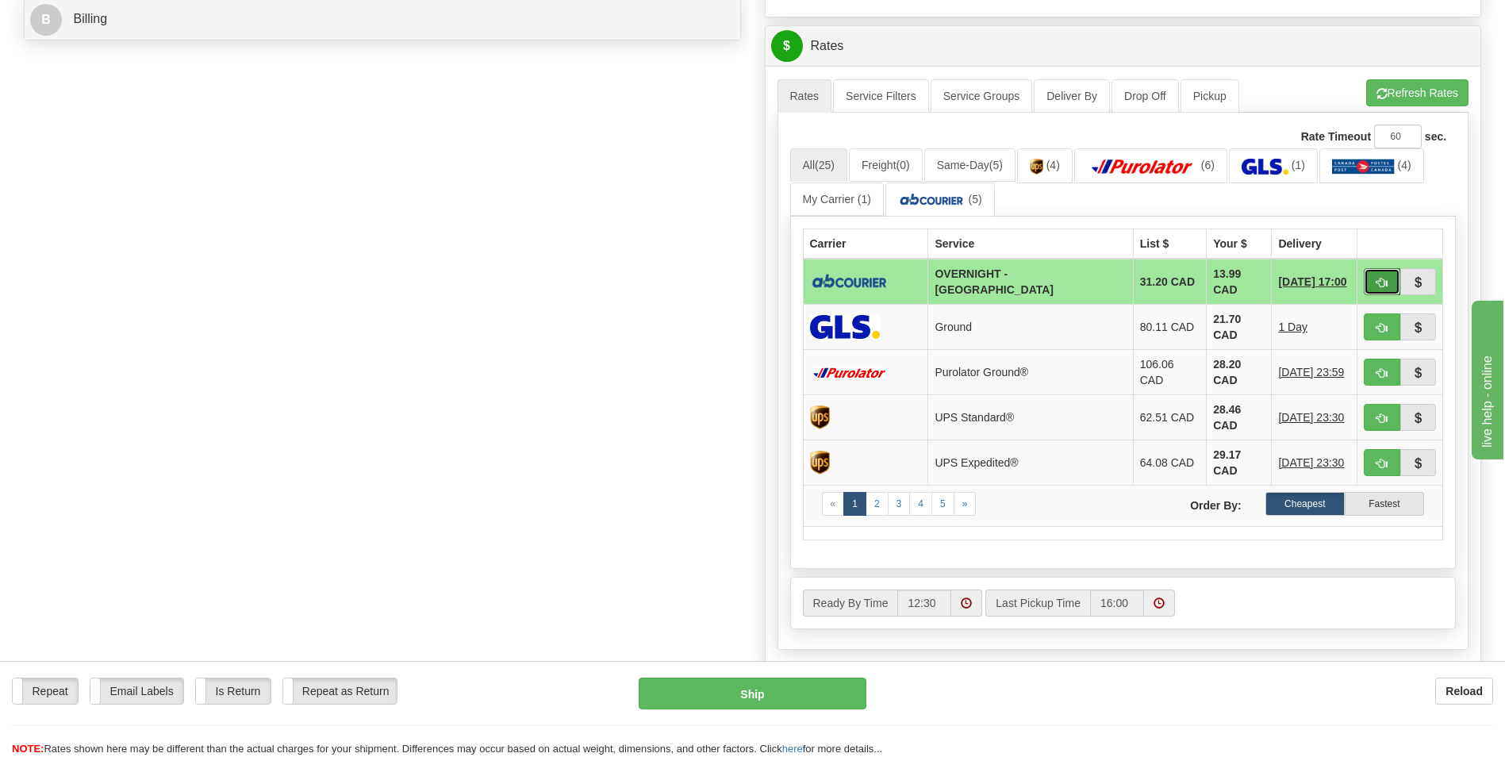
click at [1397, 285] on button "button" at bounding box center [1382, 281] width 37 height 27
type input "4"
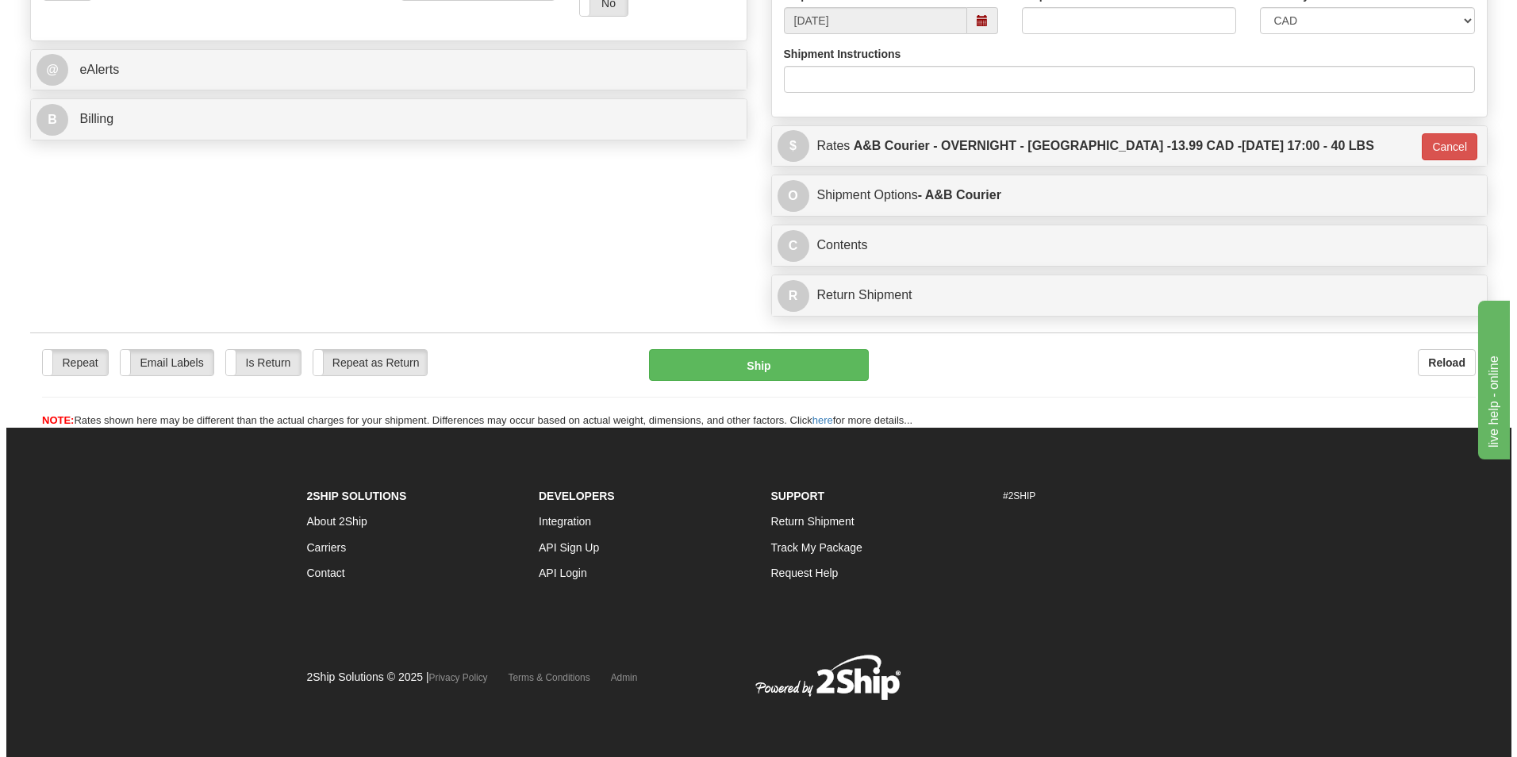
scroll to position [614, 0]
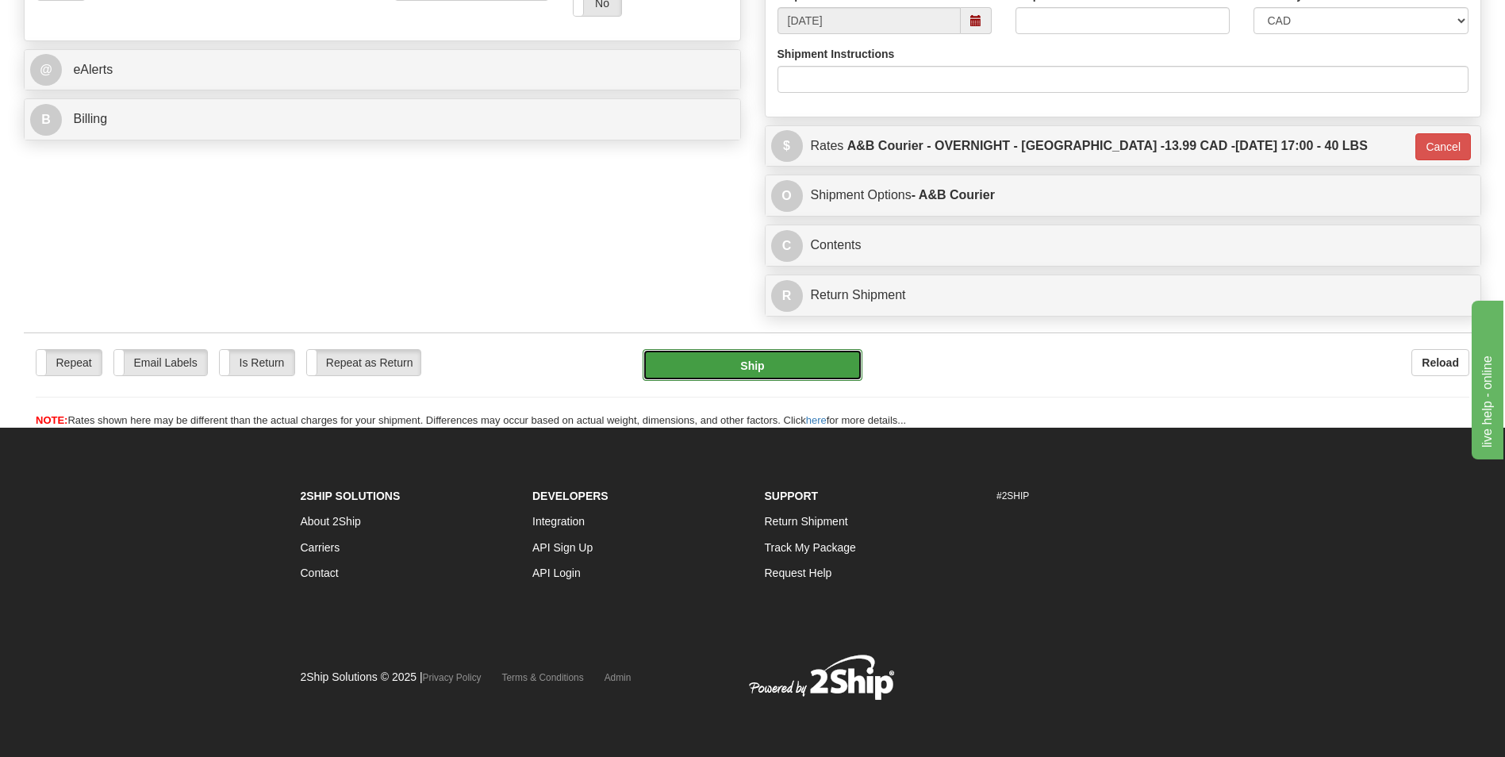
click at [813, 369] on button "Ship" at bounding box center [752, 365] width 219 height 32
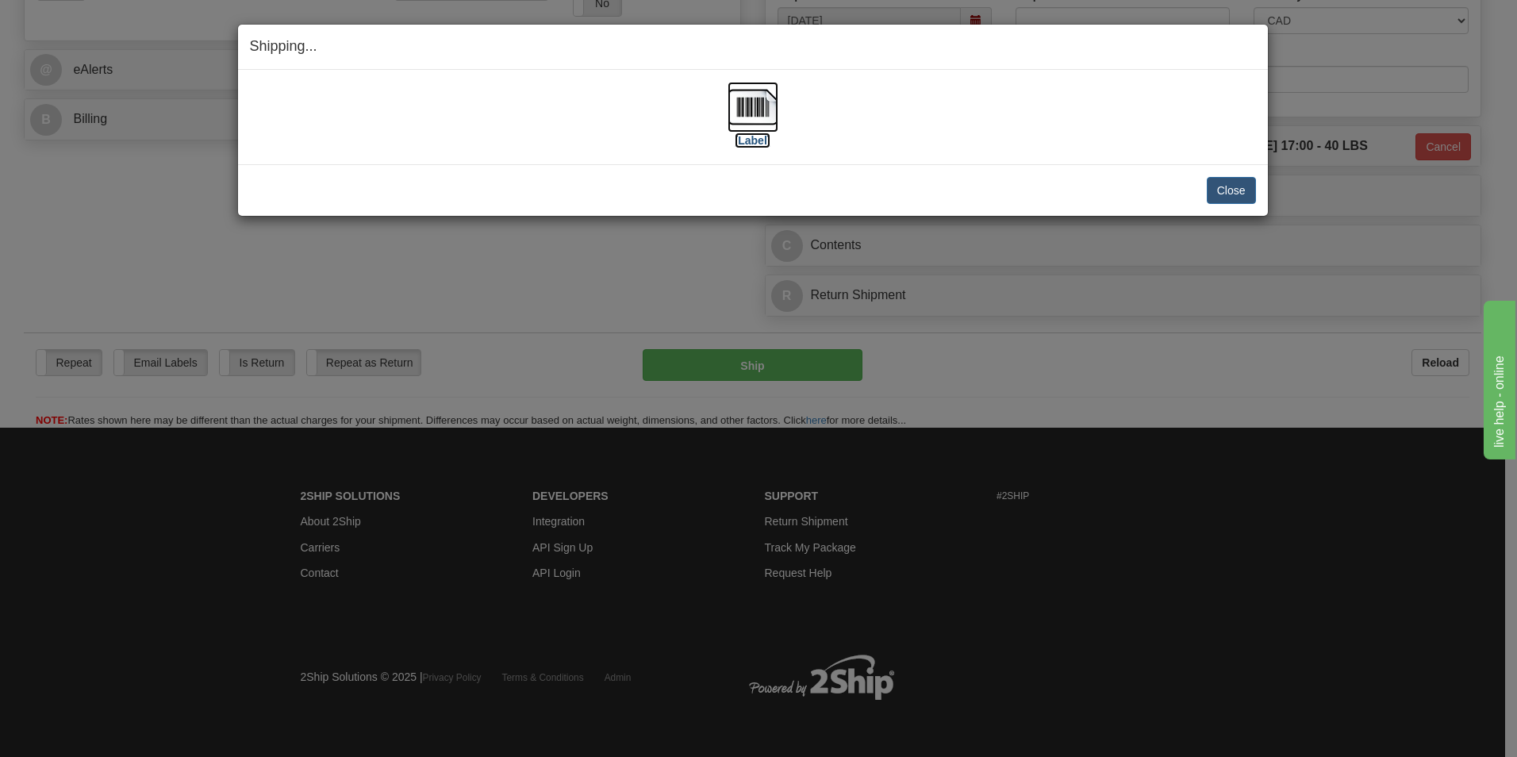
click at [751, 119] on img at bounding box center [753, 107] width 51 height 51
click at [1226, 190] on button "Close" at bounding box center [1231, 190] width 49 height 27
